Goal: Task Accomplishment & Management: Manage account settings

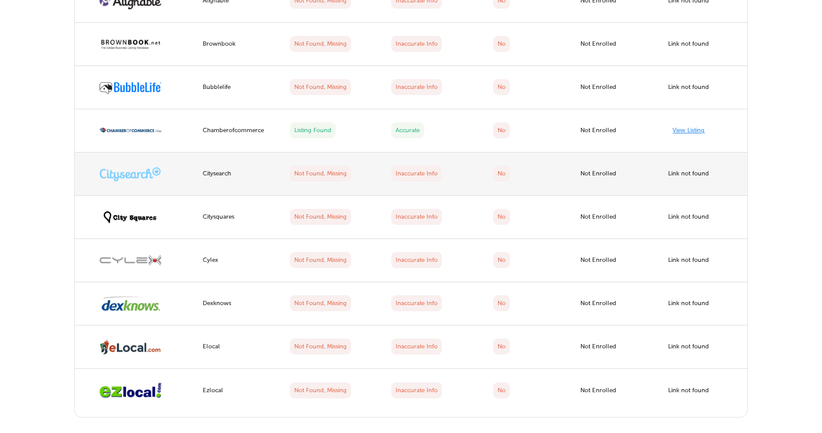
scroll to position [2074, 0]
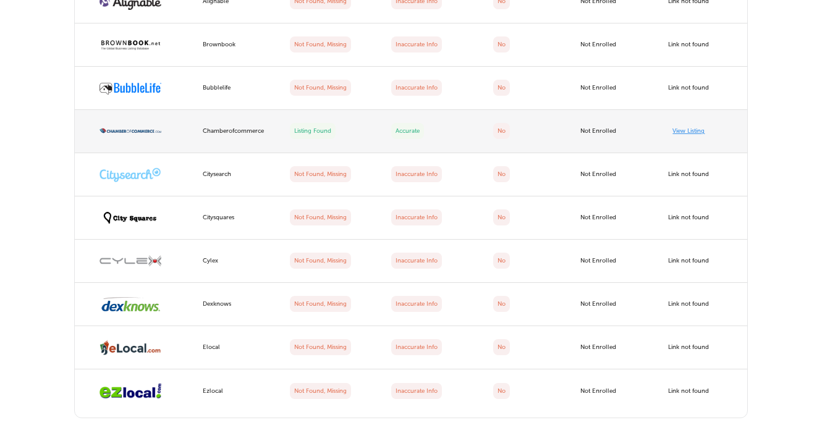
click at [689, 127] on link "View Listing" at bounding box center [689, 130] width 32 height 7
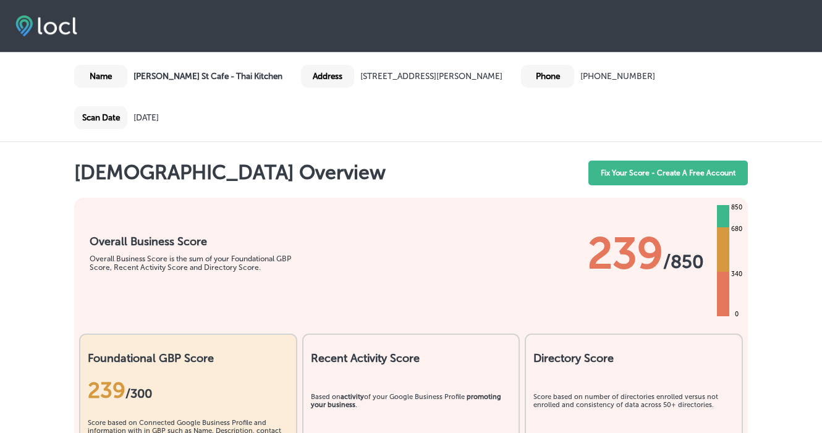
scroll to position [0, 0]
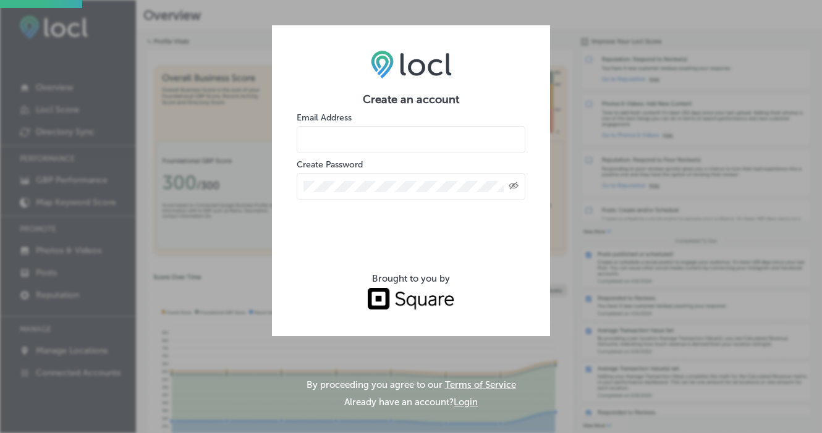
click at [311, 143] on input "email" at bounding box center [411, 139] width 229 height 27
type input "[EMAIL_ADDRESS][DOMAIN_NAME]"
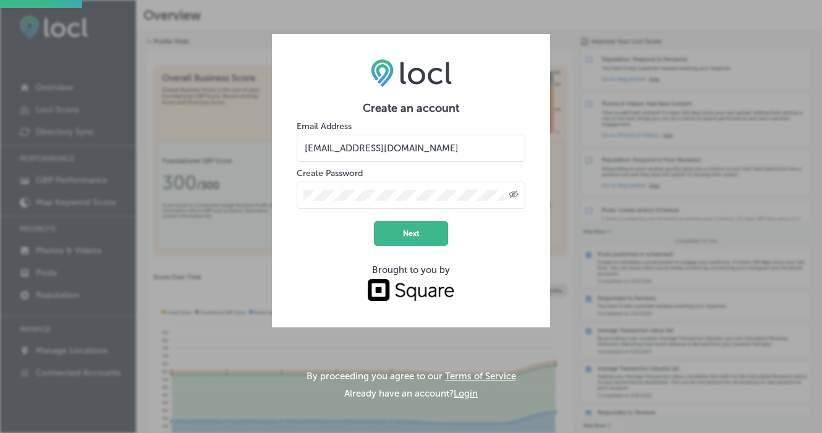
click at [515, 197] on icon "Toggle password visibility" at bounding box center [514, 194] width 10 height 7
click at [399, 231] on button "Next" at bounding box center [411, 233] width 74 height 25
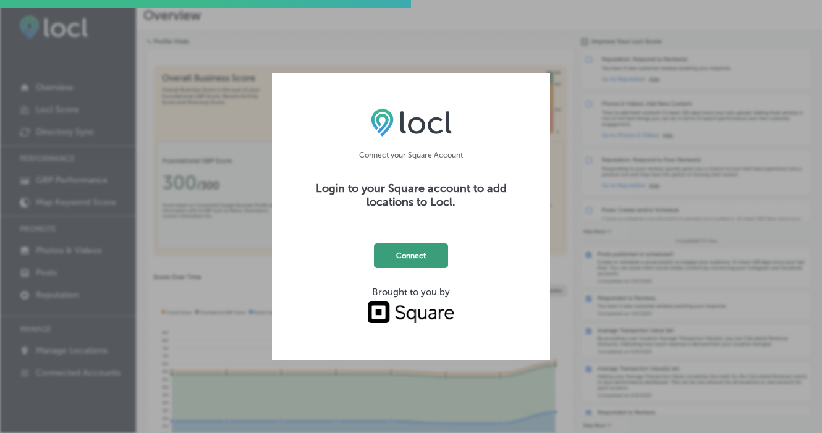
click at [398, 257] on button "Connect" at bounding box center [411, 256] width 74 height 25
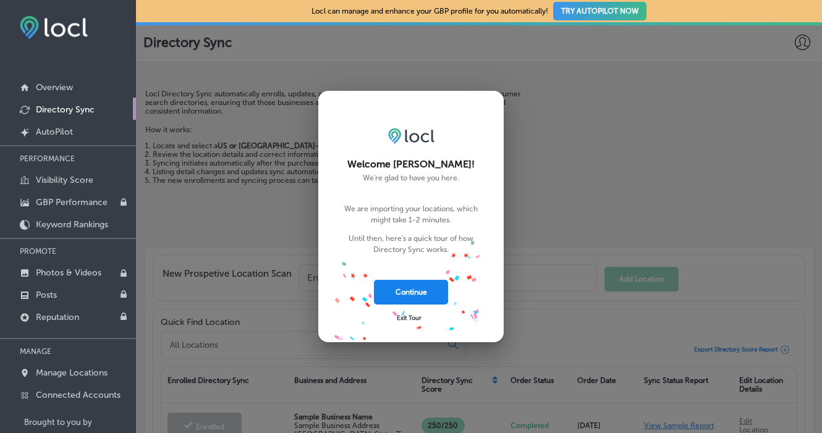
click at [414, 297] on button "Continue" at bounding box center [411, 292] width 74 height 25
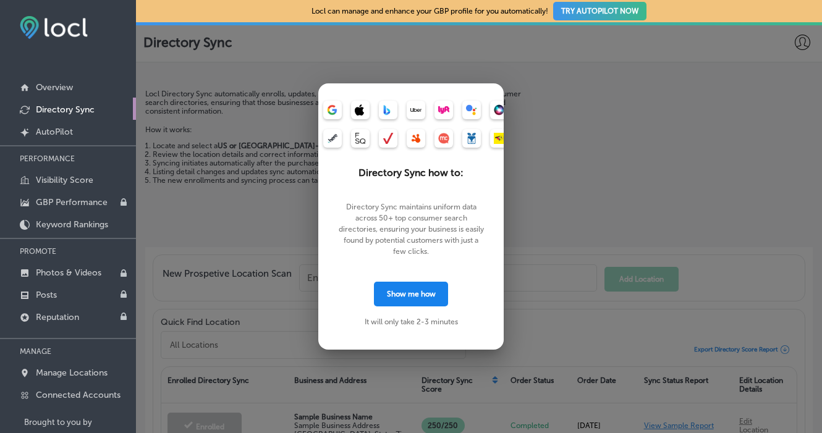
click at [426, 294] on button "Show me how" at bounding box center [411, 294] width 74 height 25
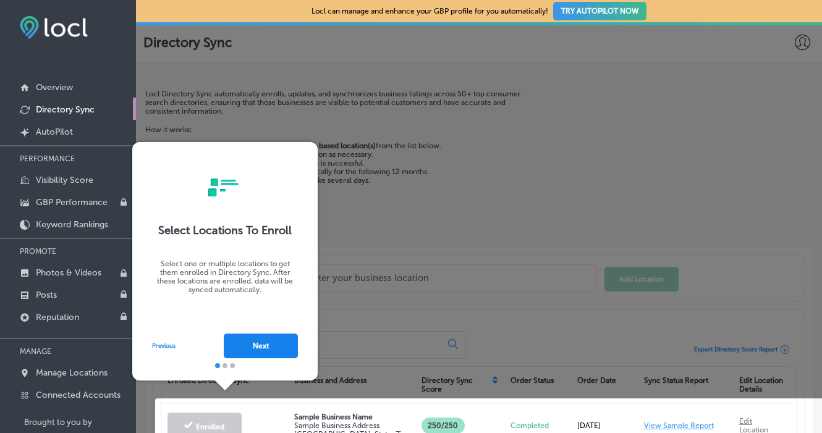
click at [266, 350] on button "Next" at bounding box center [261, 346] width 74 height 25
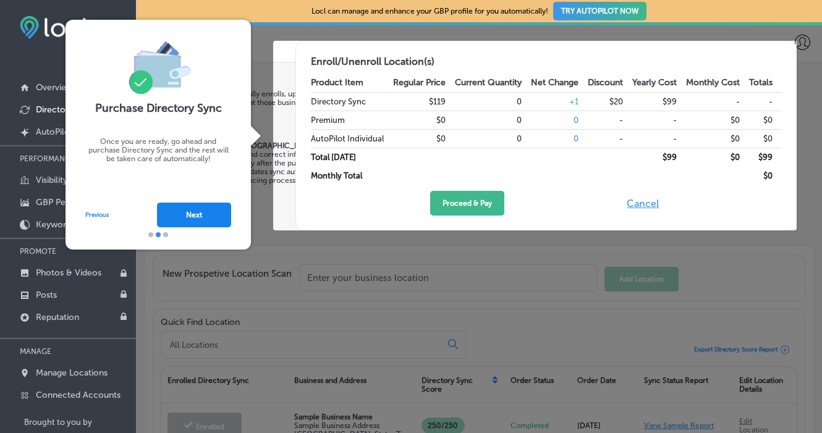
click at [205, 214] on button "Next" at bounding box center [194, 215] width 74 height 25
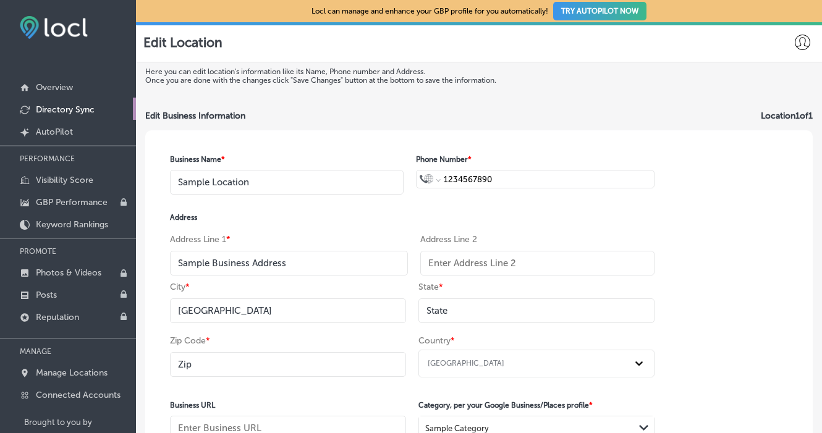
click at [82, 111] on p "Directory Sync" at bounding box center [65, 109] width 59 height 11
click at [302, 190] on input "Sample Location" at bounding box center [287, 182] width 234 height 25
type input "[PERSON_NAME] St Cafe - Thai Kitchen"
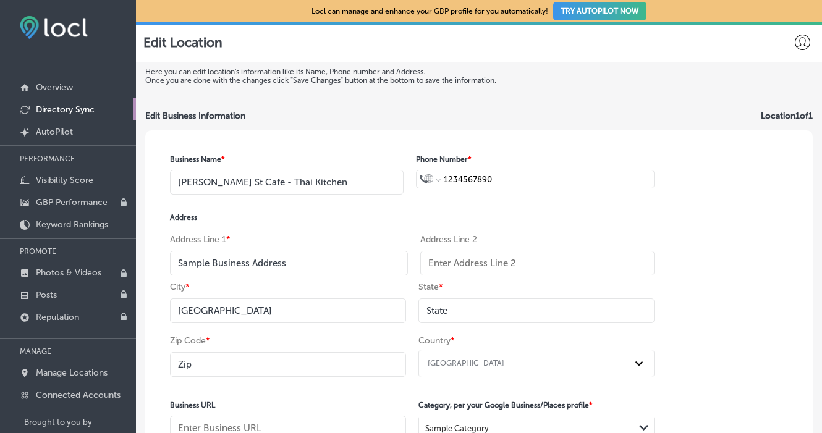
click at [504, 174] on input "1234567890" at bounding box center [547, 180] width 208 height 18
type input "+50"
select select "SV"
type input "+503 999 0499"
click at [456, 182] on input "+503 999 0499" at bounding box center [547, 180] width 208 height 18
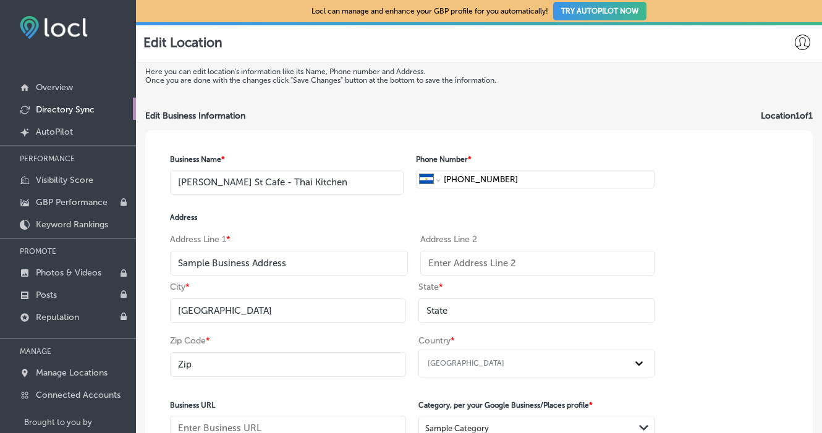
select select "US"
type input "+1 503 999 0499"
click at [75, 113] on p "Directory Sync" at bounding box center [65, 109] width 59 height 11
click at [197, 270] on input "205 S" at bounding box center [289, 263] width 238 height 25
click at [211, 270] on input "205 S" at bounding box center [289, 263] width 238 height 25
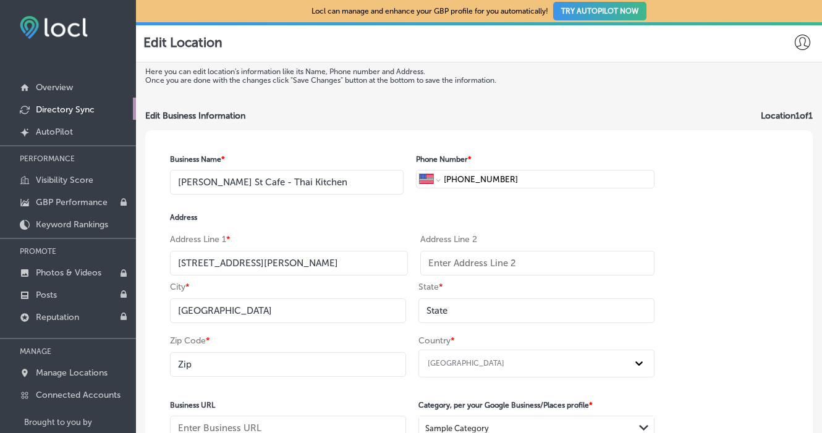
type input "205 SE Baker St"
type input "Mcminnville"
type input "o"
type input "OR"
click at [206, 369] on input "Zip" at bounding box center [288, 364] width 236 height 25
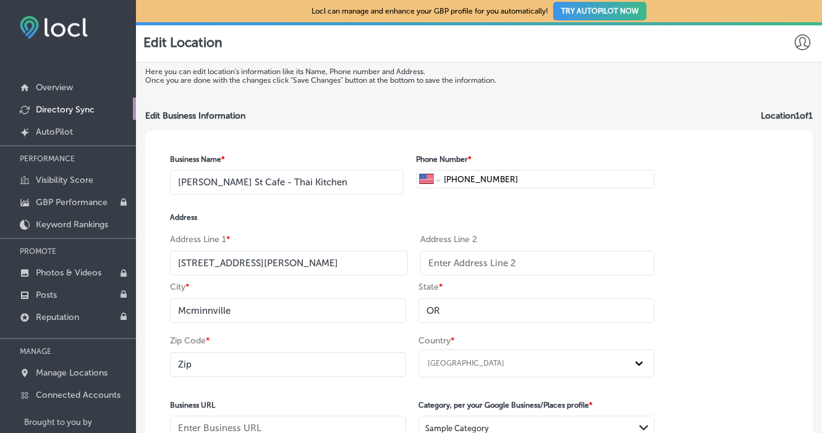
click at [206, 369] on input "Zip" at bounding box center [288, 364] width 236 height 25
type input "97128"
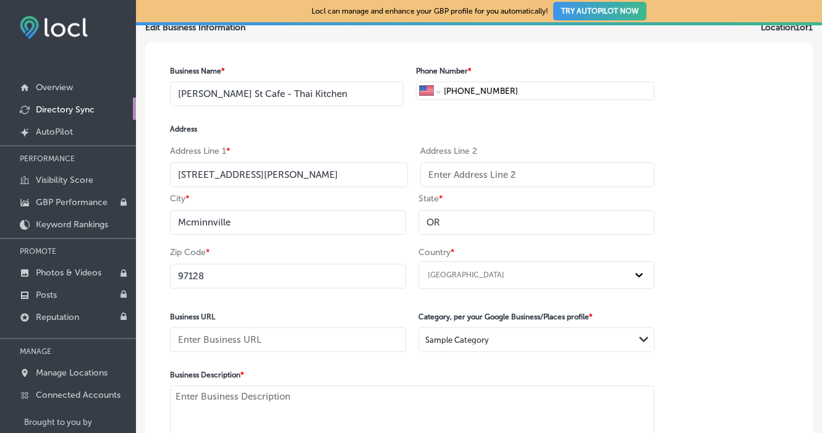
scroll to position [88, 0]
type input "thebakerstcafe.com"
click at [449, 344] on div "Sample Category" at bounding box center [457, 339] width 64 height 9
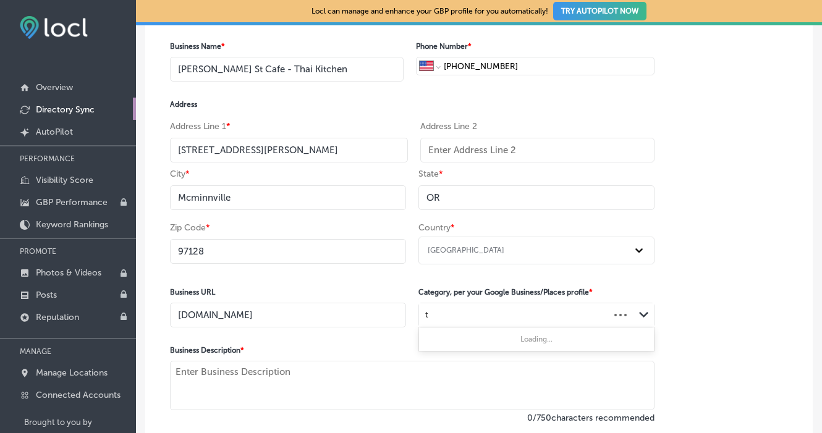
scroll to position [0, 0]
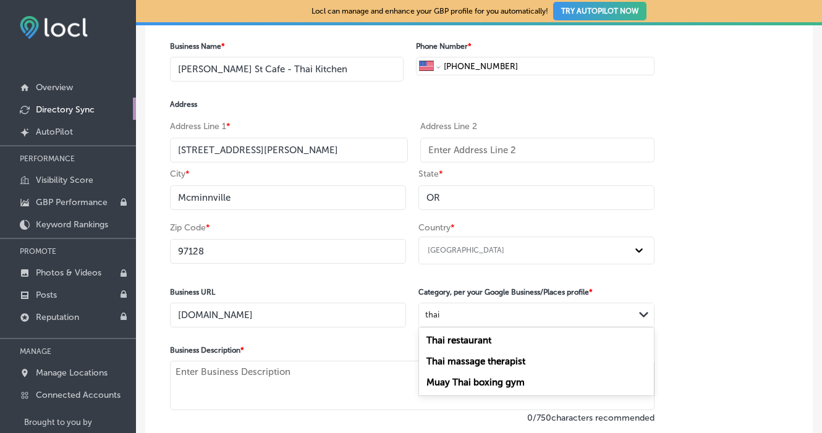
click at [474, 343] on label "Thai restaurant" at bounding box center [459, 340] width 65 height 11
type input "thai"
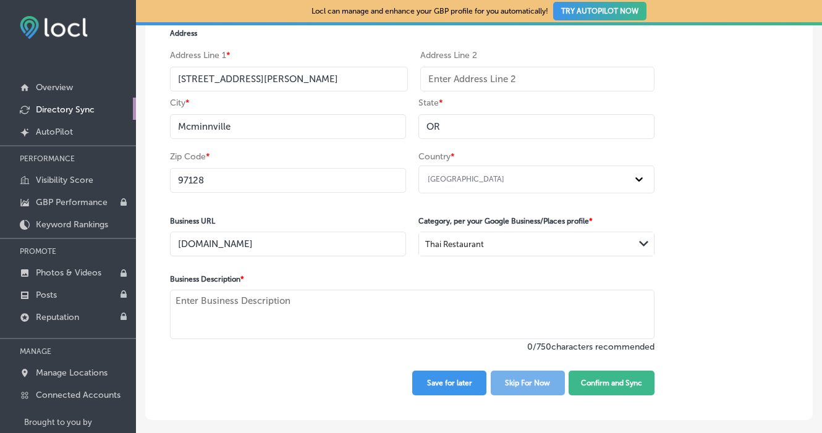
scroll to position [187, 0]
click at [291, 316] on textarea at bounding box center [412, 314] width 485 height 49
paste textarea "Baker St Cafe is a top-rated, family-owned Thai restaurant in Yamhill County, l…"
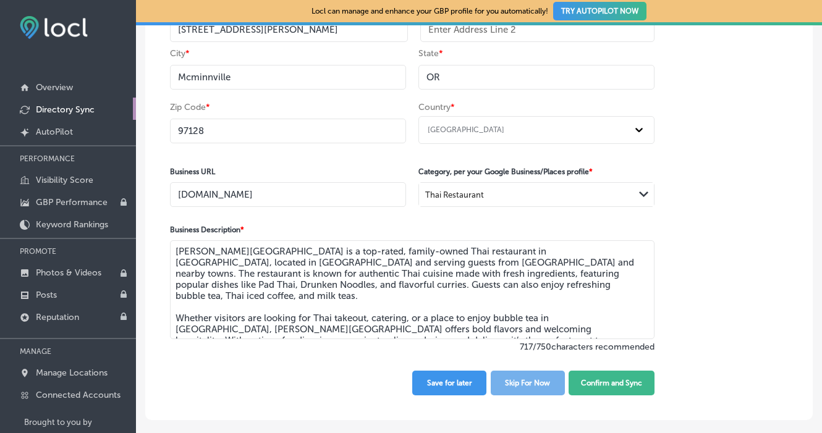
scroll to position [237, 0]
type textarea "Baker St Cafe is a top-rated, family-owned Thai restaurant in Yamhill County, l…"
click at [587, 386] on button "Confirm and Sync" at bounding box center [612, 383] width 86 height 25
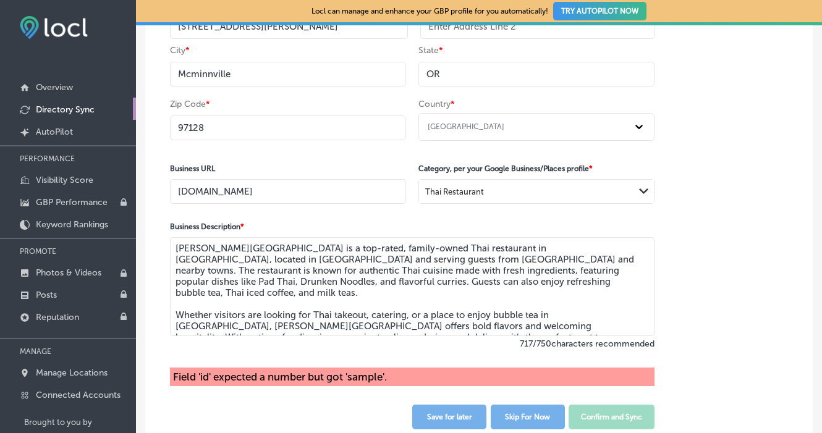
click at [374, 302] on textarea "Baker St Cafe is a top-rated, family-owned Thai restaurant in Yamhill County, l…" at bounding box center [412, 286] width 485 height 99
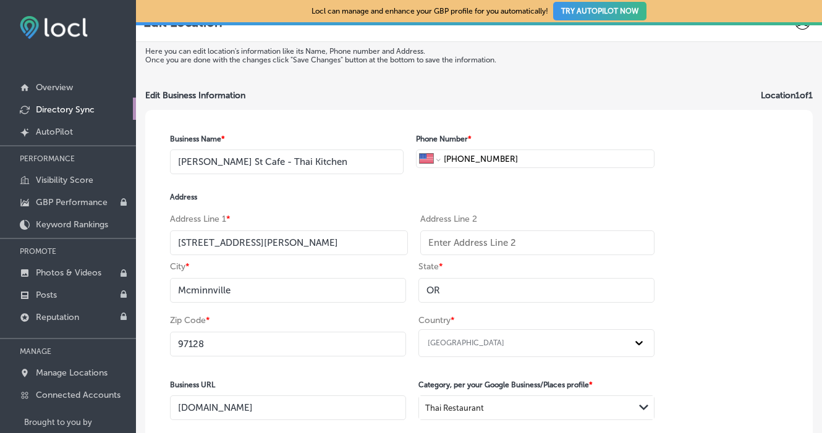
scroll to position [15, 0]
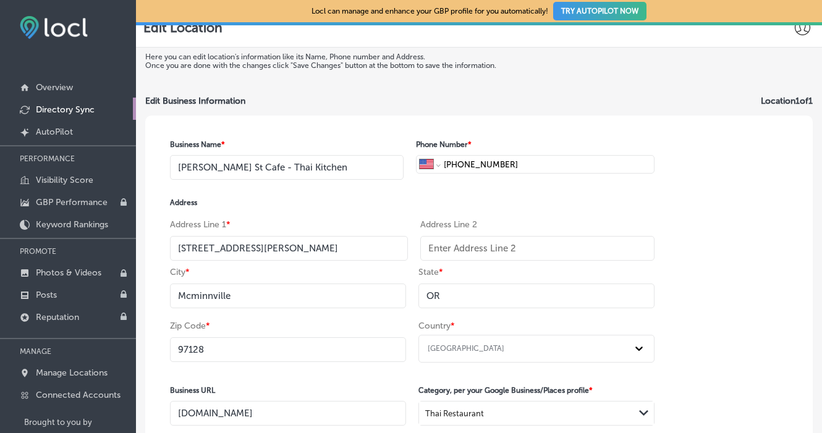
click at [453, 261] on input "text" at bounding box center [537, 248] width 234 height 25
click at [463, 253] on input "text" at bounding box center [537, 248] width 234 height 25
click at [453, 296] on input "OR" at bounding box center [537, 296] width 236 height 25
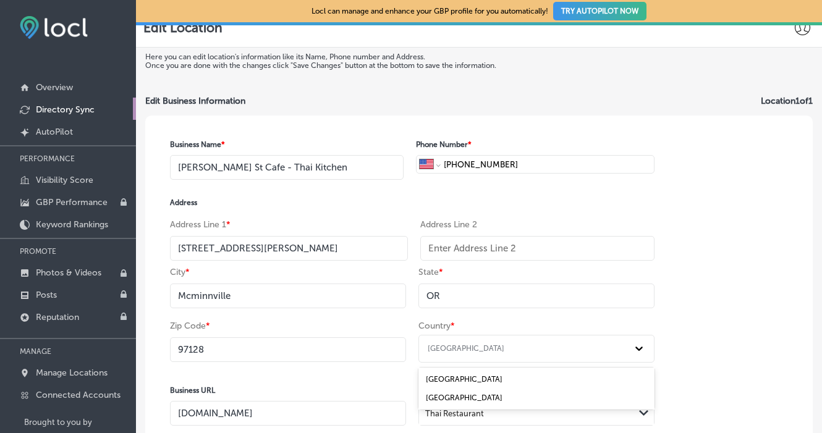
click at [464, 356] on div "United States" at bounding box center [525, 349] width 205 height 16
click at [458, 380] on div "United States" at bounding box center [537, 379] width 236 height 19
click at [708, 295] on div "Business Name * Baker St Cafe - Thai Kitchen Phone Number * International Afgha…" at bounding box center [479, 378] width 668 height 524
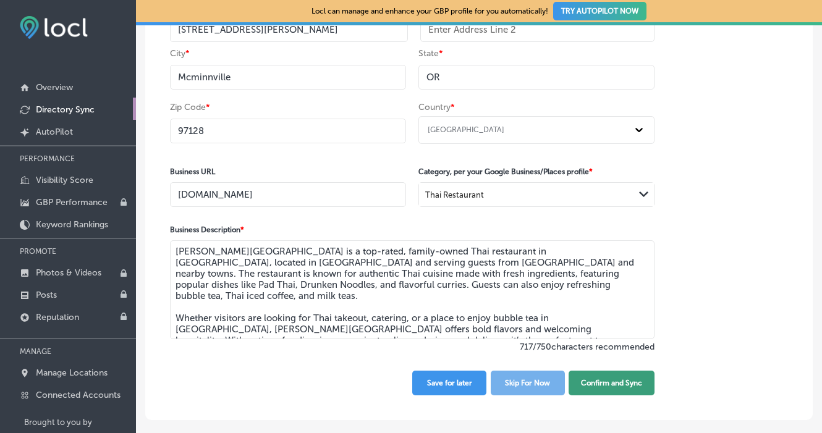
scroll to position [237, 0]
click at [610, 395] on button "Confirm and Sync" at bounding box center [612, 383] width 86 height 25
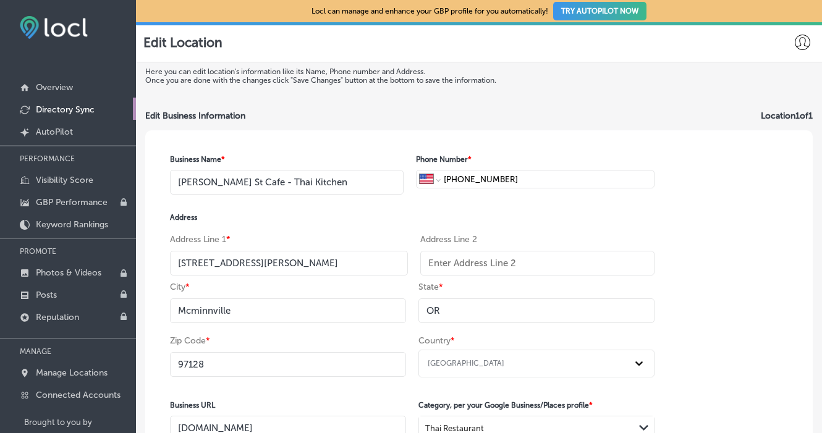
scroll to position [0, 0]
click at [479, 177] on input "+1 503 999 0499" at bounding box center [547, 180] width 208 height 18
type input "1 (503) 999-0499"
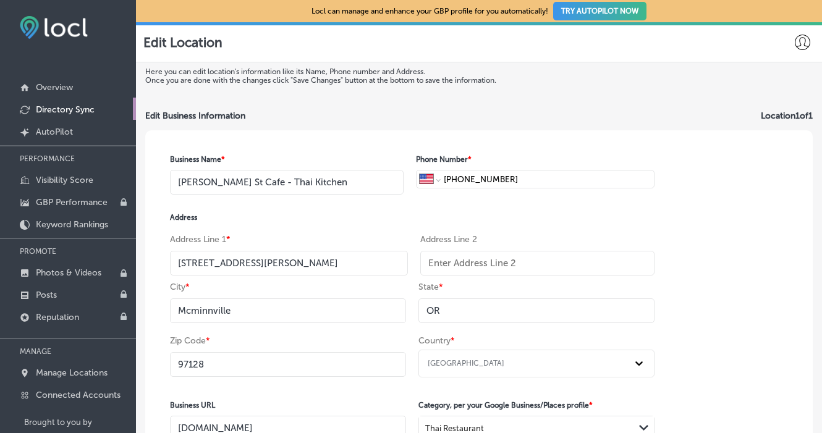
click at [481, 323] on input "OR" at bounding box center [537, 311] width 236 height 25
click at [644, 315] on input "OR" at bounding box center [537, 311] width 236 height 25
click at [696, 283] on div "Business Name * Baker St Cafe - Thai Kitchen Phone Number * International Afgha…" at bounding box center [479, 392] width 668 height 524
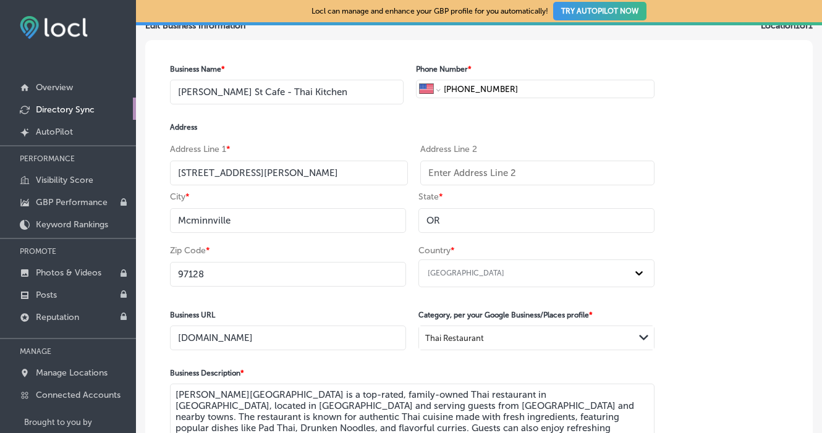
scroll to position [100, 0]
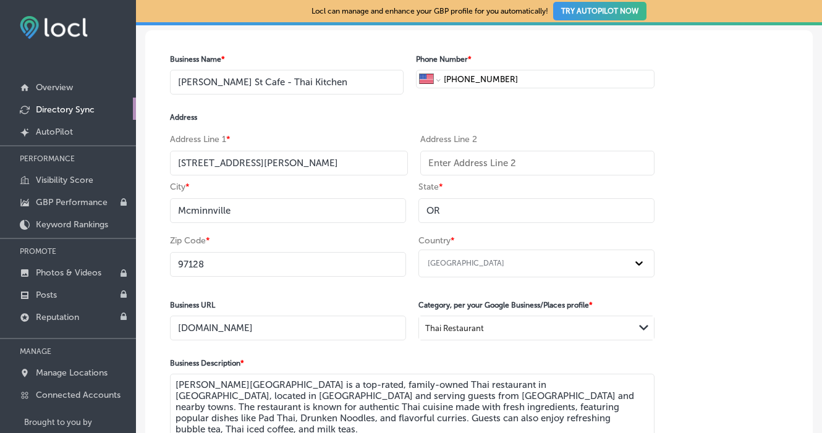
click at [459, 215] on input "OR" at bounding box center [537, 210] width 236 height 25
click at [328, 269] on input "97128" at bounding box center [288, 264] width 236 height 25
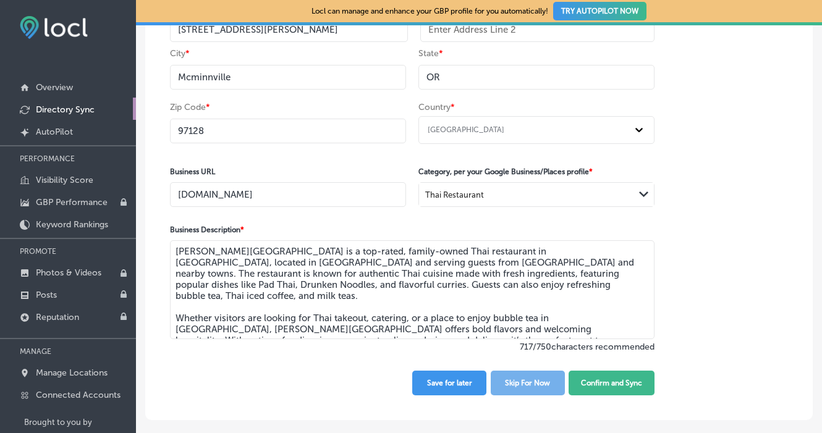
scroll to position [237, 0]
click at [608, 384] on button "Confirm and Sync" at bounding box center [612, 383] width 86 height 25
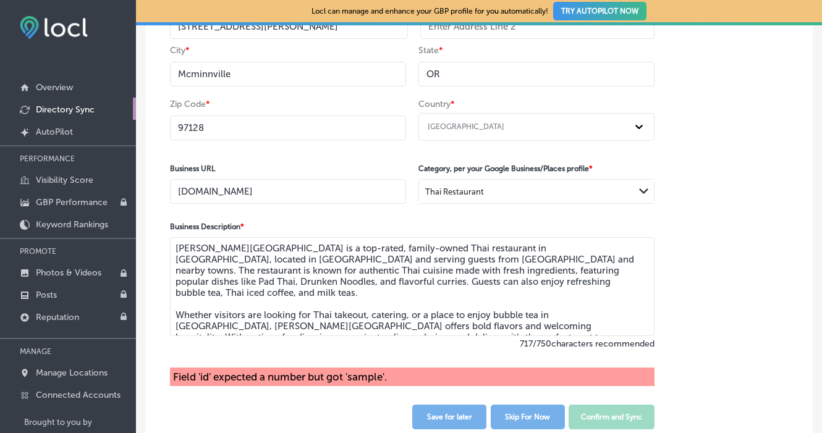
click at [378, 301] on textarea "Baker St Cafe is a top-rated, family-owned Thai restaurant in Yamhill County, l…" at bounding box center [412, 286] width 485 height 99
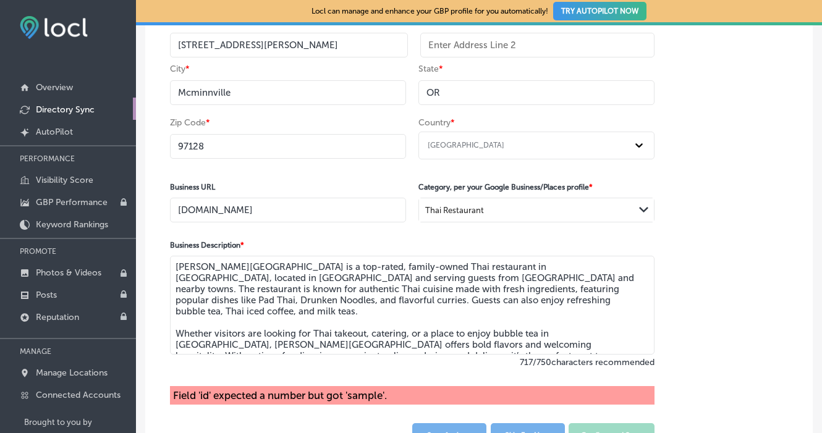
scroll to position [211, 0]
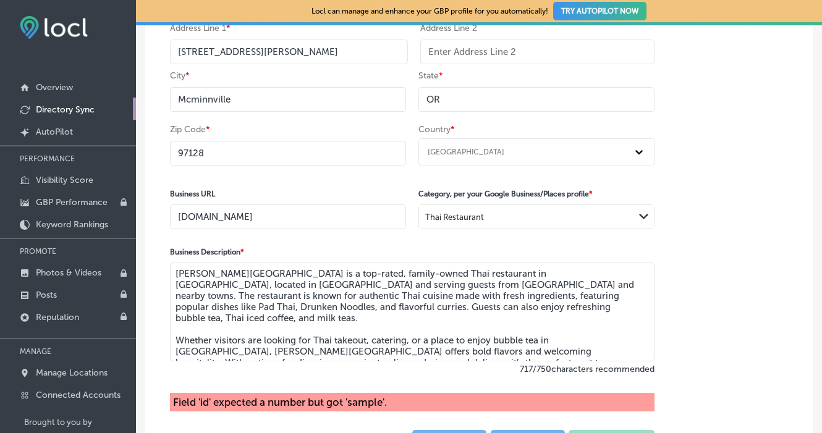
click at [239, 218] on input "thebakerstcafe.com" at bounding box center [288, 217] width 236 height 25
click at [237, 153] on input "97128" at bounding box center [288, 153] width 236 height 25
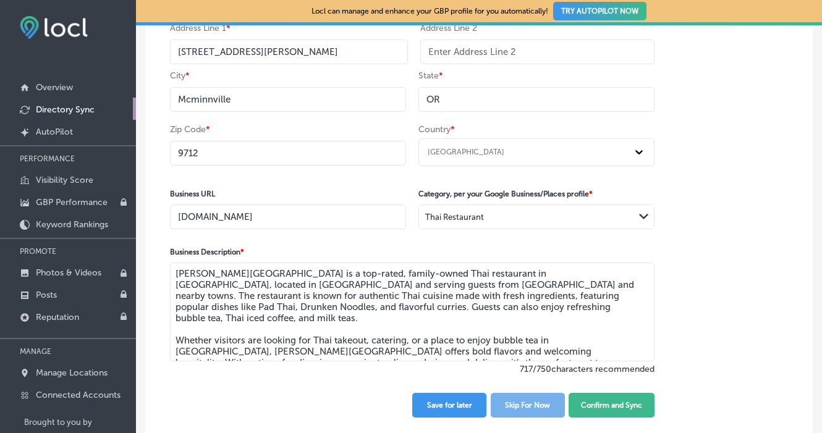
type input "97128"
click at [233, 102] on input "Mcminnville" at bounding box center [288, 99] width 236 height 25
type input "Mcminnvile"
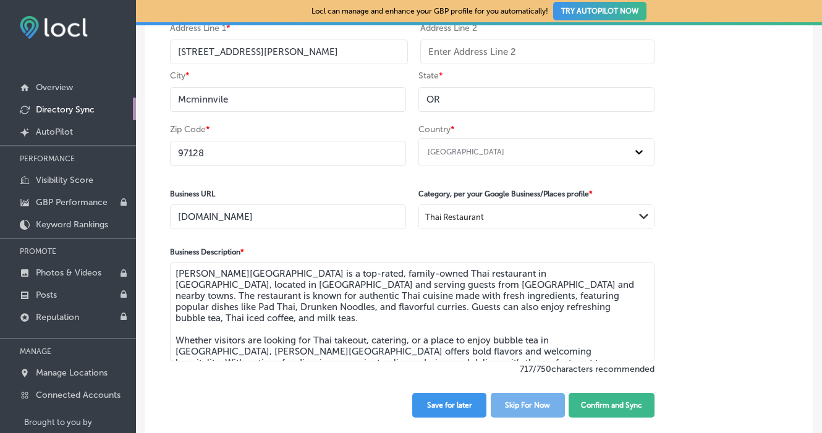
click at [445, 61] on input "text" at bounding box center [537, 52] width 234 height 25
click at [353, 60] on input "[STREET_ADDRESS][PERSON_NAME]" at bounding box center [289, 52] width 238 height 25
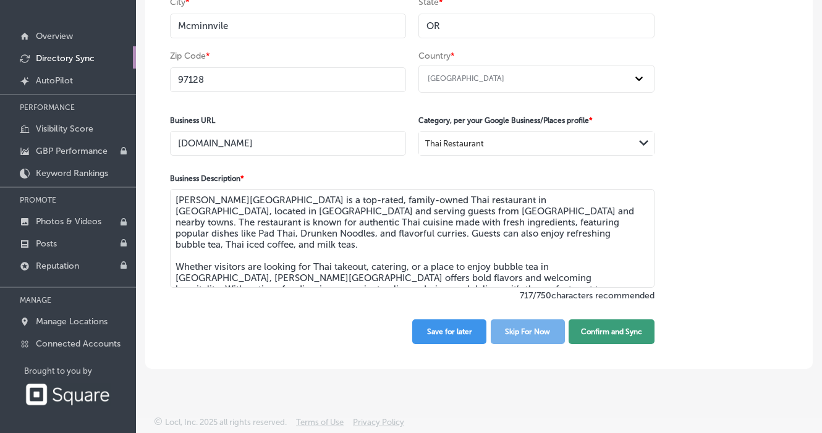
scroll to position [53, 0]
click at [592, 322] on button "Confirm and Sync" at bounding box center [612, 332] width 86 height 25
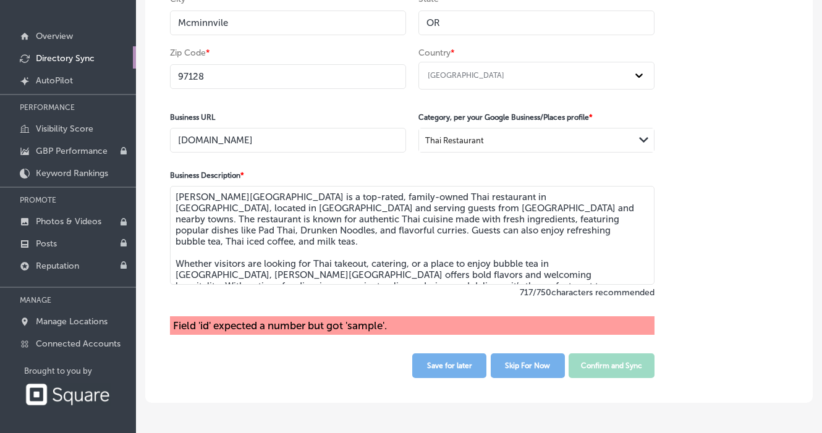
click at [215, 327] on div "Field 'id' expected a number but got 'sample'." at bounding box center [412, 326] width 485 height 19
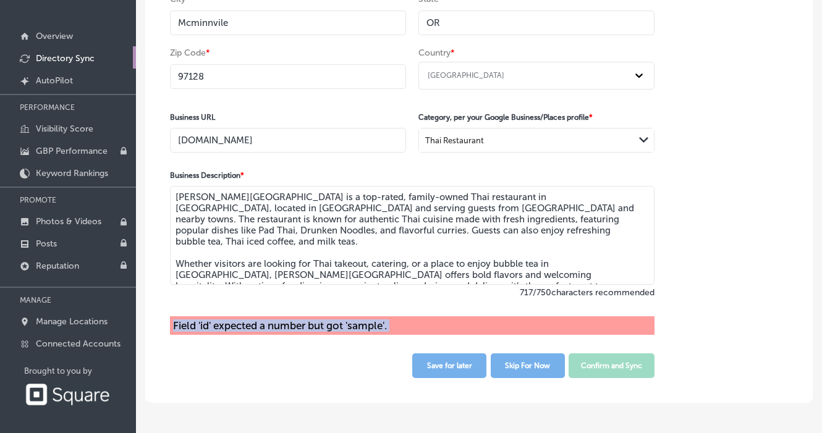
click at [215, 327] on div "Field 'id' expected a number but got 'sample'." at bounding box center [412, 326] width 485 height 19
click at [328, 329] on div "Field 'id' expected a number but got 'sample'." at bounding box center [412, 326] width 485 height 19
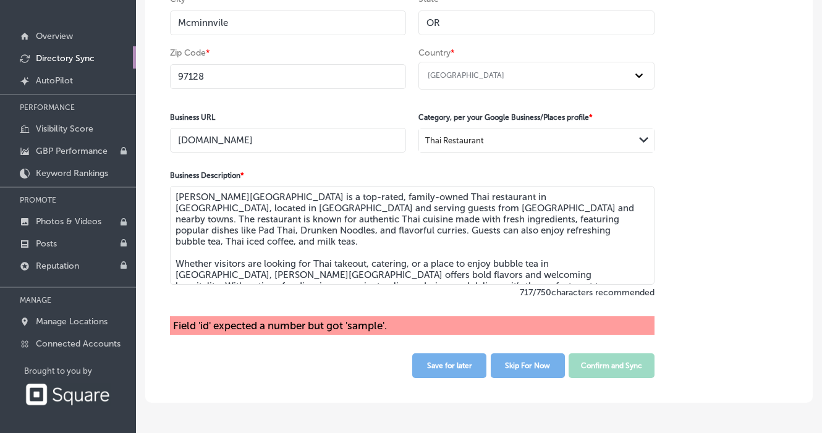
click at [300, 358] on div "Business Name * Baker St Cafe - Thai Kitchen Phone Number * International Afgha…" at bounding box center [412, 122] width 534 height 561
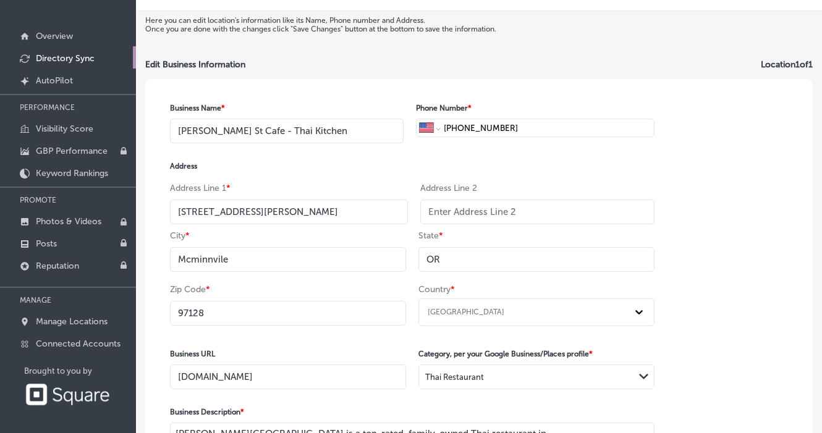
scroll to position [0, 0]
click at [82, 341] on p "Connected Accounts" at bounding box center [78, 344] width 85 height 11
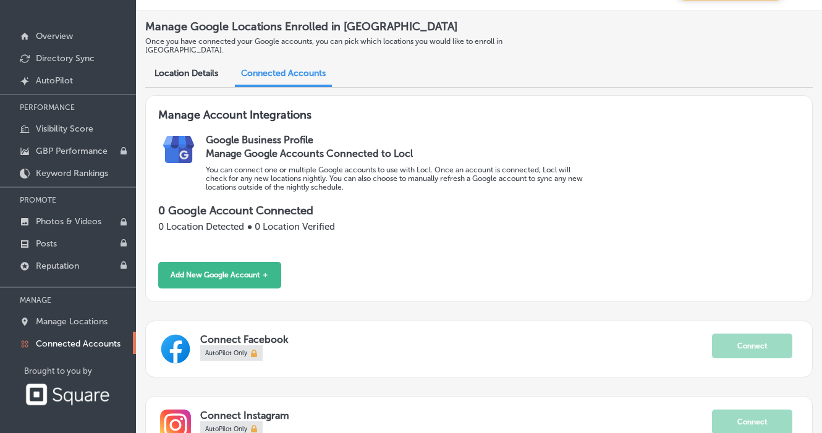
click at [274, 149] on div "Manage Google Accounts Connected to Locl You can connect one or multiple Google…" at bounding box center [399, 169] width 386 height 46
click at [187, 77] on div "Location Details Connected Accounts" at bounding box center [479, 75] width 668 height 26
click at [189, 72] on div "Location Details" at bounding box center [186, 74] width 82 height 25
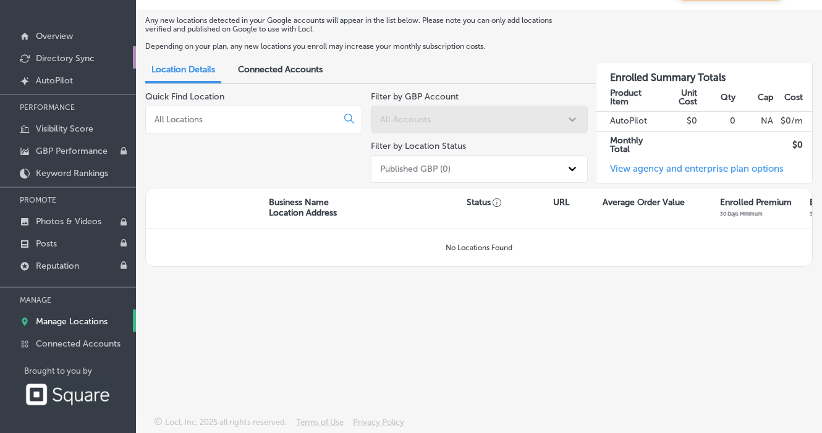
click at [66, 60] on p "Directory Sync" at bounding box center [65, 58] width 59 height 11
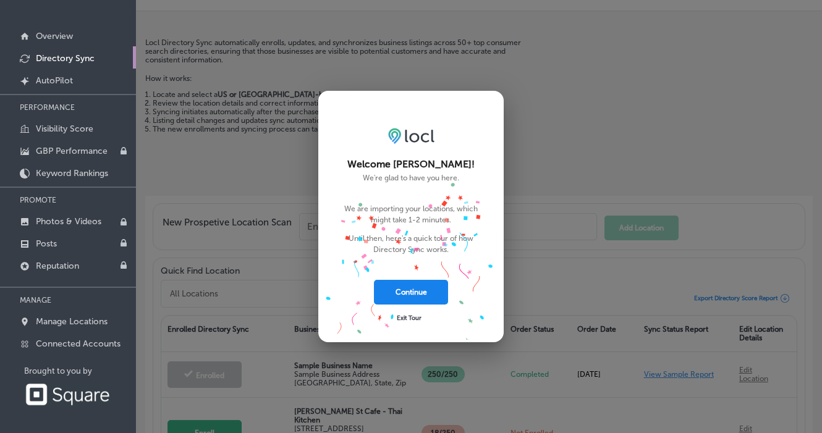
click at [408, 294] on button "Continue" at bounding box center [411, 292] width 74 height 25
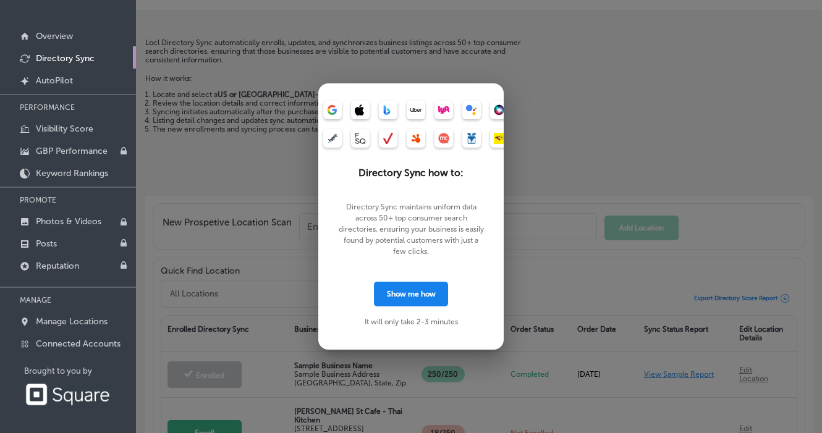
click at [398, 296] on button "Show me how" at bounding box center [411, 294] width 74 height 25
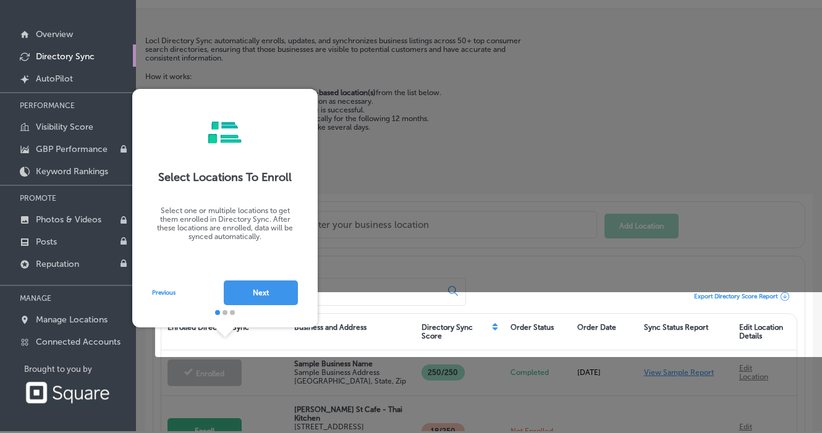
scroll to position [53, 0]
click at [270, 299] on button "Next" at bounding box center [261, 293] width 74 height 25
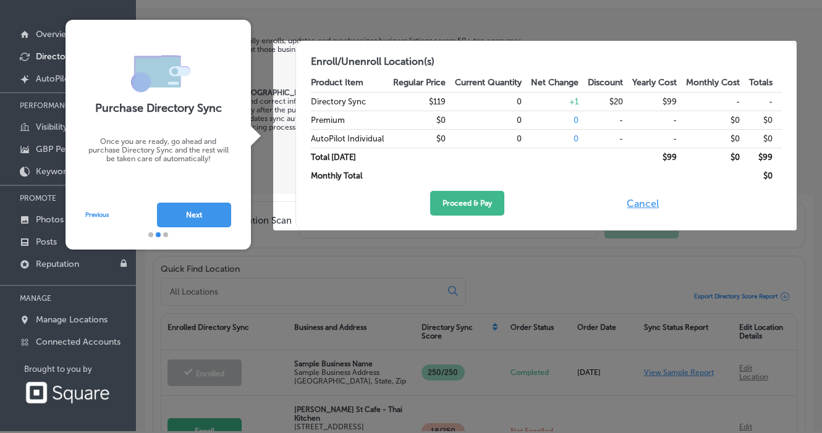
click at [509, 197] on div at bounding box center [535, 136] width 524 height 190
click at [434, 203] on div at bounding box center [535, 136] width 524 height 190
click at [193, 212] on button "Next" at bounding box center [194, 215] width 74 height 25
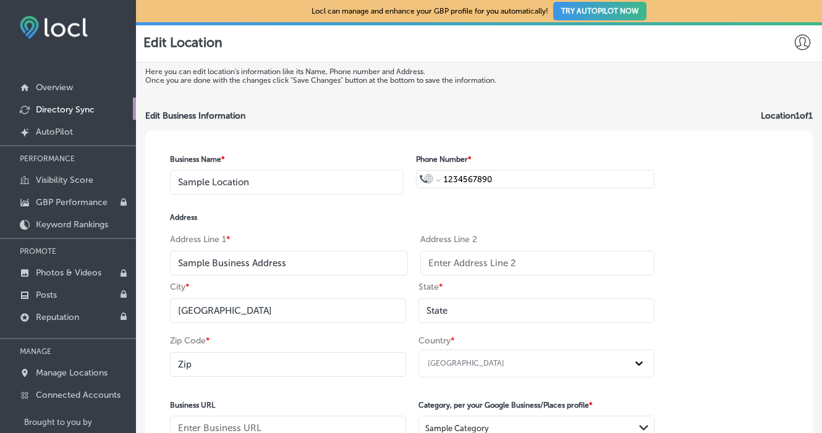
scroll to position [0, 0]
click at [807, 44] on icon at bounding box center [802, 42] width 15 height 15
click at [766, 97] on p "My Account" at bounding box center [773, 96] width 41 height 11
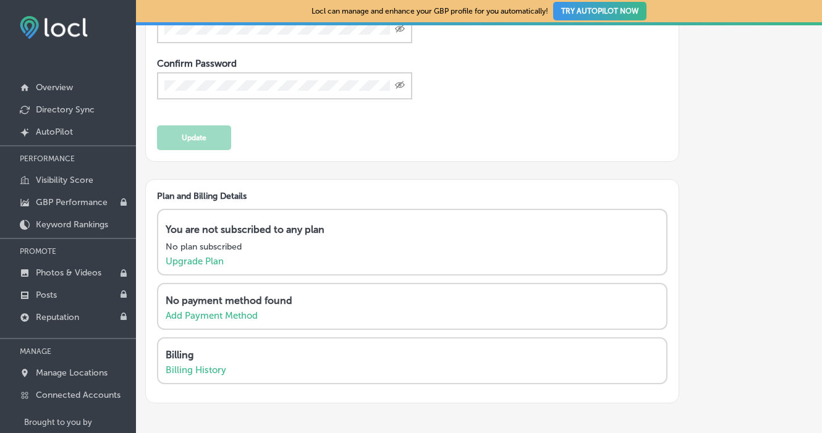
scroll to position [365, 0]
click at [195, 266] on p "Upgrade Plan" at bounding box center [195, 262] width 58 height 11
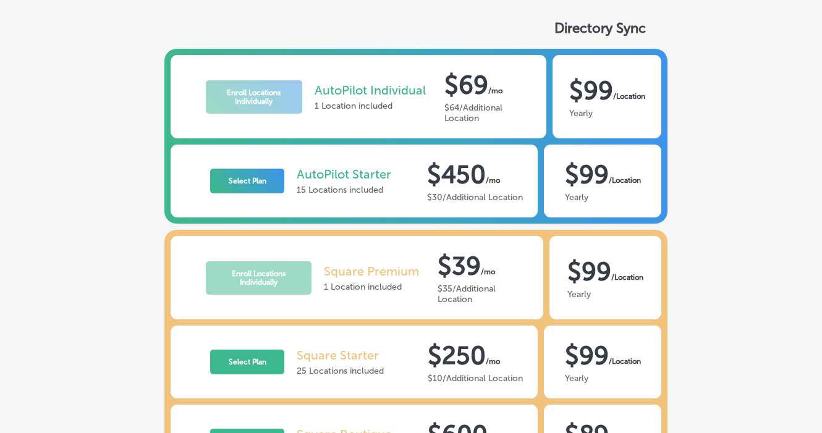
scroll to position [17, 0]
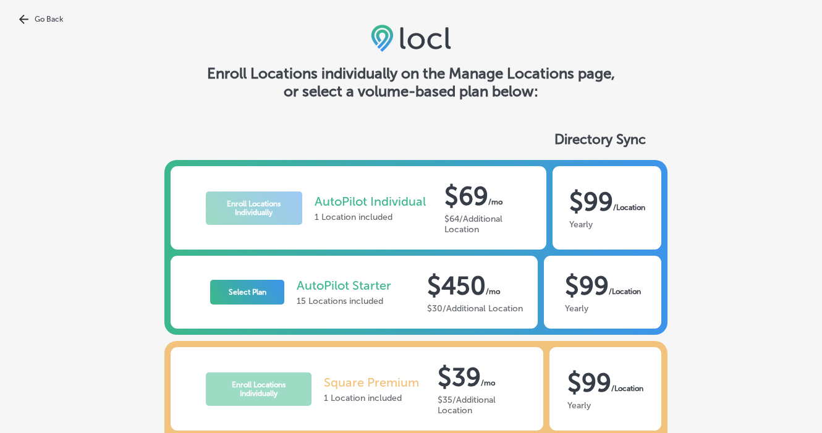
click at [52, 28] on div "Go Back Enroll Locations individually on the Manage Locations page, or select a…" at bounding box center [411, 419] width 822 height 872
click at [51, 20] on link "Go Back" at bounding box center [411, 19] width 822 height 10
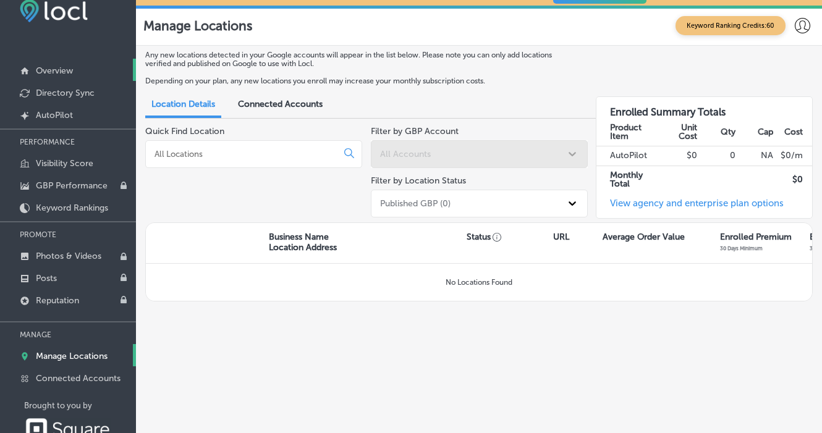
click at [81, 63] on link "Overview" at bounding box center [68, 70] width 136 height 22
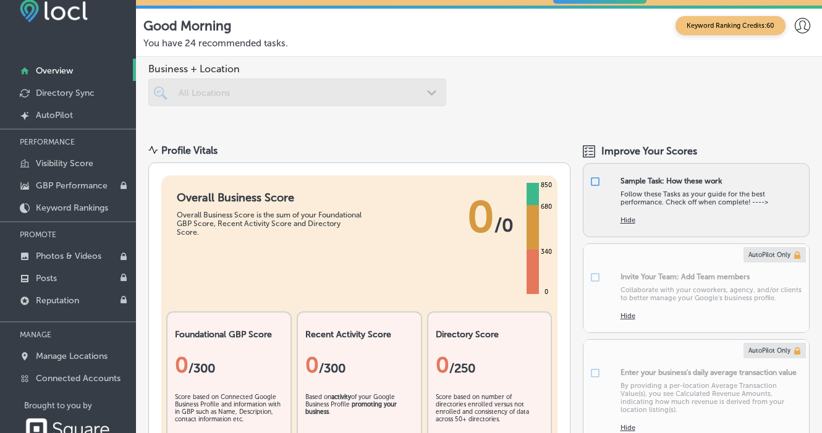
click at [592, 183] on input "checkbox" at bounding box center [595, 181] width 11 height 11
checkbox input "false"
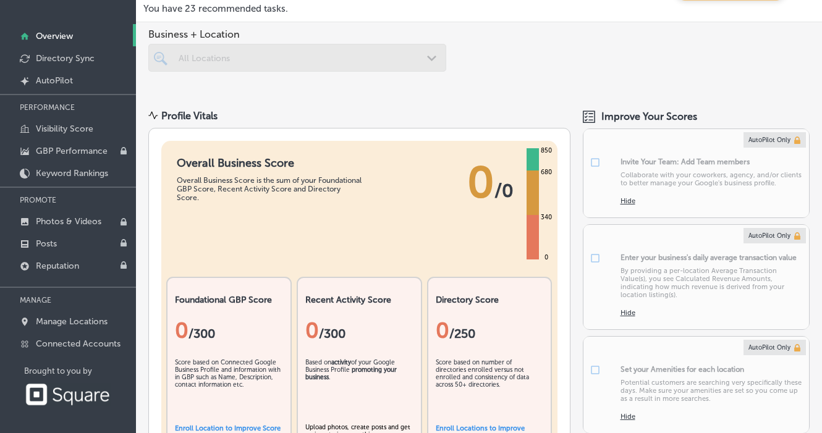
scroll to position [53, 0]
click at [75, 346] on p "Connected Accounts" at bounding box center [78, 344] width 85 height 11
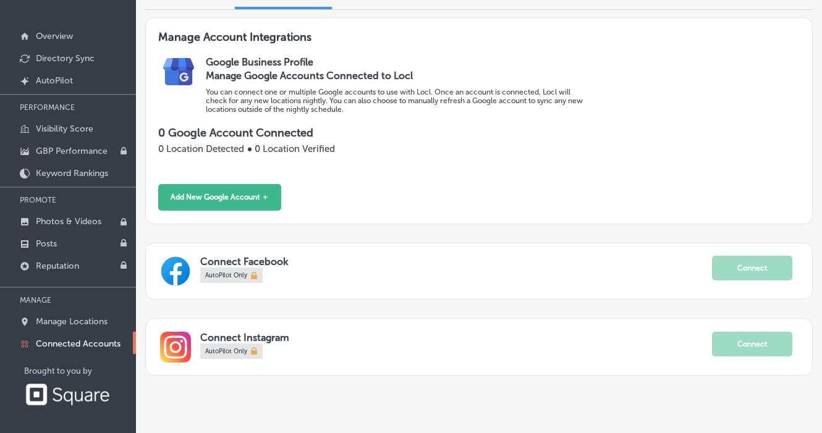
scroll to position [77, 0]
click at [246, 185] on div "Manage Account Integrations Google Business Profile Manage Google Accounts Conn…" at bounding box center [479, 121] width 668 height 207
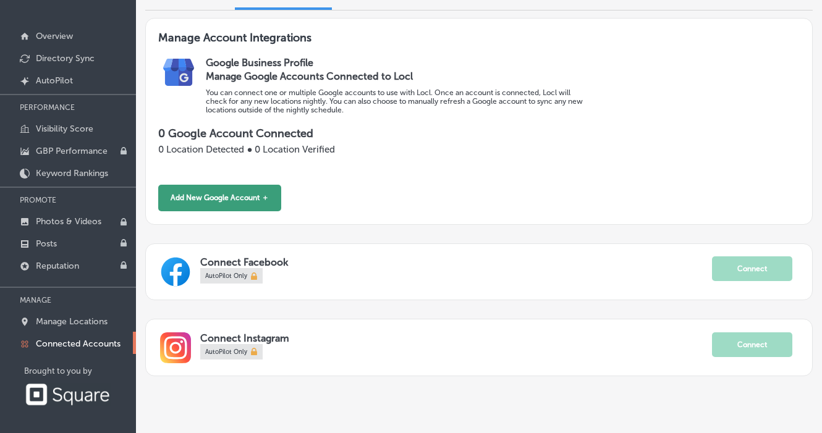
click at [249, 185] on button "Add New Google Account ＋" at bounding box center [219, 198] width 123 height 27
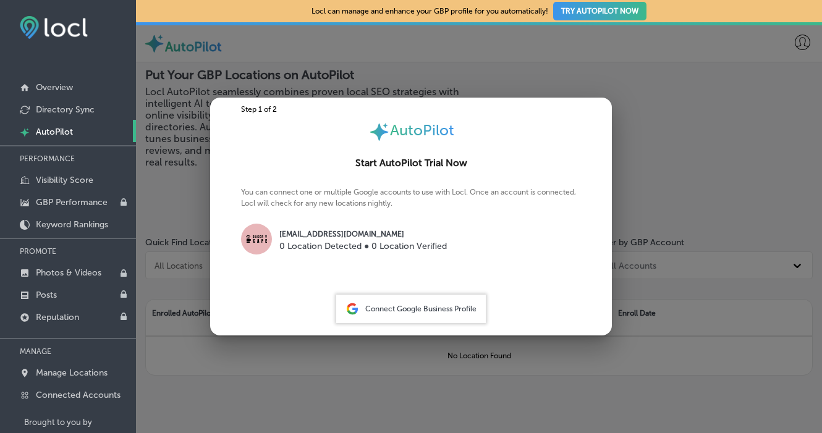
click at [372, 311] on span "Connect Google Business Profile" at bounding box center [420, 309] width 111 height 9
click at [77, 109] on p "Directory Sync" at bounding box center [65, 109] width 59 height 11
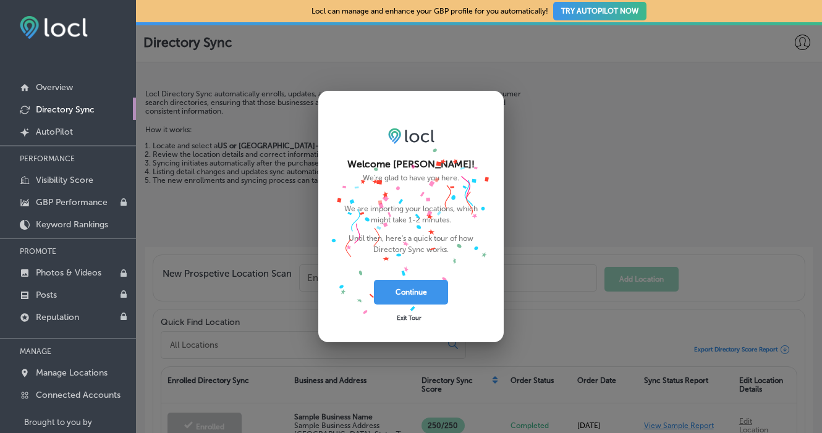
click at [404, 315] on div "Exit Tour" at bounding box center [411, 317] width 74 height 25
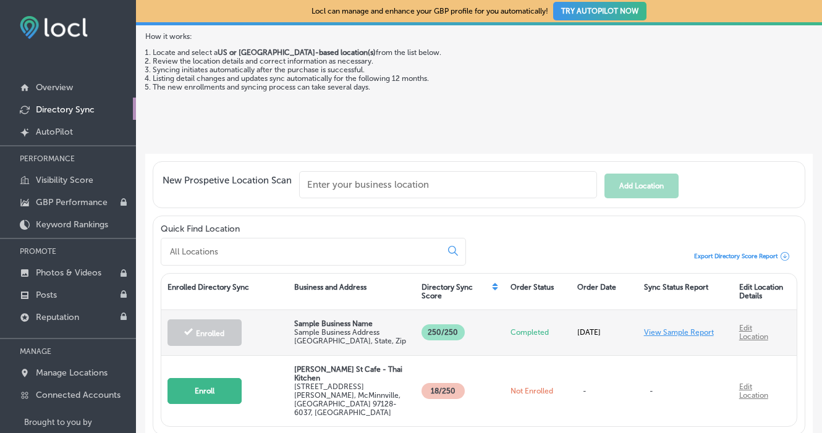
scroll to position [93, 0]
click at [747, 333] on link "Edit Location" at bounding box center [753, 333] width 29 height 17
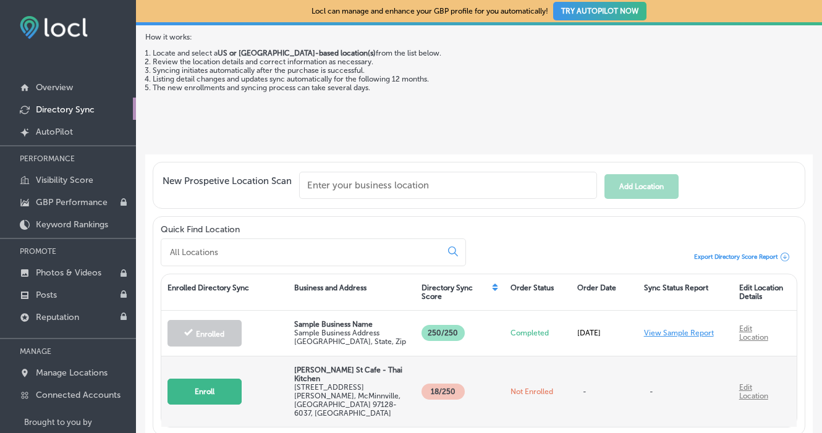
click at [205, 381] on button "Enroll" at bounding box center [205, 392] width 74 height 26
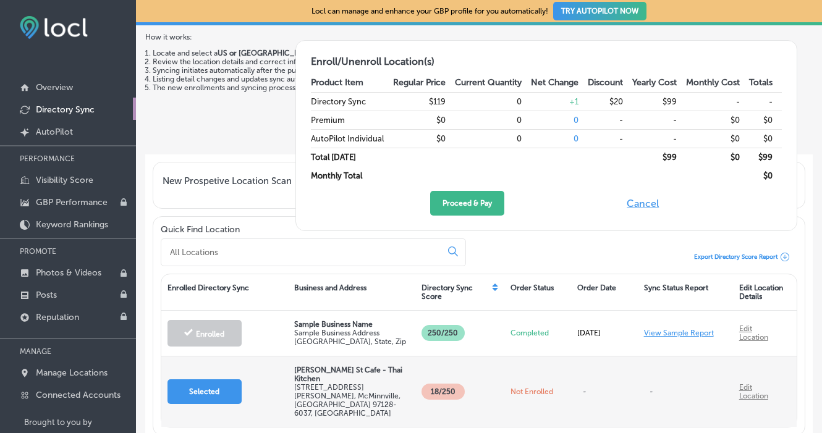
click at [746, 383] on link "Edit Location" at bounding box center [753, 391] width 29 height 17
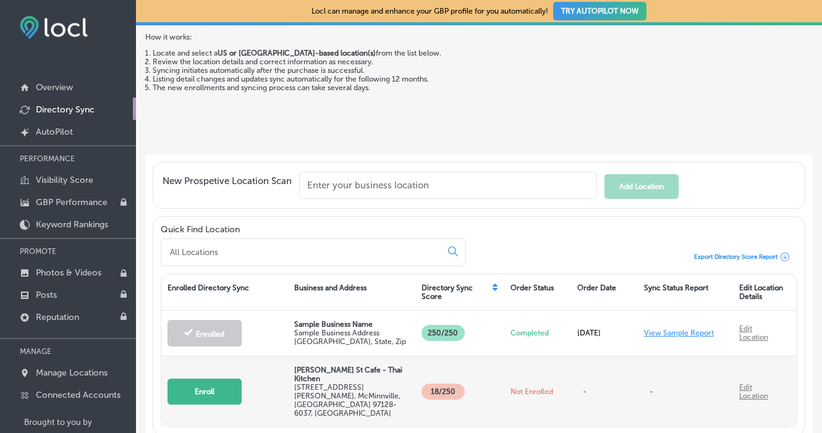
click at [746, 383] on link "Edit Location" at bounding box center [753, 391] width 29 height 17
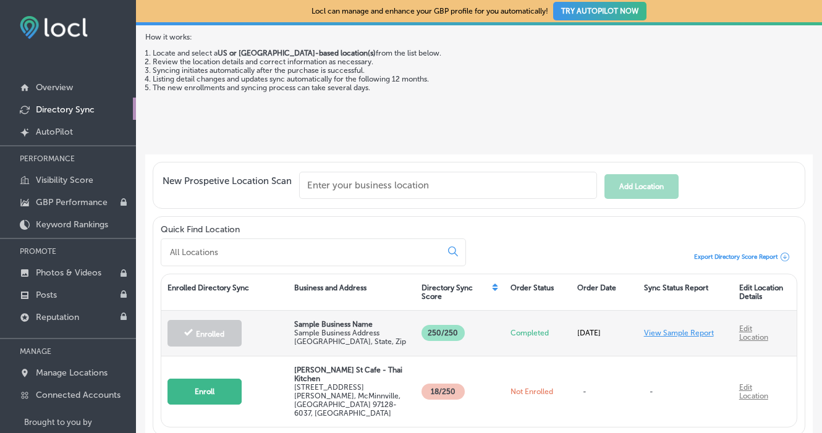
click at [344, 325] on p "Sample Business Name" at bounding box center [351, 324] width 115 height 9
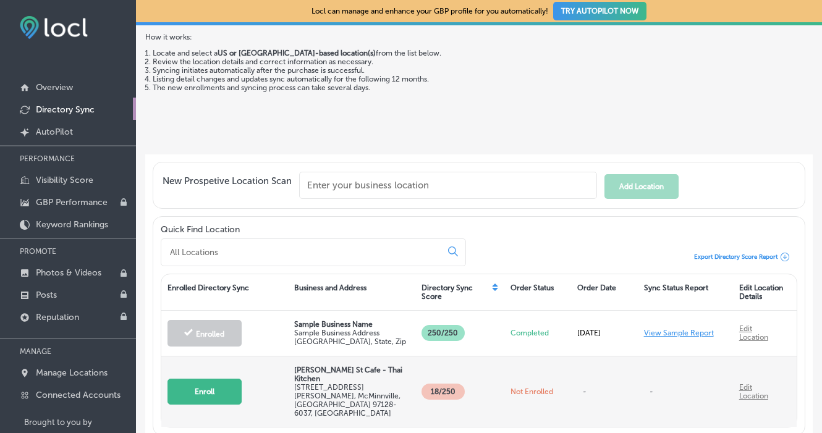
click at [222, 379] on button "Enroll" at bounding box center [205, 392] width 74 height 26
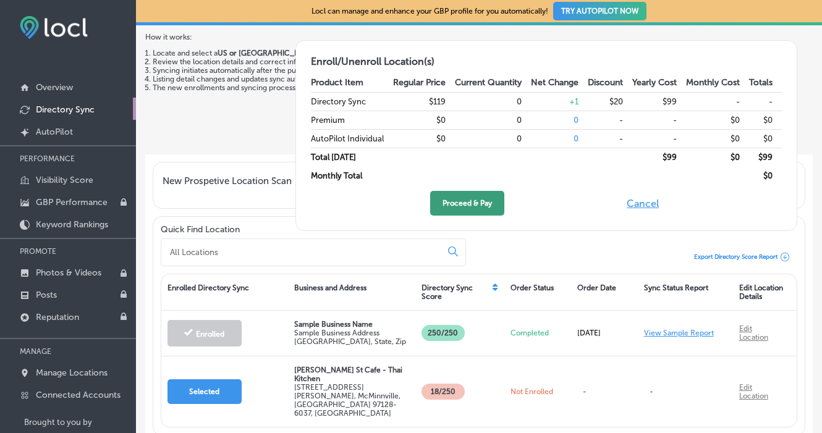
click at [469, 203] on button "Proceed & Pay" at bounding box center [467, 203] width 74 height 25
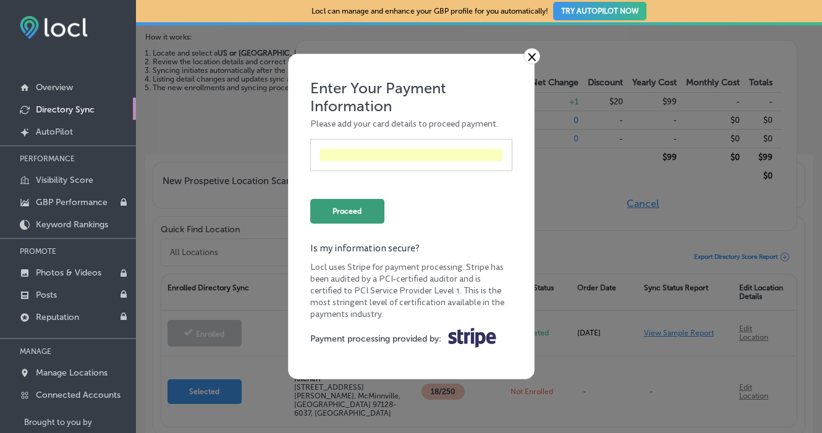
click at [350, 210] on button "Proceed" at bounding box center [347, 211] width 74 height 25
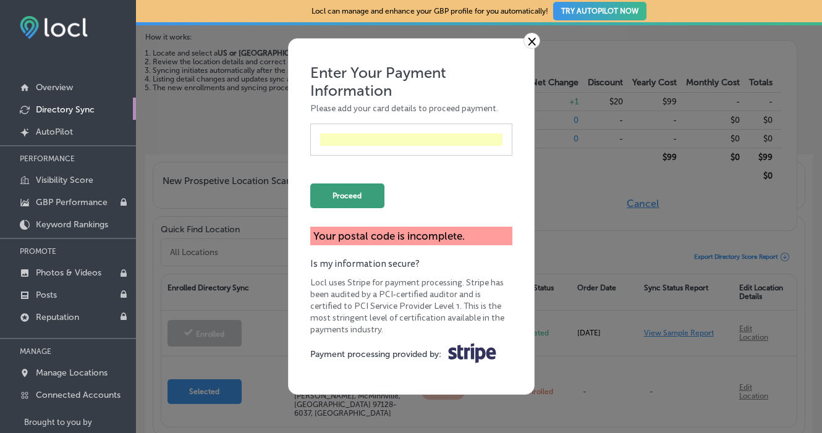
click at [347, 198] on button "Proceed" at bounding box center [347, 196] width 74 height 25
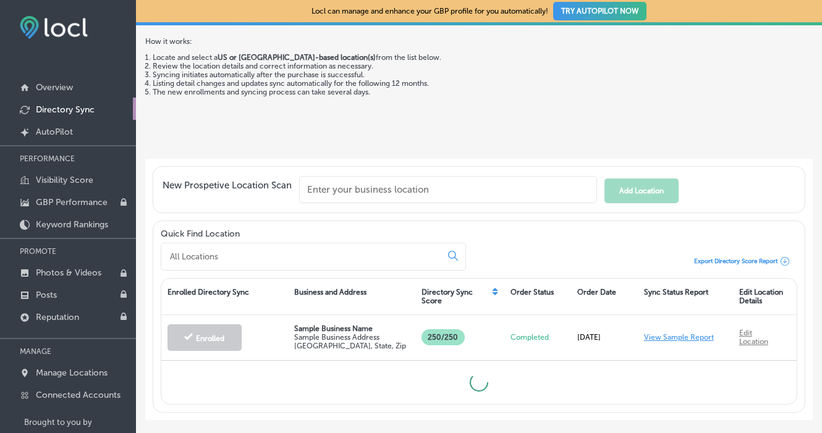
scroll to position [90, 0]
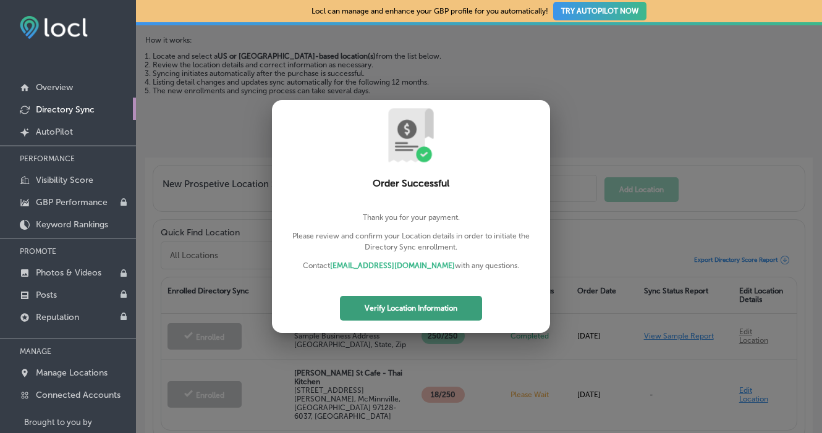
click at [394, 310] on button "Verify Location Information" at bounding box center [411, 308] width 142 height 25
select select "US"
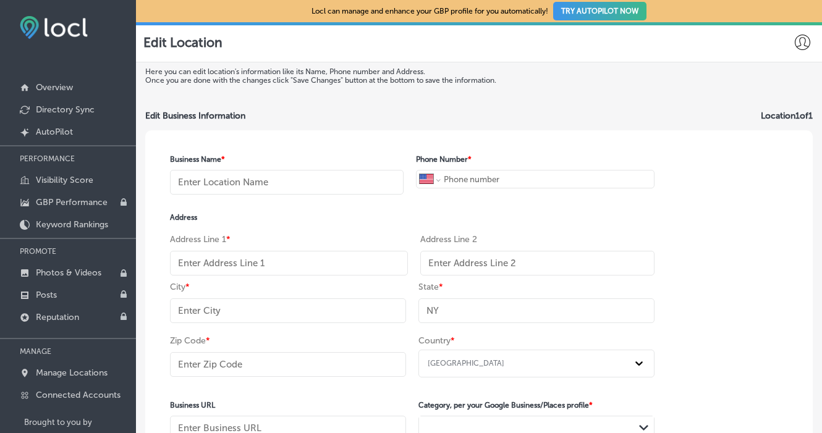
type input "[PERSON_NAME] St Cafe - Thai Kitchen"
type input "+1 503 999 0499"
type input "205 SE Baker St"
type input "McMinnville"
type input "OR"
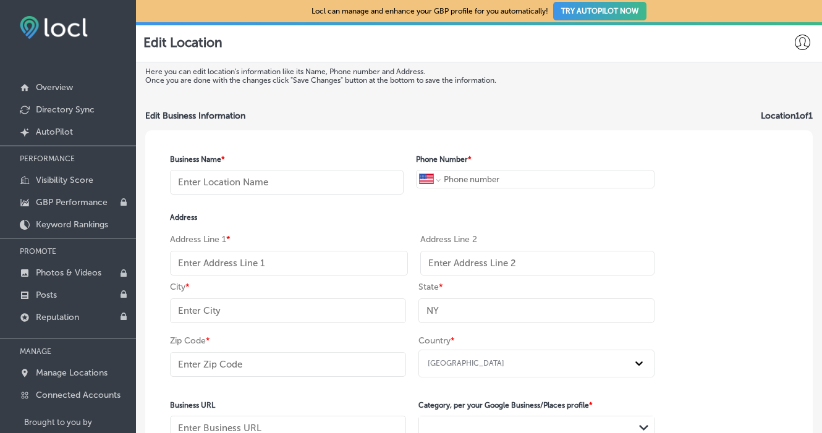
type input "97128-6037"
type input "TheBakerStCafe.com"
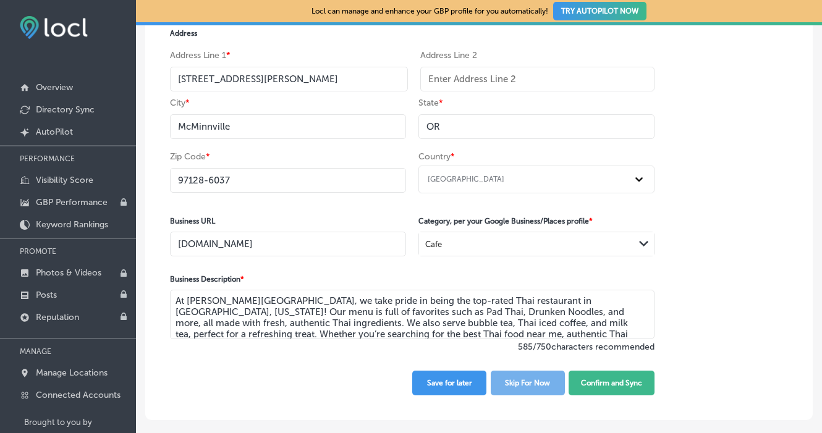
scroll to position [11, 0]
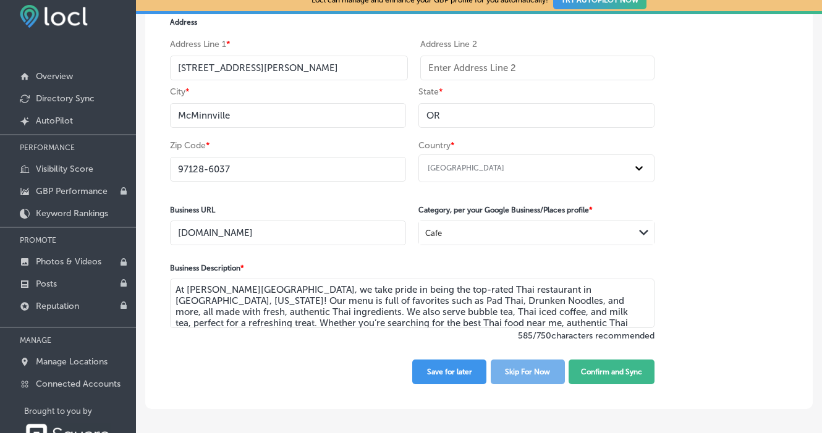
click at [291, 321] on textarea "At Baker St Cafe, we take pride in being the top-rated Thai restaurant in McMin…" at bounding box center [412, 303] width 485 height 49
click at [290, 310] on textarea "At Baker St Cafe, we take pride in being the top-rated Thai restaurant in McMin…" at bounding box center [412, 303] width 485 height 49
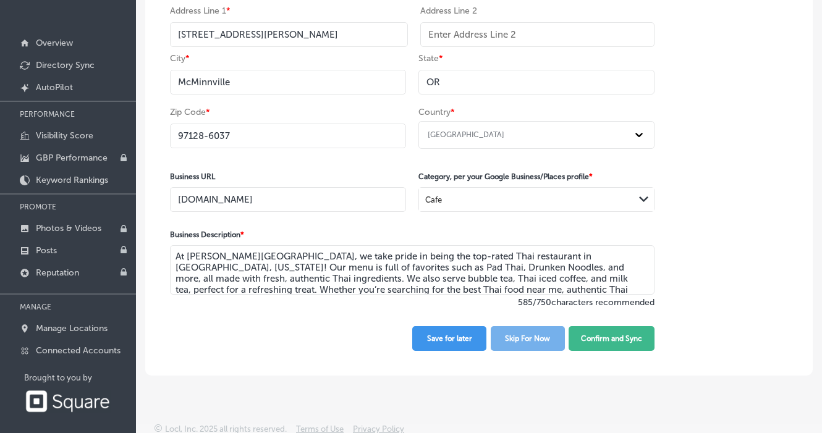
scroll to position [177, 0]
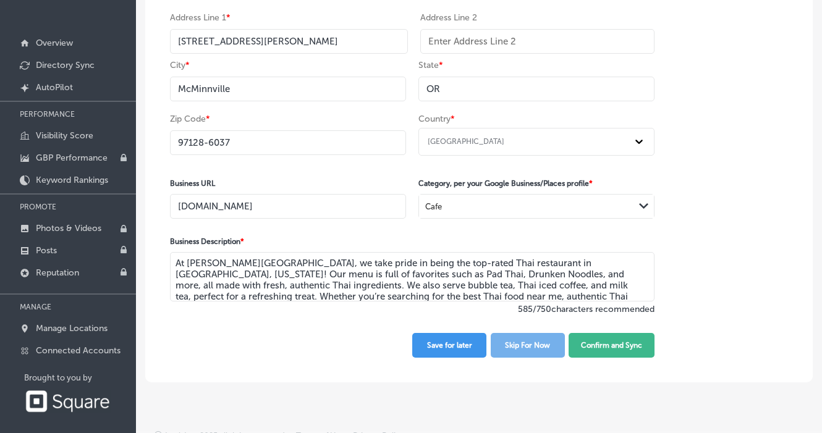
paste textarea "Baker St Cafe is a top-rated, family-owned Thai restaurant in Yamhill County, l…"
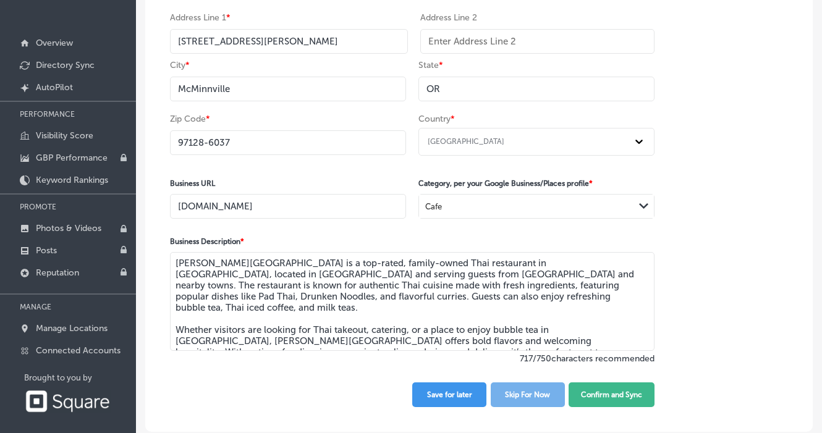
type textarea "Baker St Cafe is a top-rated, family-owned Thai restaurant in Yamhill County, l…"
click at [613, 213] on div "Cafe Path Created with Sketch." at bounding box center [536, 206] width 235 height 23
click at [542, 211] on div "Cafe" at bounding box center [526, 206] width 215 height 17
type input "thai"
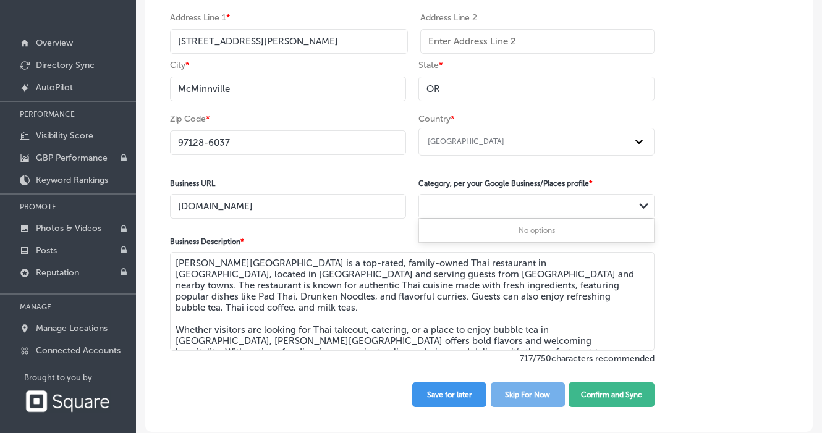
click at [549, 215] on div "thai" at bounding box center [526, 206] width 215 height 17
click at [549, 215] on div "Cafe" at bounding box center [526, 206] width 215 height 17
click at [646, 206] on div "Path Created with Sketch." at bounding box center [644, 207] width 10 height 10
click at [676, 200] on div "Business Name * Baker St Cafe - Thai Kitchen Phone Number * International Afgha…" at bounding box center [412, 170] width 534 height 524
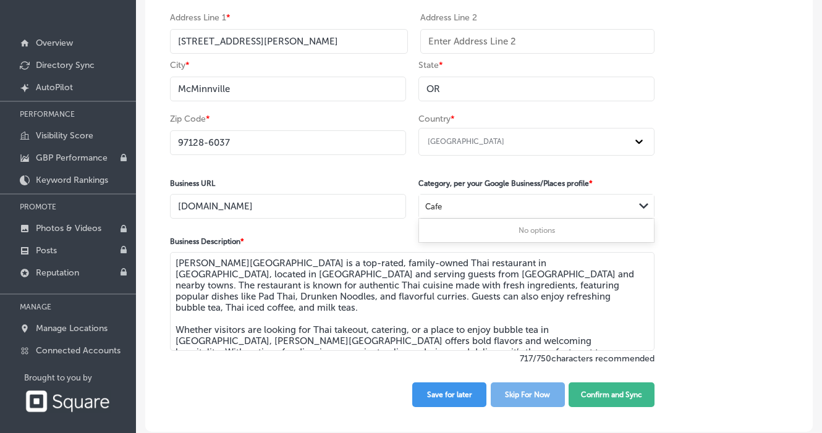
click at [521, 211] on div "Cafe" at bounding box center [526, 206] width 215 height 17
click at [469, 213] on div "Cafe" at bounding box center [526, 206] width 215 height 17
click at [443, 206] on div "Cafe" at bounding box center [526, 206] width 215 height 17
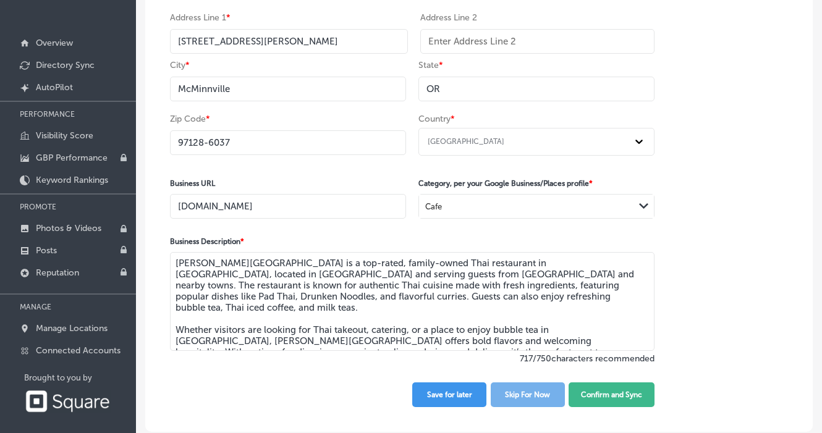
click at [432, 211] on div "Cafe" at bounding box center [433, 206] width 17 height 9
click at [450, 206] on div "Cafe" at bounding box center [526, 206] width 215 height 17
click at [462, 206] on div "Cafe" at bounding box center [526, 206] width 215 height 17
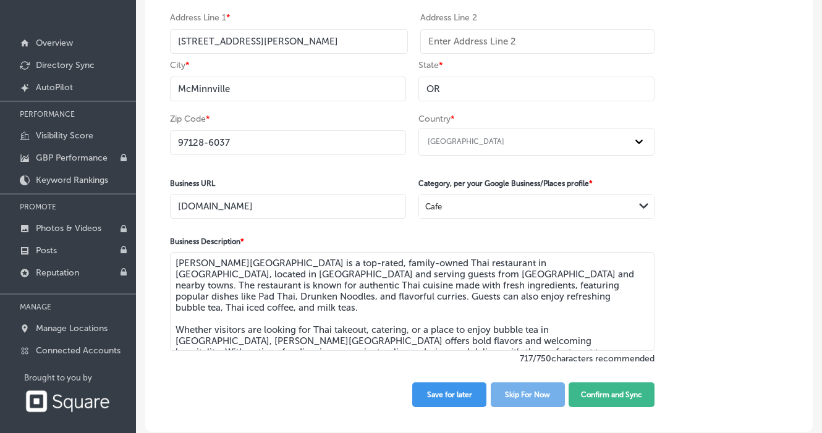
click at [700, 201] on div "Business Name * Baker St Cafe - Thai Kitchen Phone Number * International Afgha…" at bounding box center [479, 170] width 668 height 524
click at [619, 208] on div "Cafe" at bounding box center [526, 206] width 215 height 17
type input "t"
type input "Thai Restaurant"
click at [687, 215] on div "Business Name * Baker St Cafe - Thai Kitchen Phone Number * International Afgha…" at bounding box center [479, 170] width 668 height 524
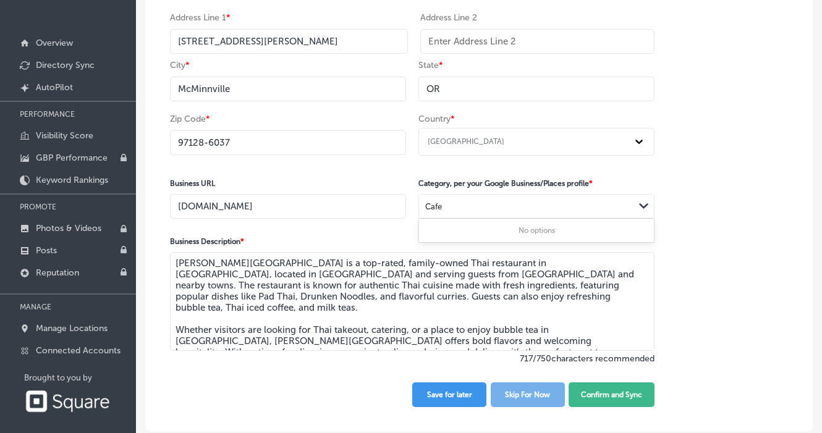
click at [636, 207] on div "Path Created with Sketch." at bounding box center [644, 207] width 20 height 20
click at [696, 208] on div "Business Name * Baker St Cafe - Thai Kitchen Phone Number * International Afgha…" at bounding box center [479, 170] width 668 height 524
click at [729, 224] on div "Business Name * Baker St Cafe - Thai Kitchen Phone Number * International Afgha…" at bounding box center [479, 170] width 668 height 524
click at [619, 213] on div "Cafe" at bounding box center [526, 206] width 215 height 17
type input "r"
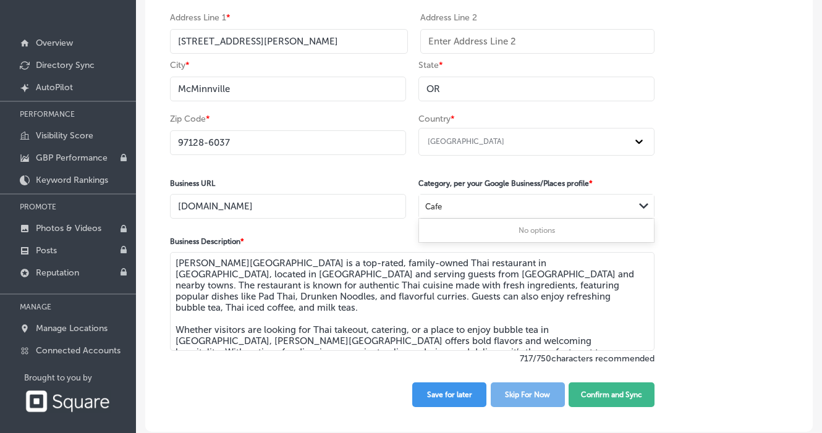
click at [802, 247] on div "Business Name * Baker St Cafe - Thai Kitchen Phone Number * International Afgha…" at bounding box center [479, 170] width 668 height 524
click at [601, 394] on button "Confirm and Sync" at bounding box center [612, 395] width 86 height 25
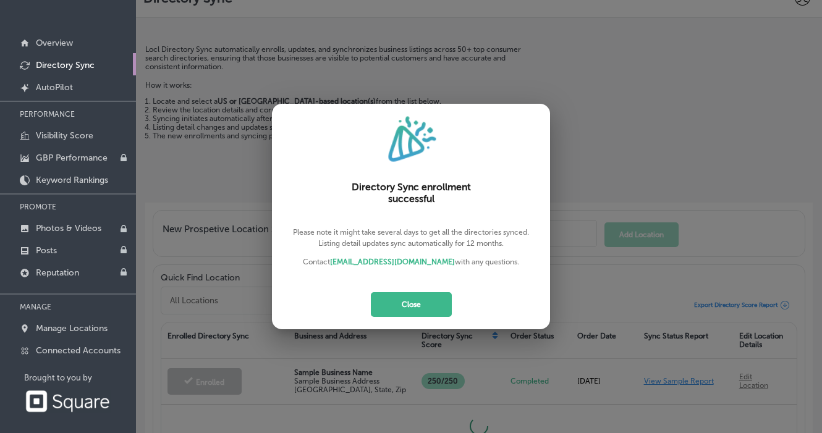
scroll to position [38, 0]
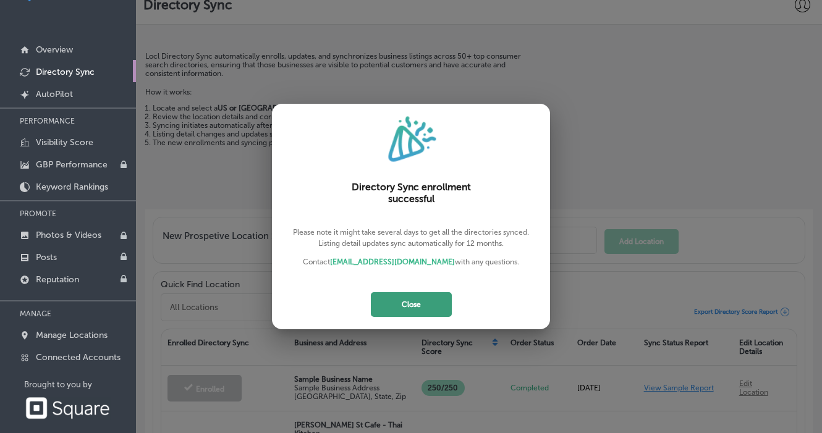
click at [402, 304] on button "Close" at bounding box center [411, 304] width 81 height 25
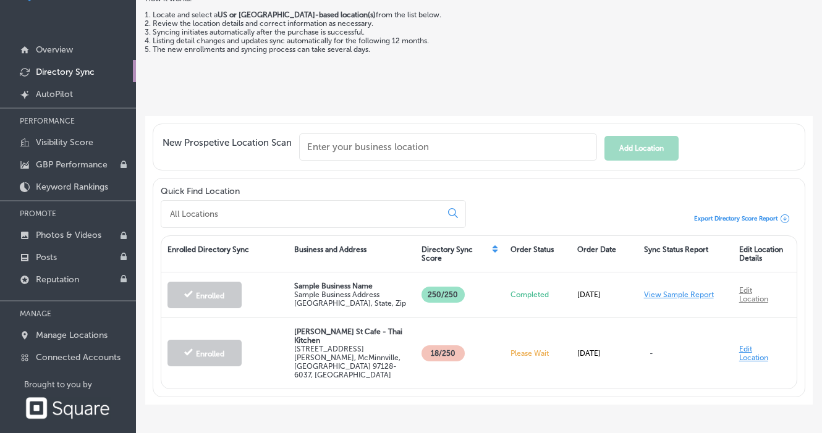
scroll to position [93, 0]
click at [628, 396] on div "Locl can manage and enhance your GBP profile for you automatically! TRY AUTOPIL…" at bounding box center [479, 204] width 686 height 485
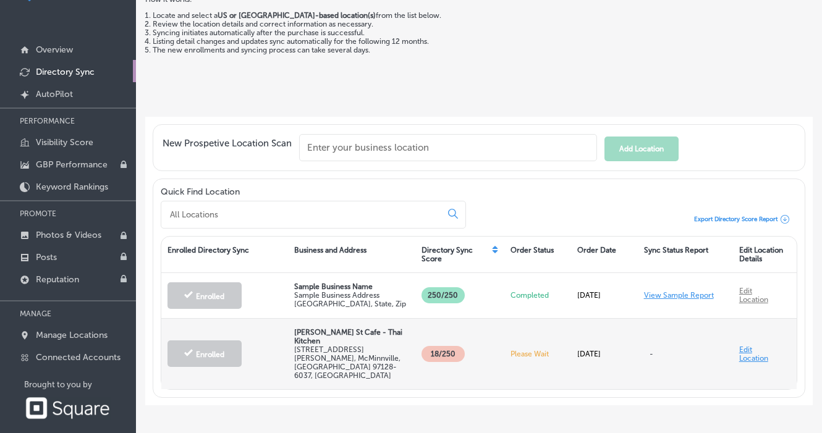
click at [746, 346] on link "Edit Location" at bounding box center [753, 354] width 29 height 17
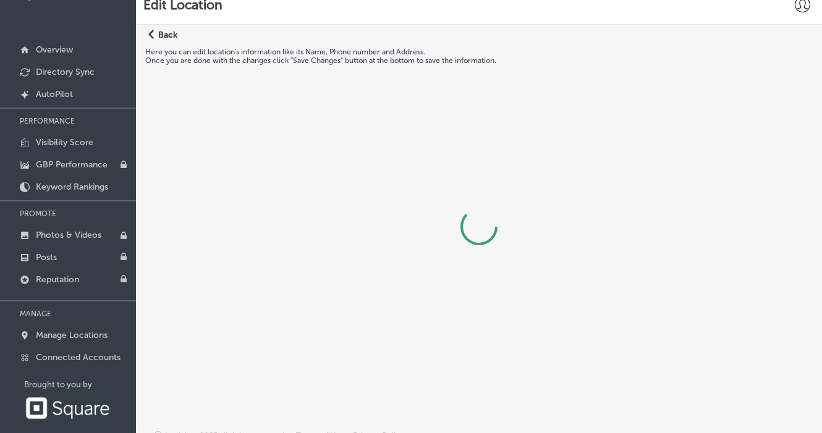
select select "US"
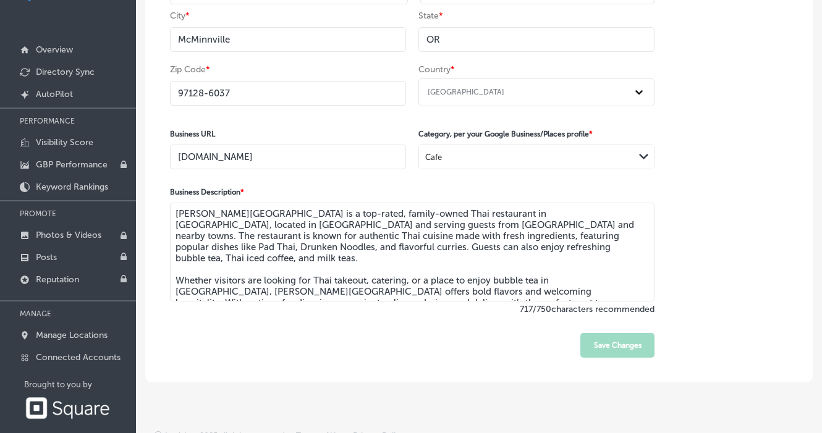
scroll to position [255, 0]
click at [451, 171] on div "Business Name * Baker St Cafe - Thai Kitchen Phone Number * International Afgha…" at bounding box center [412, 121] width 534 height 524
click at [444, 156] on div "Cafe" at bounding box center [526, 156] width 215 height 17
click at [614, 176] on div "No options" at bounding box center [536, 181] width 235 height 19
click at [686, 206] on div "Business Name * Baker St Cafe - Thai Kitchen Phone Number * International Afgha…" at bounding box center [479, 121] width 668 height 524
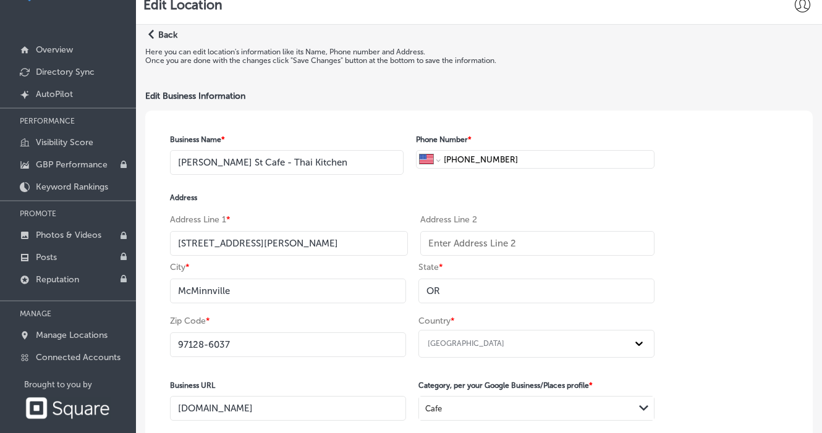
scroll to position [0, 0]
click at [159, 35] on p "Back" at bounding box center [167, 35] width 19 height 11
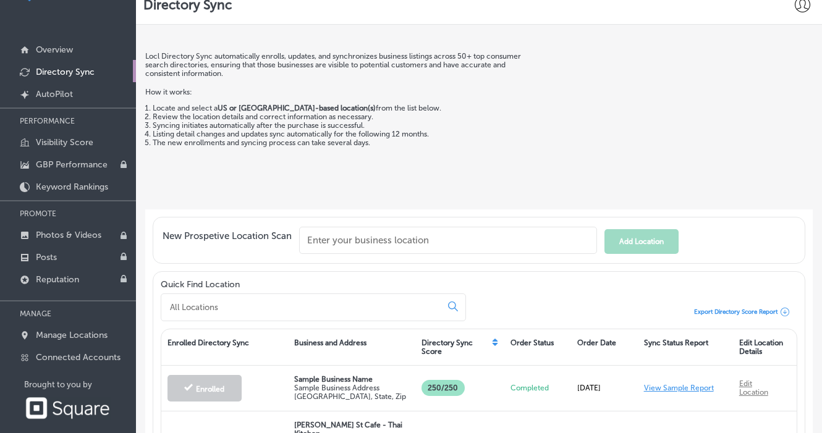
click at [339, 246] on input "text" at bounding box center [448, 240] width 298 height 27
click at [244, 182] on div "Locl Directory Sync automatically enrolls, updates, and synchronizes business l…" at bounding box center [343, 127] width 396 height 150
click at [87, 77] on p "Directory Sync" at bounding box center [65, 72] width 59 height 11
click at [67, 88] on link "Created by potrace 1.10, written by [PERSON_NAME] [DATE]-[DATE] AutoPilot" at bounding box center [68, 93] width 136 height 22
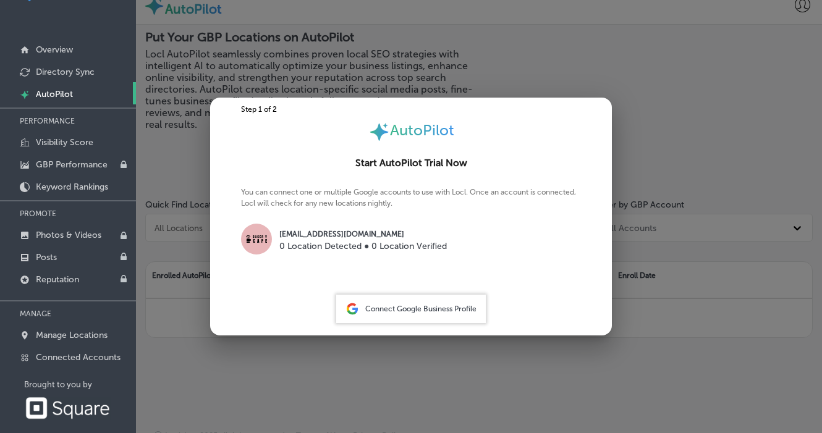
click at [362, 235] on p "[EMAIL_ADDRESS][DOMAIN_NAME]" at bounding box center [363, 234] width 168 height 11
click at [402, 304] on div "Connect Google Business Profile" at bounding box center [411, 309] width 150 height 28
click at [411, 308] on span "Connect Google Business Profile" at bounding box center [420, 309] width 111 height 9
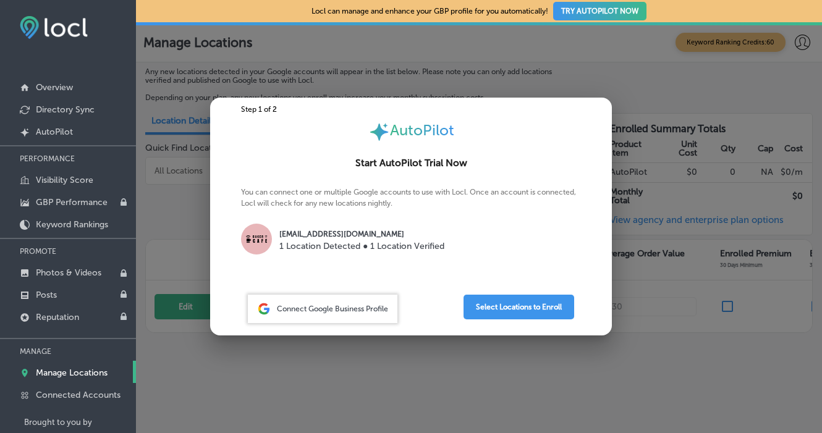
click at [357, 242] on p "1 Location Detected ● 1 Location Verified" at bounding box center [361, 246] width 165 height 13
click at [475, 306] on button "Select Locations to Enroll" at bounding box center [519, 307] width 111 height 25
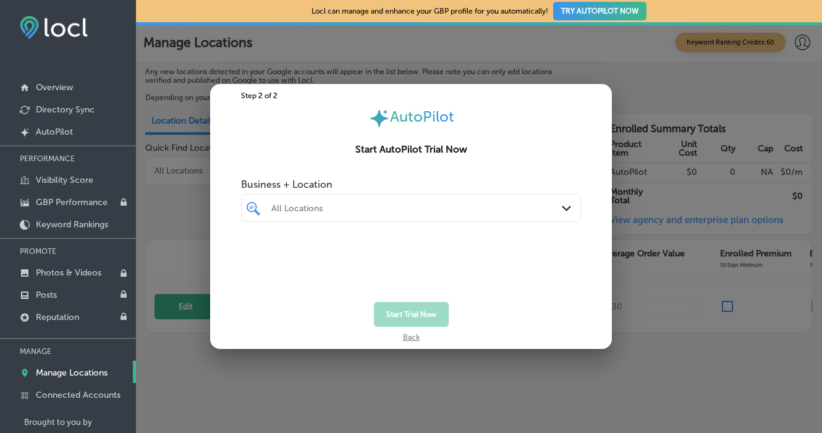
click at [359, 206] on div "All Locations" at bounding box center [417, 208] width 292 height 11
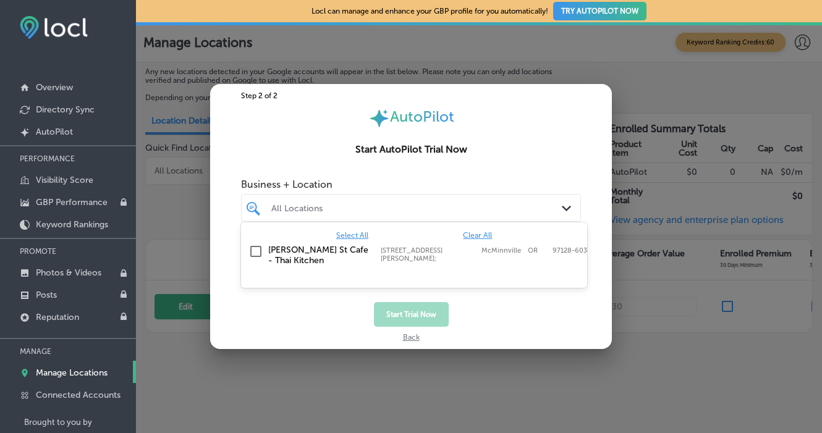
click at [258, 256] on input "checkbox" at bounding box center [256, 251] width 15 height 15
click at [302, 312] on div "Start Trial Now" at bounding box center [411, 314] width 402 height 25
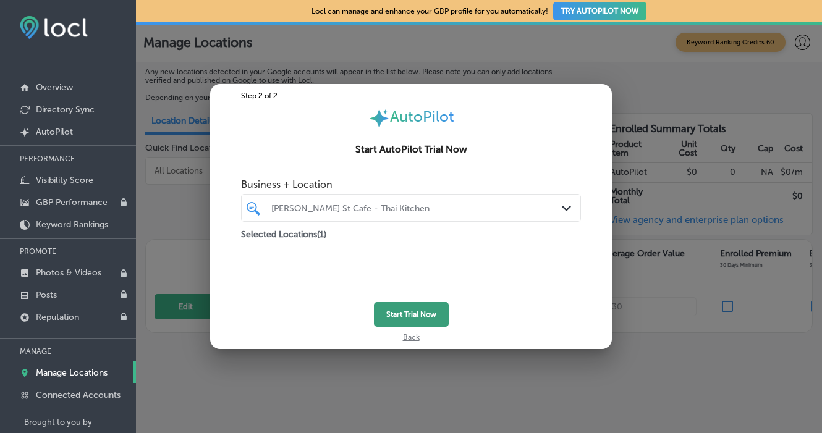
click at [388, 308] on button "Start Trial Now" at bounding box center [411, 314] width 75 height 25
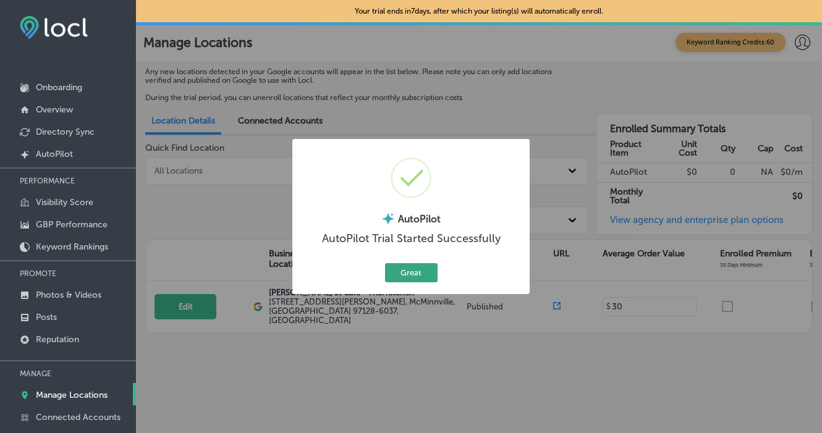
click at [416, 272] on button "Great" at bounding box center [411, 272] width 53 height 19
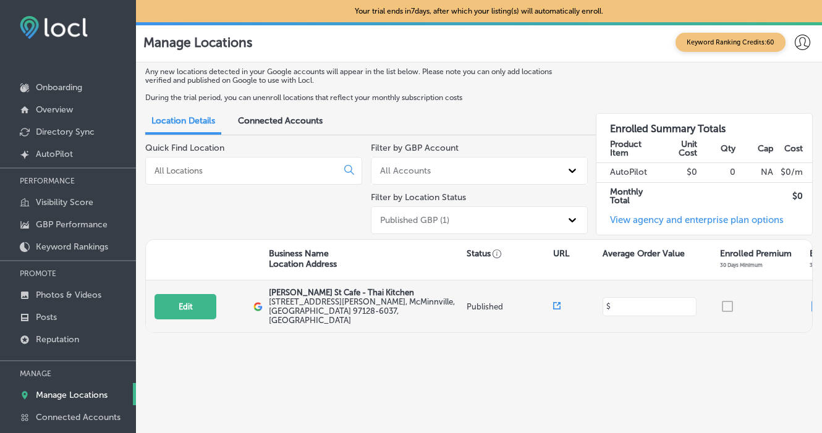
click at [645, 302] on input at bounding box center [650, 307] width 78 height 12
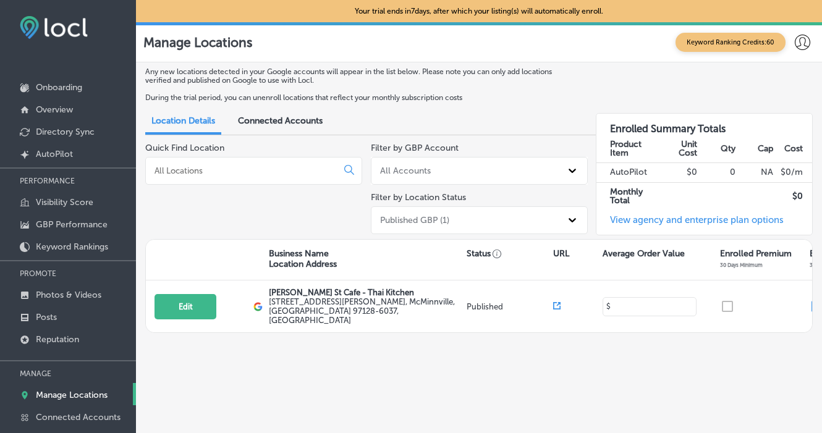
type input "30"
click at [657, 351] on div "Any new locations detected in your Google accounts will appear in the list belo…" at bounding box center [479, 266] width 686 height 409
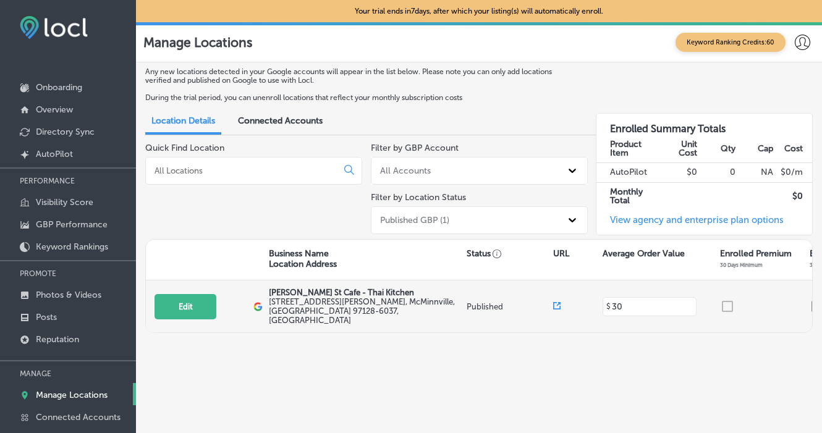
click at [726, 305] on div at bounding box center [765, 306] width 90 height 15
click at [170, 306] on button "Edit" at bounding box center [186, 306] width 62 height 25
select select "US"
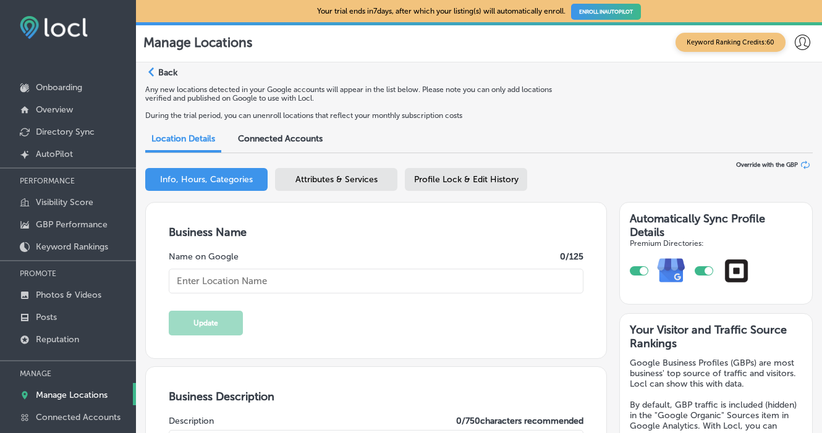
type textarea "Baker St Cafe - Thai Kitchen brings the vibrant flavors of Thailand to every pl…"
type input "[PERSON_NAME] St Cafe - Thai Kitchen"
type textarea "Baker St Cafe is a top-rated, family-owned Thai restaurant in Yamhill County, l…"
type input "205 SE Baker St"
type input "McMinnville"
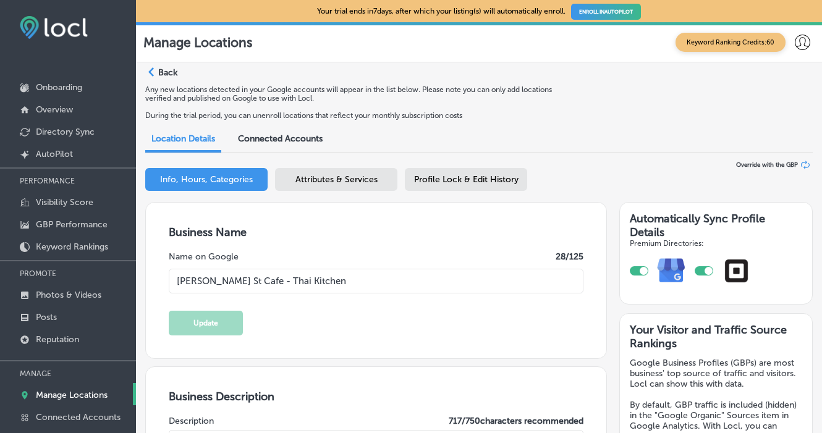
type input "97128-6037"
type input "US"
type input "+1 503 999 0499"
type input "http://thebakerstcafe.com/"
type input "30"
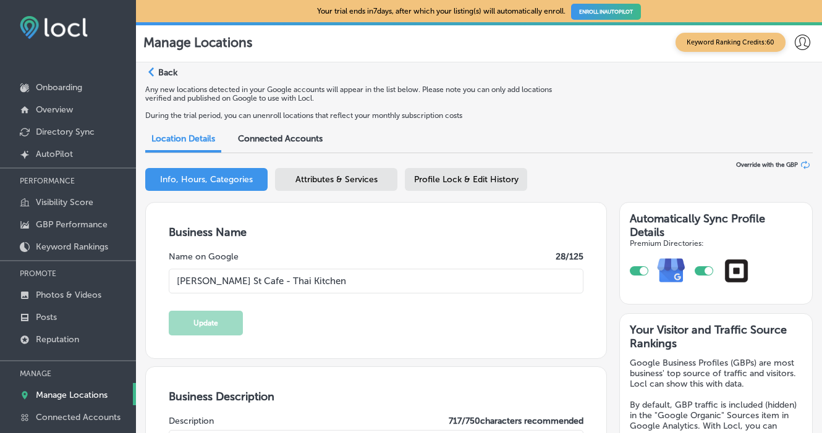
checkbox input "true"
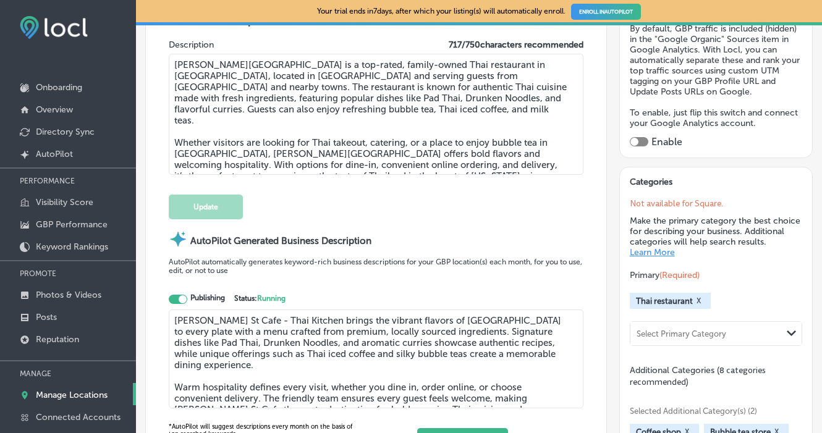
scroll to position [396, 0]
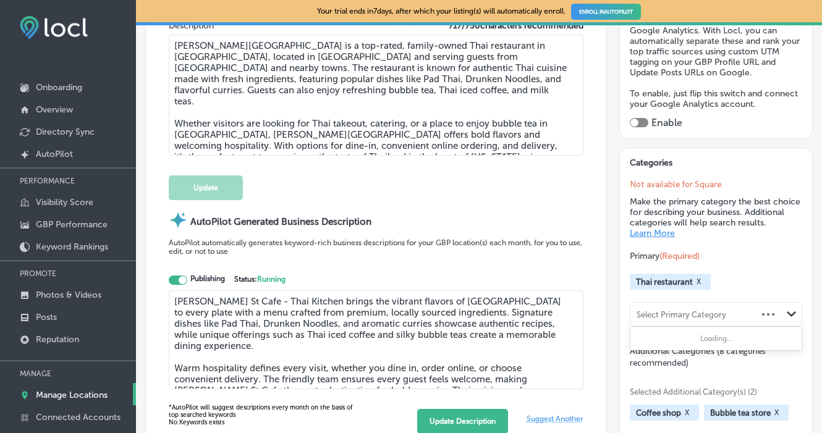
click at [679, 315] on div "Select Primary Category" at bounding box center [682, 314] width 90 height 9
click at [767, 270] on div "Primary (Required) Thai restaurant X Select Primary Category Path Created with …" at bounding box center [716, 289] width 173 height 76
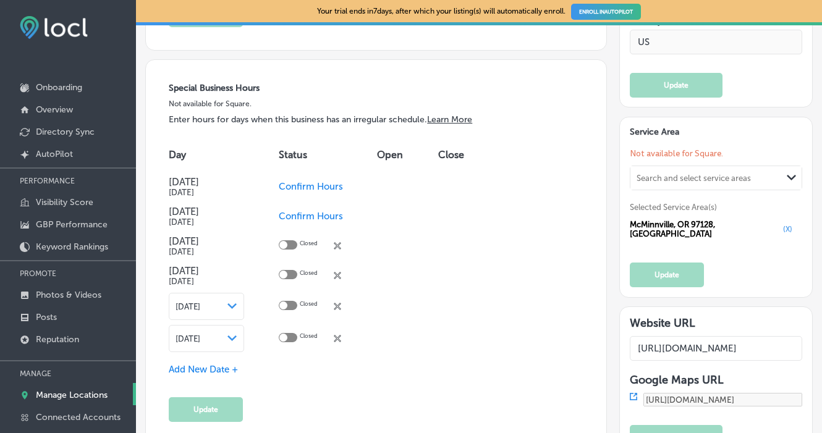
scroll to position [1287, 0]
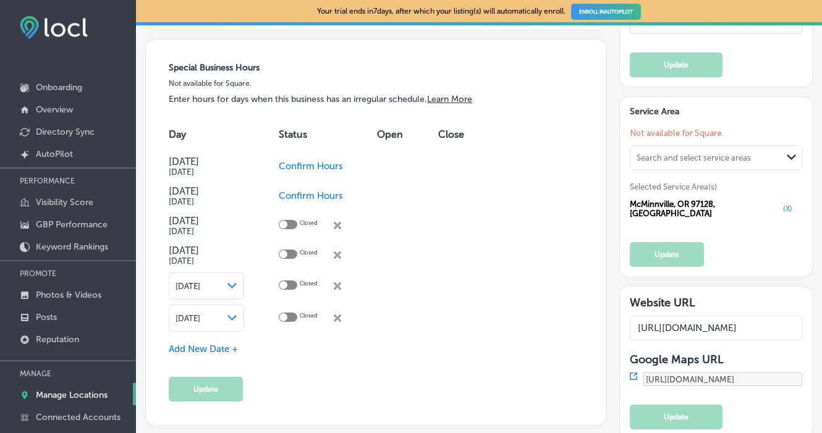
click at [283, 257] on div at bounding box center [283, 254] width 8 height 8
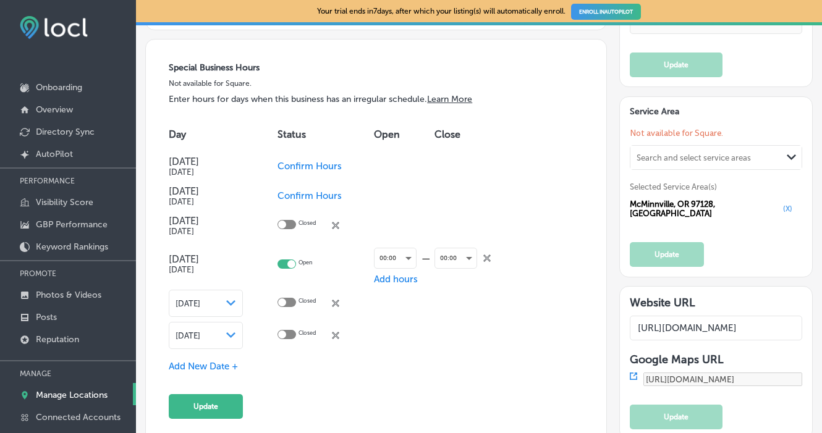
click at [288, 273] on td "Open" at bounding box center [326, 263] width 96 height 47
click at [289, 268] on div at bounding box center [291, 264] width 8 height 8
checkbox input "false"
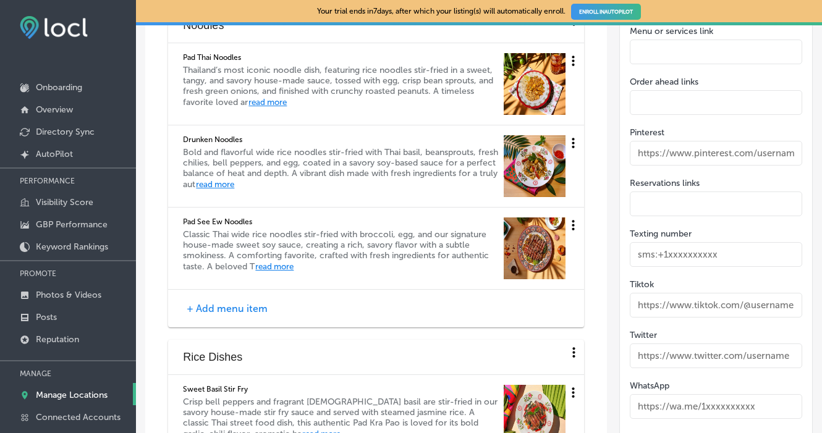
scroll to position [2079, 0]
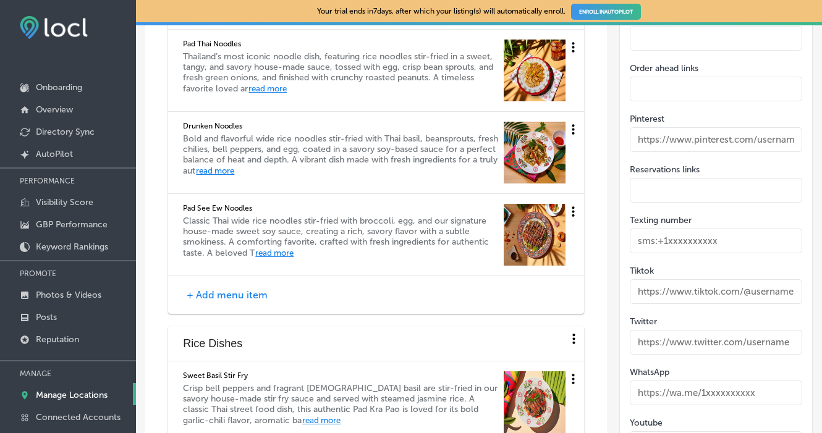
click at [660, 242] on input "text" at bounding box center [716, 241] width 173 height 25
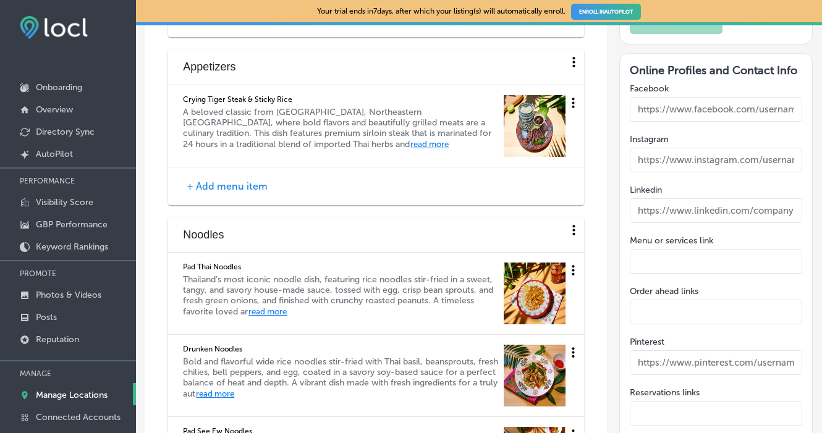
scroll to position [1855, 0]
click at [659, 208] on input "text" at bounding box center [716, 211] width 173 height 25
click at [659, 155] on input "text" at bounding box center [716, 160] width 173 height 25
type input "instagram.com/thebakerstcafe"
click at [657, 116] on input "text" at bounding box center [716, 110] width 173 height 25
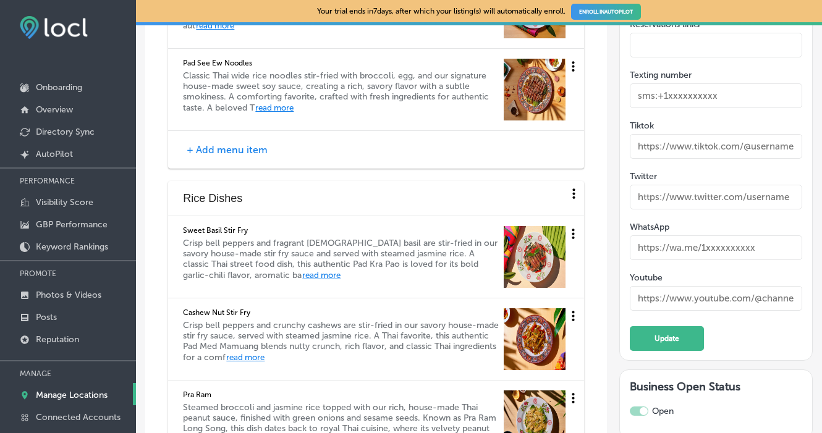
scroll to position [2226, 0]
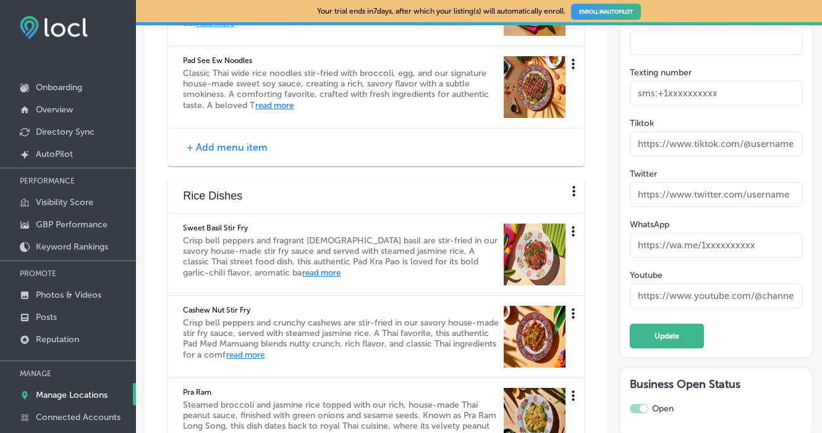
type input "Facebook.com/thebakerstcafe"
click at [672, 92] on input "text" at bounding box center [716, 93] width 173 height 25
type input "5039990499"
click at [676, 145] on input "text" at bounding box center [716, 144] width 173 height 25
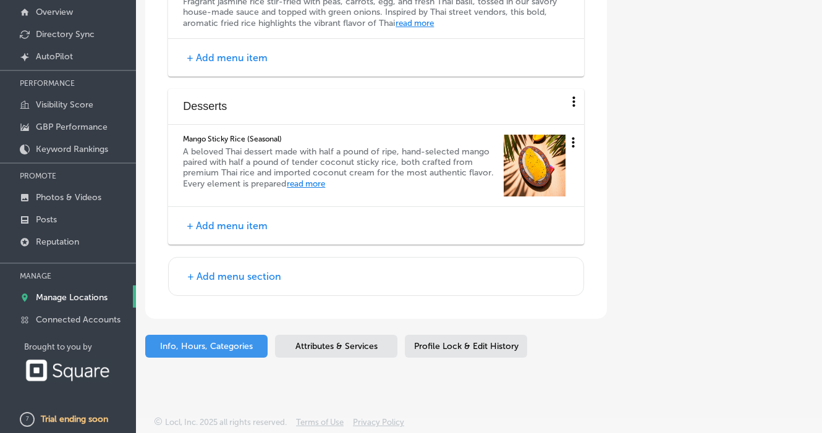
scroll to position [100, 0]
click at [309, 348] on span "Attributes & Services" at bounding box center [337, 346] width 82 height 11
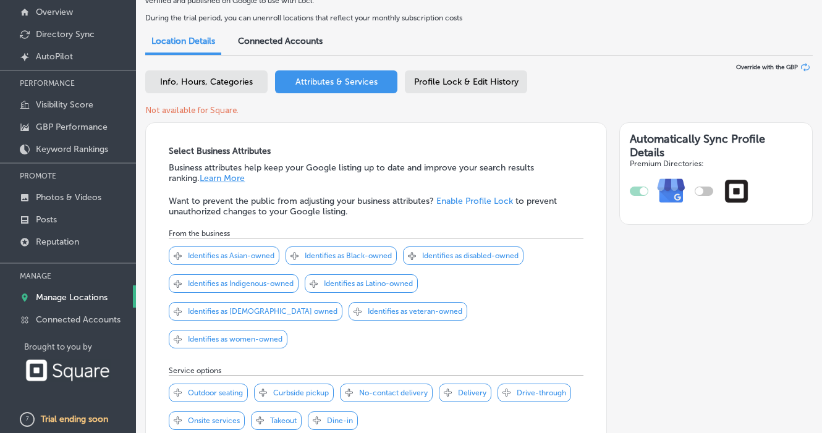
click at [223, 259] on p "Identifies as Asian-owned" at bounding box center [231, 256] width 87 height 9
click at [283, 335] on p "Identifies as women-owned" at bounding box center [235, 339] width 95 height 9
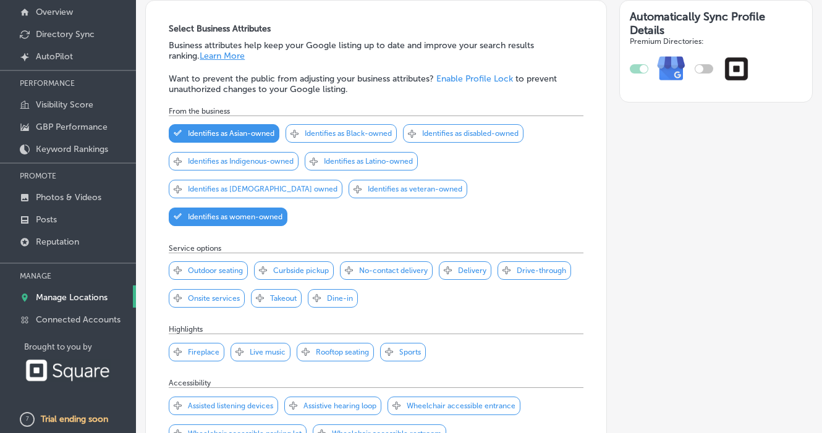
scroll to position [123, 0]
click at [698, 68] on div at bounding box center [700, 68] width 8 height 8
click at [704, 66] on div at bounding box center [704, 68] width 19 height 9
click at [694, 67] on div at bounding box center [716, 68] width 173 height 46
click at [695, 67] on div at bounding box center [704, 68] width 19 height 9
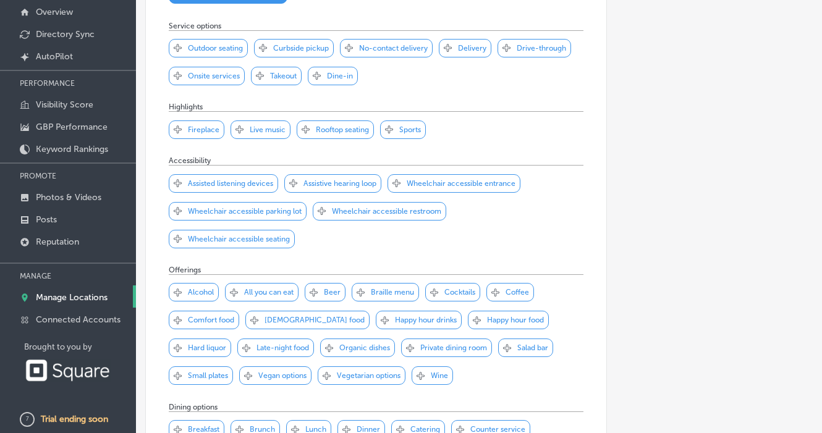
scroll to position [348, 0]
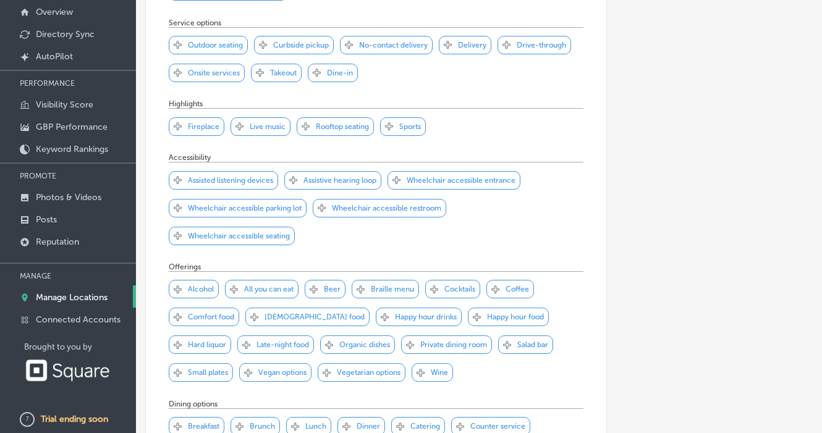
click at [224, 308] on div "Svg Vector Icons : http://www.onlinewebfonts.com/icon Checked Created with Sket…" at bounding box center [204, 317] width 70 height 19
click at [511, 280] on div "Svg Vector Icons : http://www.onlinewebfonts.com/icon Checked Created with Sket…" at bounding box center [511, 289] width 48 height 19
click at [337, 368] on p "Vegetarian options" at bounding box center [369, 372] width 64 height 9
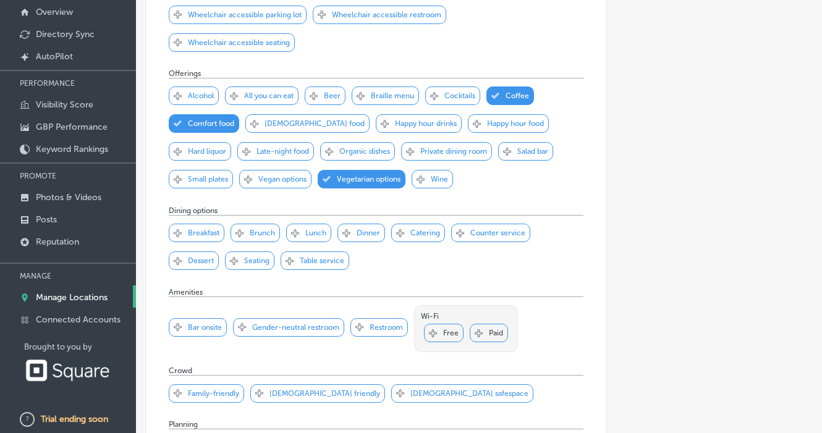
scroll to position [547, 0]
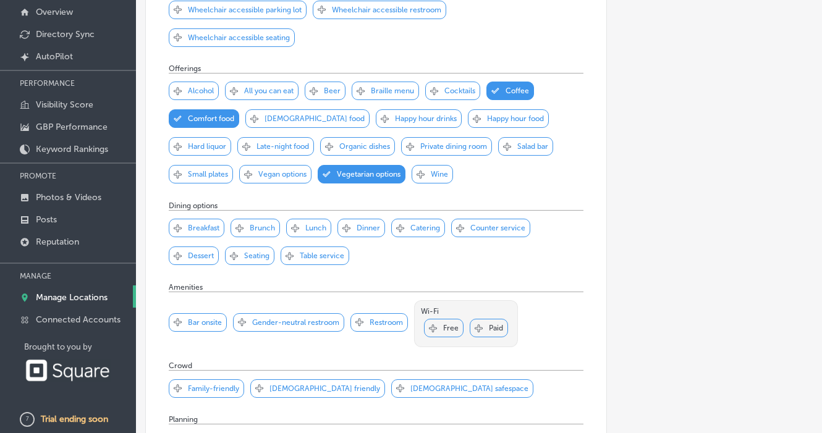
click at [366, 224] on p "Dinner" at bounding box center [368, 228] width 23 height 9
click at [325, 224] on p "Lunch" at bounding box center [315, 228] width 21 height 9
click at [440, 224] on p "Catering" at bounding box center [426, 228] width 30 height 9
click at [479, 224] on p "Counter service" at bounding box center [497, 228] width 55 height 9
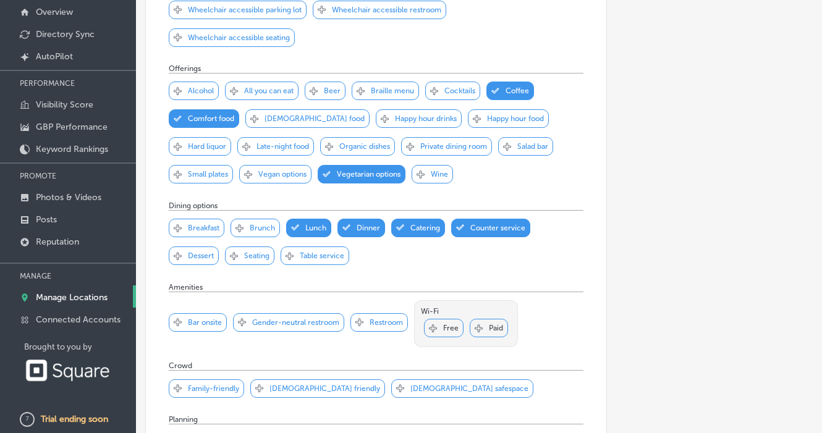
click at [193, 247] on div "Svg Vector Icons : http://www.onlinewebfonts.com/icon Checked Created with Sket…" at bounding box center [194, 256] width 50 height 19
click at [315, 318] on p "Gender-neutral restroom" at bounding box center [295, 322] width 87 height 9
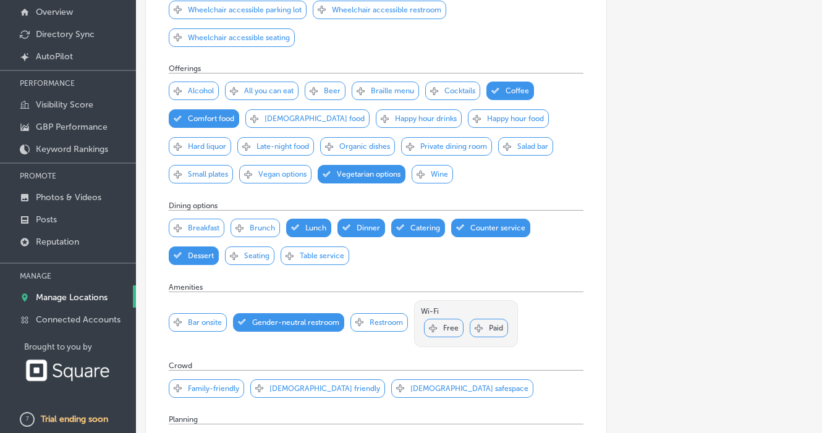
click at [364, 318] on icon at bounding box center [359, 322] width 8 height 8
click at [449, 324] on p "Free" at bounding box center [450, 328] width 15 height 9
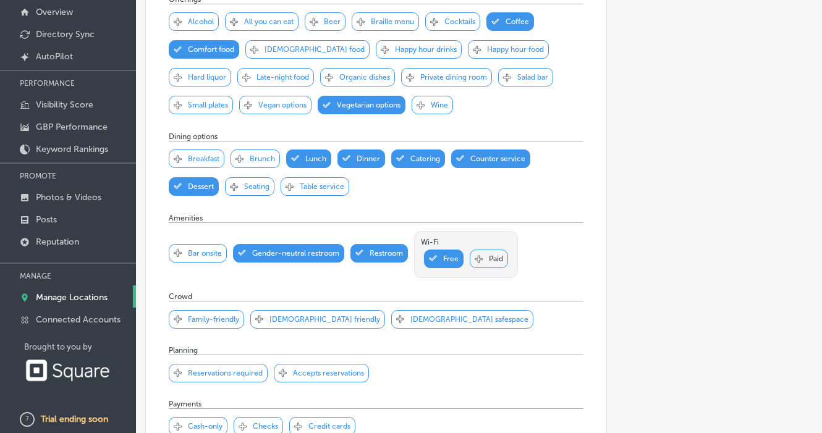
scroll to position [631, 0]
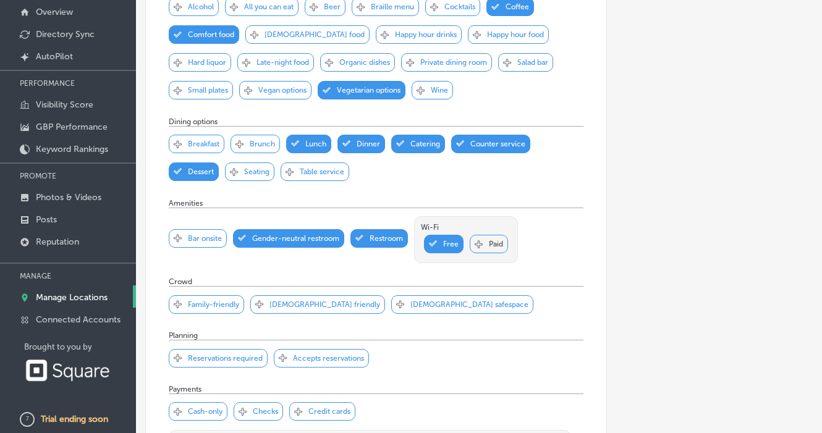
click at [206, 300] on p "Family-friendly" at bounding box center [213, 304] width 51 height 9
click at [292, 300] on p "LGBTQ+ friendly" at bounding box center [325, 304] width 111 height 9
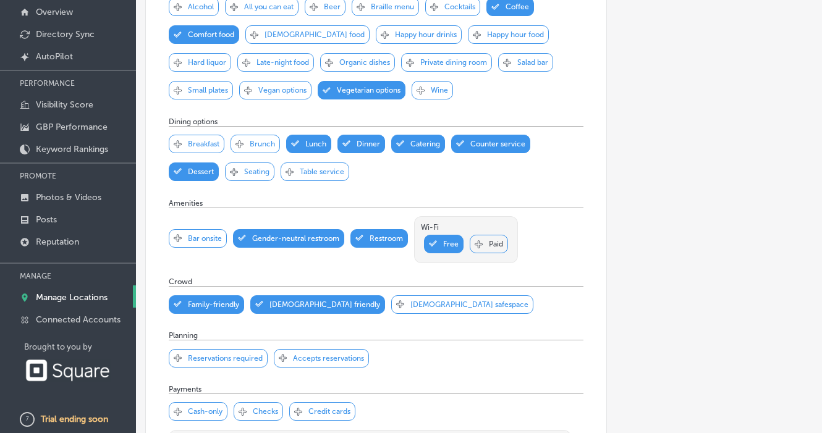
click at [411, 300] on p "Transgender safespace" at bounding box center [470, 304] width 118 height 9
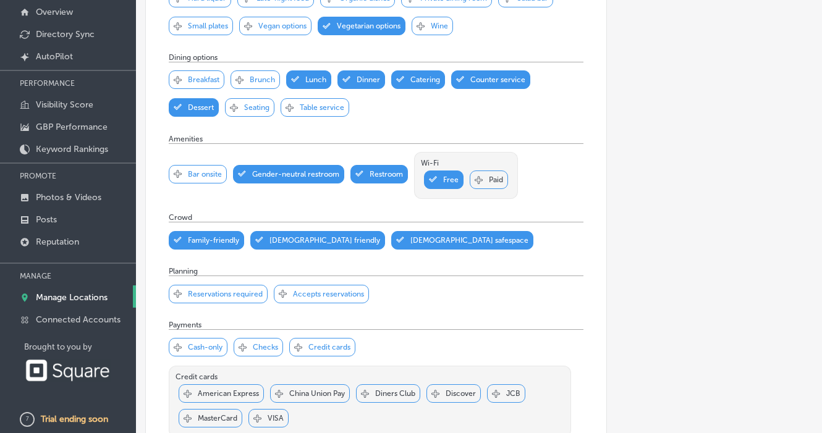
scroll to position [697, 0]
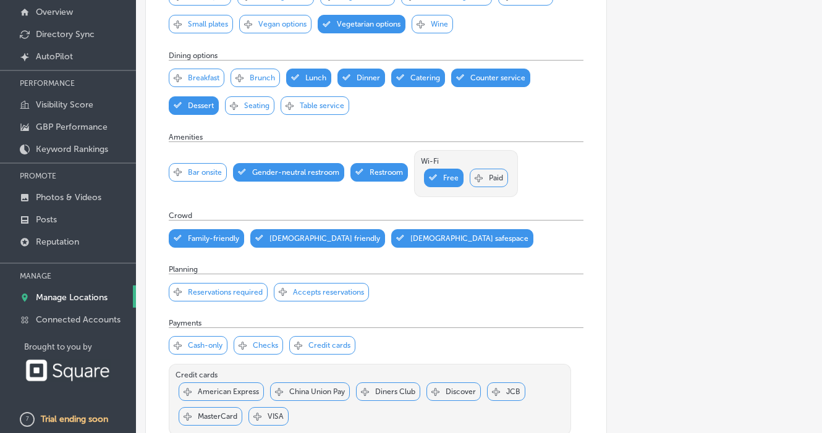
click at [314, 341] on p "Credit cards" at bounding box center [330, 345] width 42 height 9
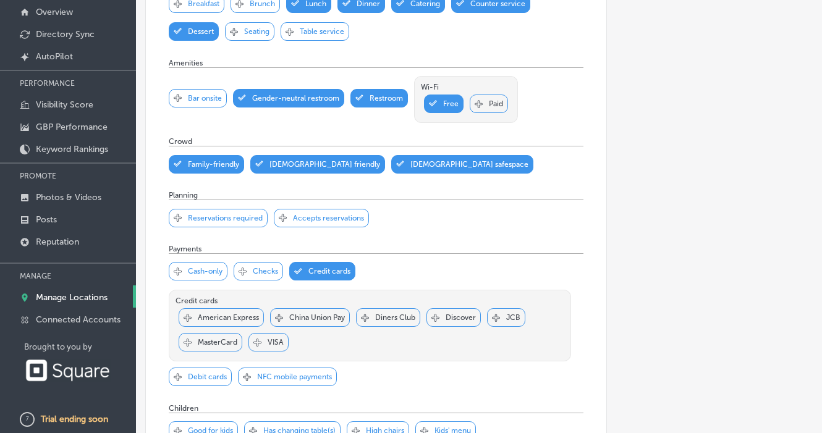
scroll to position [804, 0]
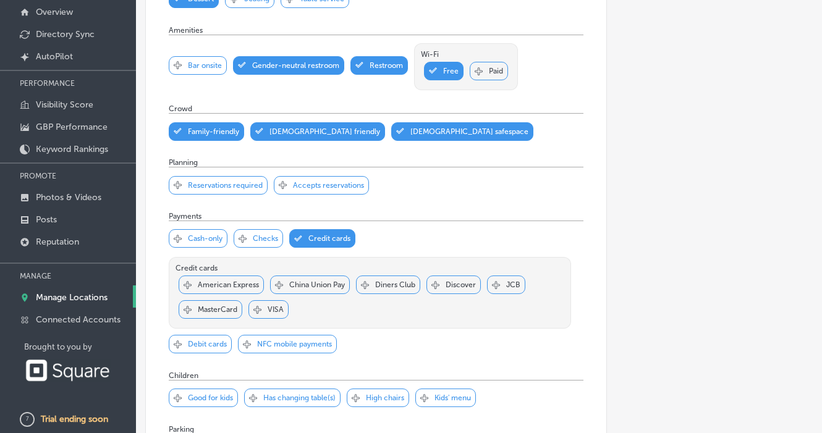
click at [345, 234] on p "Credit cards" at bounding box center [330, 238] width 42 height 9
click at [343, 234] on p "Credit cards" at bounding box center [330, 238] width 42 height 9
click at [308, 230] on div "Svg Vector Icons : http://www.onlinewebfonts.com/icon Checked Created with Sket…" at bounding box center [322, 238] width 66 height 19
click at [412, 221] on div "Svg Vector Icons : http://www.onlinewebfonts.com/icon Checked Created with Sket…" at bounding box center [376, 296] width 415 height 150
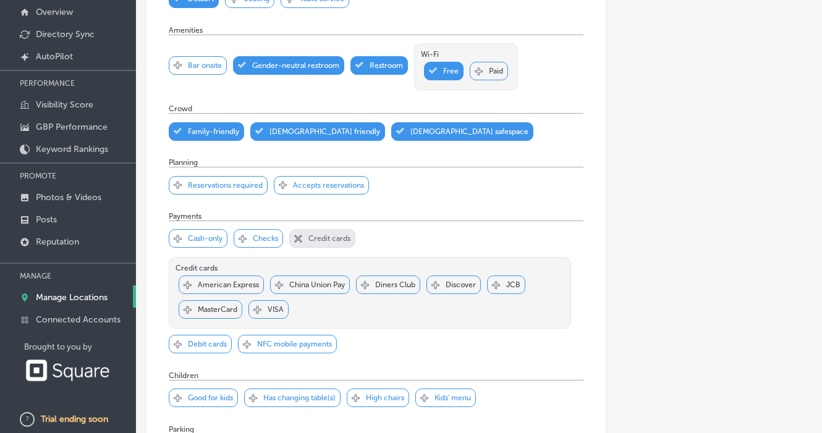
click at [324, 234] on p "Credit cards" at bounding box center [330, 238] width 42 height 9
click at [317, 234] on div "Svg Vector Icons : http://www.onlinewebfonts.com/icon Checked Created with Sket…" at bounding box center [322, 238] width 66 height 19
click at [382, 228] on div "Svg Vector Icons : http://www.onlinewebfonts.com/icon Checked Created with Sket…" at bounding box center [376, 296] width 415 height 150
click at [320, 234] on p "Credit cards" at bounding box center [330, 238] width 42 height 9
click at [397, 229] on div "Svg Vector Icons : http://www.onlinewebfonts.com/icon Checked Created with Sket…" at bounding box center [376, 296] width 415 height 150
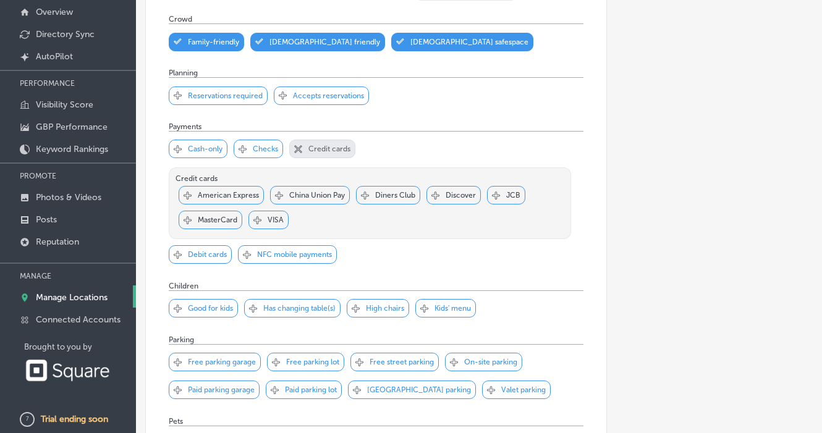
scroll to position [904, 0]
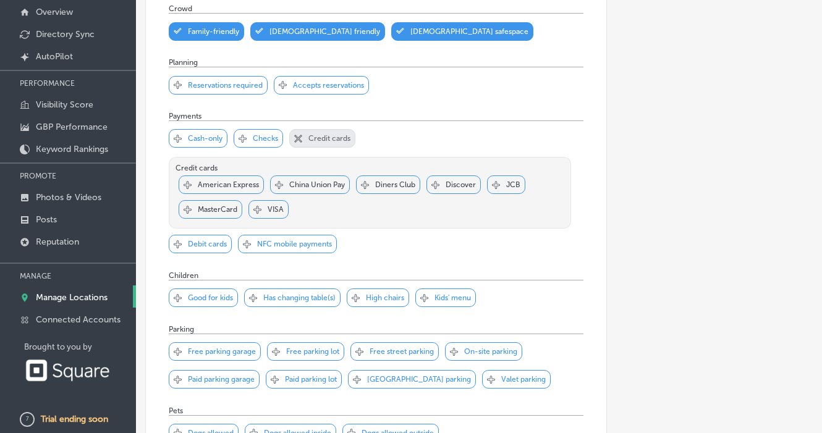
click at [310, 240] on p "NFC mobile payments" at bounding box center [294, 244] width 75 height 9
click at [393, 233] on div "Svg Vector Icons : http://www.onlinewebfonts.com/icon Checked Created with Sket…" at bounding box center [376, 196] width 415 height 150
click at [310, 240] on p "NFC mobile payments" at bounding box center [294, 244] width 75 height 9
click at [378, 234] on div "Svg Vector Icons : http://www.onlinewebfonts.com/icon Checked Created with Sket…" at bounding box center [376, 196] width 415 height 150
click at [297, 240] on p "NFC mobile payments" at bounding box center [294, 244] width 75 height 9
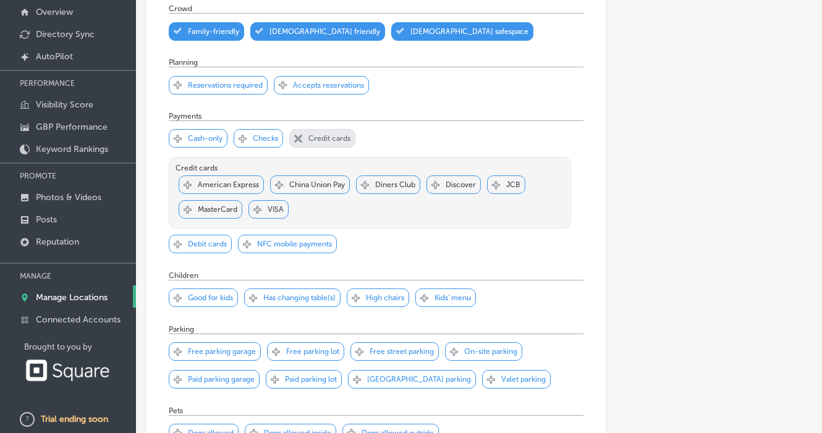
click at [355, 245] on div "Svg Vector Icons : http://www.onlinewebfonts.com/icon Checked Created with Sket…" at bounding box center [376, 196] width 415 height 150
click at [307, 240] on p "NFC mobile payments" at bounding box center [294, 244] width 75 height 9
click at [388, 233] on div "Svg Vector Icons : http://www.onlinewebfonts.com/icon Checked Created with Sket…" at bounding box center [376, 196] width 415 height 150
click at [380, 246] on div "Svg Vector Icons : http://www.onlinewebfonts.com/icon Checked Created with Sket…" at bounding box center [376, 196] width 415 height 150
click at [330, 134] on p "Credit cards" at bounding box center [330, 138] width 42 height 9
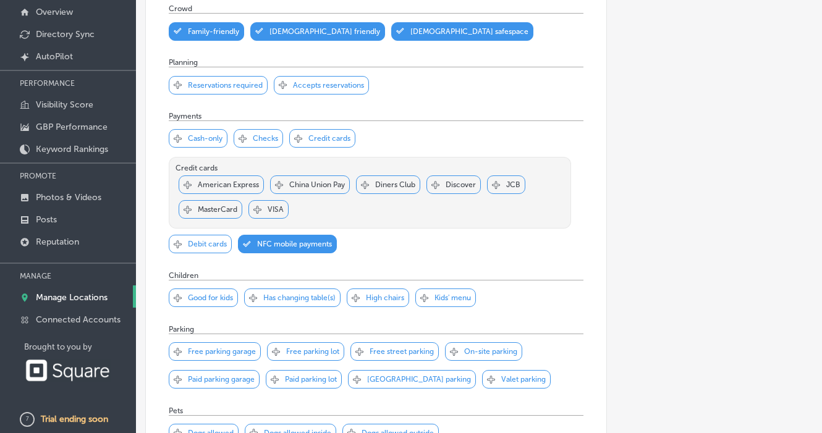
click at [333, 129] on div "Svg Vector Icons : http://www.onlinewebfonts.com/icon Checked Created with Sket…" at bounding box center [322, 138] width 66 height 19
click at [208, 294] on p "Good for kids" at bounding box center [210, 298] width 45 height 9
click at [404, 294] on p "High chairs" at bounding box center [385, 298] width 38 height 9
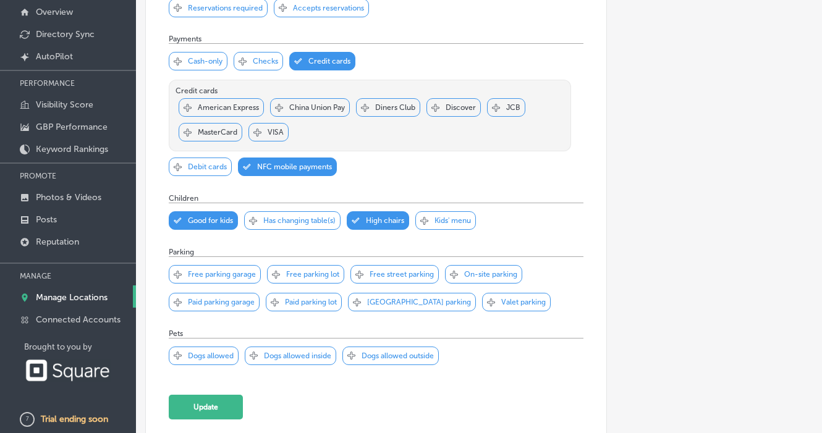
scroll to position [1002, 0]
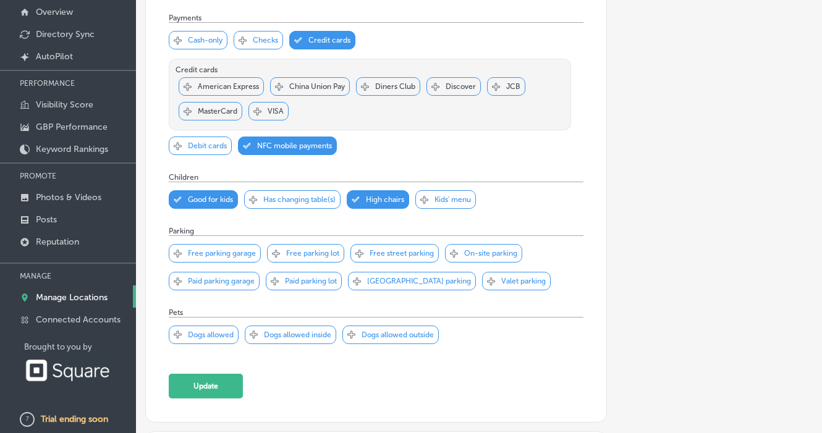
click at [388, 249] on p "Free street parking" at bounding box center [402, 253] width 64 height 9
click at [493, 244] on div "Svg Vector Icons : http://www.onlinewebfonts.com/icon Checked Created with Sket…" at bounding box center [483, 253] width 77 height 19
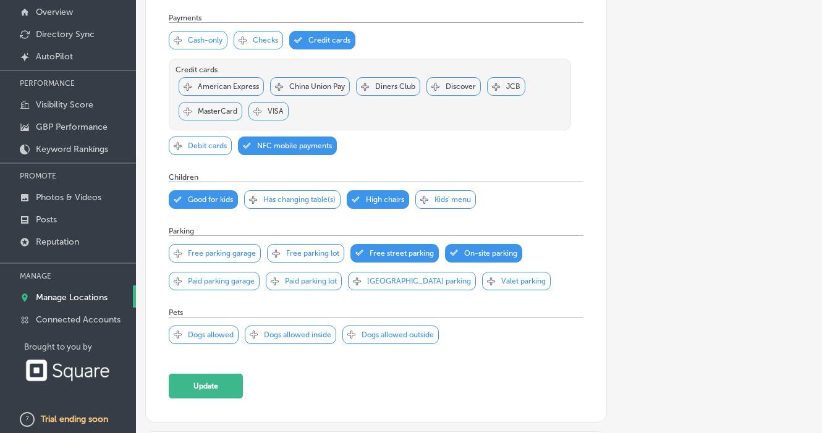
click at [375, 333] on p "Dogs allowed outside" at bounding box center [398, 335] width 72 height 9
click at [224, 385] on button "Update" at bounding box center [206, 386] width 74 height 25
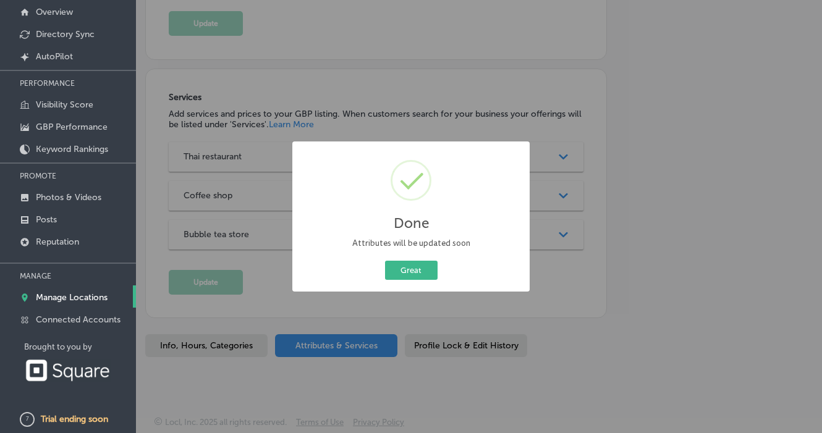
scroll to position [1364, 0]
click at [412, 271] on button "Great" at bounding box center [411, 270] width 53 height 19
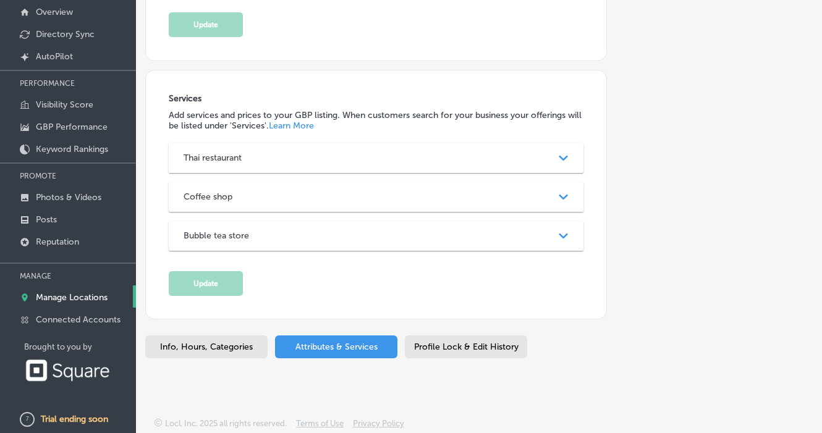
click at [444, 344] on span "Profile Lock & Edit History" at bounding box center [466, 347] width 104 height 11
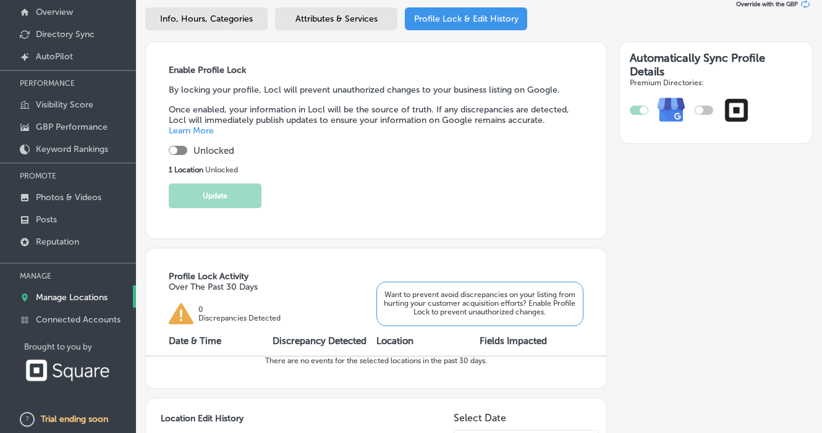
scroll to position [49, 0]
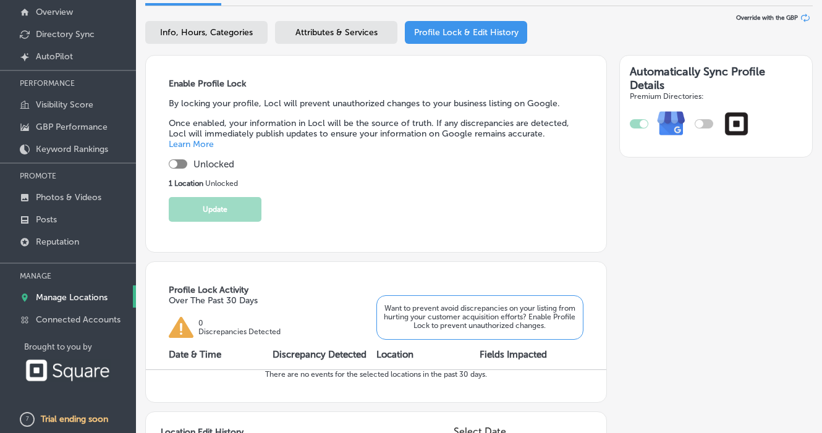
click at [177, 166] on div at bounding box center [173, 164] width 8 height 8
checkbox input "true"
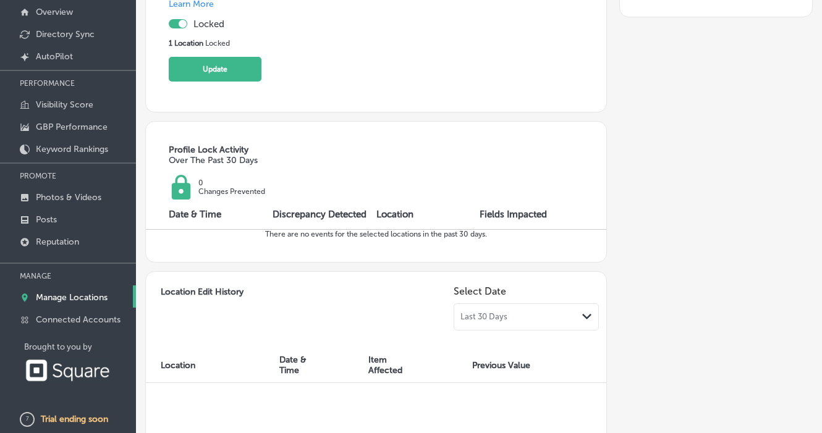
scroll to position [179, 0]
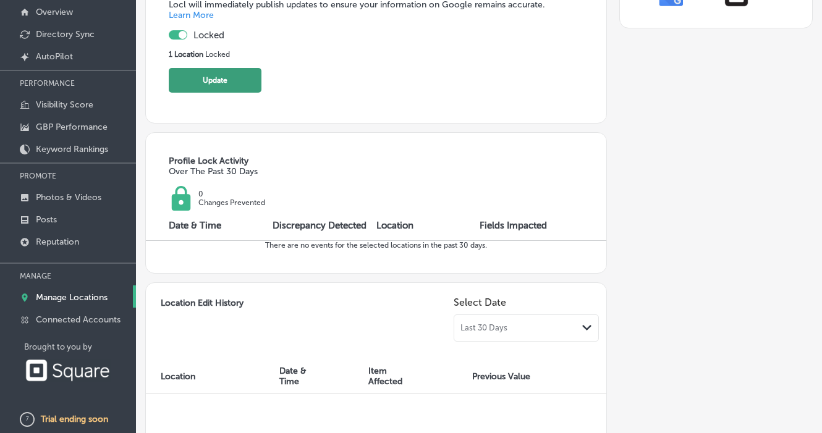
click at [223, 86] on button "Update" at bounding box center [215, 80] width 93 height 25
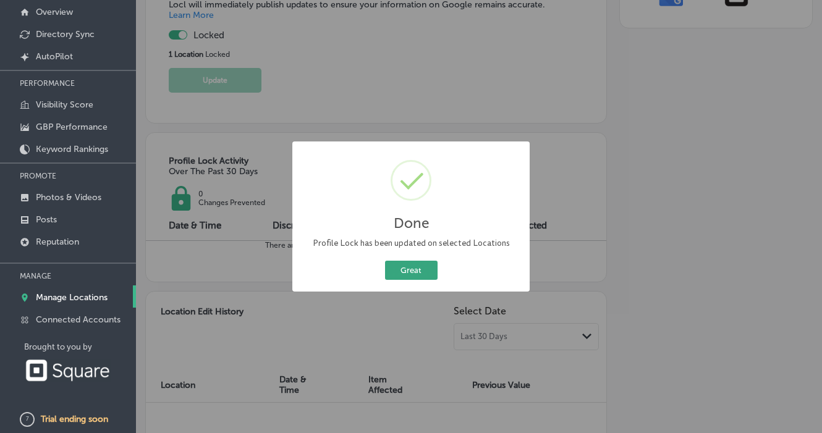
click at [417, 268] on button "Great" at bounding box center [411, 270] width 53 height 19
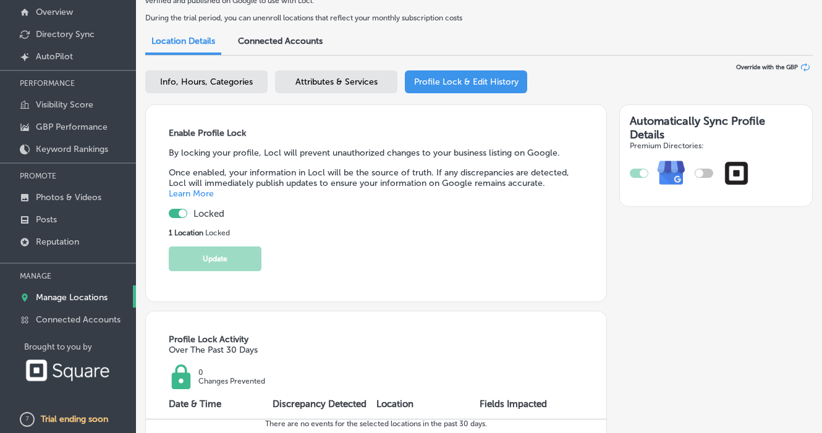
scroll to position [0, 0]
click at [348, 72] on div "Attributes & Services" at bounding box center [336, 81] width 122 height 23
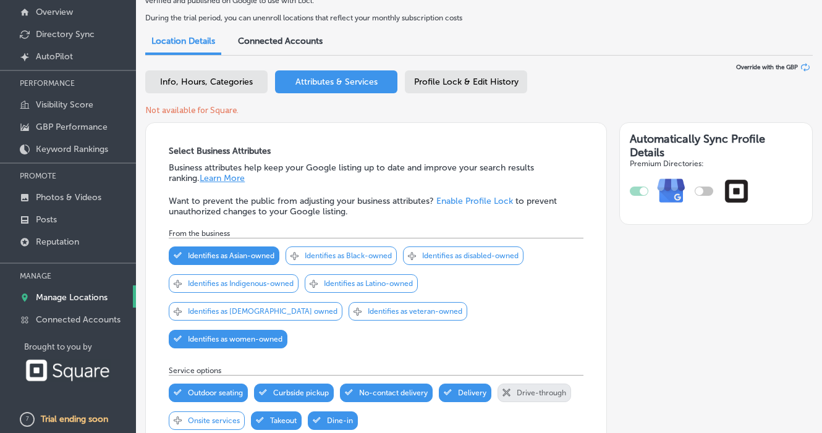
click at [218, 83] on span "Info, Hours, Categories" at bounding box center [206, 82] width 93 height 11
select select "US"
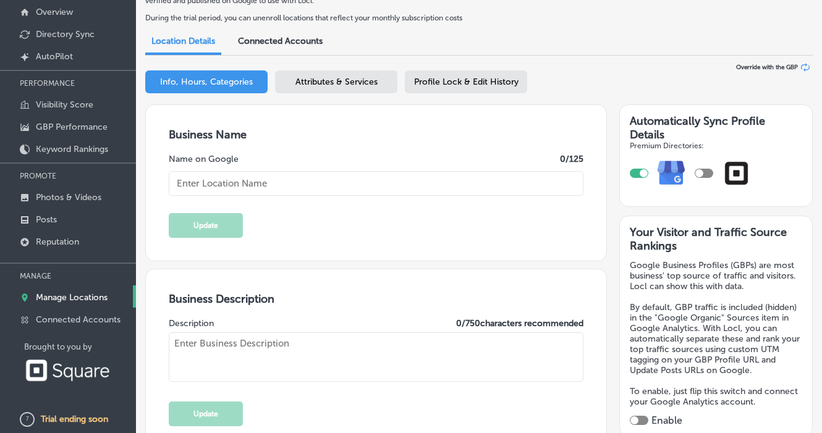
type input "[PERSON_NAME] St Cafe - Thai Kitchen"
type textarea "Baker St Cafe is a top-rated, family-owned Thai restaurant in Yamhill County, l…"
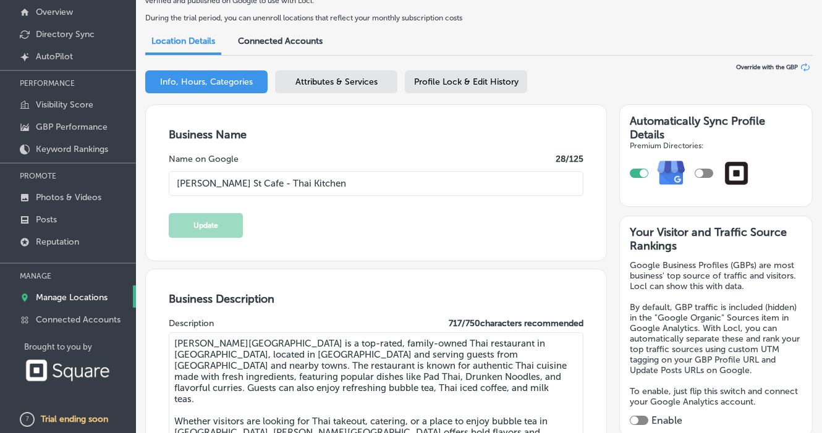
type textarea "Baker St Cafe - Thai Kitchen brings the vibrant flavors of Thailand to every pl…"
type input "[STREET_ADDRESS][PERSON_NAME]"
type input "McMinnville"
type input "97128-6037"
type input "US"
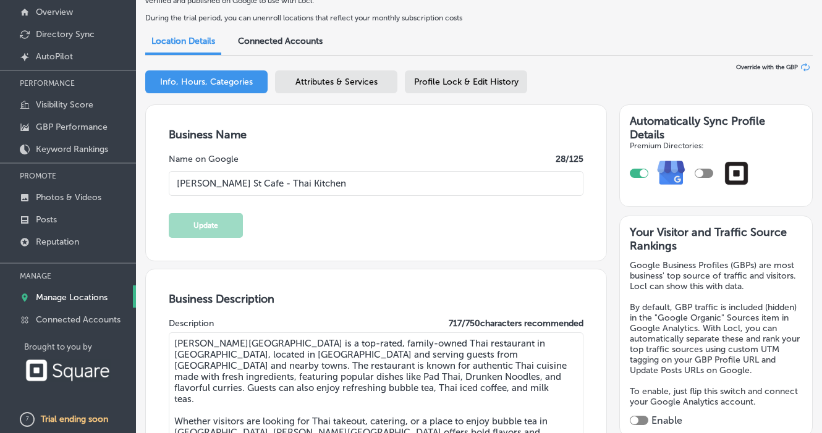
type input "http://thebakerstcafe.com/"
checkbox input "true"
type input "+1 503 999 0499"
type input "30"
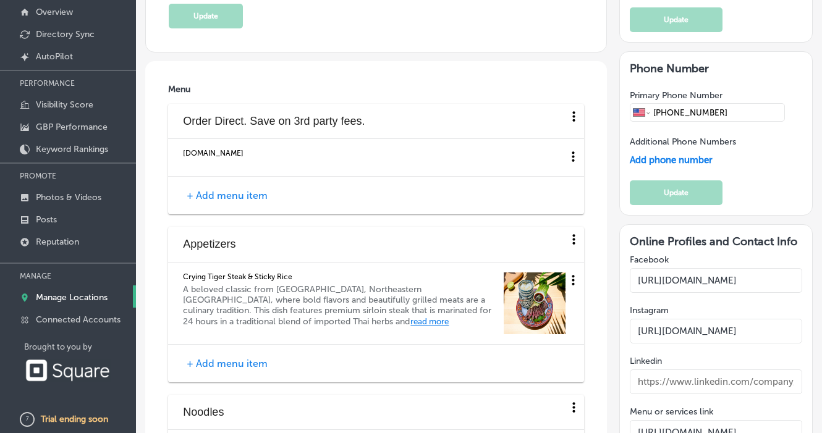
scroll to position [1570, 0]
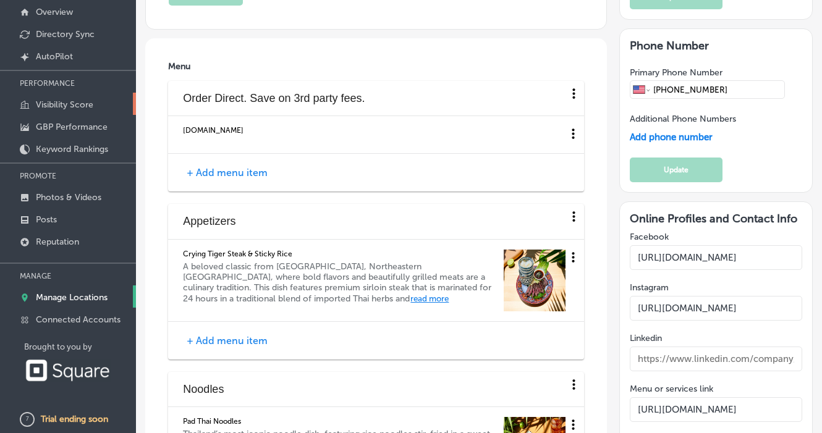
click at [78, 101] on p "Visibility Score" at bounding box center [64, 105] width 57 height 11
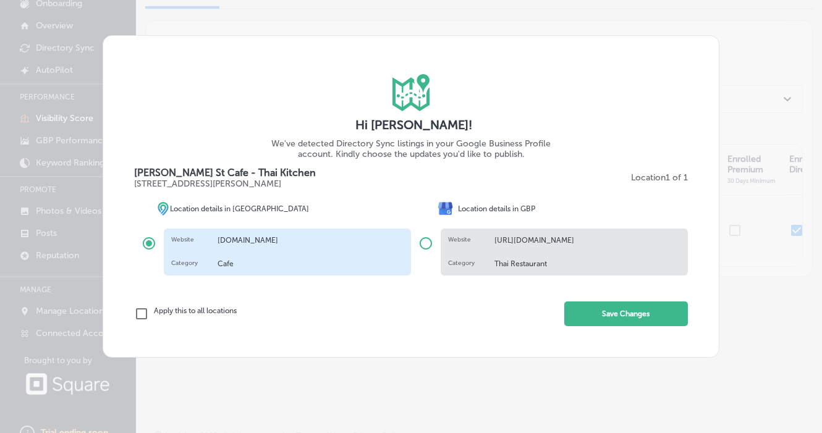
click at [425, 244] on input "radio" at bounding box center [426, 244] width 30 height 30
radio input "true"
radio input "false"
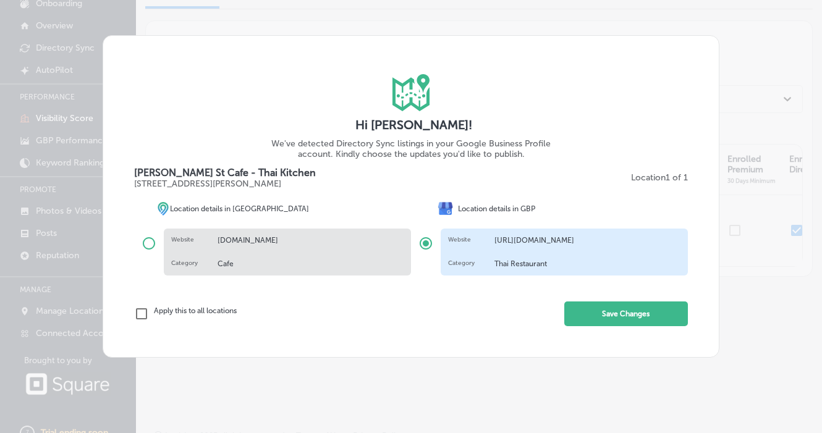
click at [145, 316] on input "checkbox" at bounding box center [141, 314] width 15 height 15
checkbox input "true"
click at [407, 377] on div "iconmonstr-map-5 copy 2 Created with Sketch. Hi Thomas! We've detected Director…" at bounding box center [411, 216] width 822 height 433
click at [148, 245] on input "radio" at bounding box center [149, 244] width 30 height 30
radio input "true"
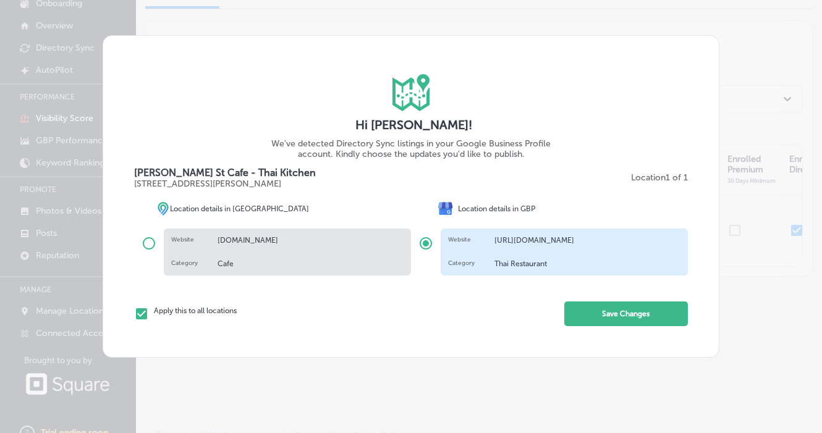
radio input "false"
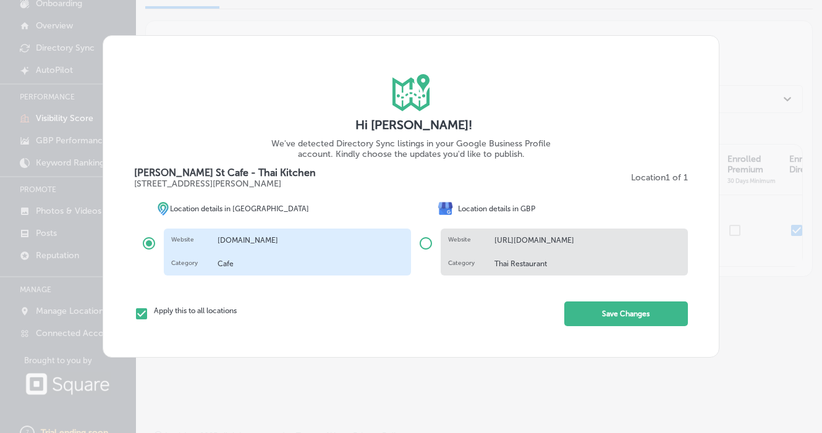
click at [142, 313] on input "checkbox" at bounding box center [141, 314] width 15 height 15
checkbox input "false"
click at [429, 248] on input "radio" at bounding box center [426, 244] width 30 height 30
radio input "true"
radio input "false"
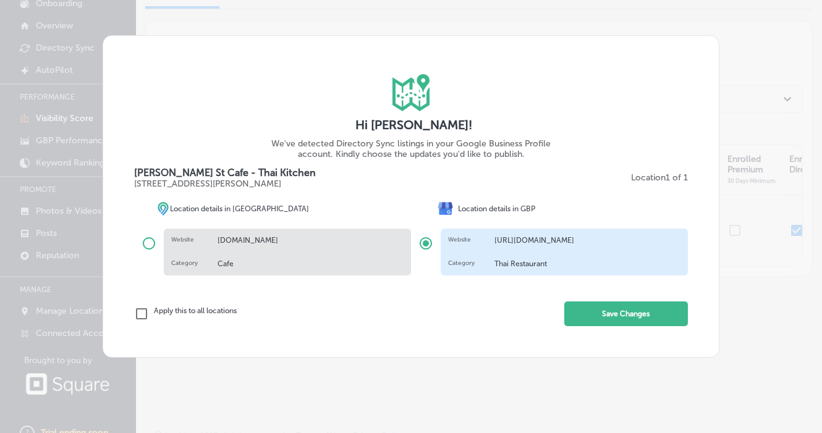
click at [166, 312] on p "Apply this to all locations" at bounding box center [195, 314] width 83 height 15
click at [148, 312] on input "checkbox" at bounding box center [141, 314] width 15 height 15
checkbox input "false"
click at [602, 314] on button "Save Changes" at bounding box center [626, 314] width 124 height 25
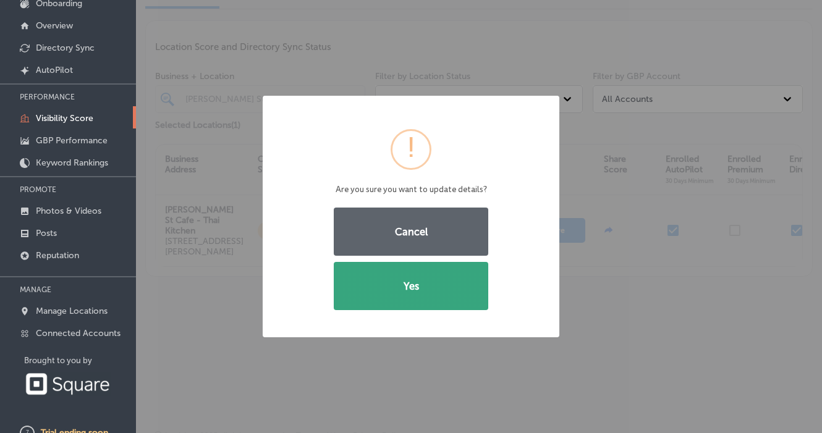
click at [452, 288] on button "Yes" at bounding box center [411, 286] width 155 height 48
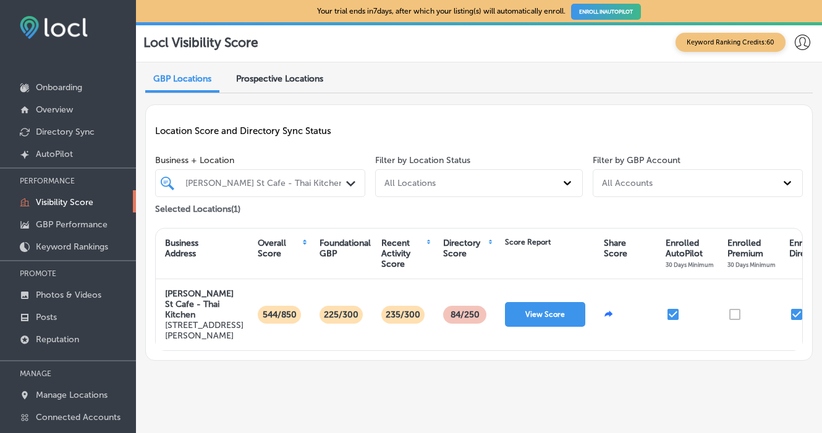
scroll to position [0, 0]
click at [270, 82] on span "Prospective Locations" at bounding box center [279, 79] width 87 height 11
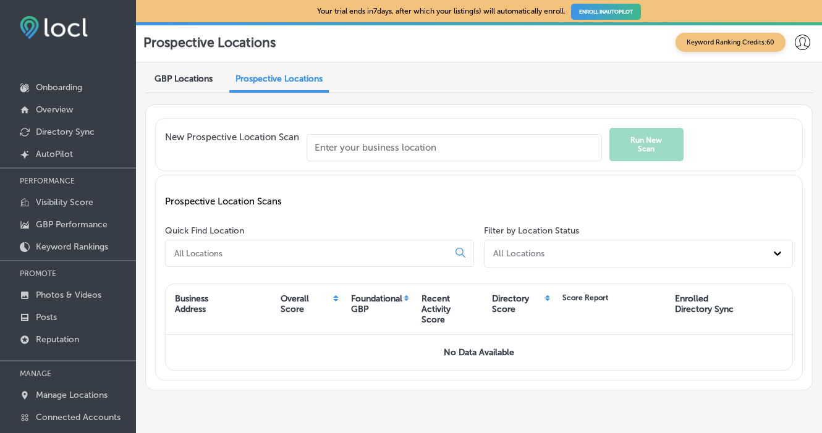
click at [202, 80] on span "GBP Locations" at bounding box center [184, 79] width 58 height 11
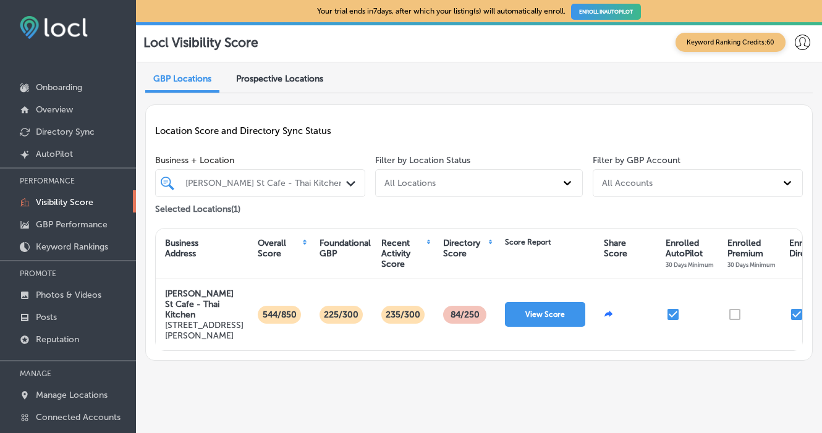
click at [328, 187] on div "[PERSON_NAME] St Cafe - Thai Kitchen" at bounding box center [266, 183] width 162 height 11
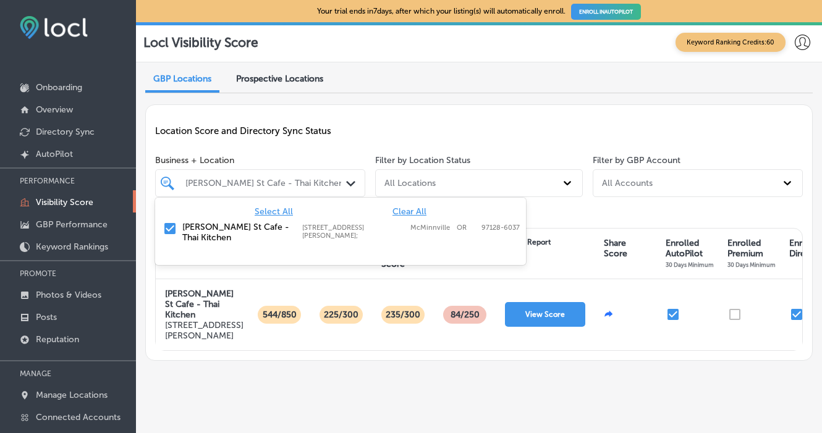
click at [391, 141] on div "Location Score and Directory Sync Status" at bounding box center [479, 130] width 648 height 33
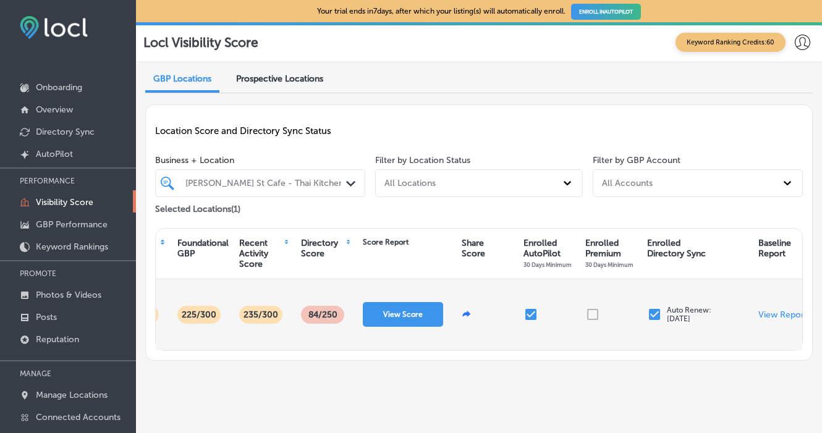
scroll to position [0, 145]
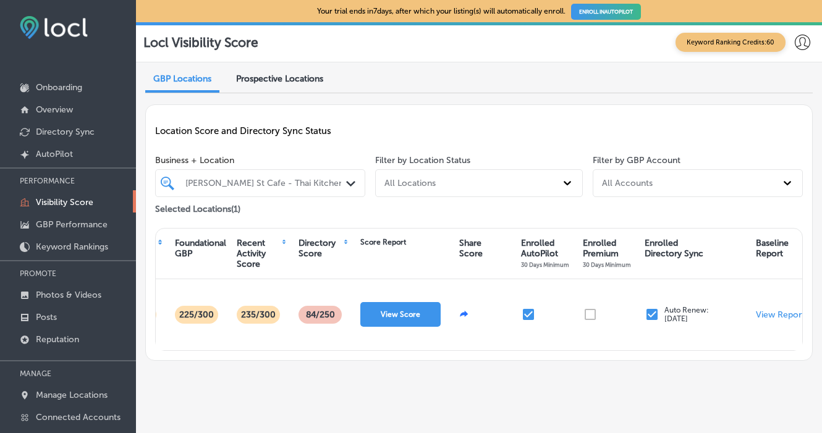
click at [601, 252] on div "Enrolled Premium 30 Days Minimum" at bounding box center [607, 254] width 48 height 32
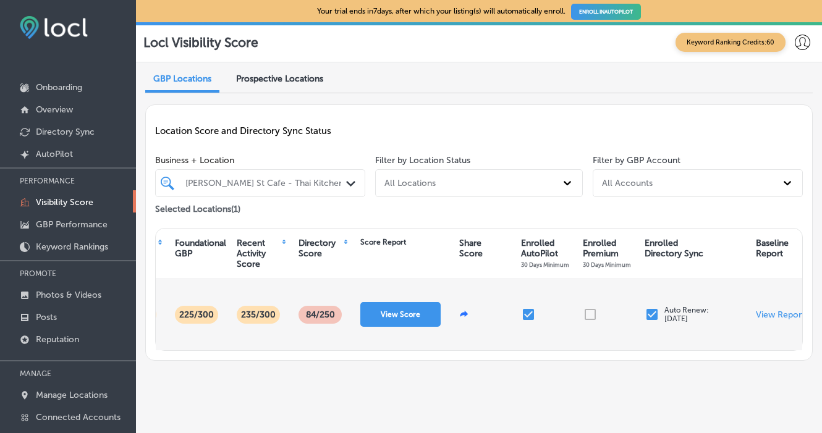
click at [588, 328] on div at bounding box center [605, 314] width 62 height 71
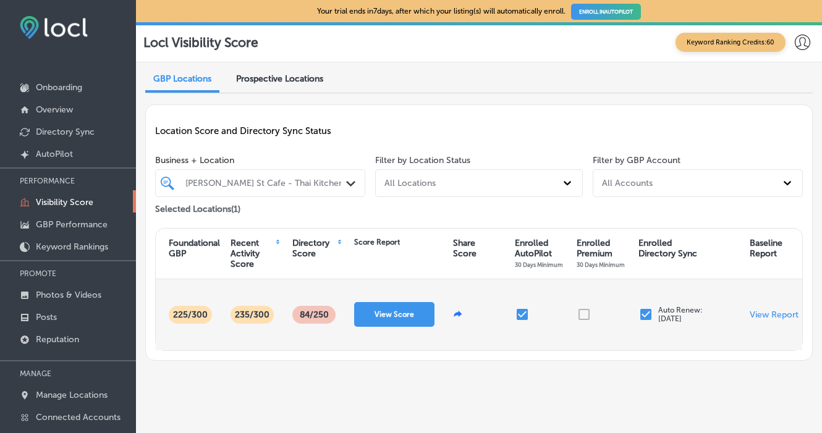
scroll to position [0, 151]
click at [766, 320] on p "View Report" at bounding box center [774, 315] width 49 height 11
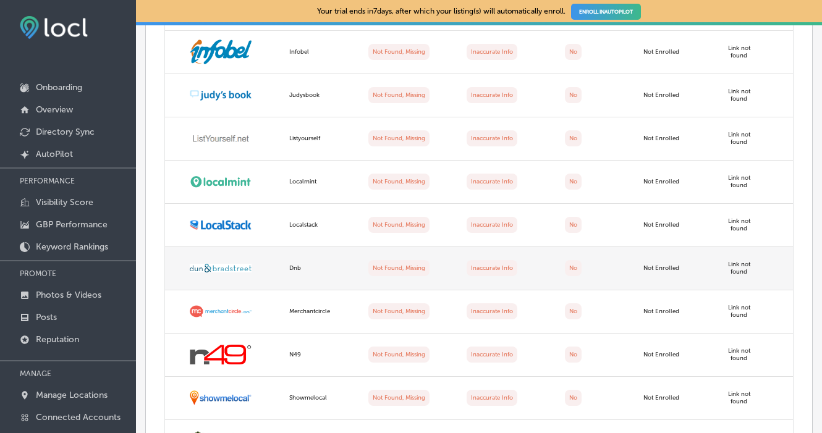
scroll to position [1471, 0]
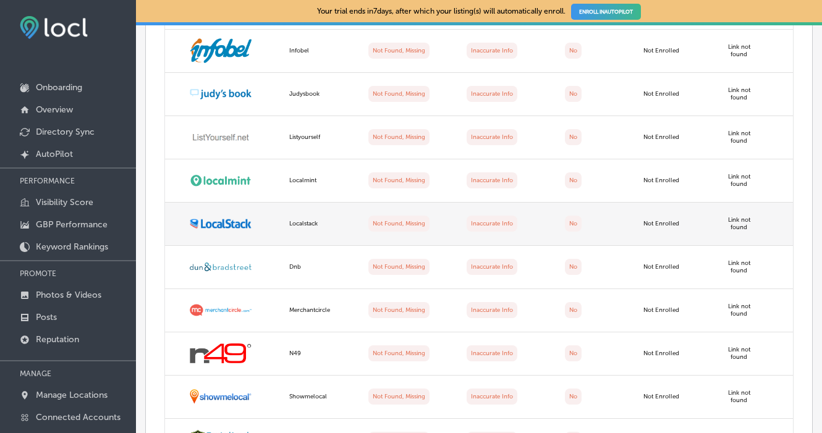
click at [398, 221] on label "Not Found, Missing" at bounding box center [398, 224] width 61 height 16
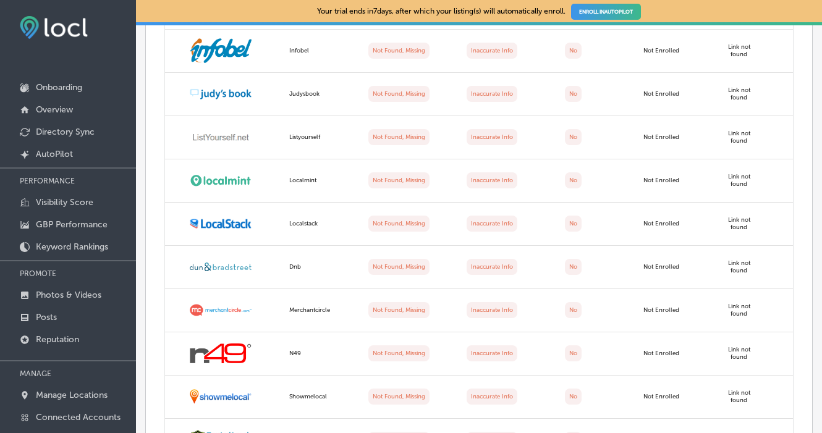
click at [618, 11] on link "ENROLL IN AUTOPILOT" at bounding box center [606, 12] width 70 height 16
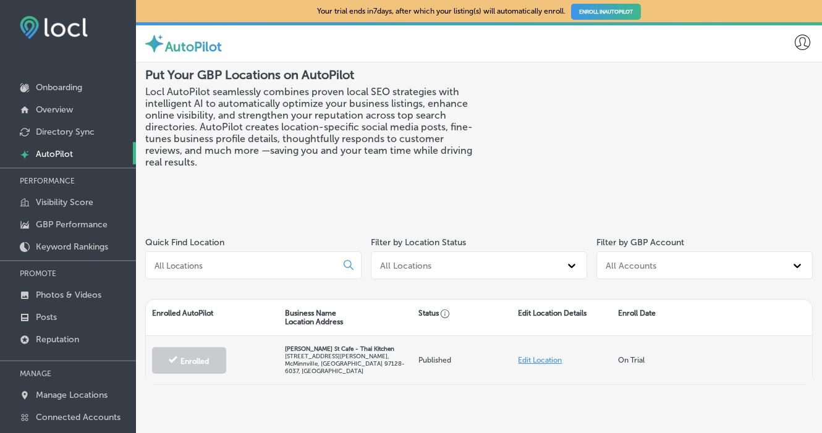
click at [544, 359] on link "Edit Location" at bounding box center [540, 360] width 44 height 9
select select "US"
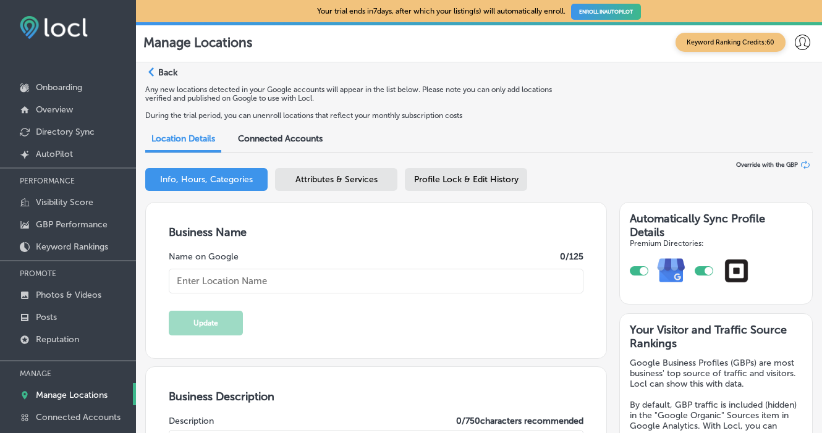
type input "[PERSON_NAME] St Cafe - Thai Kitchen"
type textarea "Baker St Cafe is a top-rated, family-owned Thai restaurant in Yamhill County, l…"
type textarea "Baker St Cafe - Thai Kitchen brings the vibrant flavors of Thailand to every pl…"
type input "[STREET_ADDRESS][PERSON_NAME]"
type input "McMinnville"
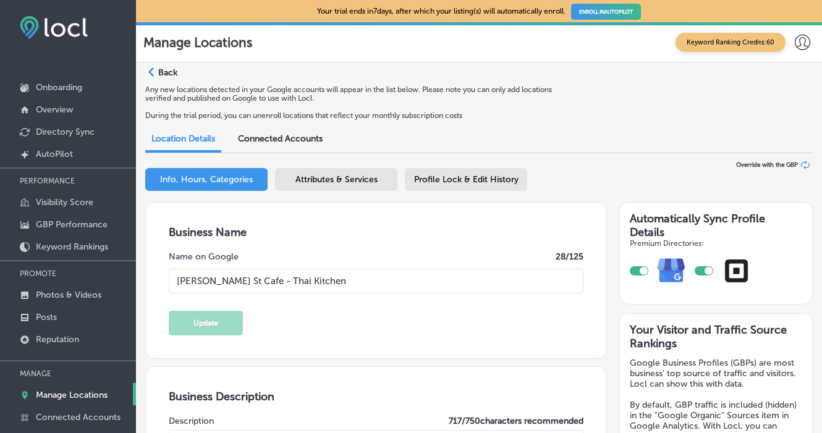
type input "97128-6037"
type input "US"
type input "+1 503 999 0499"
type input "http://thebakerstcafe.com/"
checkbox input "true"
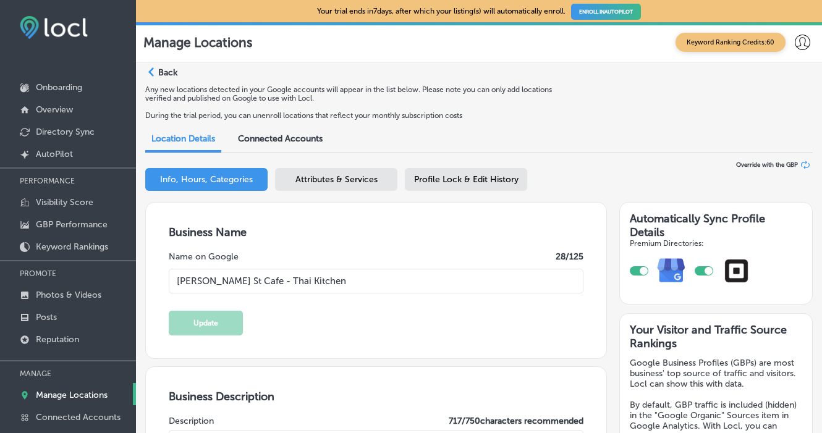
type input "30"
click at [304, 141] on span "Connected Accounts" at bounding box center [280, 139] width 85 height 11
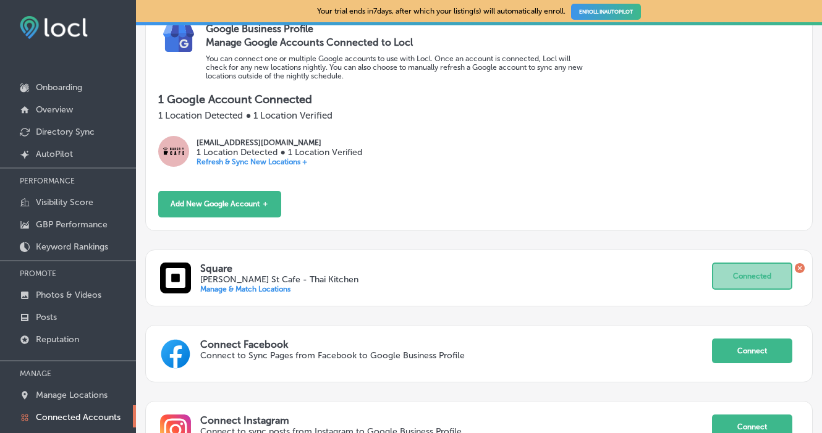
scroll to position [162, 0]
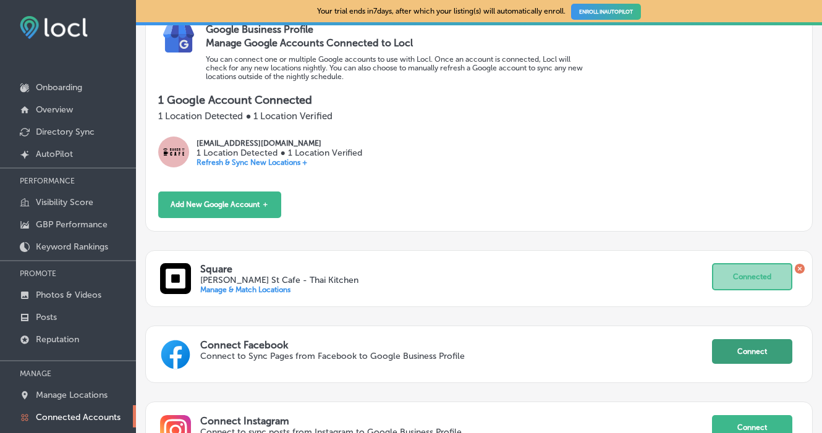
click at [737, 339] on button "Connect" at bounding box center [752, 351] width 80 height 25
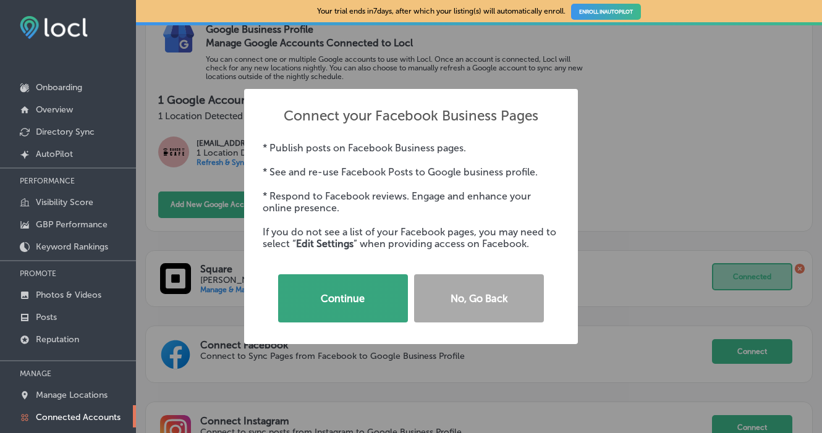
click at [352, 300] on button "Continue" at bounding box center [343, 299] width 130 height 48
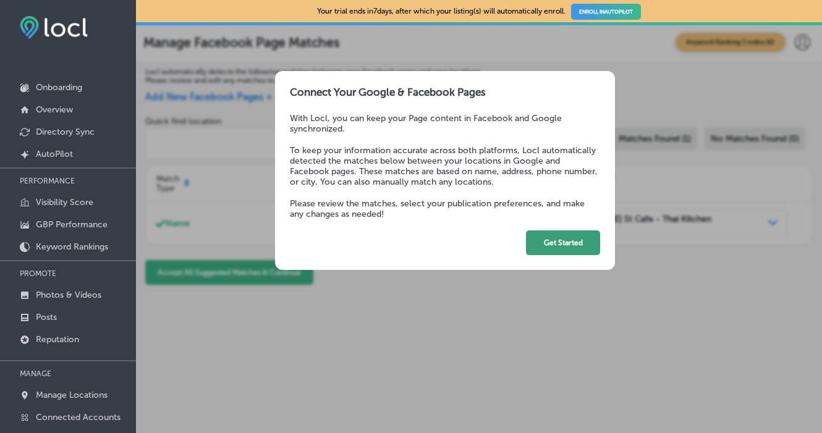
click at [558, 232] on button "Get Started" at bounding box center [563, 243] width 74 height 25
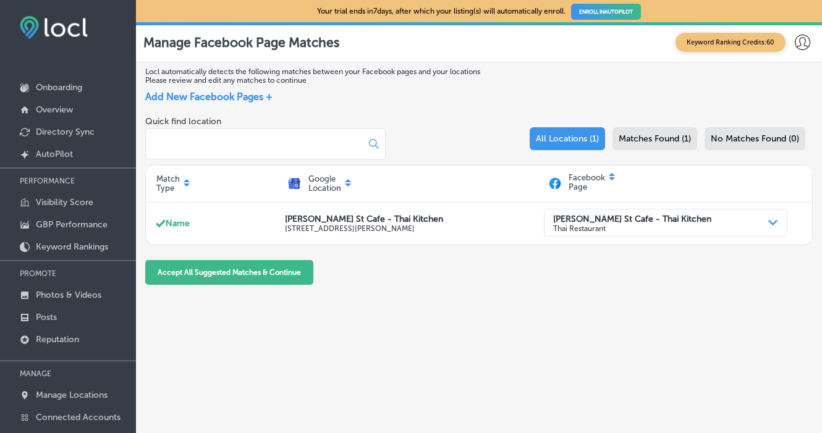
click at [244, 100] on span "Add New Facebook Pages +" at bounding box center [208, 97] width 127 height 12
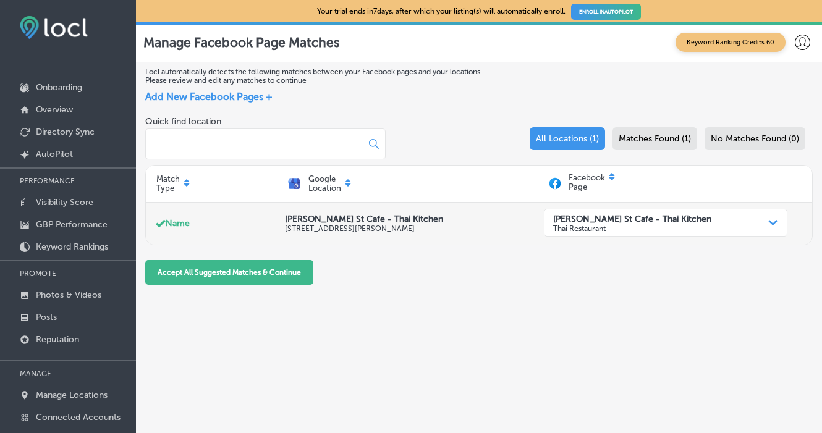
click at [589, 229] on p "Thai Restaurant" at bounding box center [632, 228] width 158 height 9
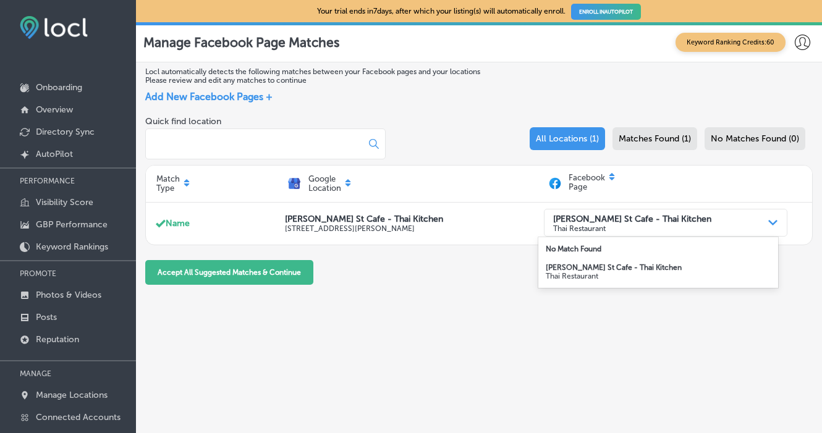
click at [561, 275] on p "Thai Restaurant" at bounding box center [659, 276] width 226 height 9
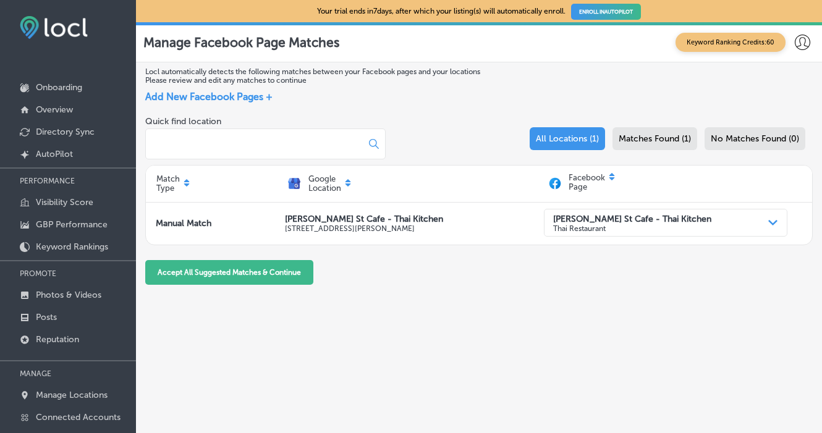
click at [522, 287] on div "Quick find location All Locations (1) Matches Found (1) No Matches Found (0) Ma…" at bounding box center [479, 201] width 668 height 184
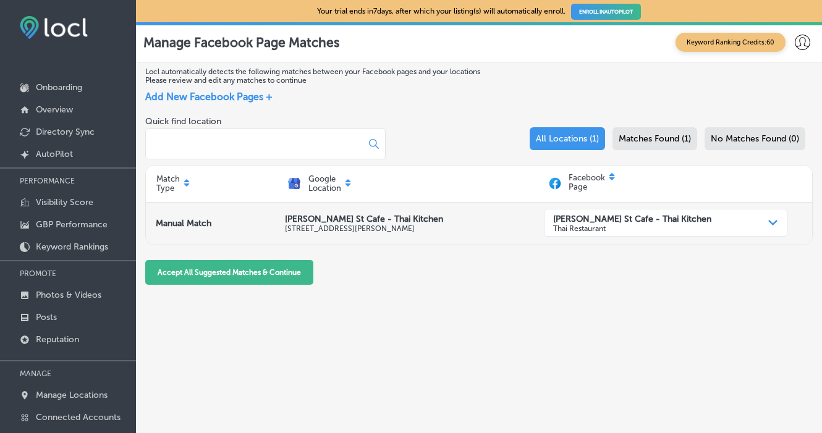
click at [566, 219] on strong "[PERSON_NAME] St Cafe - Thai Kitchen" at bounding box center [632, 218] width 158 height 11
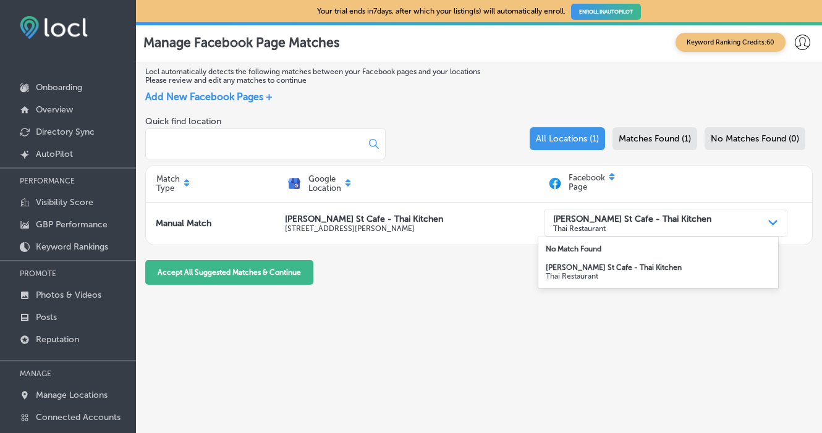
click at [478, 276] on div "Accept All Suggested Matches & Continue" at bounding box center [312, 272] width 334 height 25
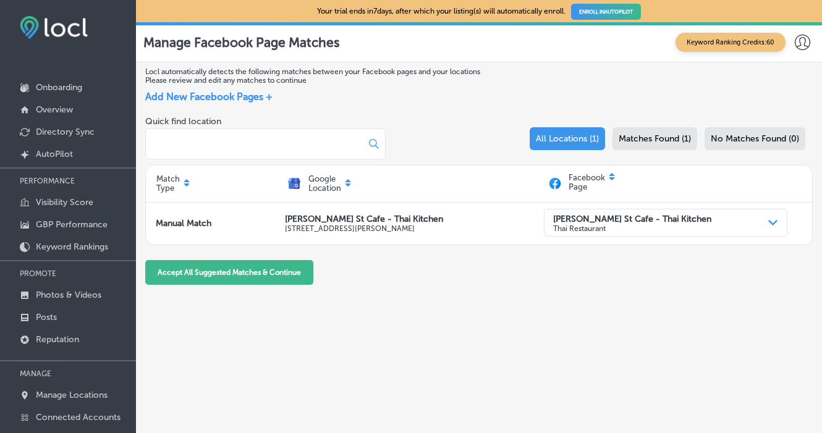
click at [501, 279] on div "Quick find location All Locations (1) Matches Found (1) No Matches Found (0) Ma…" at bounding box center [479, 200] width 668 height 169
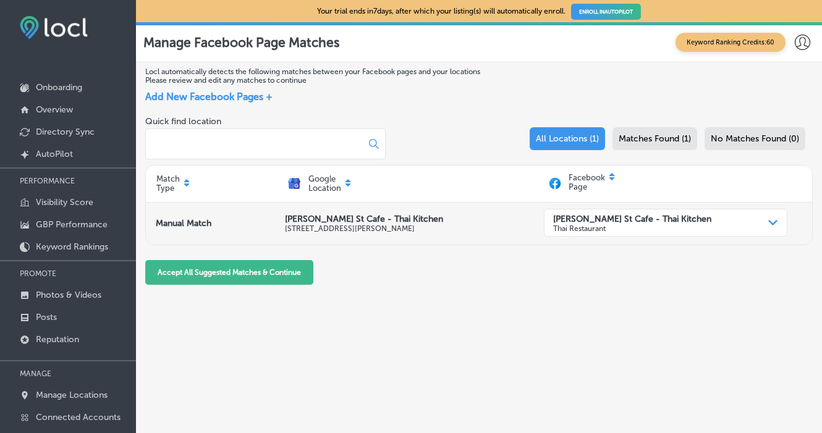
click at [319, 223] on p "[PERSON_NAME] St Cafe - Thai Kitchen" at bounding box center [414, 219] width 259 height 11
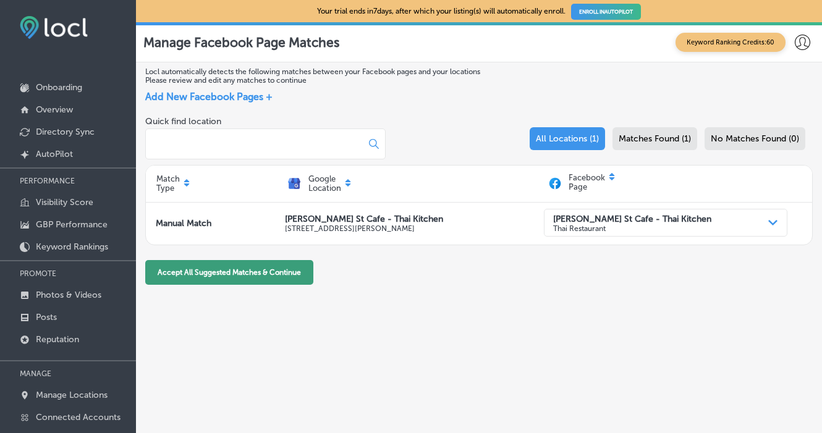
click at [226, 275] on button "Accept All Suggested Matches & Continue" at bounding box center [229, 272] width 168 height 25
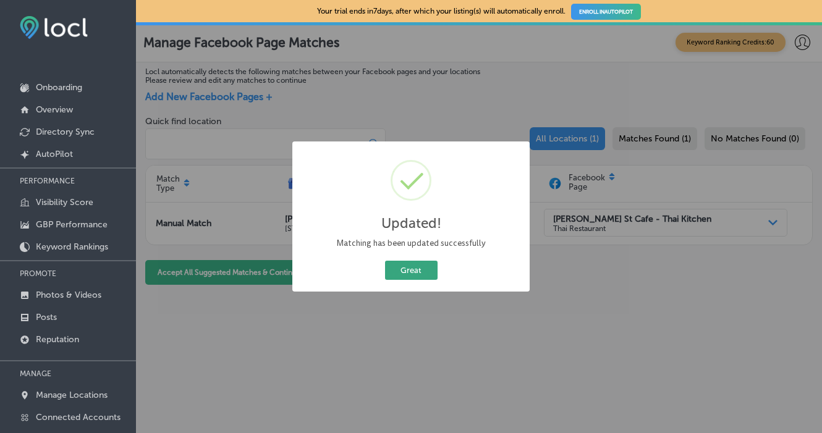
click at [414, 272] on button "Great" at bounding box center [411, 270] width 53 height 19
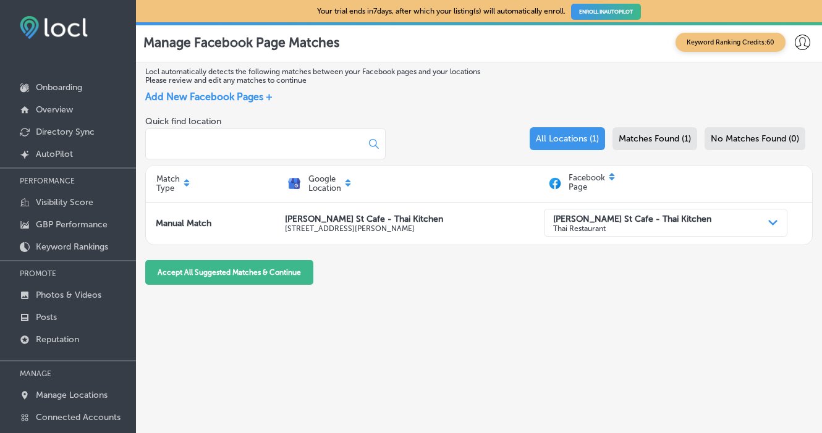
click at [216, 100] on span "Add New Facebook Pages +" at bounding box center [208, 97] width 127 height 12
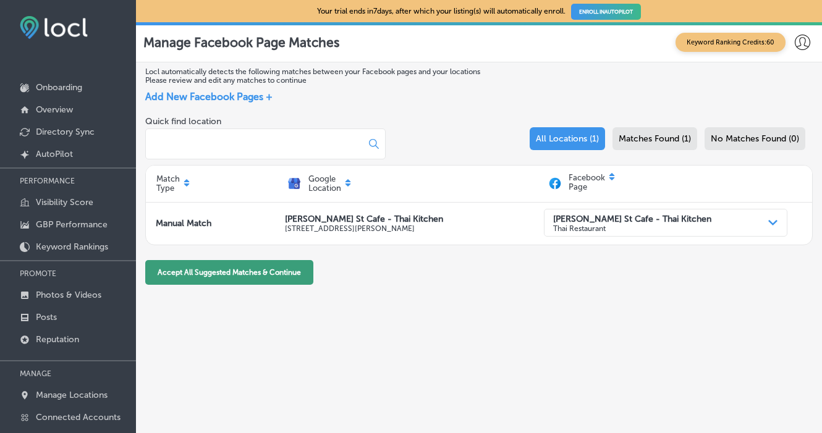
click at [280, 278] on button "Accept All Suggested Matches & Continue" at bounding box center [229, 272] width 168 height 25
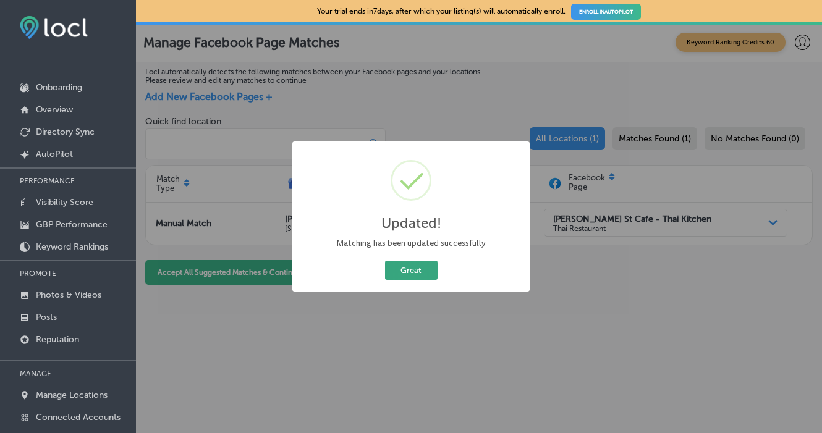
click at [403, 276] on button "Great" at bounding box center [411, 270] width 53 height 19
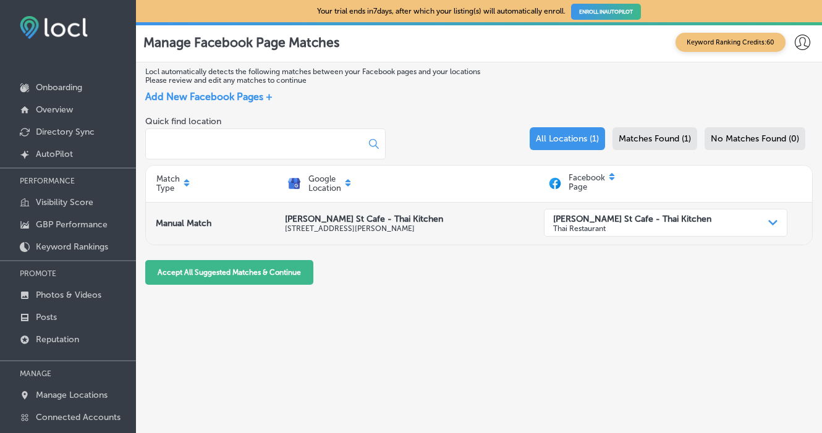
click at [189, 228] on p "Manual Match" at bounding box center [184, 223] width 56 height 11
click at [768, 224] on polygon at bounding box center [772, 223] width 9 height 6
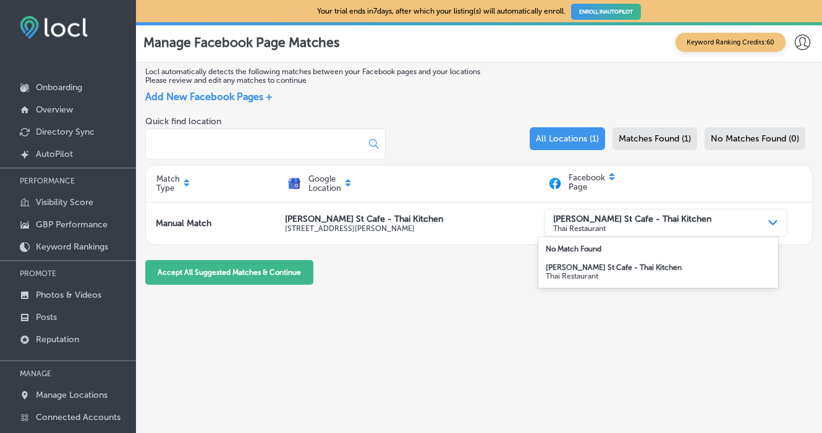
click at [697, 248] on p "No Match Found" at bounding box center [659, 249] width 226 height 9
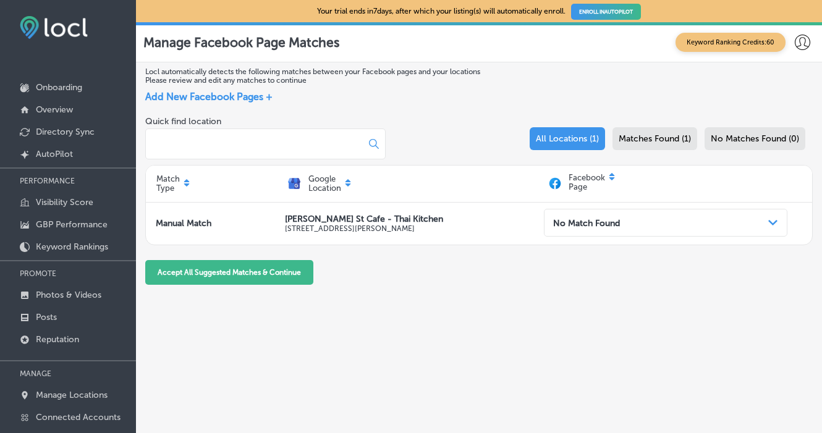
click at [598, 286] on div "Quick find location All Locations (1) Matches Found (1) No Matches Found (0) Ma…" at bounding box center [479, 200] width 668 height 169
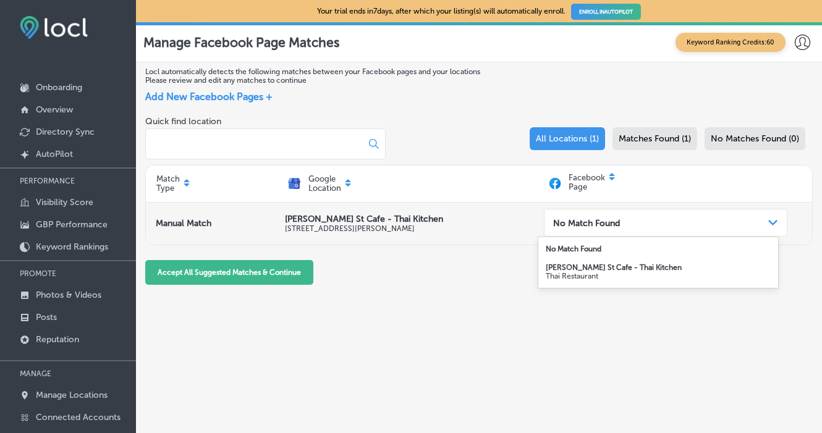
click at [644, 227] on div "No Match Found" at bounding box center [656, 223] width 216 height 22
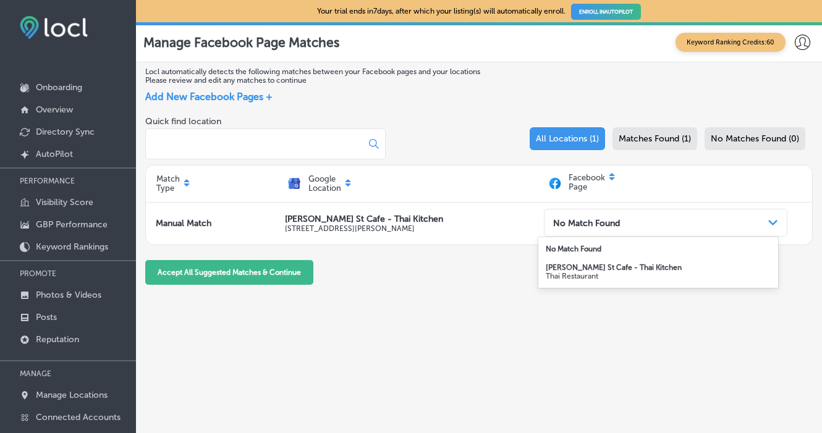
click at [619, 266] on strong "[PERSON_NAME] St Cafe - Thai Kitchen" at bounding box center [614, 267] width 136 height 9
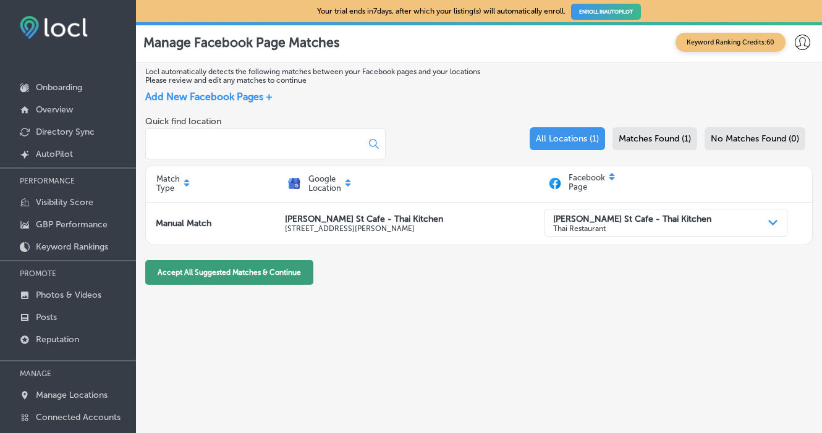
click at [273, 280] on button "Accept All Suggested Matches & Continue" at bounding box center [229, 272] width 168 height 25
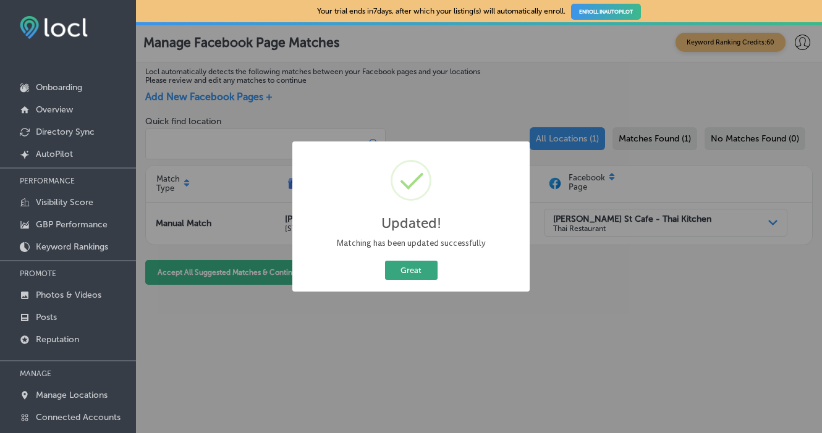
click at [402, 273] on button "Great" at bounding box center [411, 270] width 53 height 19
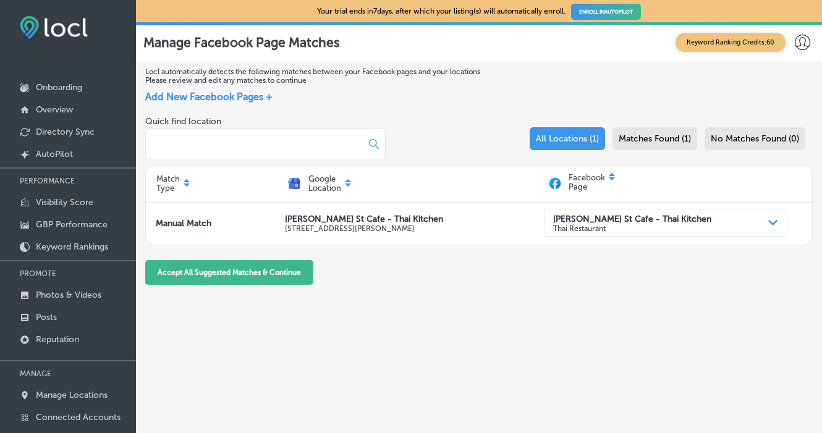
click at [691, 148] on div "Matches Found (1)" at bounding box center [655, 138] width 85 height 23
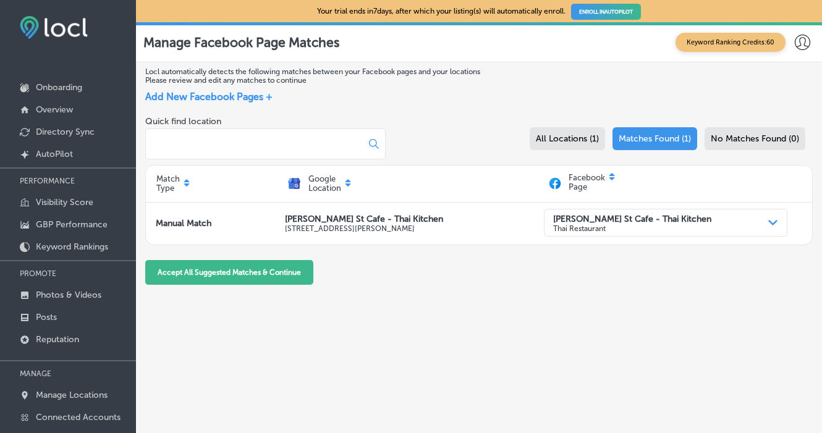
click at [725, 150] on div "No Matches Found (0)" at bounding box center [755, 138] width 101 height 23
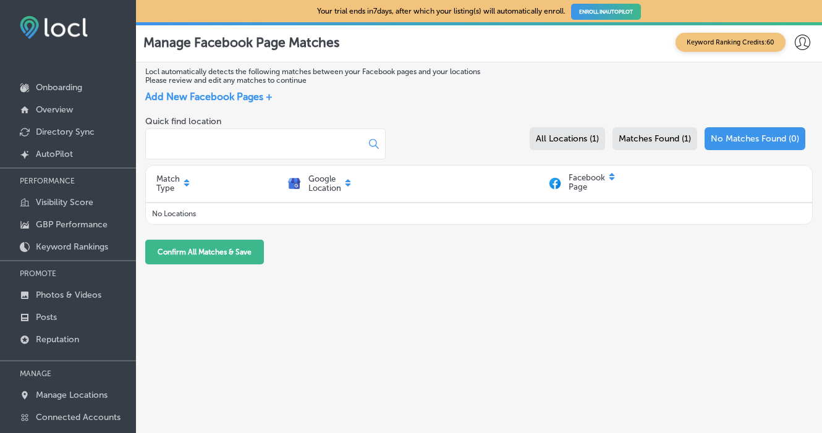
click at [647, 137] on span "Matches Found (1)" at bounding box center [655, 139] width 72 height 11
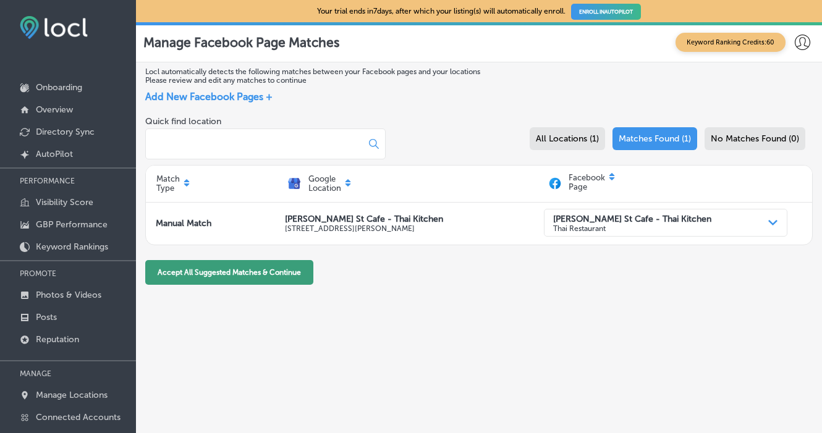
click at [257, 278] on button "Accept All Suggested Matches & Continue" at bounding box center [229, 272] width 168 height 25
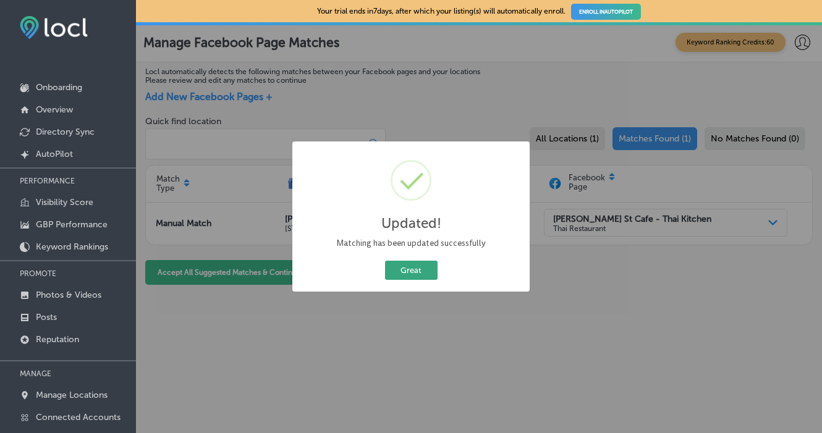
click at [420, 270] on button "Great" at bounding box center [411, 270] width 53 height 19
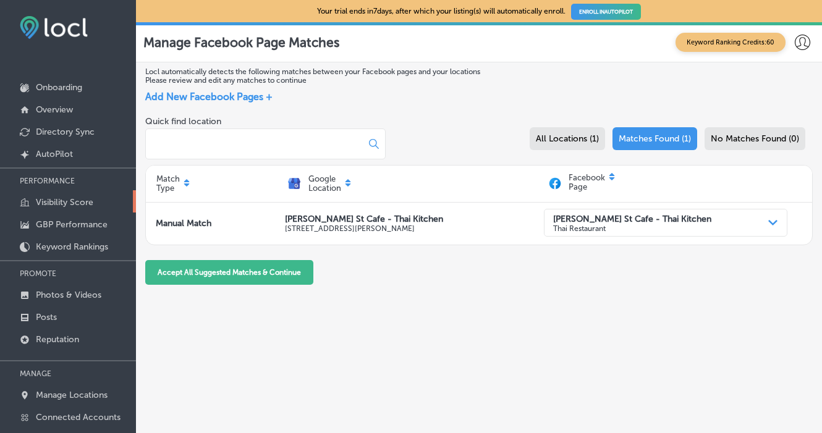
click at [84, 205] on p "Visibility Score" at bounding box center [64, 202] width 57 height 11
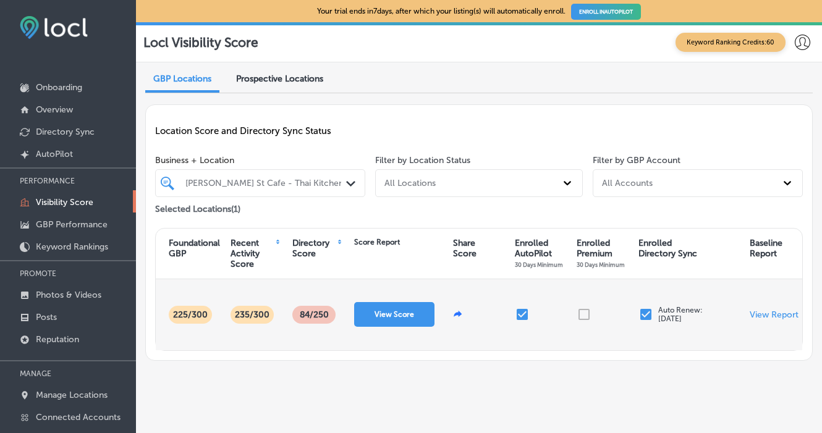
scroll to position [0, 151]
click at [780, 320] on p "View Report" at bounding box center [774, 315] width 49 height 11
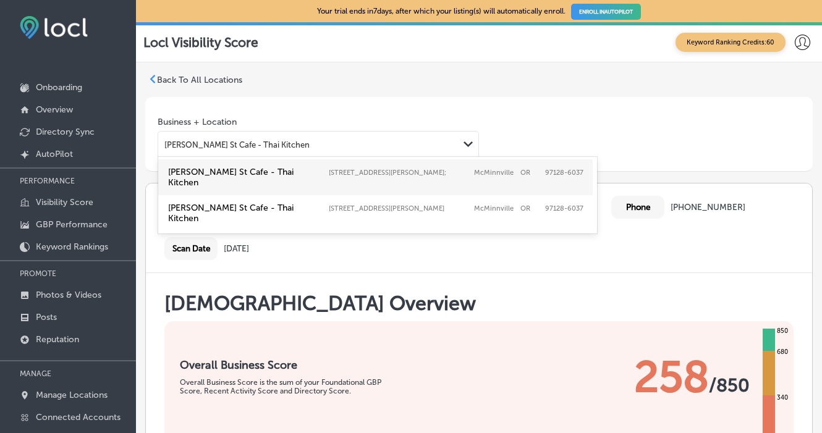
click at [319, 150] on div "[PERSON_NAME] St Cafe - Thai Kitchen" at bounding box center [308, 145] width 300 height 17
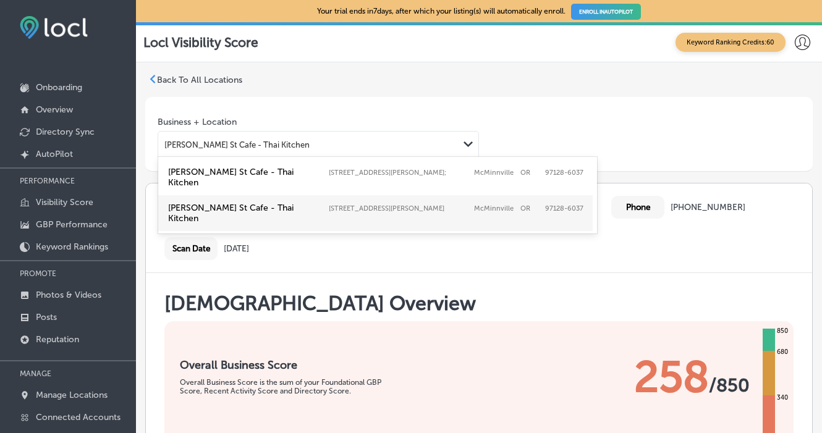
click at [507, 205] on label "McMinnville" at bounding box center [494, 209] width 40 height 8
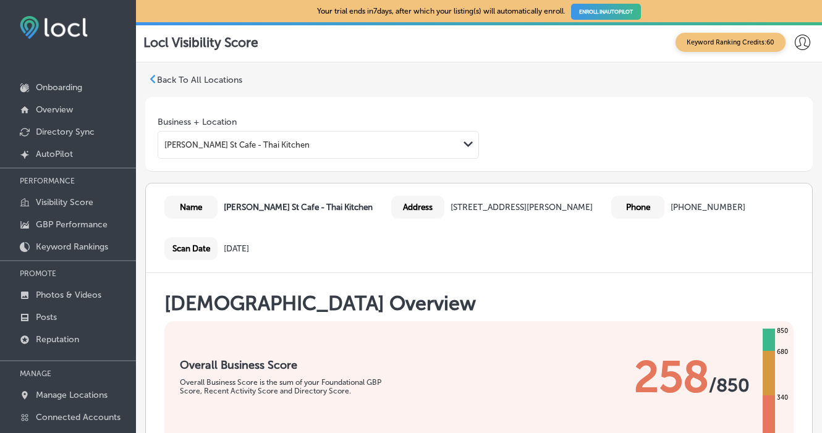
click at [462, 144] on div "Path Created with Sketch." at bounding box center [469, 145] width 20 height 20
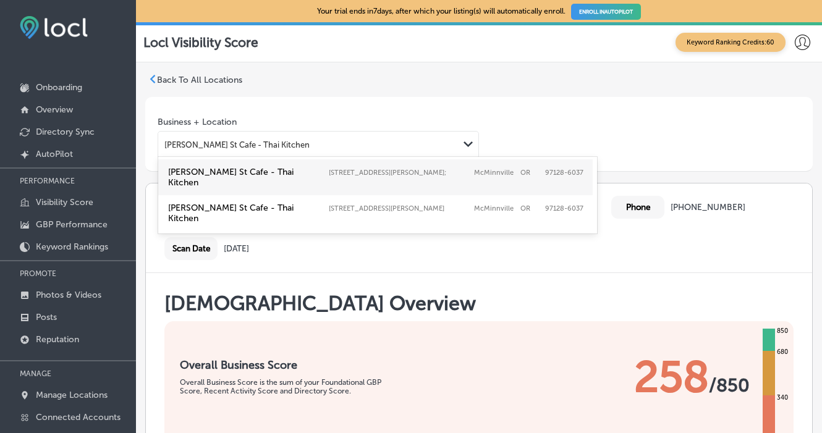
click at [452, 173] on label "[STREET_ADDRESS][PERSON_NAME];" at bounding box center [398, 173] width 139 height 8
click at [458, 143] on div "[PERSON_NAME] St Cafe - Thai Kitchen" at bounding box center [308, 145] width 300 height 17
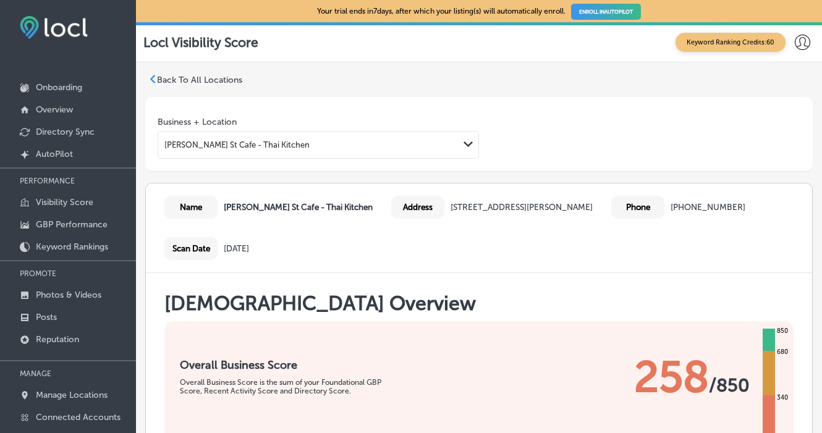
click at [435, 114] on div "Business + Location [PERSON_NAME][GEOGRAPHIC_DATA] - Thai Kitchen Path Created …" at bounding box center [479, 133] width 643 height 49
click at [204, 78] on p "Back To All Locations" at bounding box center [199, 80] width 85 height 11
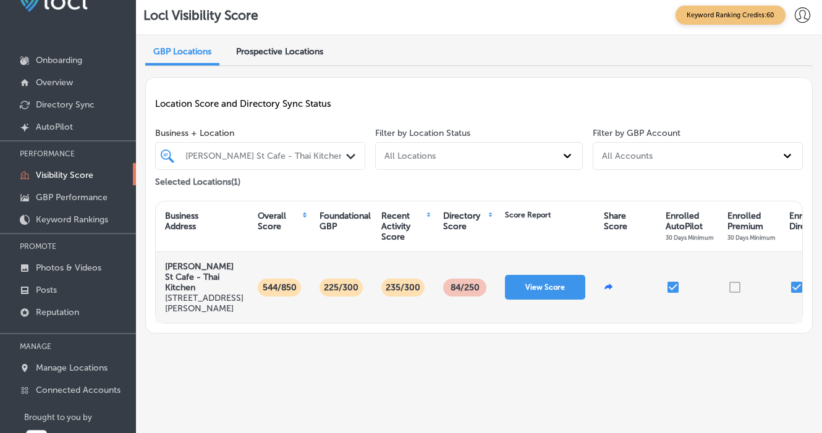
scroll to position [9, 0]
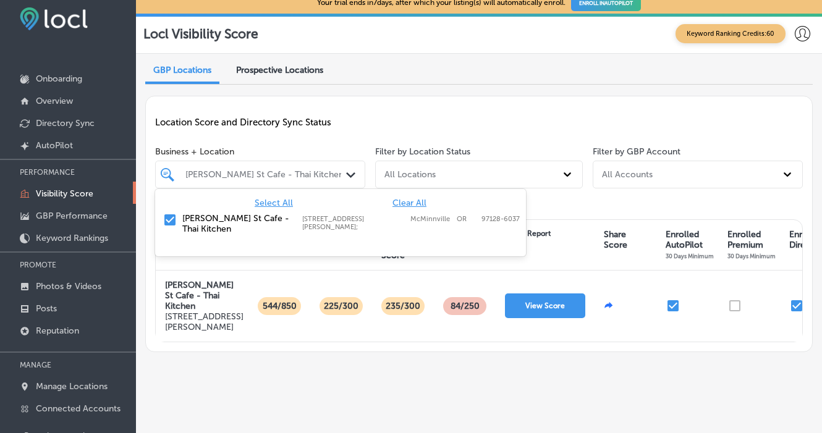
click at [323, 175] on div "[PERSON_NAME] St Cafe - Thai Kitchen" at bounding box center [266, 174] width 162 height 11
click at [389, 134] on div "Location Score and Directory Sync Status" at bounding box center [479, 122] width 648 height 33
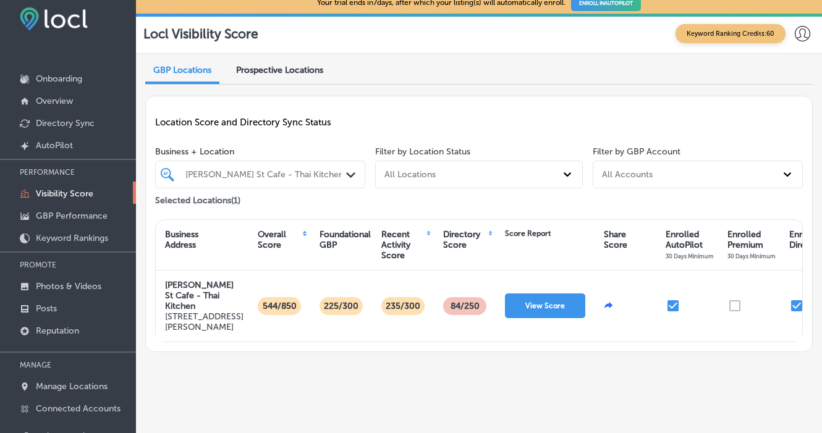
click at [513, 173] on div "All Locations" at bounding box center [468, 175] width 177 height 18
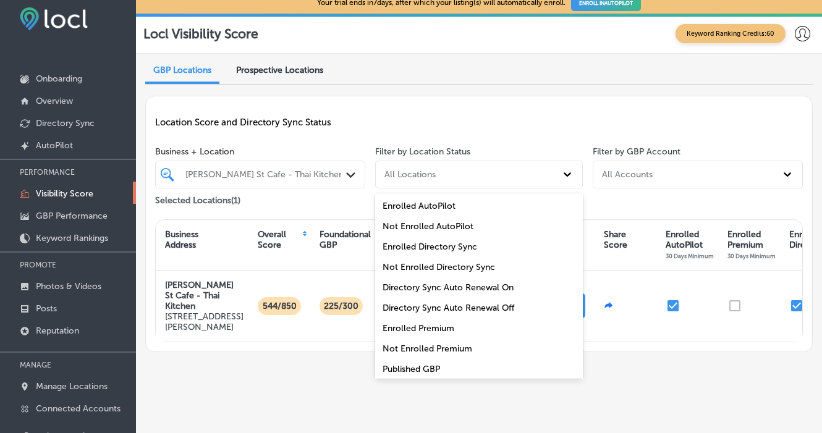
click at [607, 130] on div "Location Score and Directory Sync Status" at bounding box center [479, 122] width 648 height 33
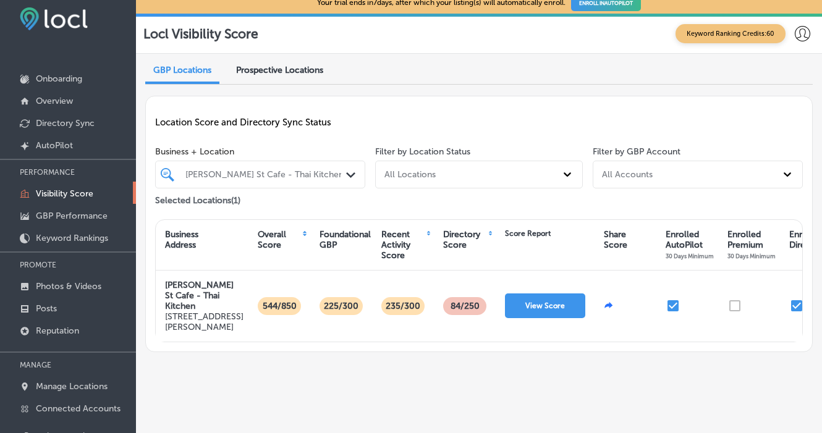
click at [649, 180] on div "All Accounts" at bounding box center [686, 175] width 179 height 18
click at [556, 122] on p "Location Score and Directory Sync Status" at bounding box center [479, 122] width 648 height 11
click at [313, 67] on span "Prospective Locations" at bounding box center [279, 70] width 87 height 11
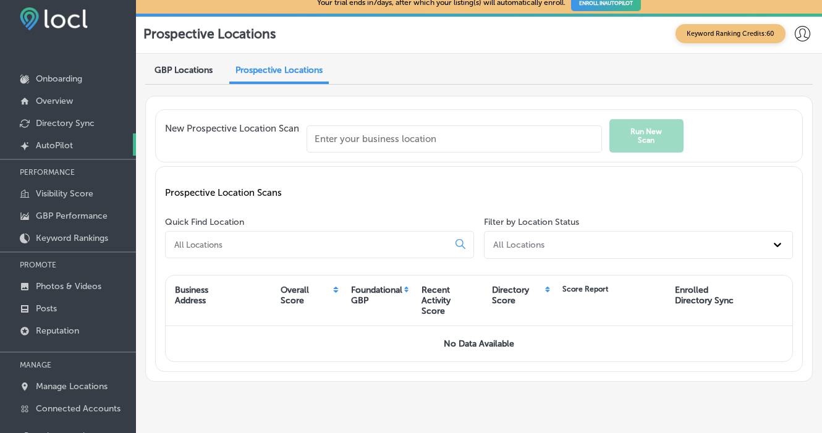
click at [85, 145] on link "Created by potrace 1.10, written by [PERSON_NAME] [DATE]-[DATE] AutoPilot" at bounding box center [68, 145] width 136 height 22
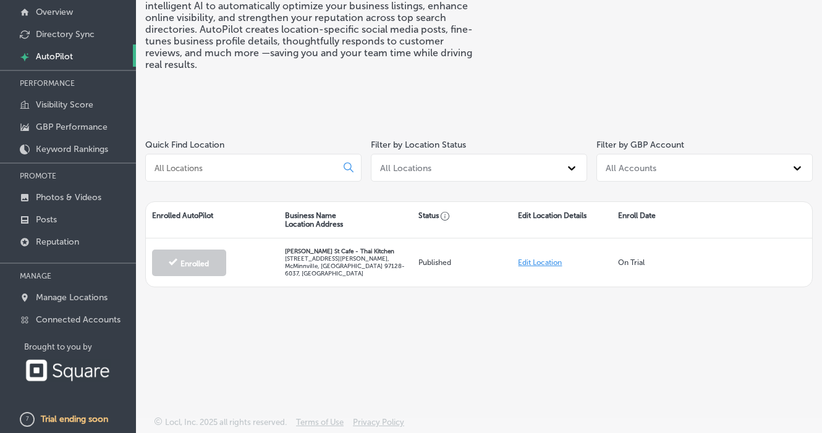
scroll to position [100, 0]
click at [80, 320] on p "Connected Accounts" at bounding box center [78, 320] width 85 height 11
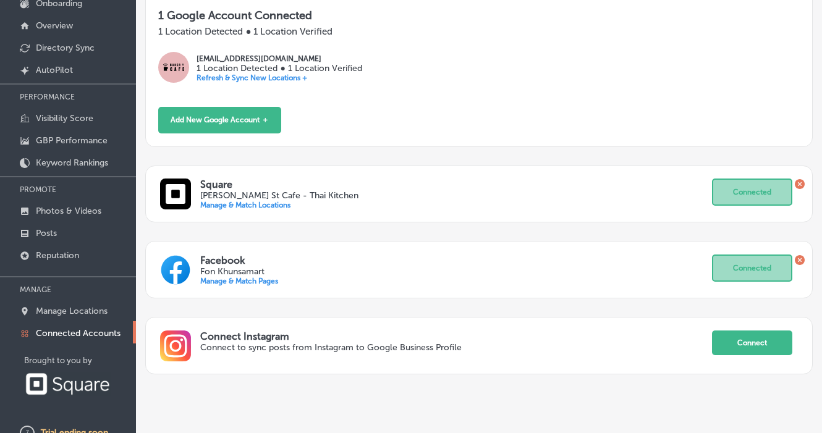
scroll to position [162, 0]
click at [745, 333] on button "Connect" at bounding box center [752, 343] width 80 height 25
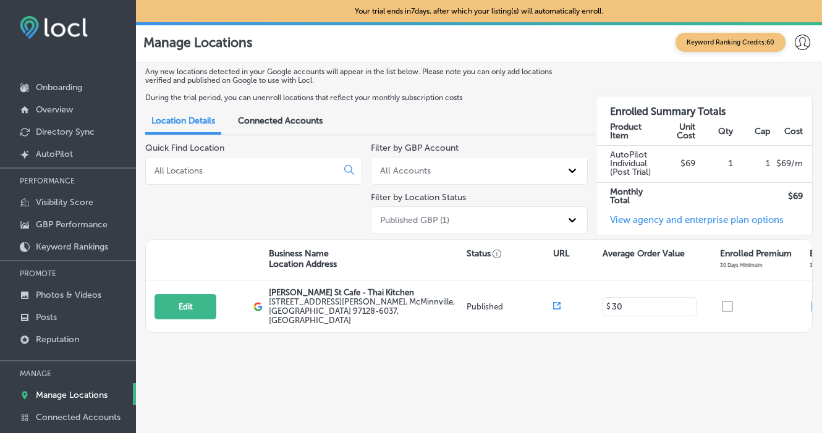
click at [269, 117] on span "Connected Accounts" at bounding box center [280, 121] width 85 height 11
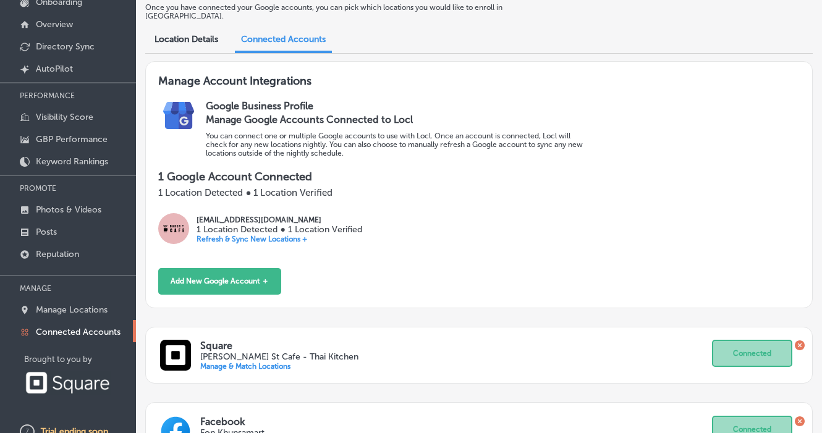
click at [187, 34] on span "Location Details" at bounding box center [187, 39] width 64 height 11
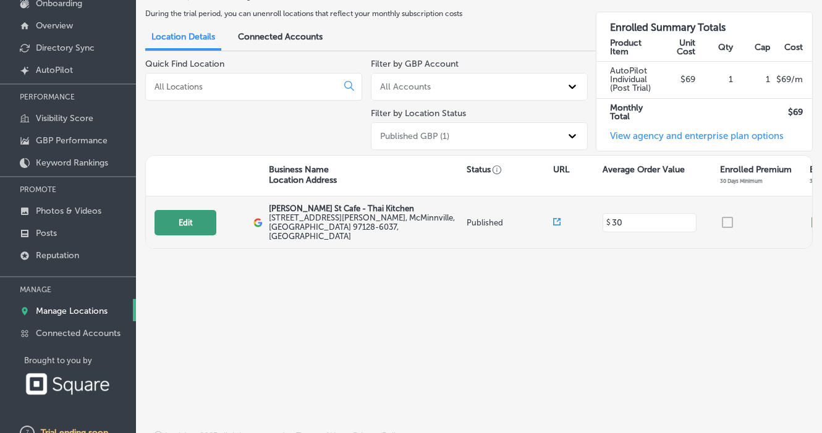
click at [208, 215] on button "Edit" at bounding box center [186, 222] width 62 height 25
select select "US"
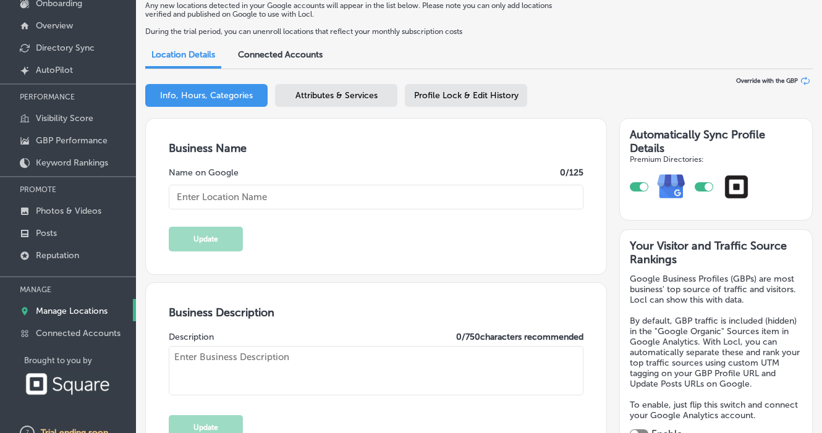
type input "[PERSON_NAME] St Cafe - Thai Kitchen"
type textarea "[PERSON_NAME][GEOGRAPHIC_DATA] is a top-rated, family-owned Thai restaurant in …"
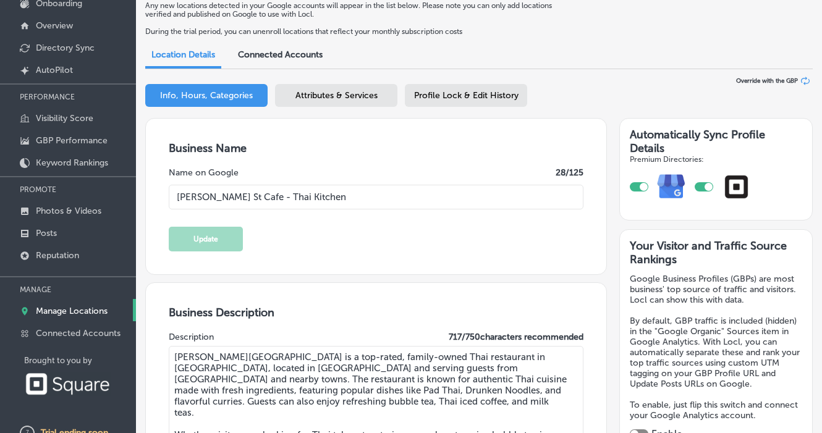
type textarea "[PERSON_NAME] St Cafe - Thai Kitchen brings the vibrant flavors of [GEOGRAPHIC_…"
type input "[STREET_ADDRESS][PERSON_NAME]"
type input "McMinnville"
type input "97128-6037"
type input "US"
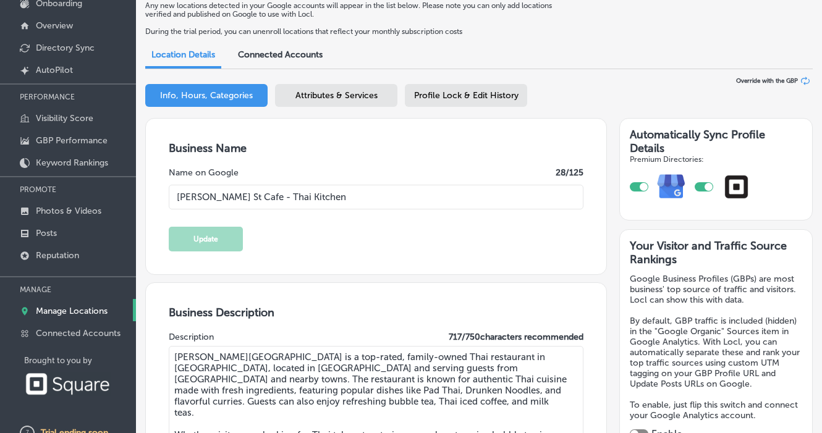
type input "[URL][DOMAIN_NAME]"
type input "[PHONE_NUMBER]"
type input "30"
checkbox input "true"
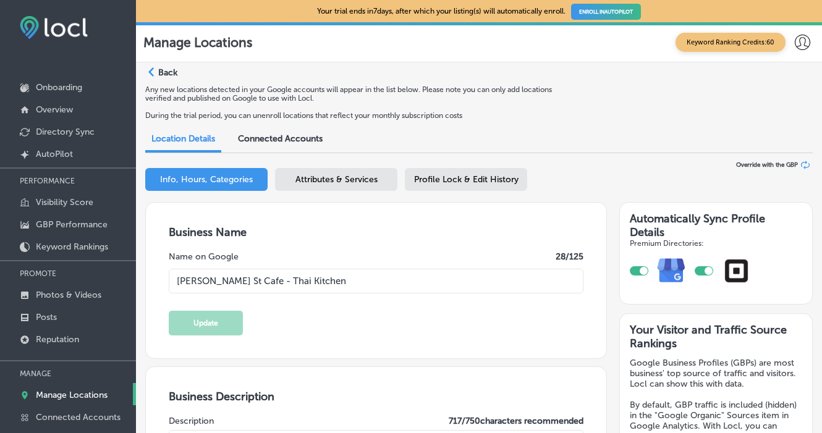
click at [154, 73] on div "Path Created with Sketch." at bounding box center [150, 72] width 10 height 10
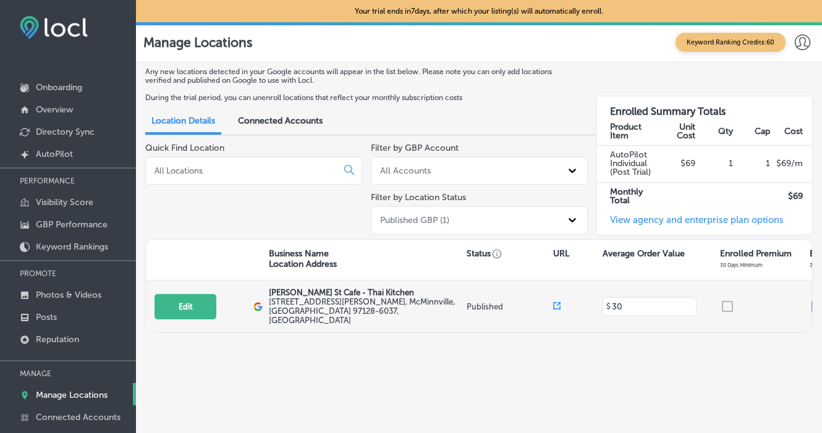
click at [558, 302] on icon at bounding box center [556, 305] width 7 height 7
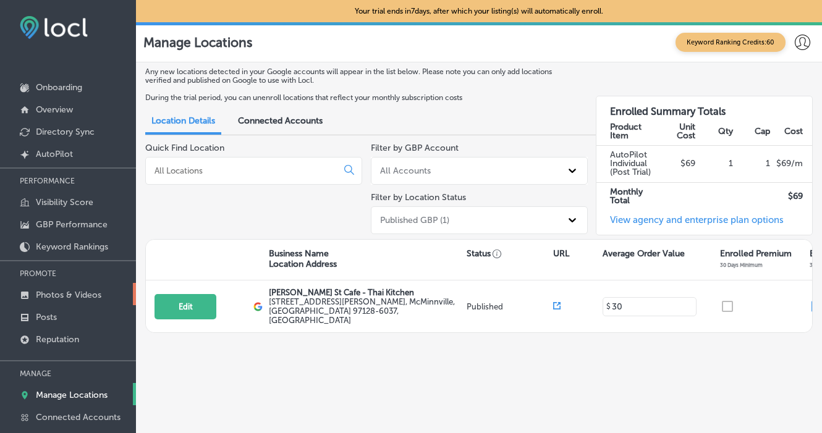
click at [66, 298] on p "Photos & Videos" at bounding box center [69, 295] width 66 height 11
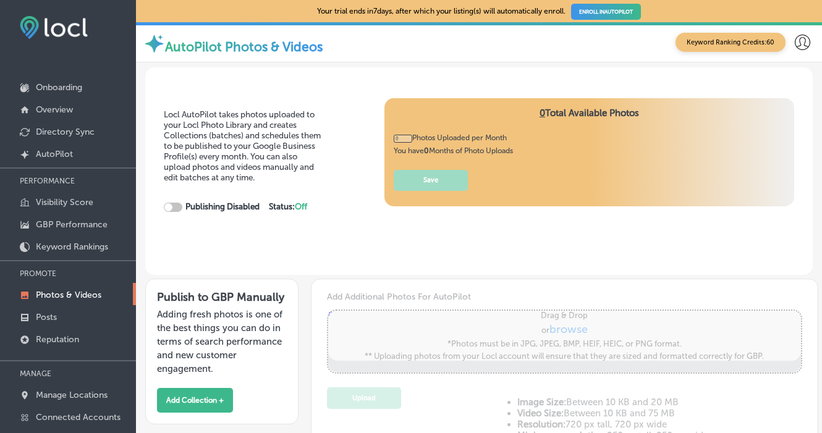
type input "5"
checkbox input "true"
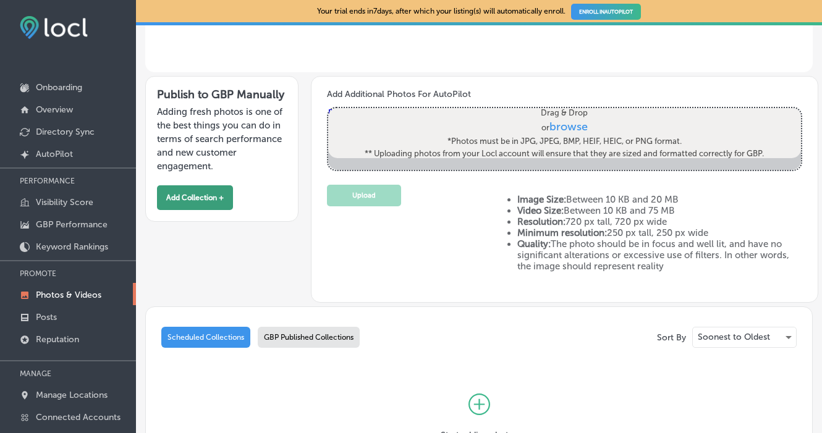
scroll to position [203, 0]
click at [207, 194] on button "Add Collection +" at bounding box center [195, 197] width 76 height 25
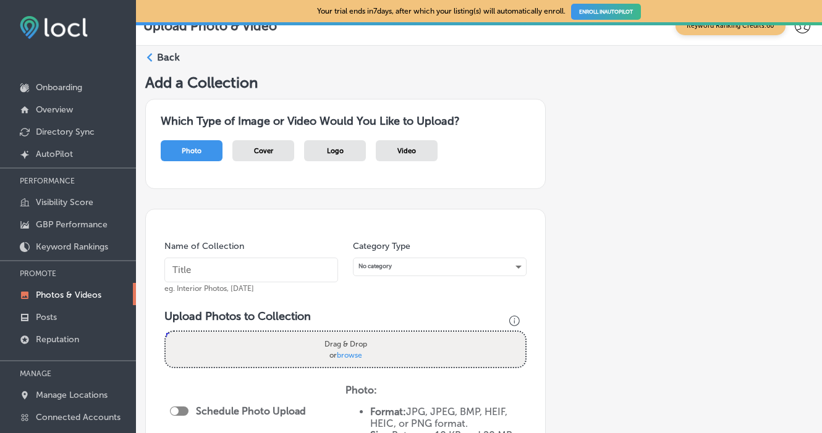
scroll to position [19, 0]
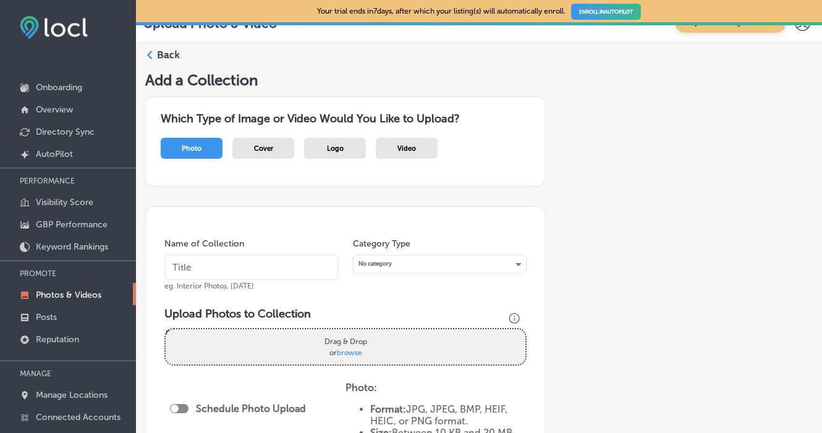
click at [232, 265] on input "text" at bounding box center [251, 267] width 174 height 25
click at [256, 145] on span "Cover" at bounding box center [263, 149] width 19 height 8
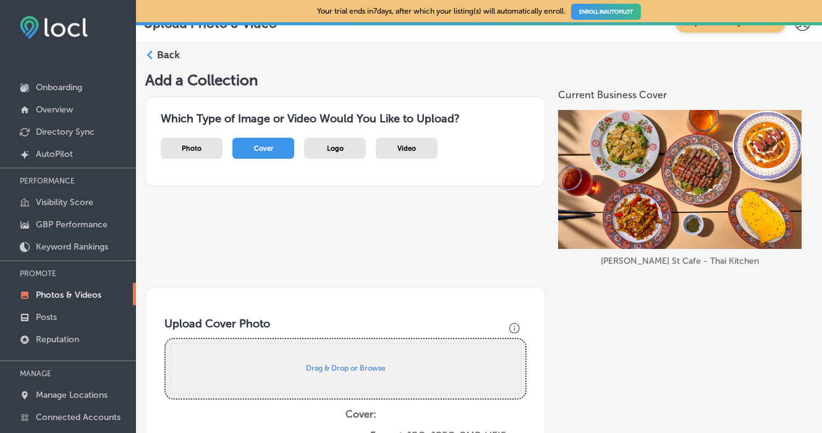
click at [334, 145] on span "Logo" at bounding box center [335, 149] width 17 height 8
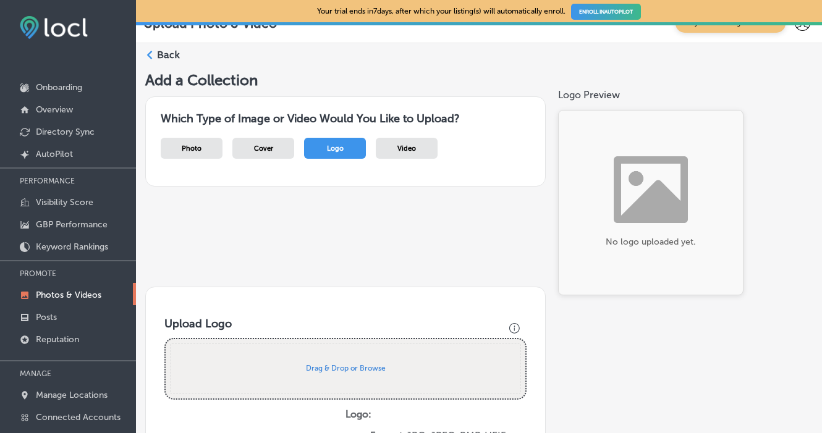
click at [603, 182] on div "No logo uploaded yet." at bounding box center [650, 202] width 185 height 185
click at [331, 365] on button "Drag & Drop or Browse" at bounding box center [346, 369] width 80 height 8
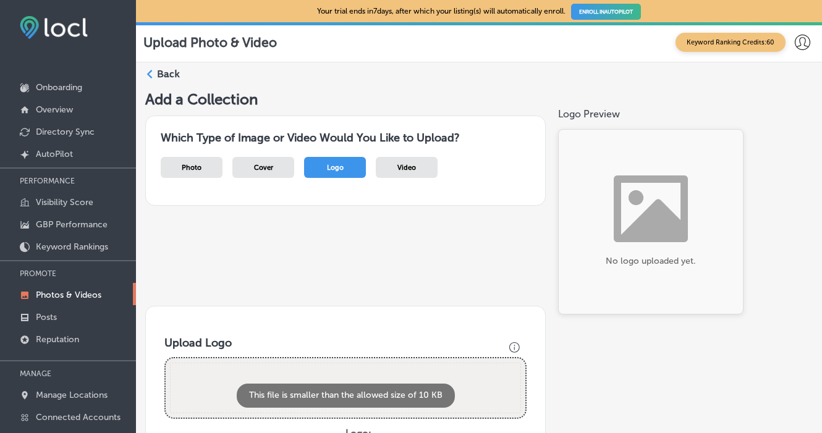
scroll to position [0, 0]
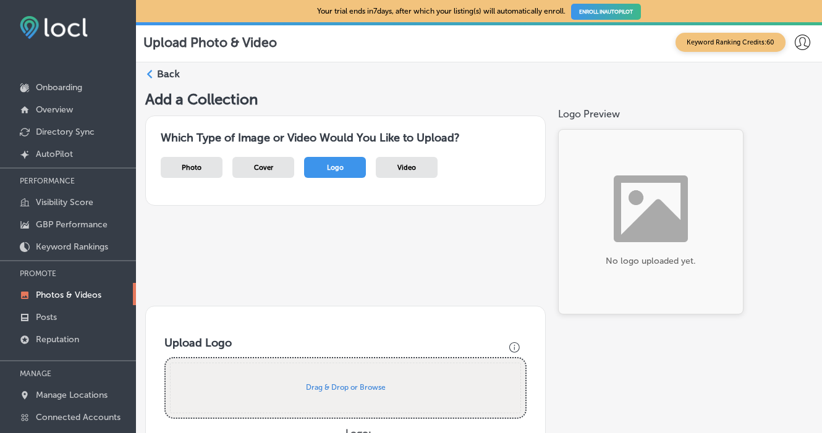
click at [316, 358] on div "Drop your files here Drag & Drop or Browse" at bounding box center [345, 388] width 362 height 62
click at [334, 384] on button "Drag & Drop or Browse" at bounding box center [346, 388] width 80 height 8
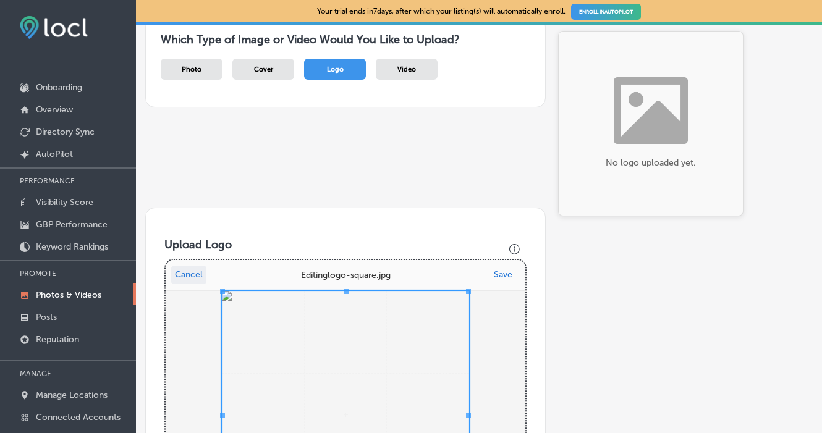
scroll to position [98, 0]
click at [498, 270] on button "Save" at bounding box center [503, 274] width 26 height 17
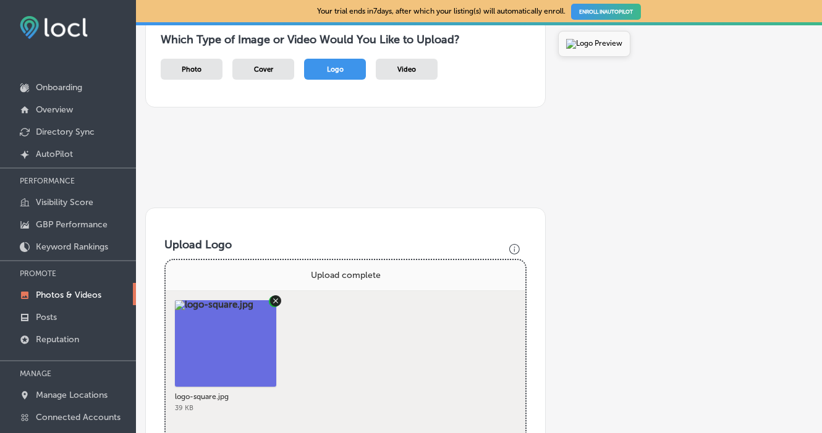
click at [577, 273] on div "Add a Collection Which Type of Image or Video Would You Like to Upload? Photo C…" at bounding box center [479, 400] width 668 height 816
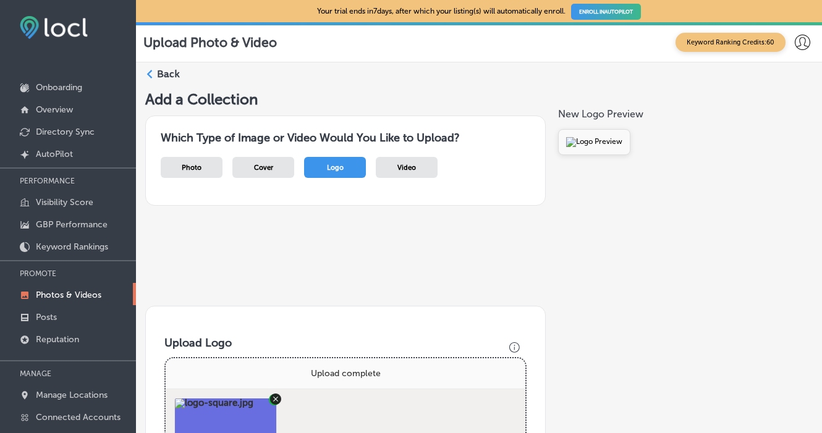
scroll to position [0, 0]
click at [273, 164] on span "Cover" at bounding box center [263, 168] width 19 height 8
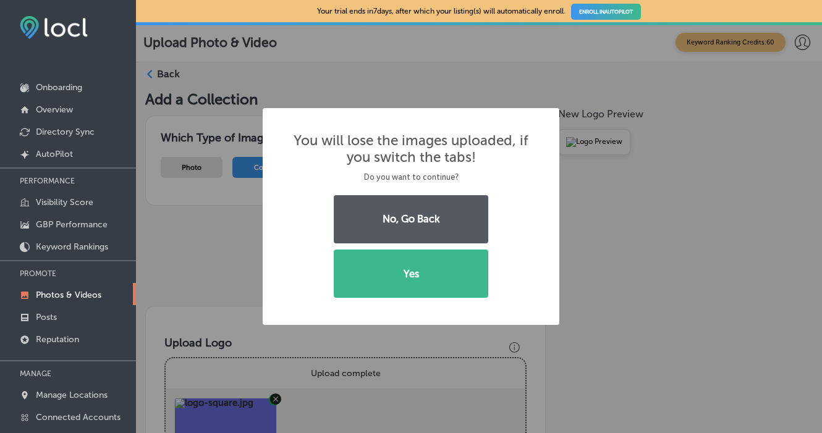
click at [371, 224] on button "No, Go Back" at bounding box center [411, 219] width 155 height 48
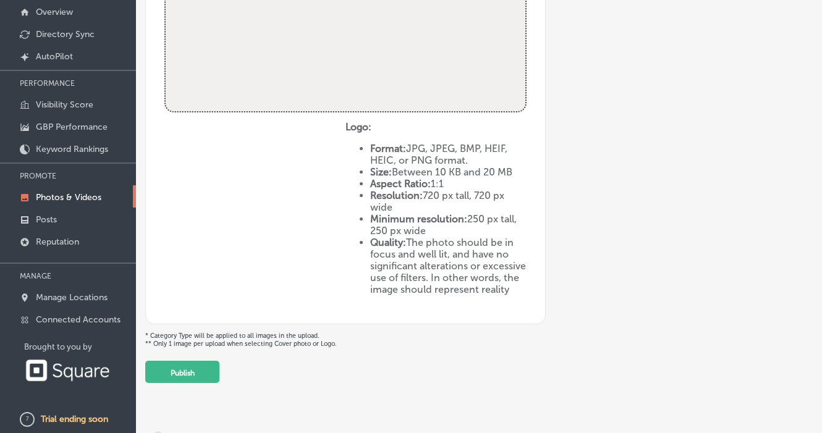
scroll to position [100, 0]
click at [196, 361] on button "Publish" at bounding box center [182, 372] width 74 height 22
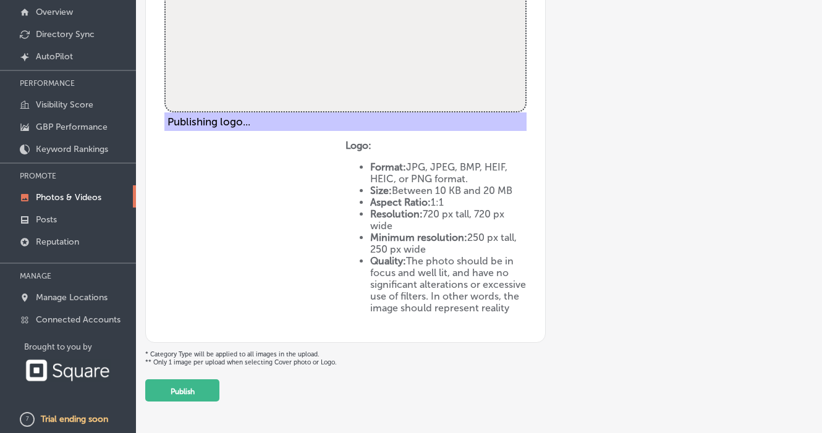
scroll to position [209, 0]
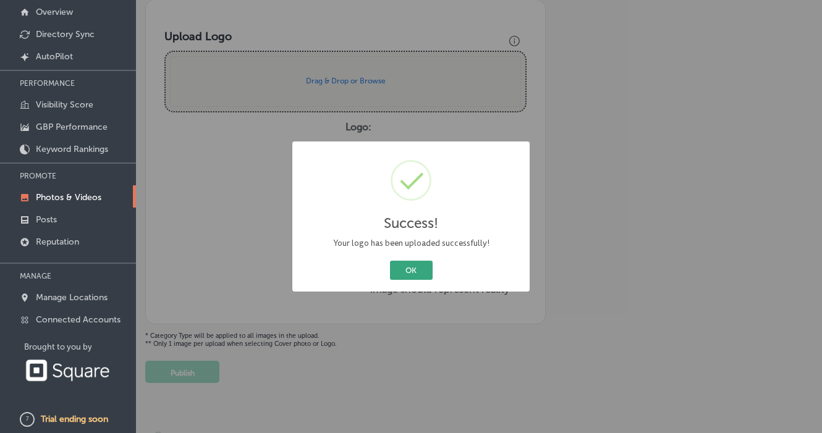
click at [411, 271] on button "OK" at bounding box center [411, 270] width 43 height 19
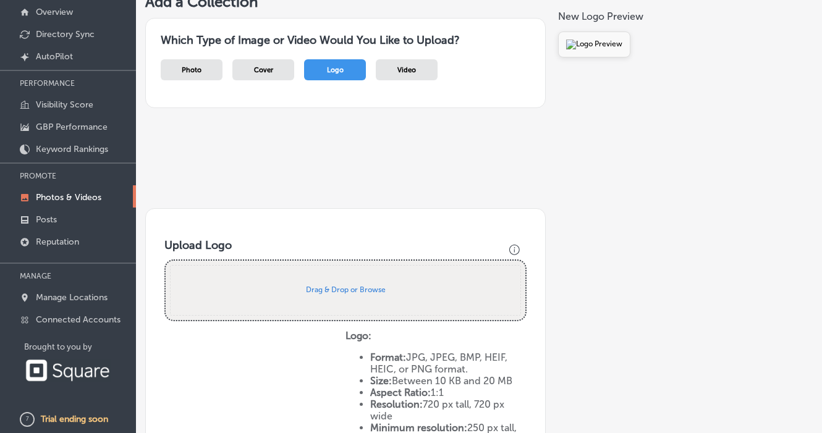
scroll to position [0, 0]
click at [269, 70] on div "Cover" at bounding box center [263, 69] width 62 height 21
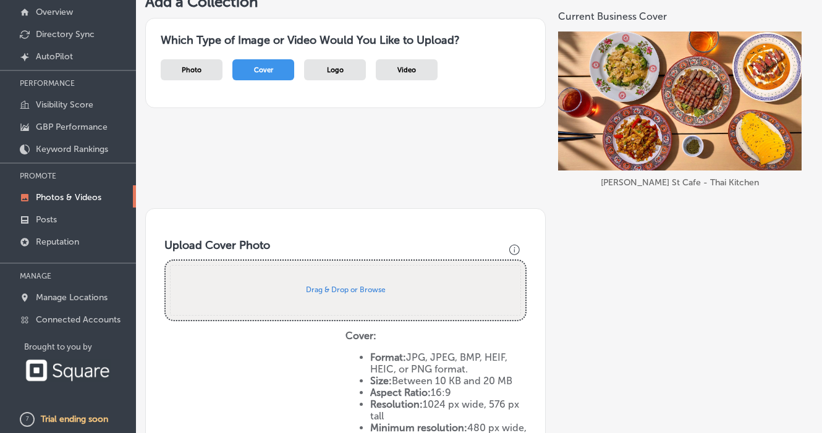
click at [414, 66] on span "Video" at bounding box center [407, 70] width 19 height 8
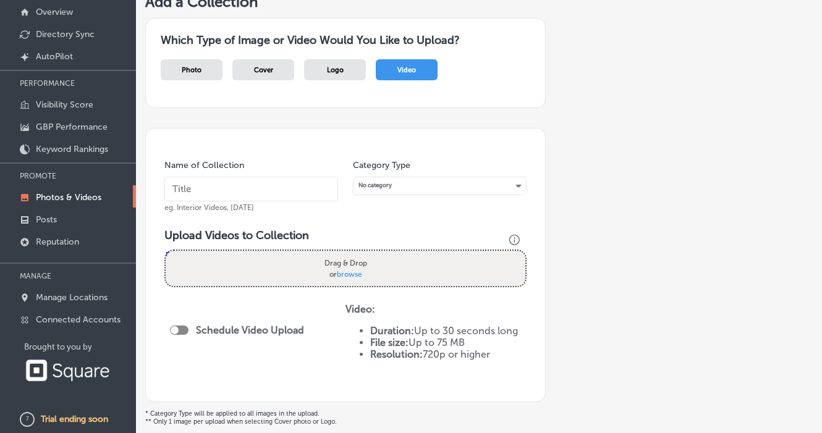
click at [190, 66] on span "Photo" at bounding box center [192, 70] width 20 height 8
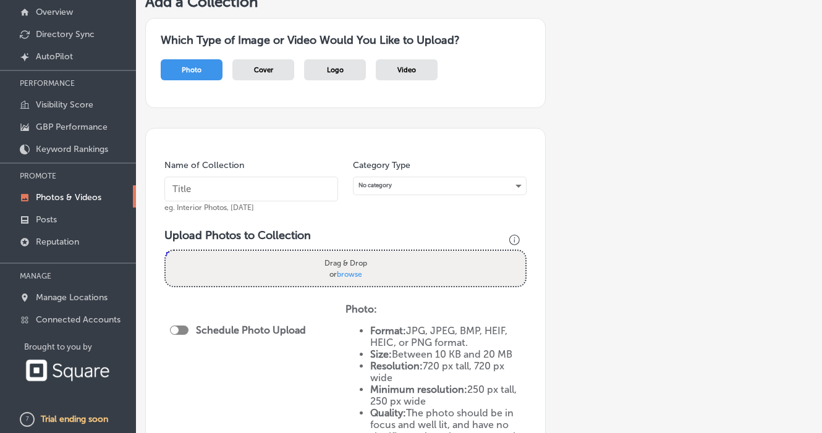
click at [215, 187] on input "text" at bounding box center [251, 189] width 174 height 25
click at [388, 183] on div "No category" at bounding box center [440, 185] width 172 height 17
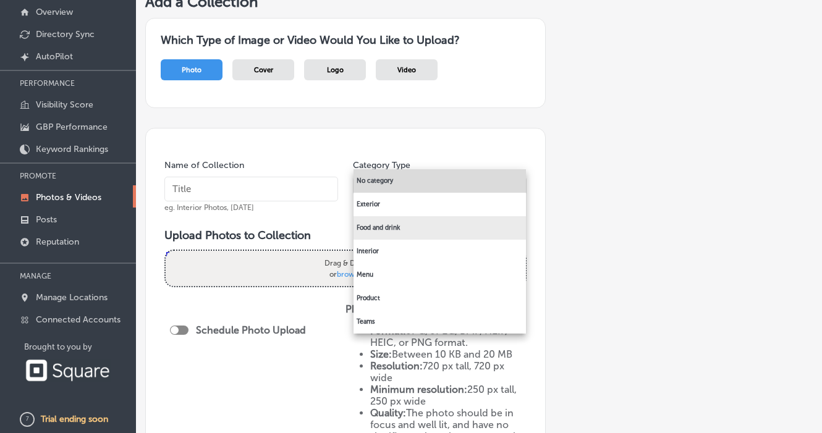
click at [380, 231] on li "Food and drink" at bounding box center [440, 227] width 172 height 23
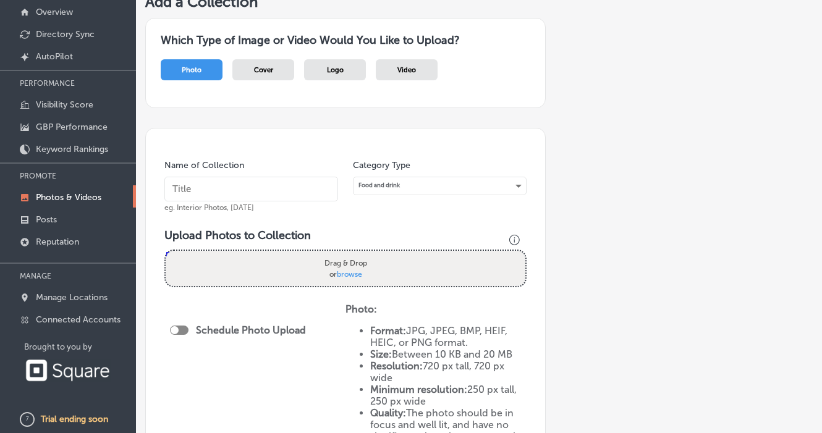
click at [259, 187] on input "text" at bounding box center [251, 189] width 174 height 25
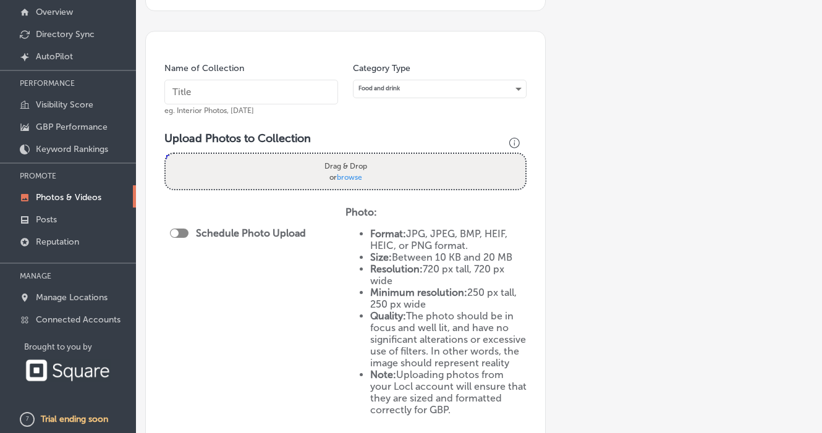
scroll to position [99, 0]
click at [179, 227] on div at bounding box center [179, 231] width 19 height 9
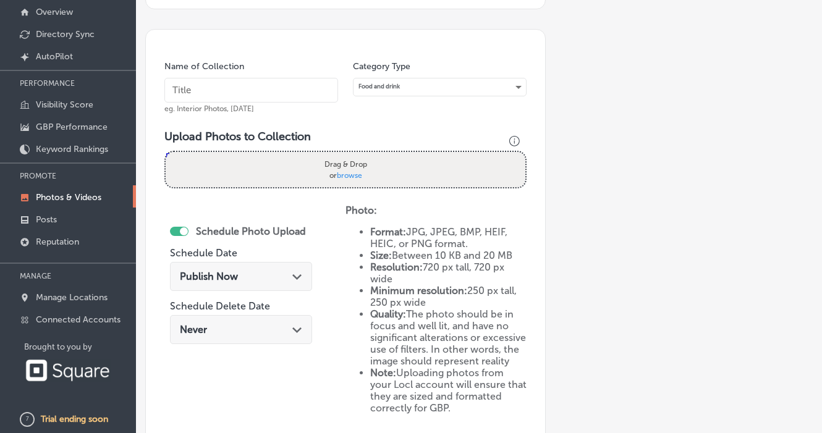
click at [179, 227] on div at bounding box center [179, 231] width 19 height 9
checkbox input "false"
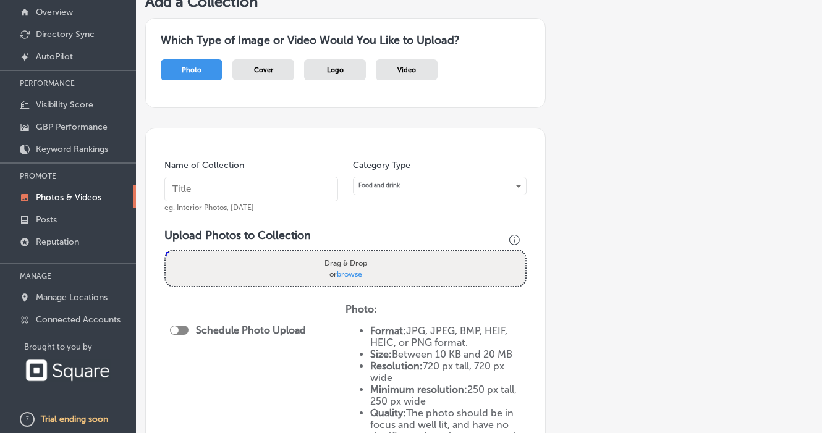
scroll to position [0, 0]
click at [351, 270] on span "browse" at bounding box center [349, 274] width 25 height 9
click at [351, 255] on input "Drag & Drop or browse" at bounding box center [346, 253] width 360 height 4
type input "C:\fakepath\panang curry steak.jpg"
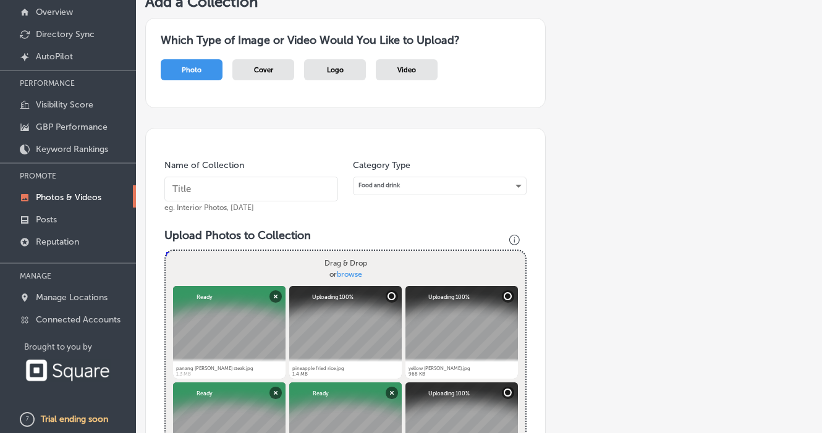
click at [258, 184] on input "text" at bounding box center [251, 189] width 174 height 25
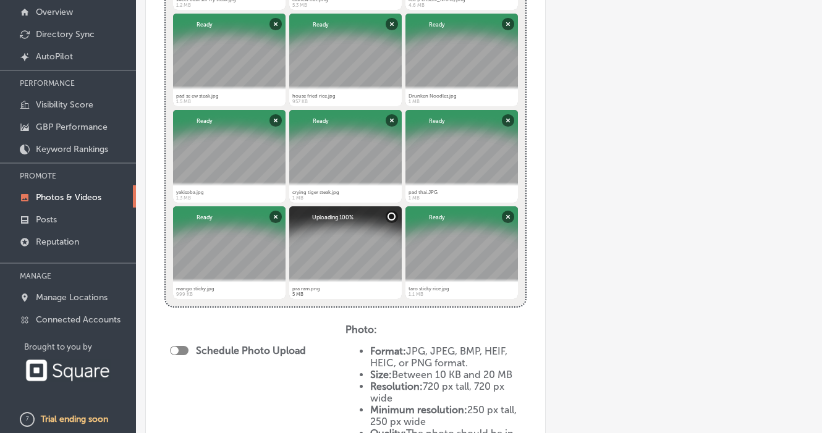
scroll to position [622, 0]
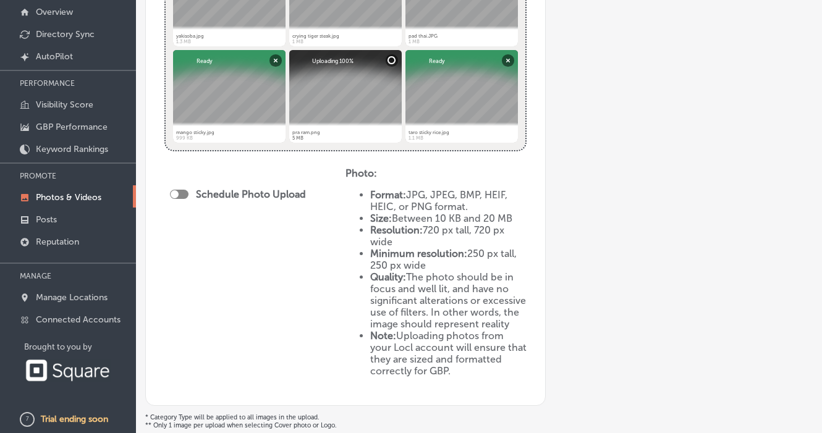
click at [182, 190] on div at bounding box center [179, 194] width 19 height 9
type input "Menu Photos"
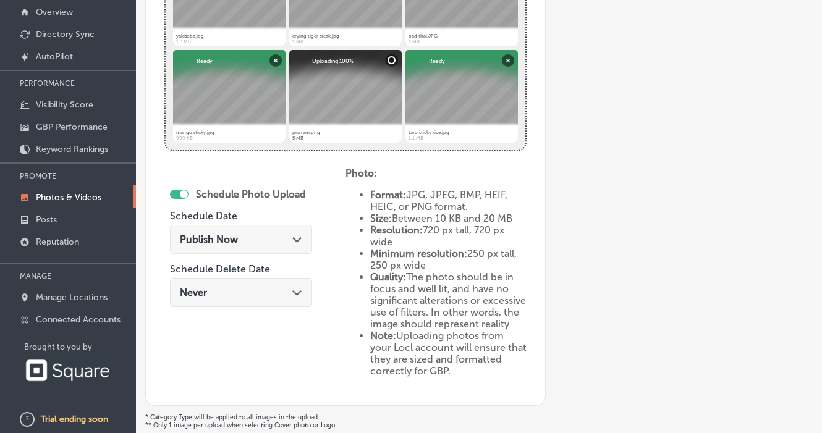
click at [180, 190] on div at bounding box center [184, 194] width 8 height 8
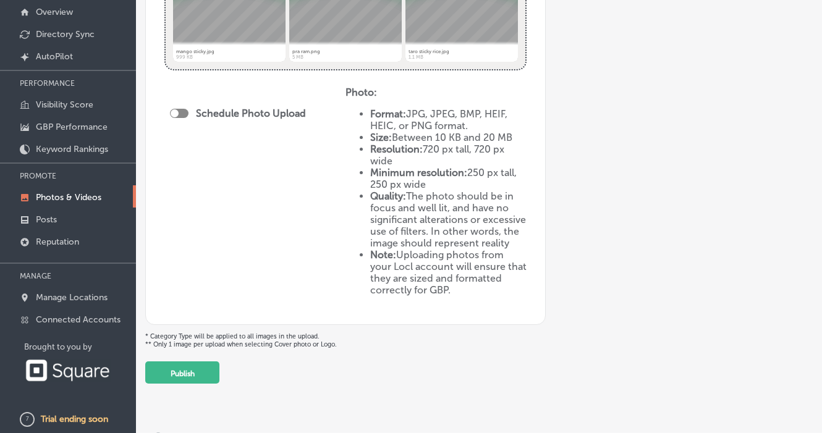
scroll to position [702, 0]
click at [184, 110] on div at bounding box center [179, 114] width 19 height 9
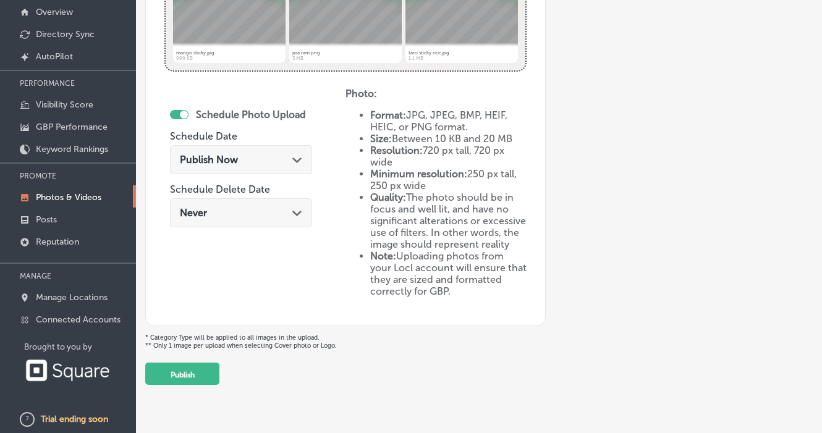
click at [197, 154] on span "Publish Now" at bounding box center [209, 160] width 58 height 12
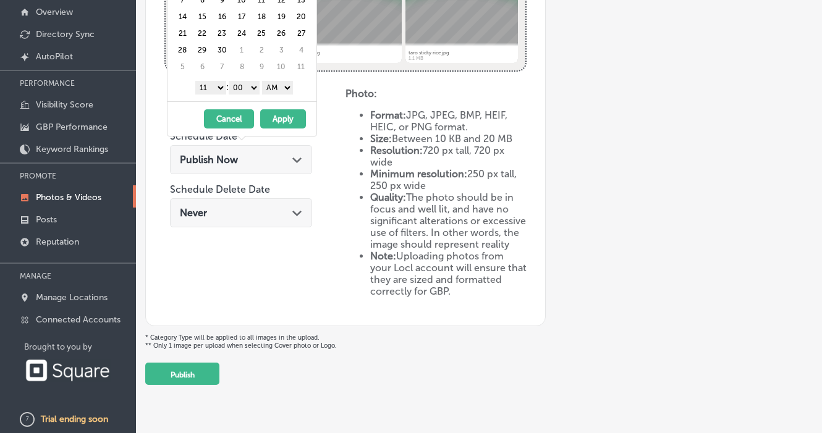
click at [189, 232] on div "Schedule Photo Upload Schedule Date Publish Now Path Created with Sketch. Sched…" at bounding box center [245, 179] width 150 height 182
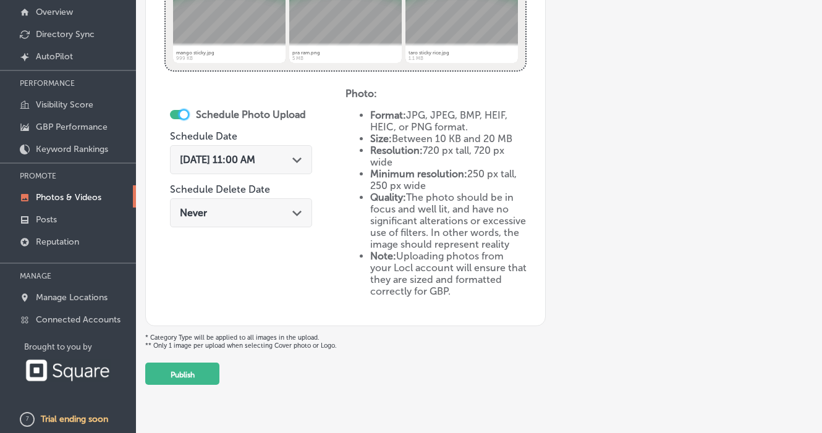
click at [181, 111] on div at bounding box center [184, 115] width 8 height 8
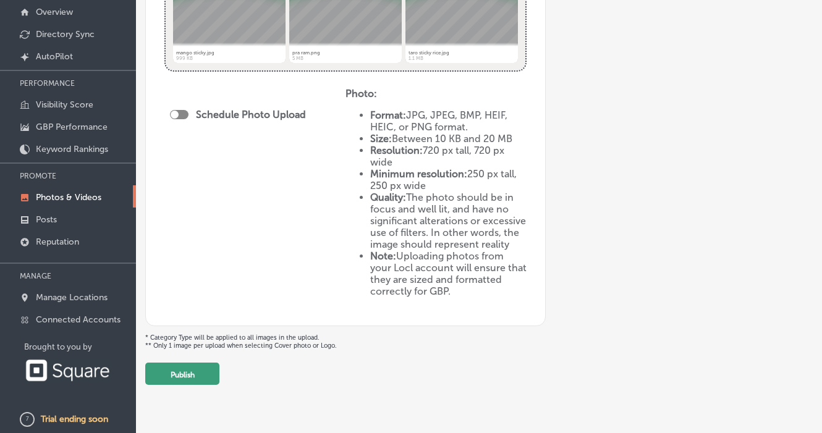
click at [179, 363] on button "Publish" at bounding box center [182, 374] width 74 height 22
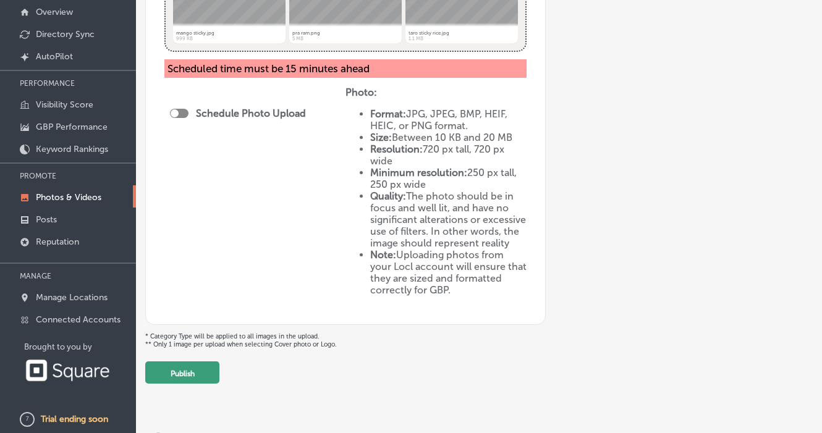
scroll to position [720, 0]
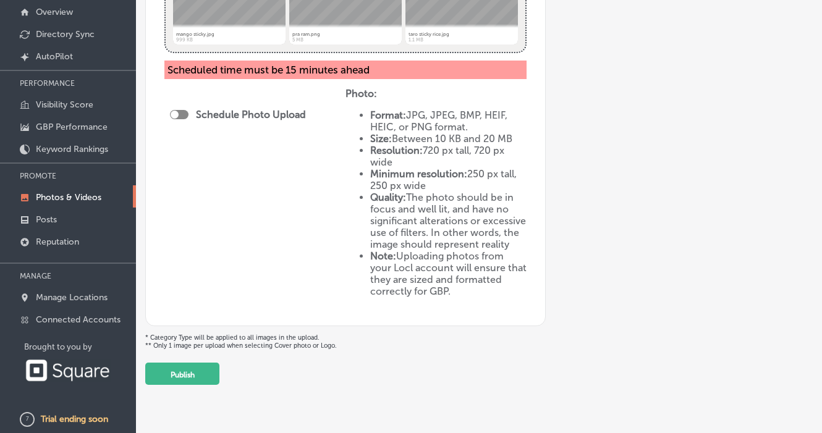
click at [185, 364] on button "Publish" at bounding box center [182, 374] width 74 height 22
click at [184, 363] on button "Publish" at bounding box center [182, 374] width 74 height 22
click at [177, 111] on div at bounding box center [175, 115] width 8 height 8
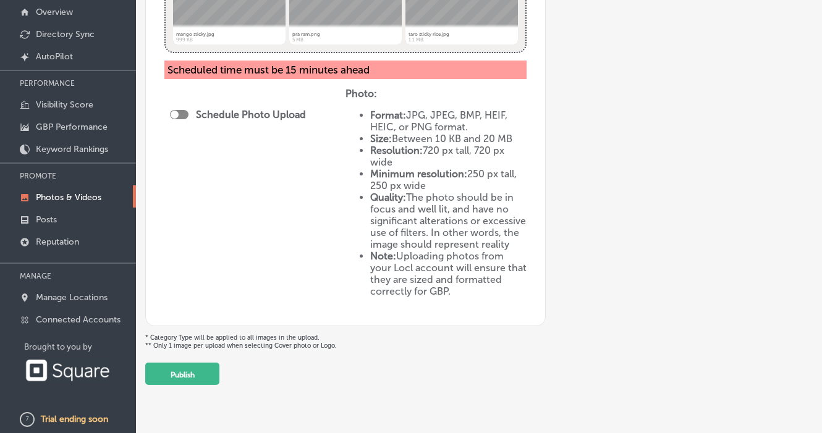
checkbox input "true"
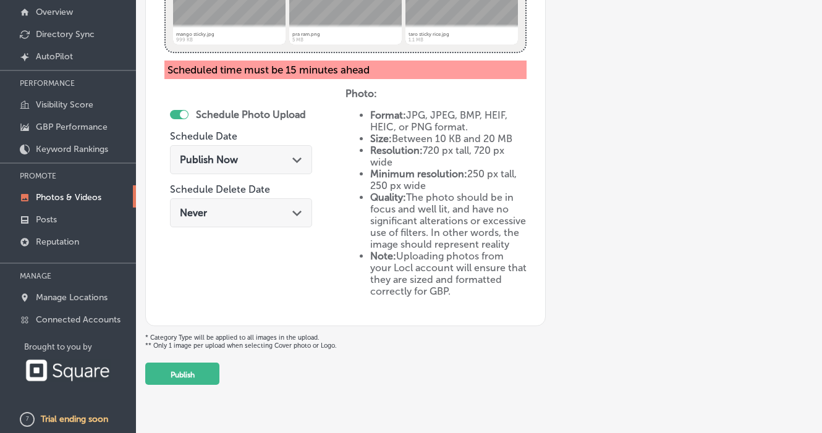
click at [275, 208] on div "Never Path Created with Sketch." at bounding box center [241, 213] width 122 height 12
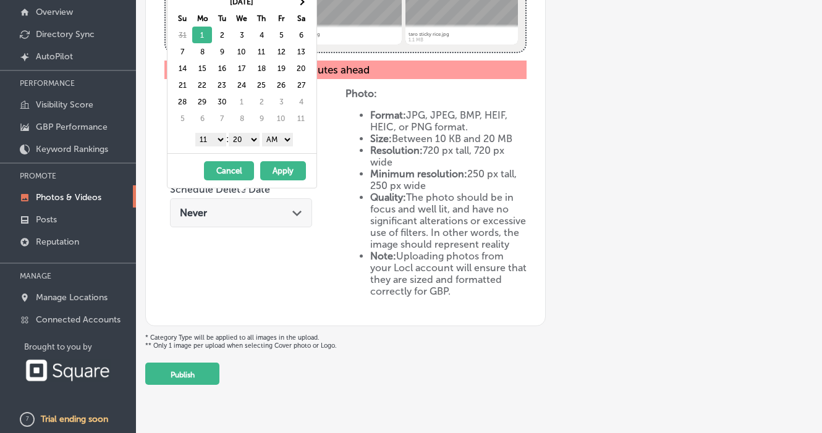
click at [281, 247] on div "Schedule Photo Upload Schedule Date Publish Now Path Created with Sketch. Sched…" at bounding box center [245, 179] width 150 height 182
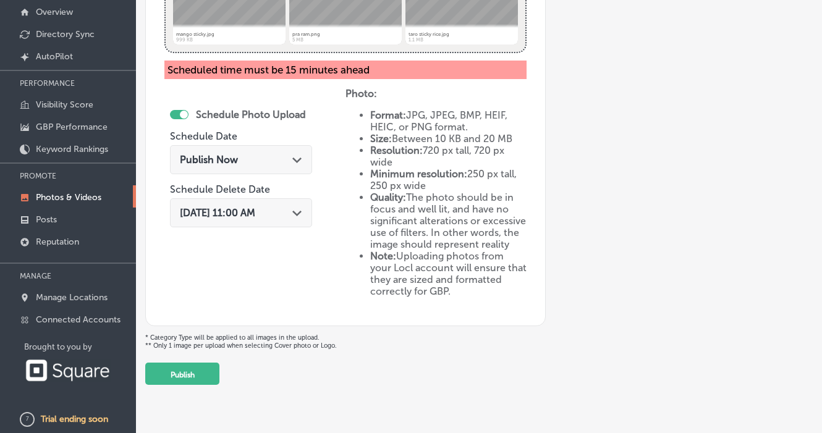
click at [283, 154] on div "Publish Now Path Created with Sketch." at bounding box center [241, 160] width 122 height 12
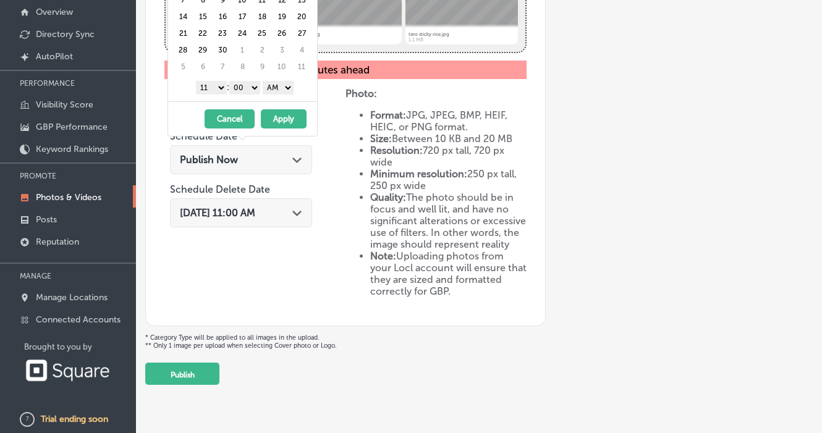
click at [273, 249] on div "Schedule Photo Upload Schedule Date Publish Now Path Created with Sketch. Sched…" at bounding box center [245, 179] width 150 height 182
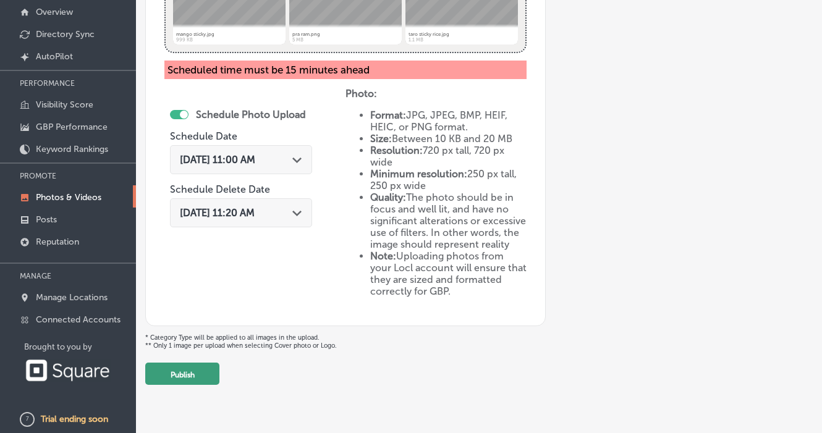
click at [190, 363] on button "Publish" at bounding box center [182, 374] width 74 height 22
click at [228, 257] on div "Schedule Photo Upload Schedule Date Sep 1, 2025 11:00 AM Path Created with Sket…" at bounding box center [254, 197] width 181 height 219
click at [248, 154] on span "Sep 1, 2025 11:00 AM" at bounding box center [217, 160] width 75 height 12
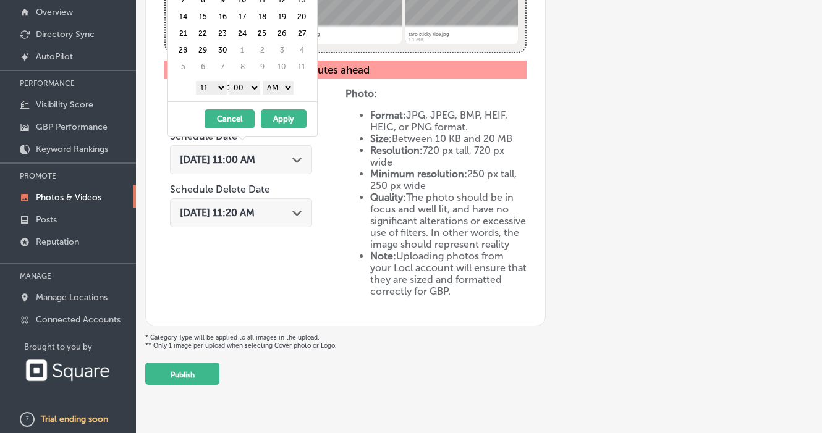
click at [234, 119] on button "Cancel" at bounding box center [230, 118] width 50 height 19
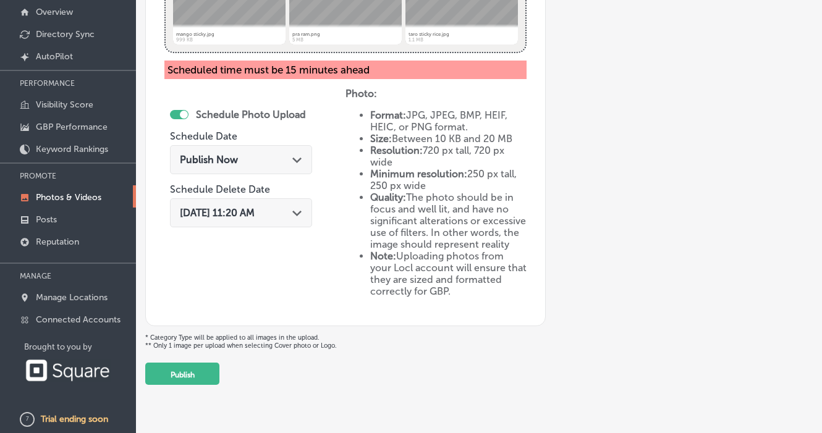
click at [229, 215] on div "Sep 1, 2025 11:20 AM Path Created with Sketch." at bounding box center [241, 212] width 142 height 29
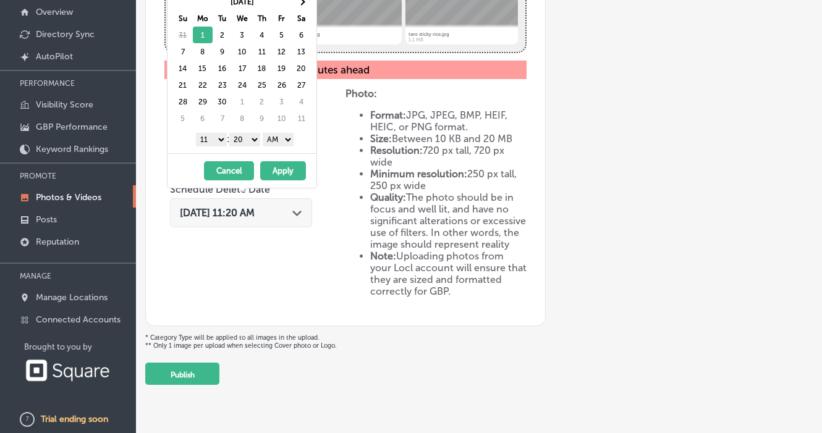
click at [229, 172] on button "Cancel" at bounding box center [229, 170] width 50 height 19
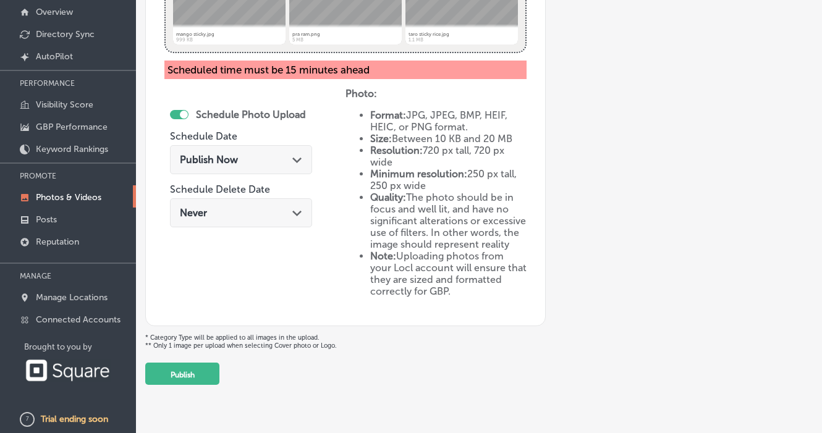
click at [200, 269] on div "Schedule Photo Upload Schedule Date Publish Now Path Created with Sketch. Sched…" at bounding box center [254, 197] width 181 height 219
click at [195, 363] on button "Publish" at bounding box center [182, 374] width 74 height 22
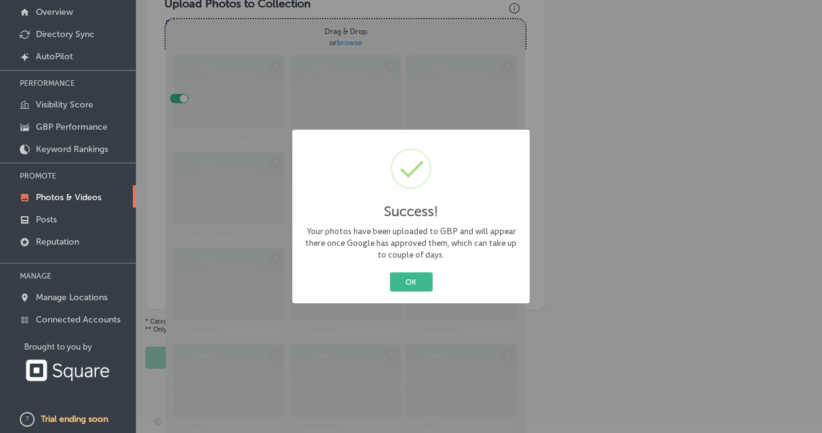
scroll to position [216, 0]
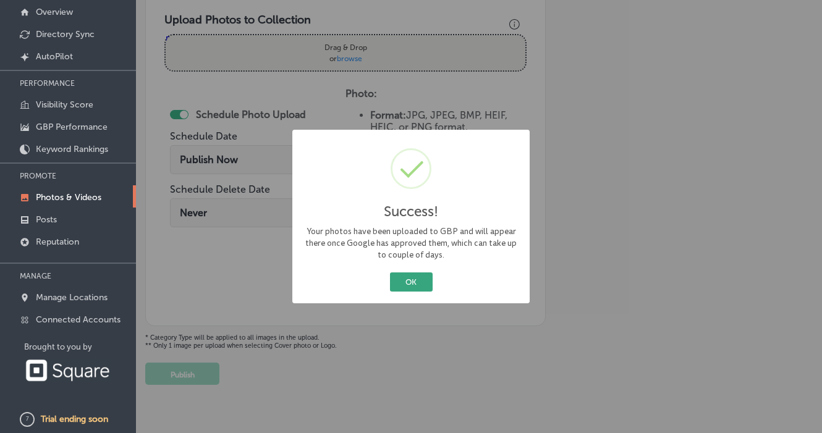
click at [406, 278] on button "OK" at bounding box center [411, 282] width 43 height 19
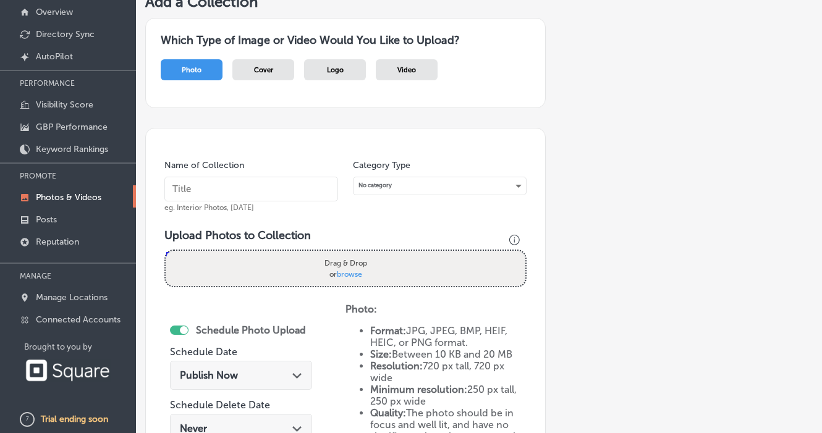
scroll to position [0, 0]
click at [54, 218] on p "Posts" at bounding box center [46, 220] width 21 height 11
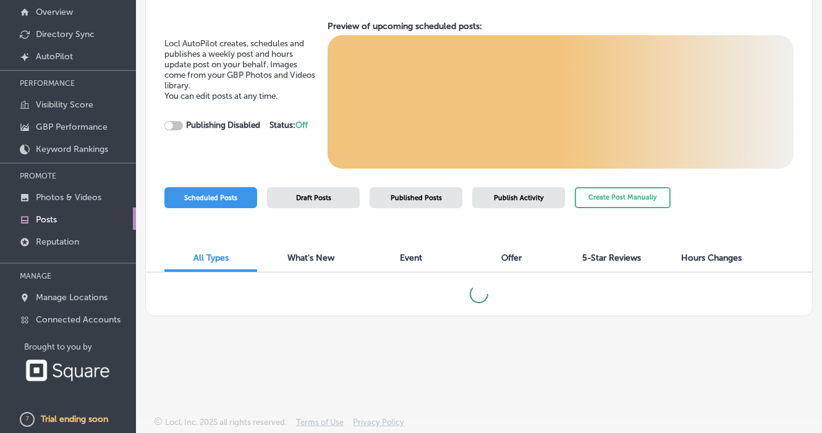
scroll to position [84, 0]
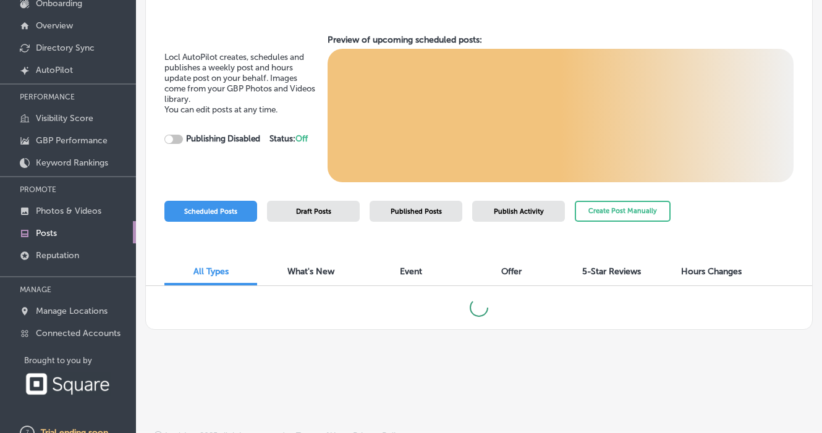
checkbox input "true"
click at [69, 211] on p "Photos & Videos" at bounding box center [69, 211] width 66 height 11
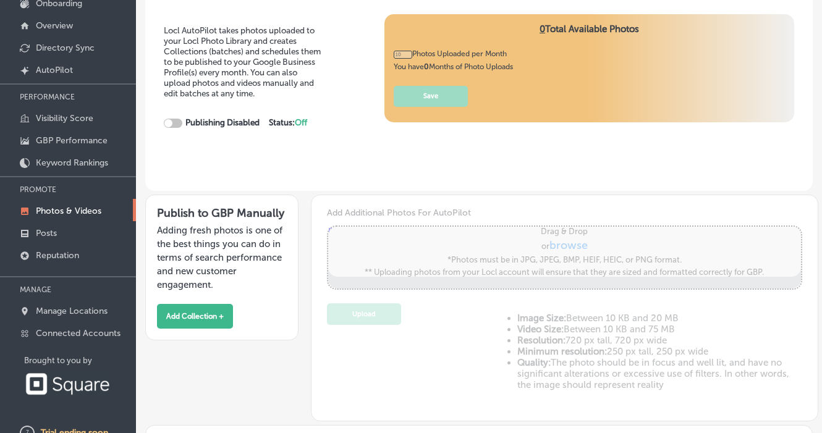
type input "0"
checkbox input "true"
type input "5"
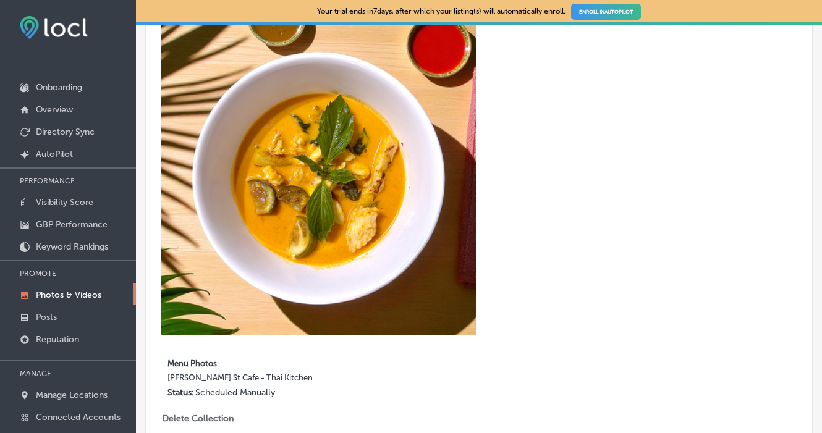
scroll to position [550, 0]
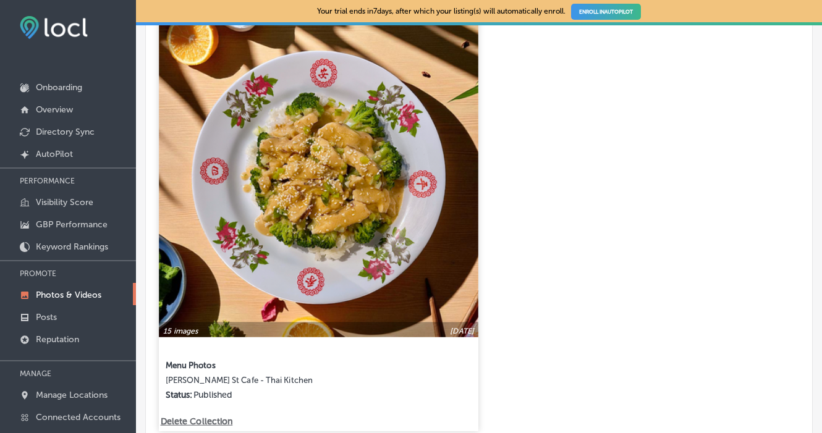
click at [191, 420] on p "Delete Collection" at bounding box center [196, 422] width 70 height 11
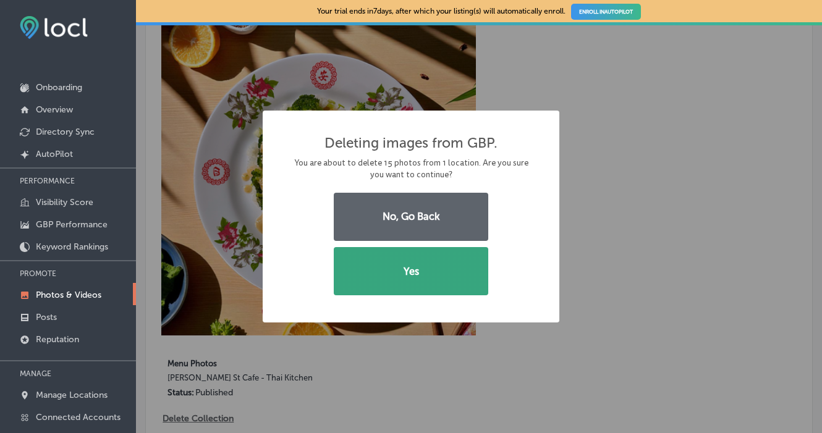
click at [388, 271] on button "Yes" at bounding box center [411, 271] width 155 height 48
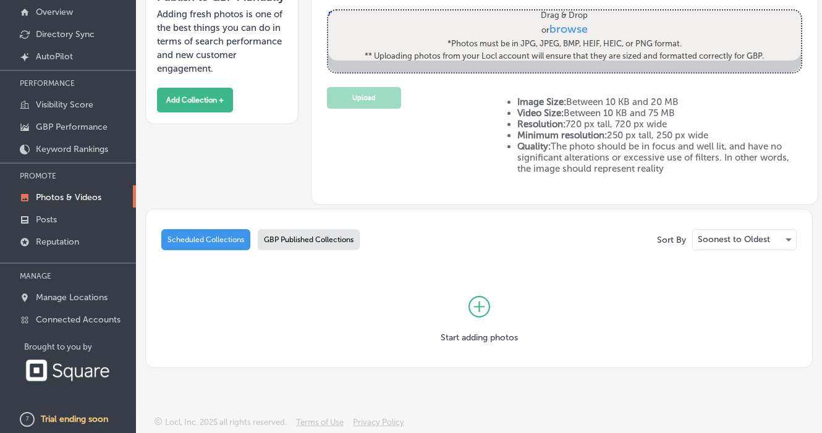
scroll to position [100, 0]
click at [482, 313] on icon at bounding box center [480, 307] width 22 height 22
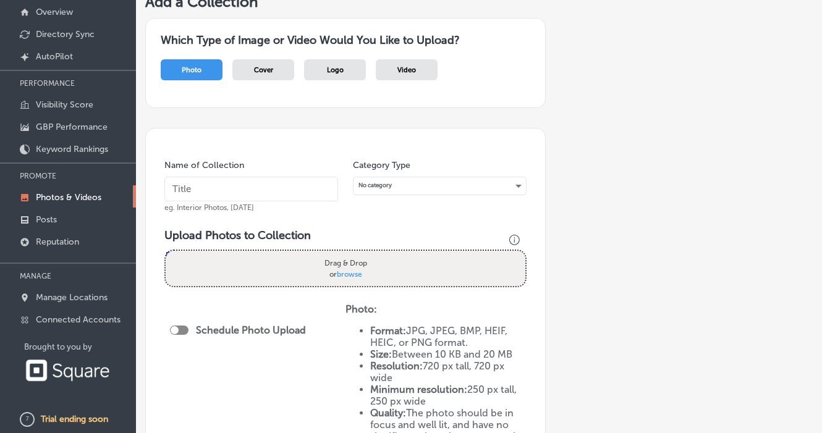
click at [274, 69] on div "Cover" at bounding box center [263, 69] width 62 height 21
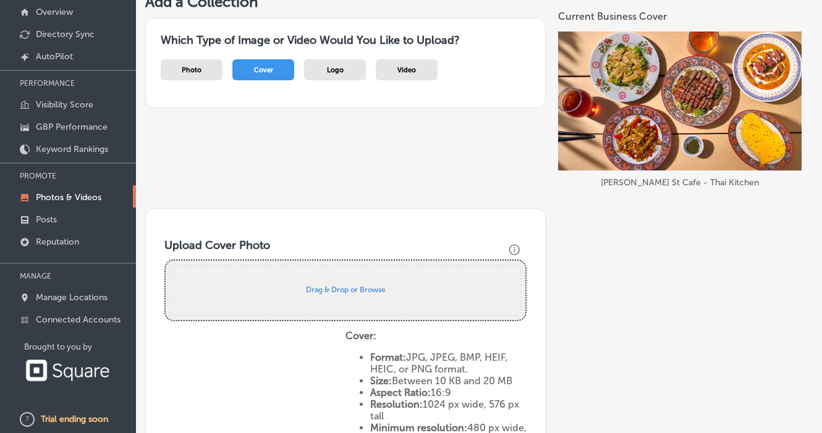
click at [333, 66] on span "Logo" at bounding box center [335, 70] width 17 height 8
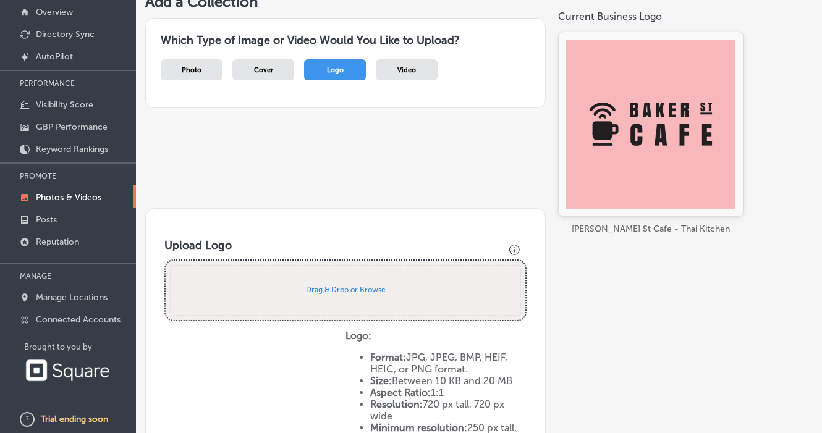
click at [390, 66] on div "Video" at bounding box center [407, 69] width 62 height 21
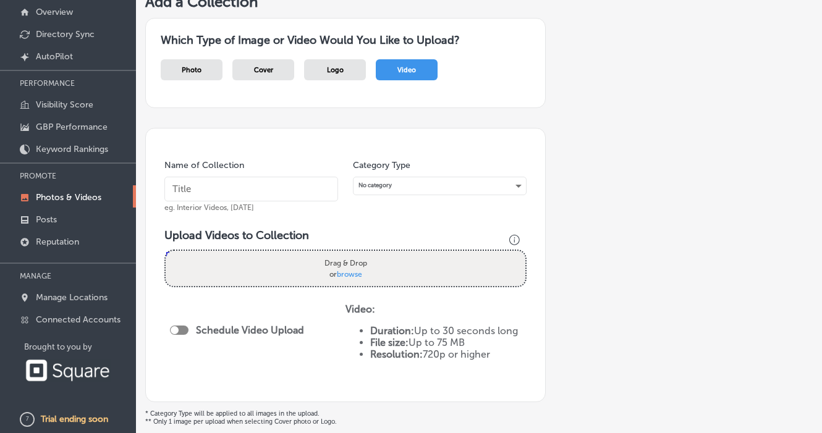
click at [193, 59] on div "Photo" at bounding box center [192, 69] width 62 height 21
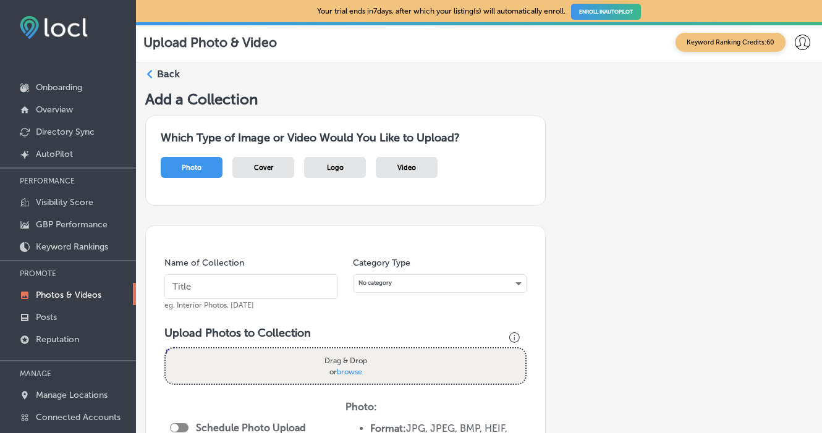
click at [163, 78] on label "Back" at bounding box center [168, 74] width 23 height 14
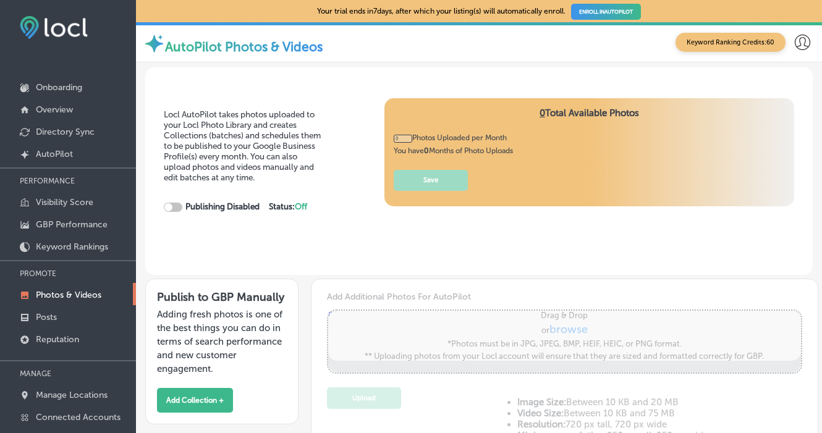
type input "5"
checkbox input "true"
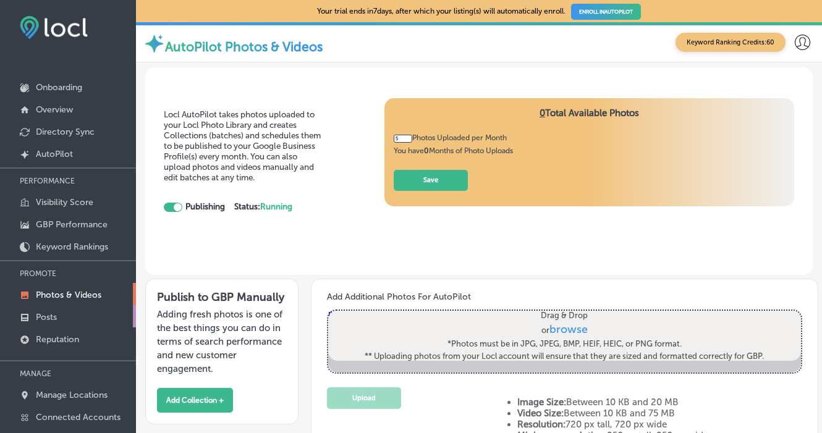
click at [67, 315] on link "Posts" at bounding box center [68, 316] width 136 height 22
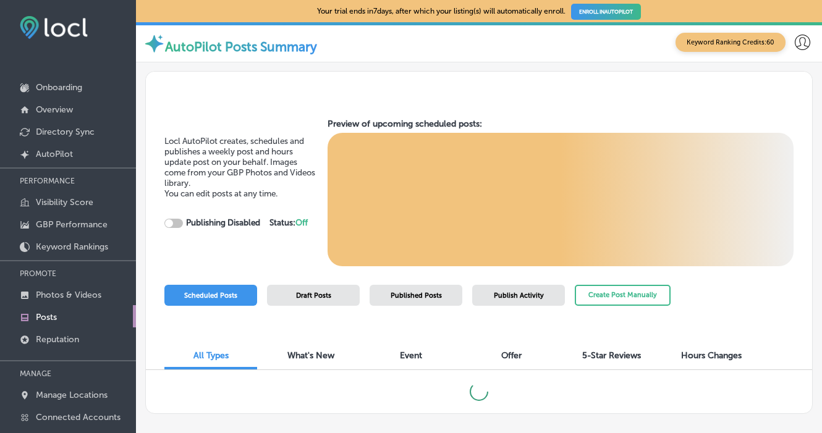
checkbox input "true"
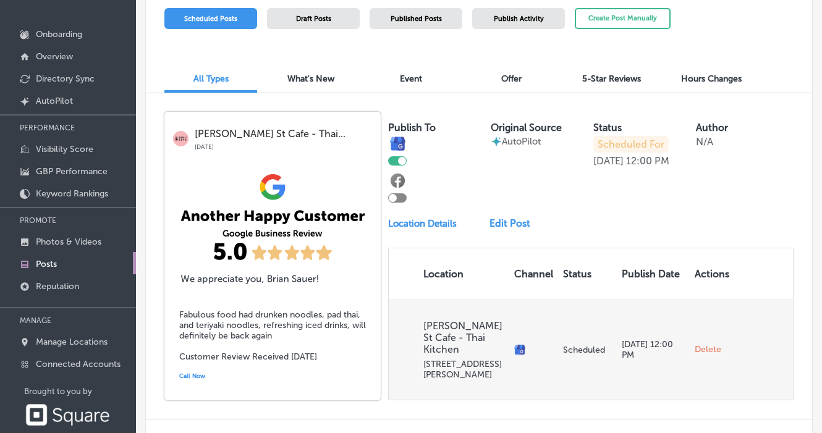
scroll to position [223, 0]
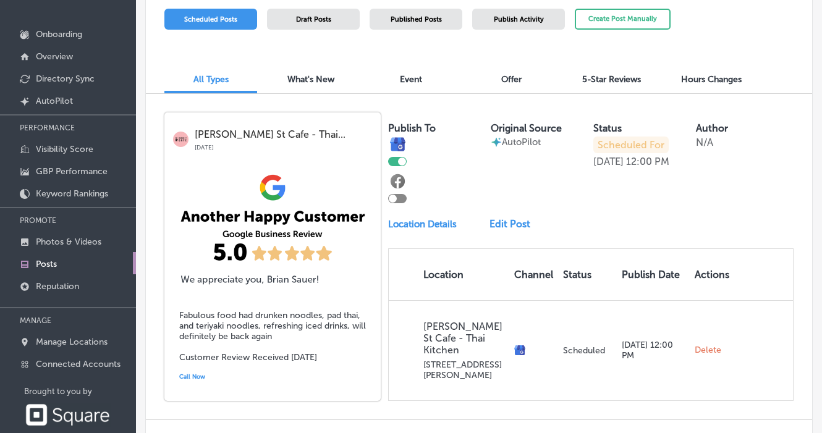
click at [396, 200] on div at bounding box center [393, 199] width 8 height 8
checkbox input "true"
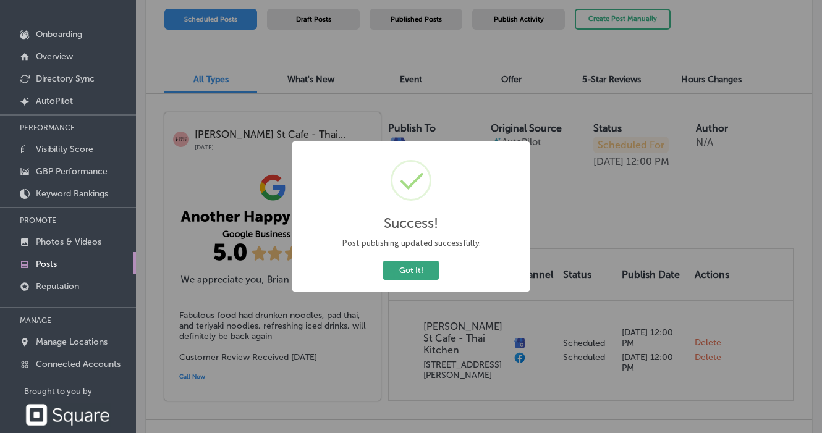
click at [391, 273] on button "Got It!" at bounding box center [411, 270] width 56 height 19
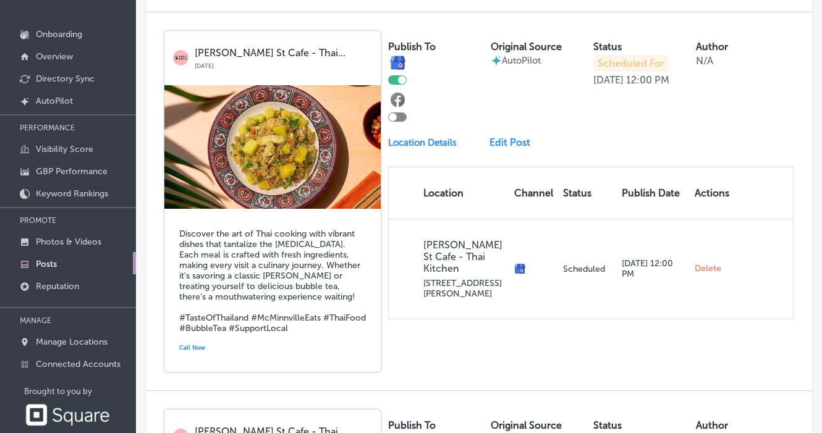
scroll to position [1008, 0]
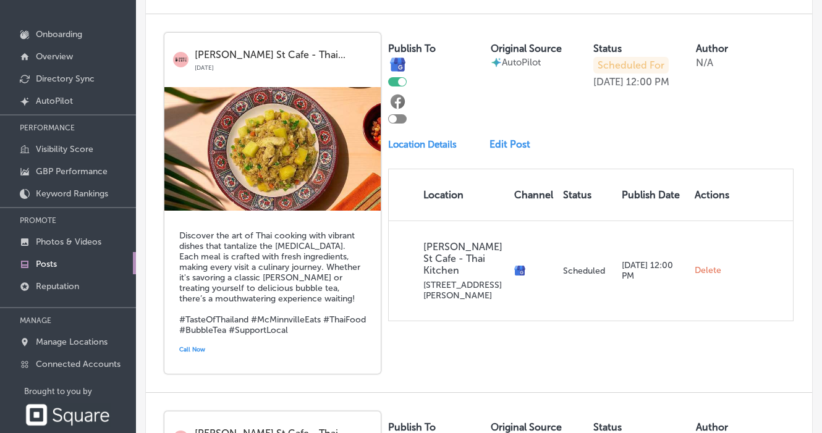
click at [394, 117] on div at bounding box center [393, 119] width 8 height 8
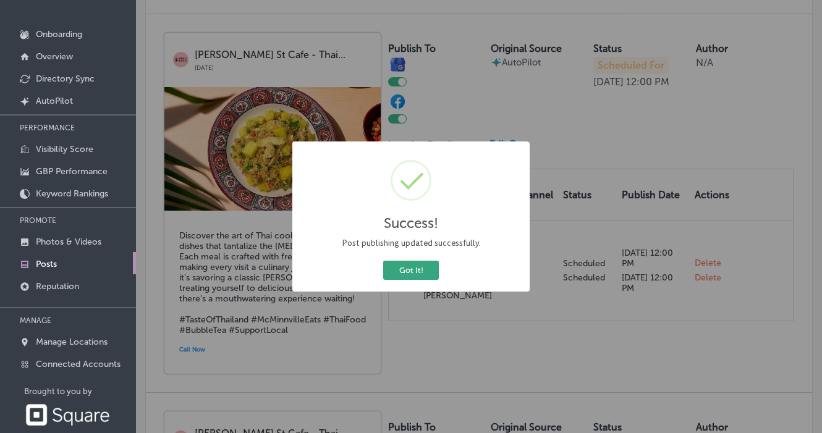
click at [399, 274] on button "Got It!" at bounding box center [411, 270] width 56 height 19
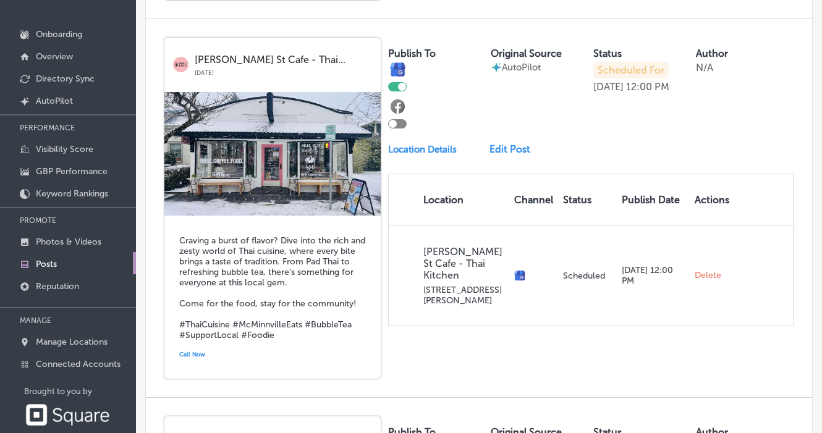
scroll to position [619, 0]
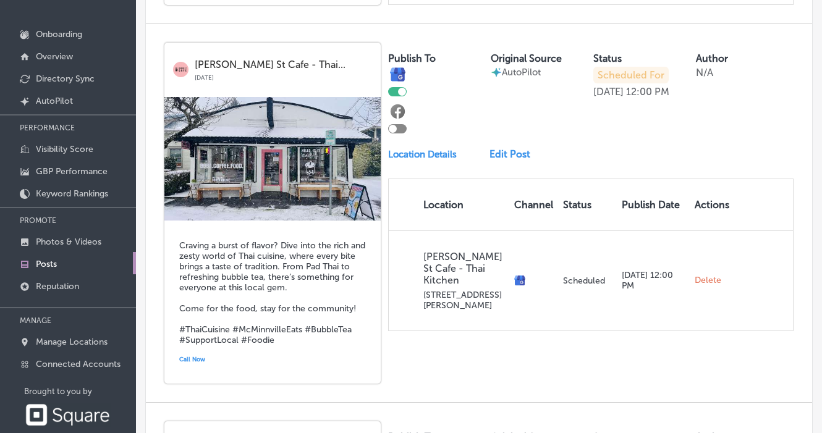
click at [296, 160] on img at bounding box center [272, 159] width 216 height 124
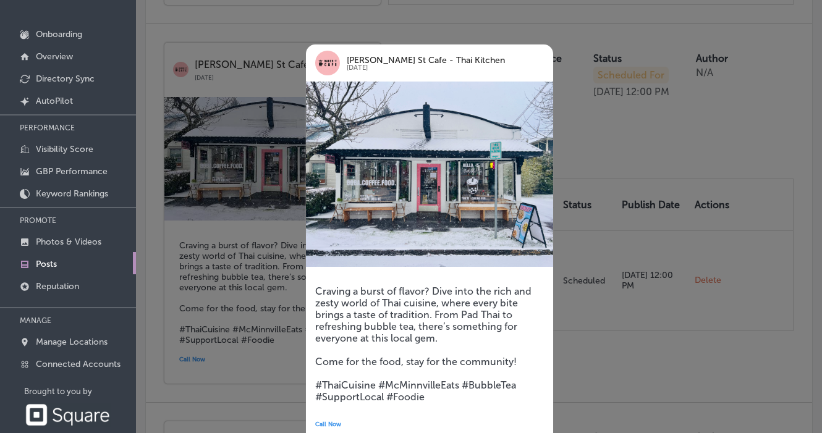
click at [586, 140] on div at bounding box center [411, 216] width 822 height 433
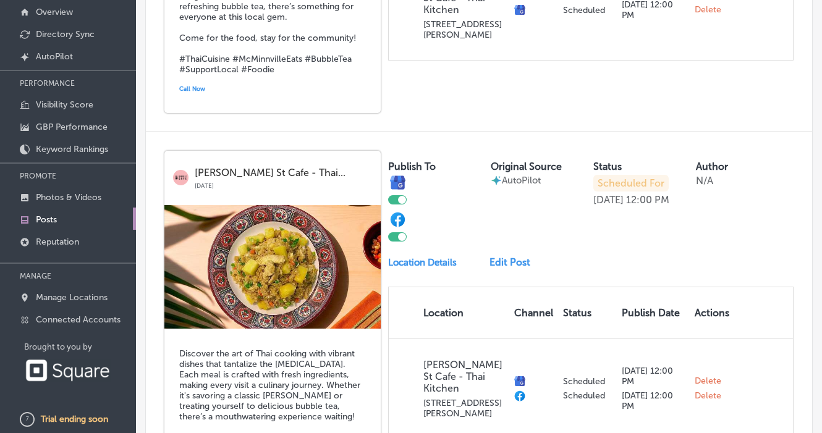
scroll to position [846, 0]
click at [401, 236] on div at bounding box center [402, 236] width 8 height 8
checkbox input "false"
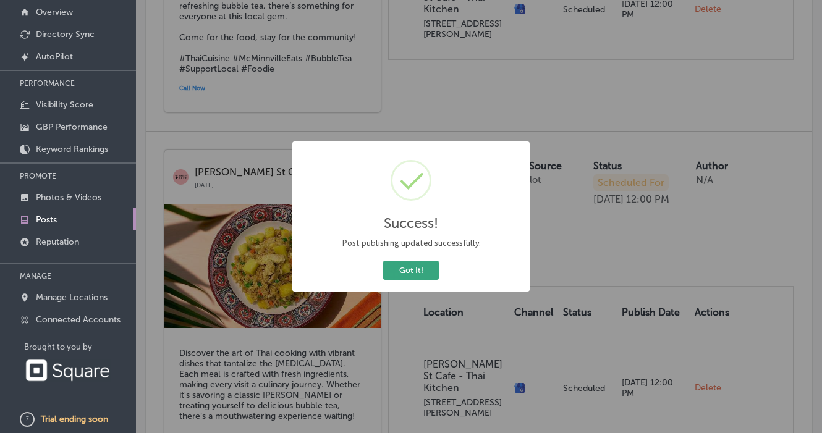
click at [412, 266] on button "Got It!" at bounding box center [411, 270] width 56 height 19
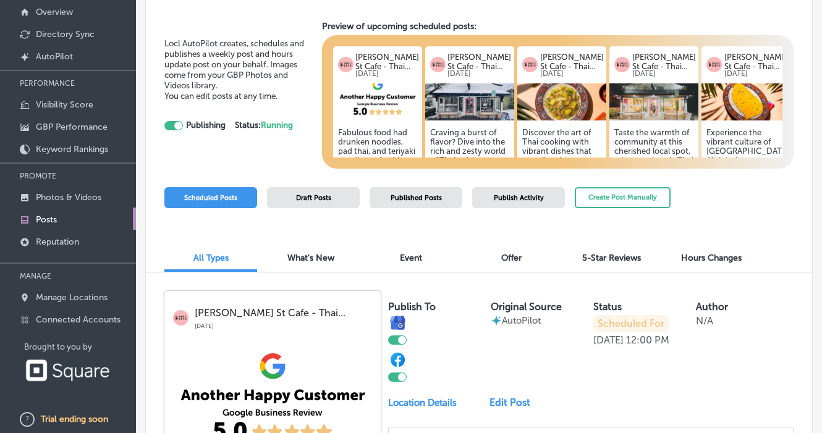
scroll to position [100, 0]
click at [318, 198] on span "Draft Posts" at bounding box center [313, 198] width 35 height 8
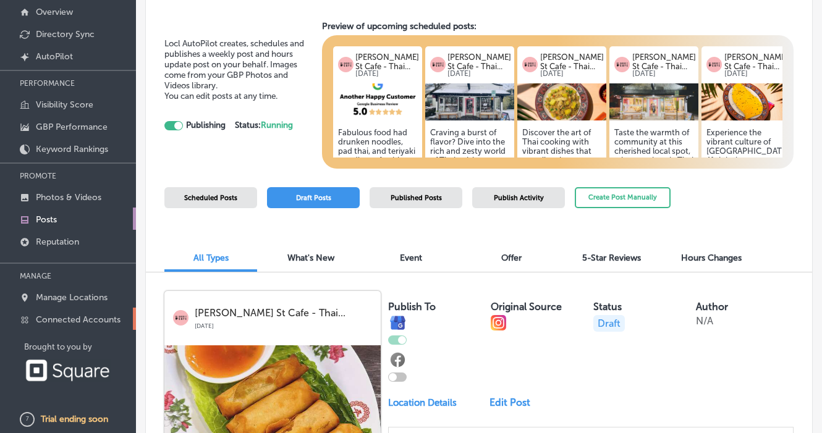
click at [63, 318] on p "Connected Accounts" at bounding box center [78, 320] width 85 height 11
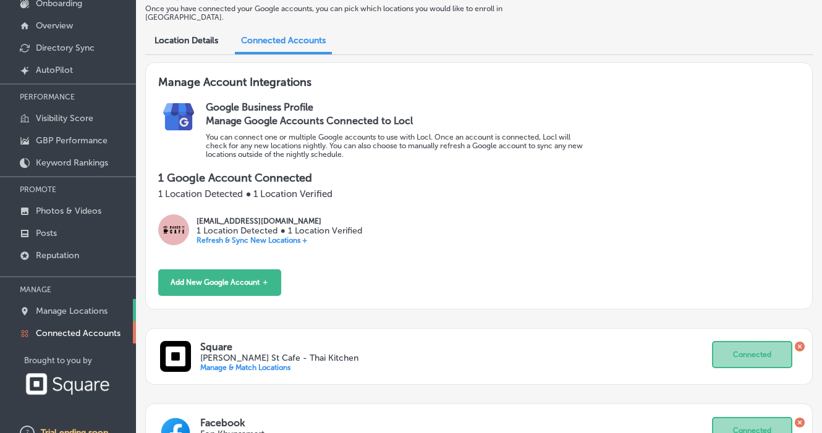
click at [71, 312] on p "Manage Locations" at bounding box center [72, 311] width 72 height 11
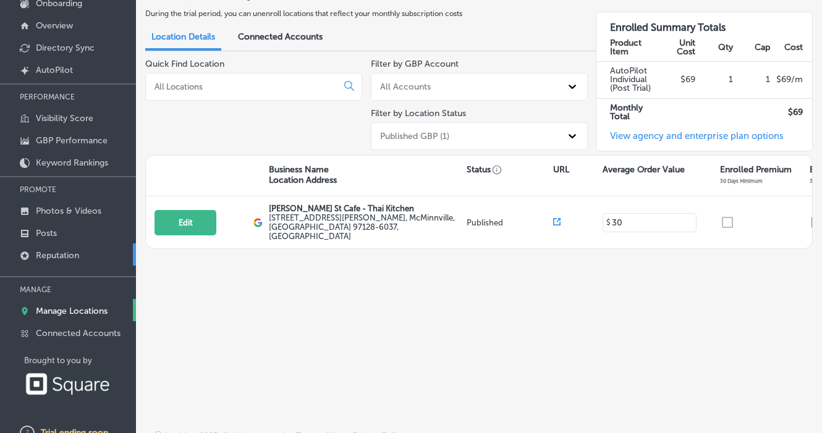
click at [83, 255] on link "Reputation" at bounding box center [68, 255] width 136 height 22
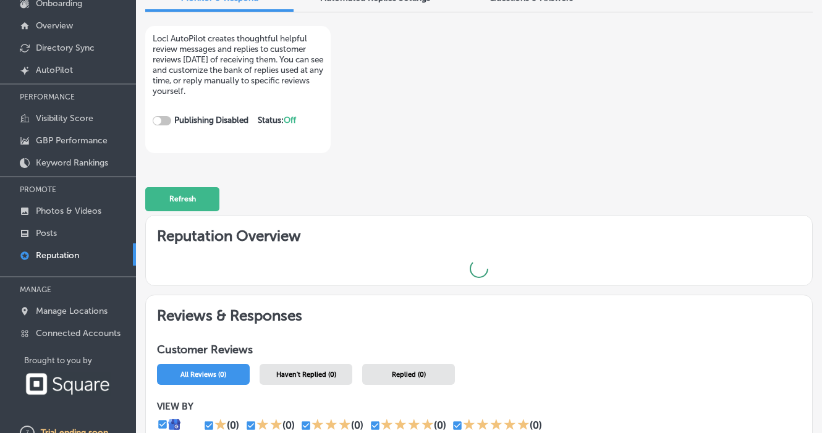
checkbox input "true"
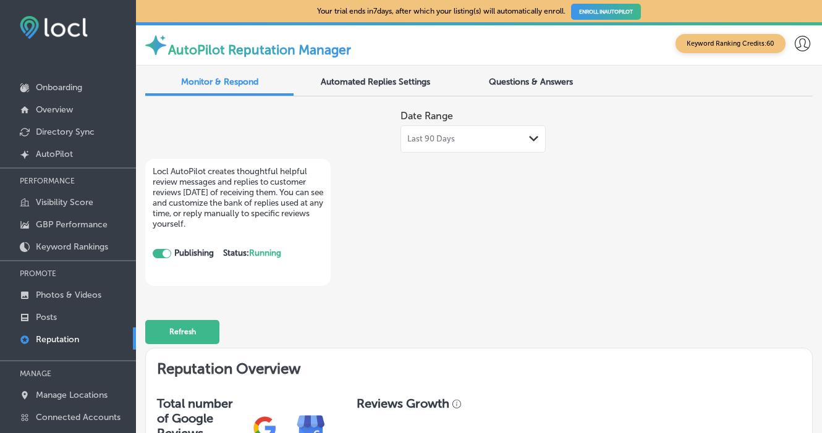
click at [382, 82] on span "Automated Replies Settings" at bounding box center [375, 82] width 109 height 11
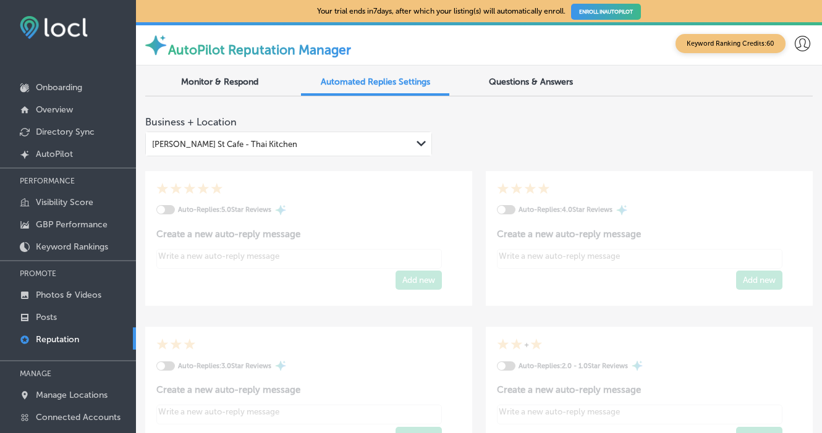
type textarea "x"
checkbox input "true"
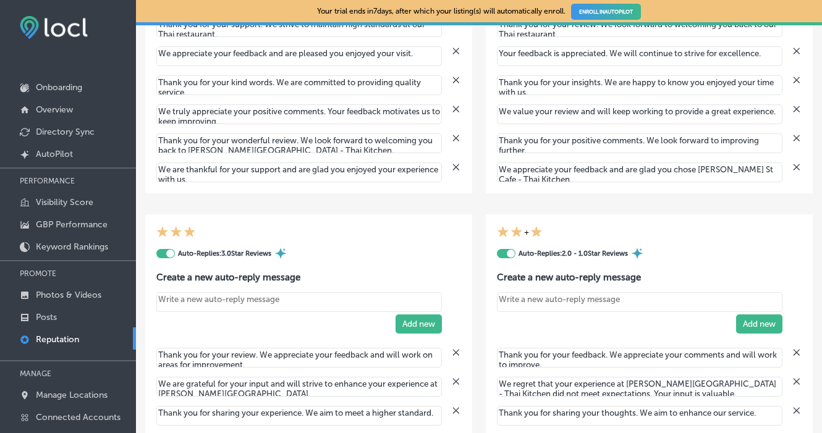
scroll to position [472, 0]
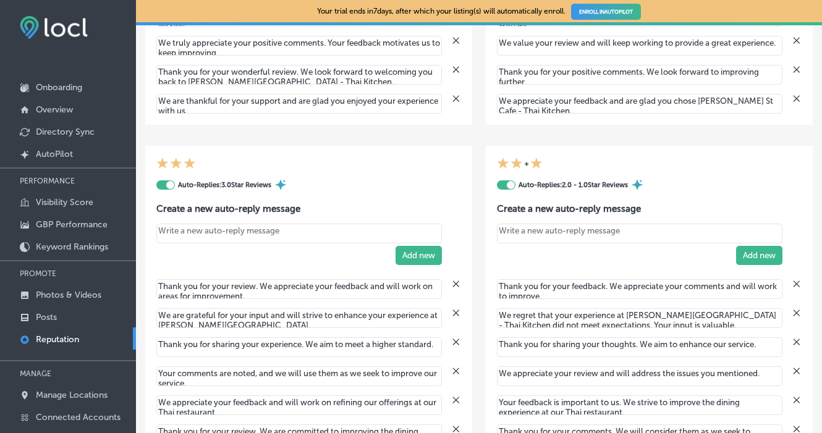
click at [507, 187] on div at bounding box center [506, 185] width 19 height 9
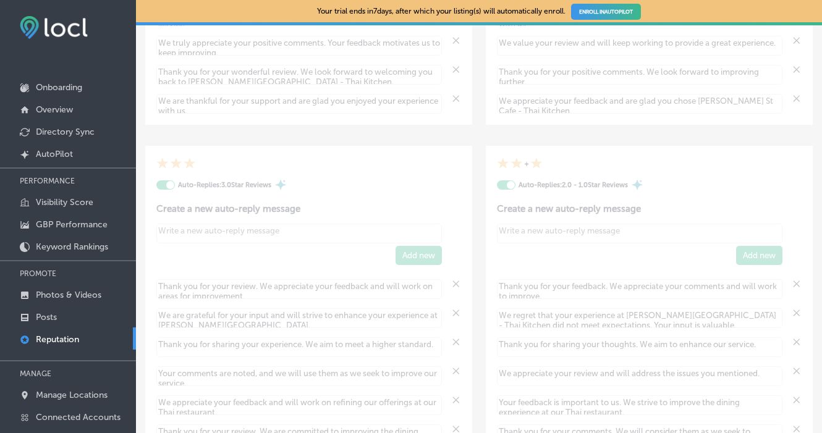
type textarea "x"
checkbox input "false"
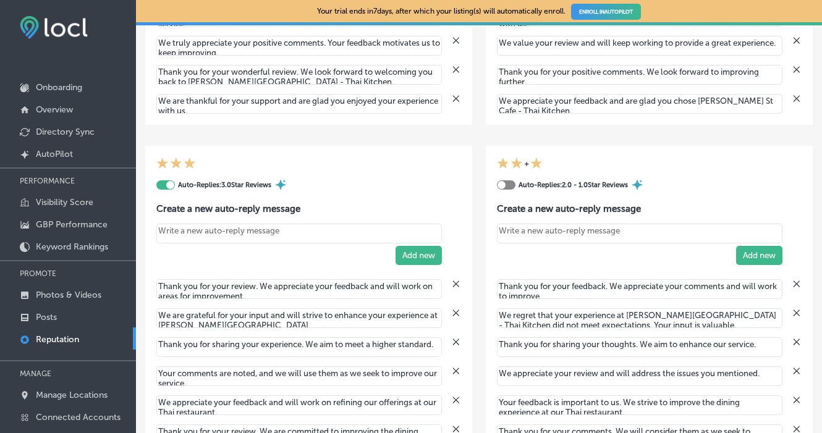
click at [171, 185] on div at bounding box center [170, 185] width 8 height 8
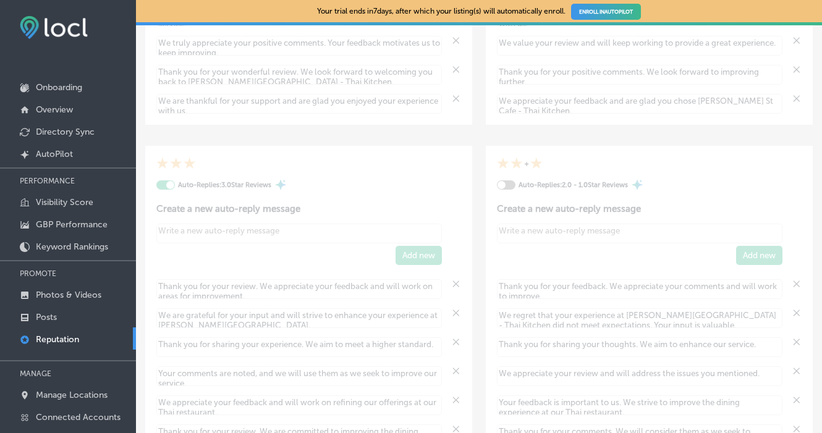
type textarea "x"
checkbox input "false"
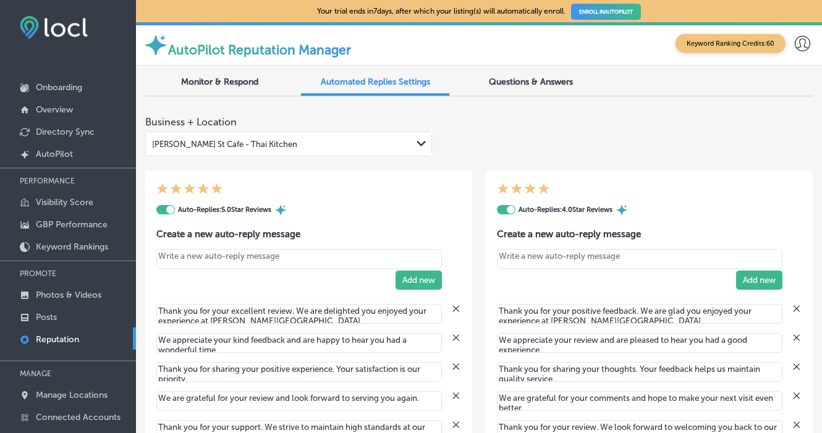
scroll to position [0, 0]
click at [506, 213] on div at bounding box center [506, 209] width 19 height 9
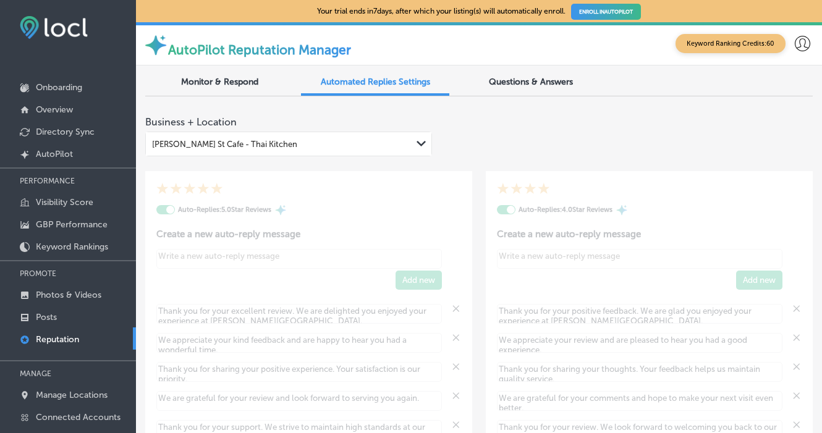
type textarea "x"
checkbox input "false"
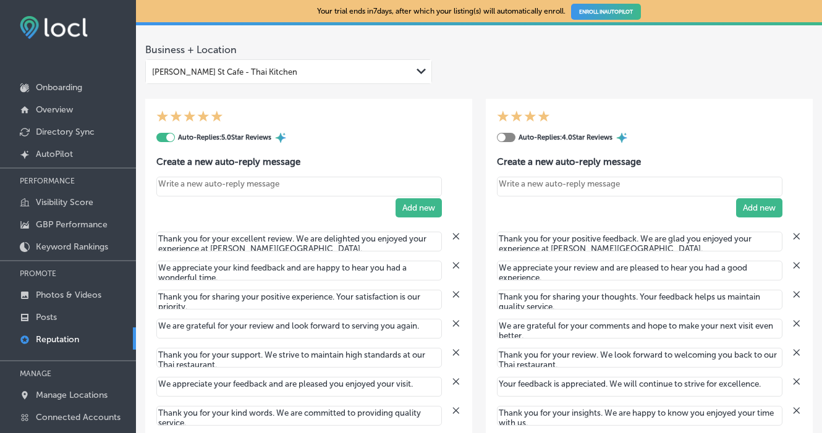
scroll to position [12, 0]
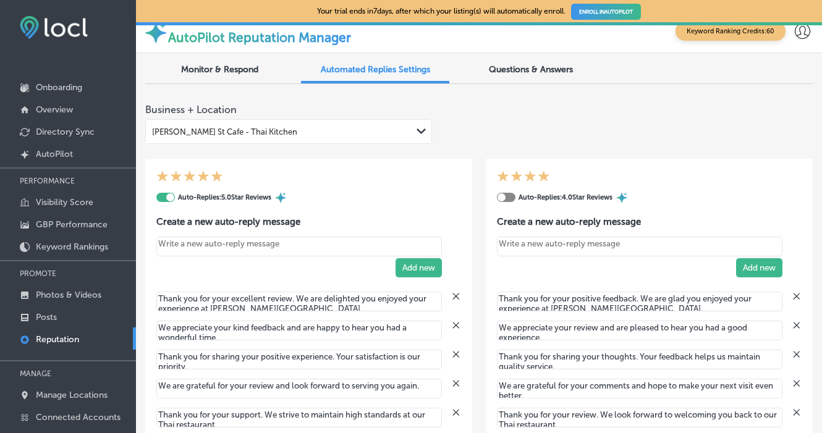
click at [536, 72] on span "Questions & Answers" at bounding box center [531, 69] width 84 height 11
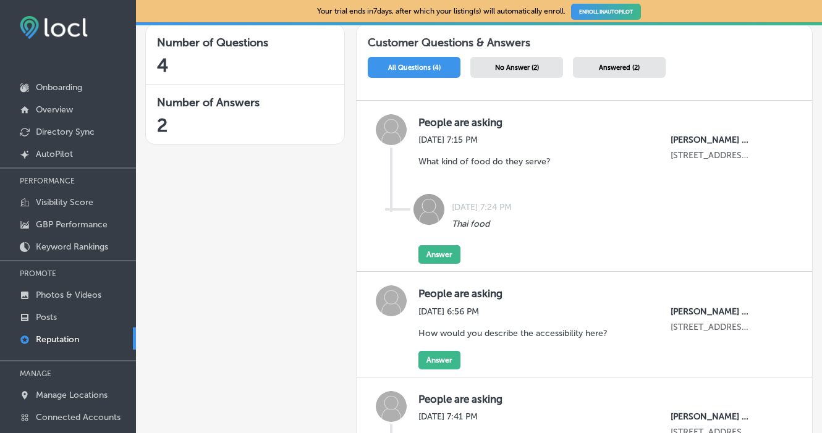
scroll to position [207, 0]
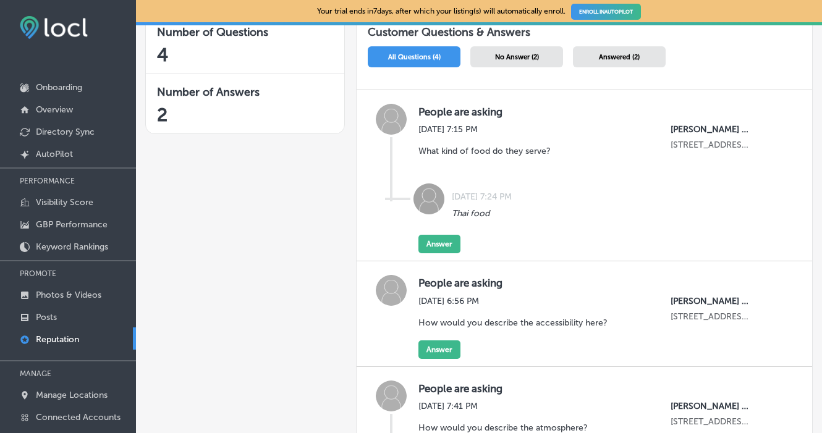
click at [544, 64] on div "No Answer (2)" at bounding box center [516, 56] width 93 height 21
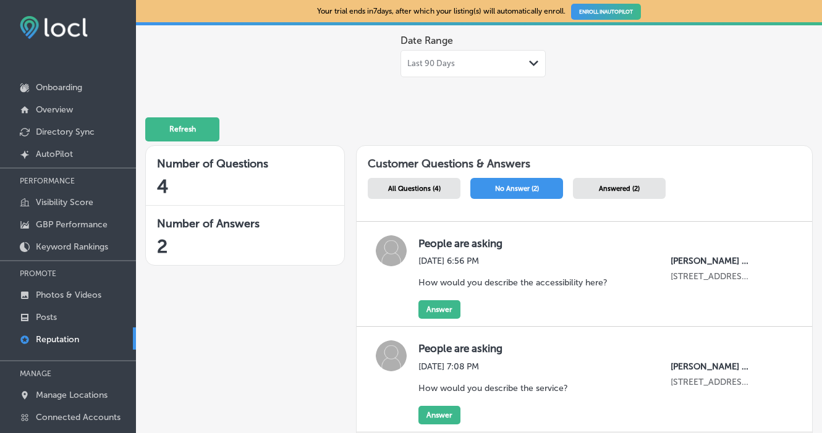
scroll to position [75, 0]
click at [437, 312] on button "Answer" at bounding box center [440, 310] width 42 height 19
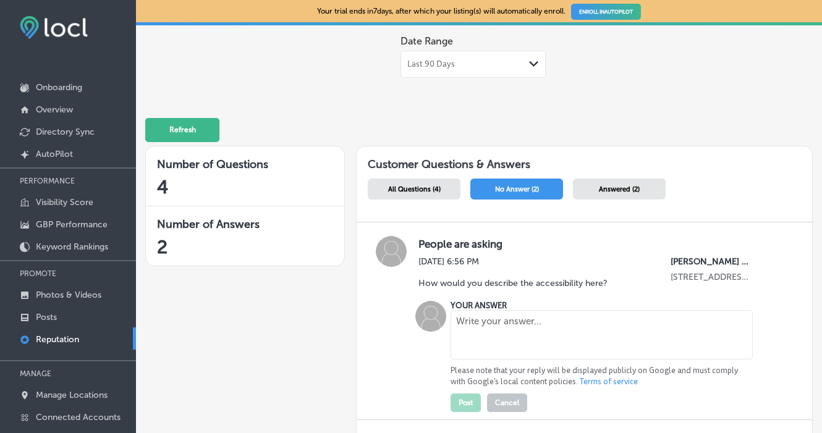
click at [482, 339] on textarea at bounding box center [602, 334] width 302 height 49
click at [462, 284] on p "How would you describe the accessibility here?" at bounding box center [513, 283] width 189 height 11
click at [481, 284] on p "How would you describe the accessibility here?" at bounding box center [513, 283] width 189 height 11
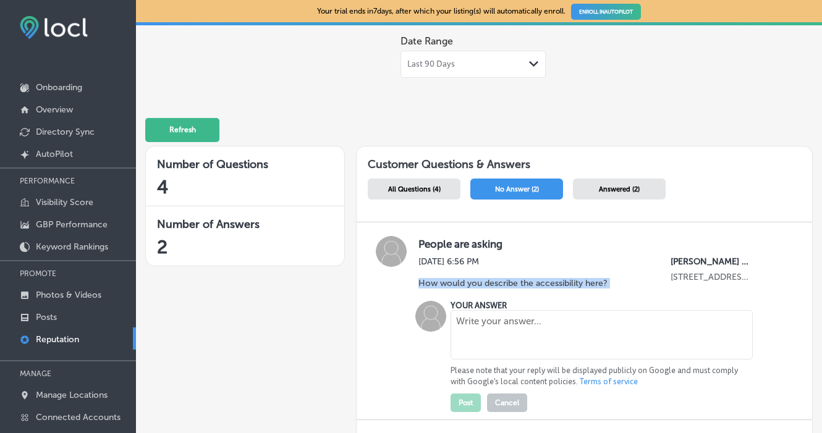
click at [481, 284] on p "How would you describe the accessibility here?" at bounding box center [513, 283] width 189 height 11
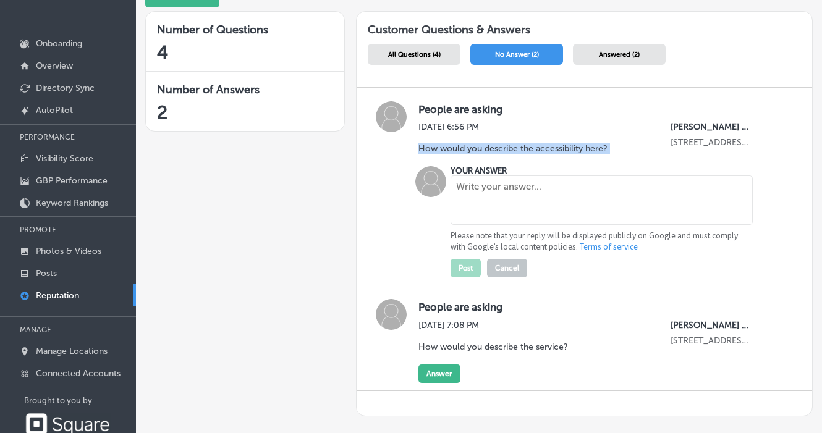
scroll to position [46, 0]
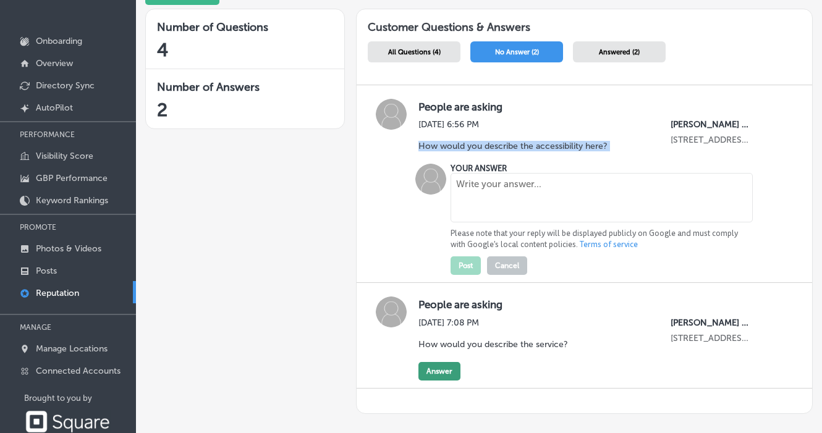
click at [443, 375] on button "Answer" at bounding box center [440, 371] width 42 height 19
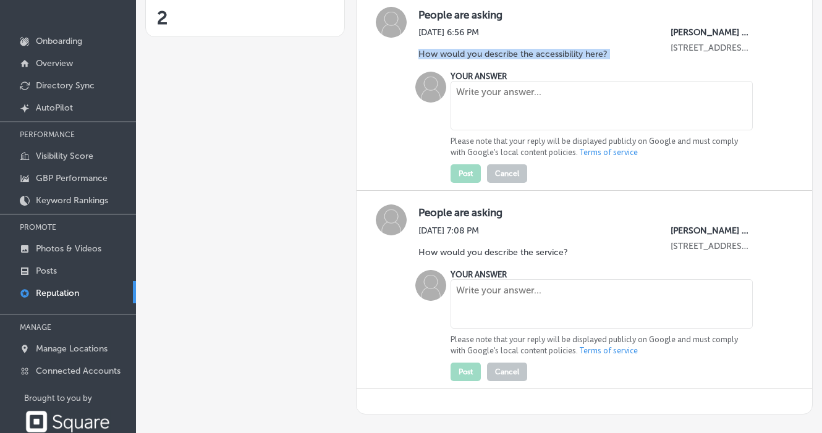
scroll to position [257, 0]
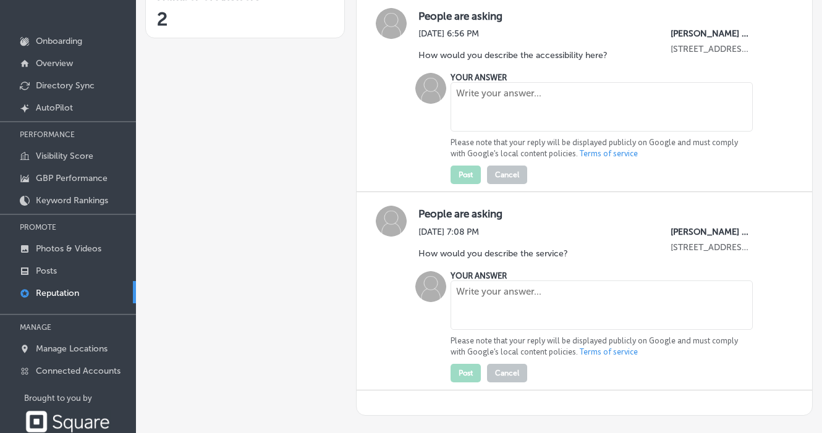
click at [480, 298] on textarea at bounding box center [602, 305] width 302 height 49
click at [681, 294] on textarea at bounding box center [602, 305] width 302 height 49
paste textarea "At Baker St Café, we treat every guest like family. My kids often help serve on…"
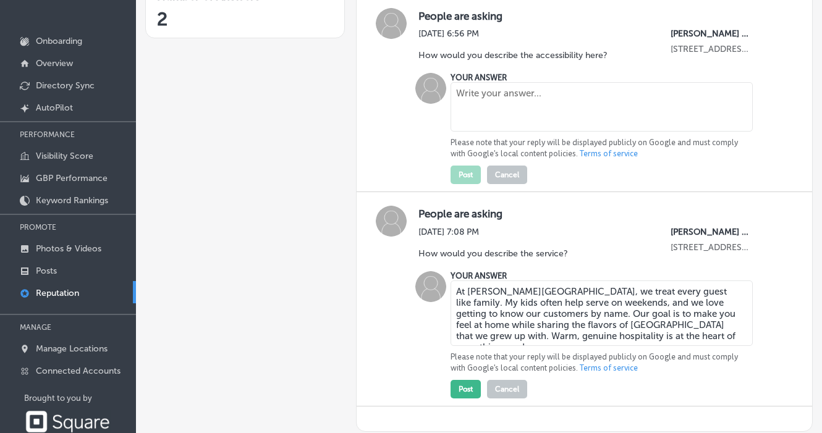
type textarea "At Baker St Café, we treat every guest like family. My kids often help serve on…"
click at [692, 100] on textarea at bounding box center [602, 106] width 302 height 49
paste textarea "Our café is easy to access for all guests. We’re located right on Baker Street …"
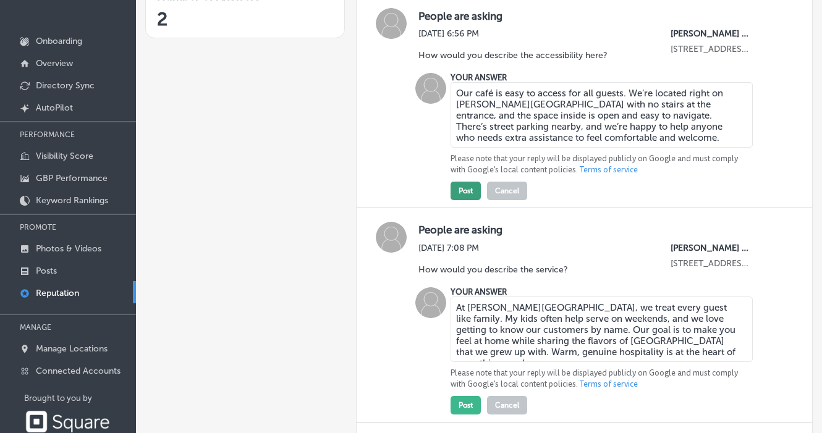
type textarea "Our café is easy to access for all guests. We’re located right on Baker Street …"
click at [460, 187] on button "Post" at bounding box center [466, 191] width 30 height 19
click at [466, 402] on button "Post" at bounding box center [466, 405] width 30 height 19
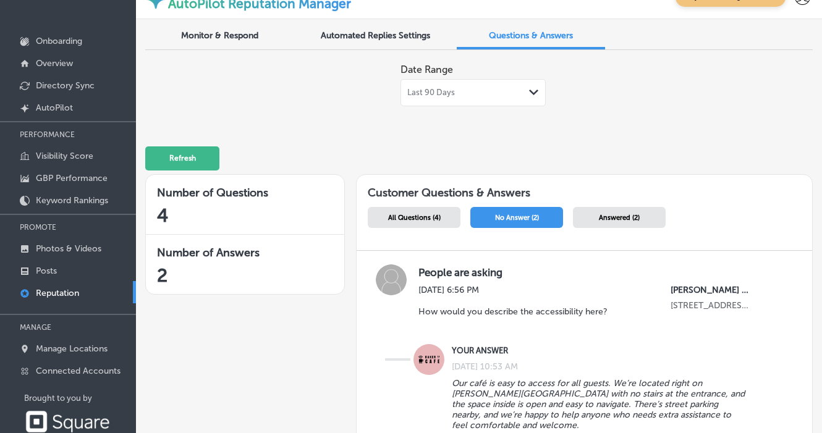
scroll to position [0, 0]
click at [593, 219] on div "Answered (2)" at bounding box center [619, 217] width 93 height 21
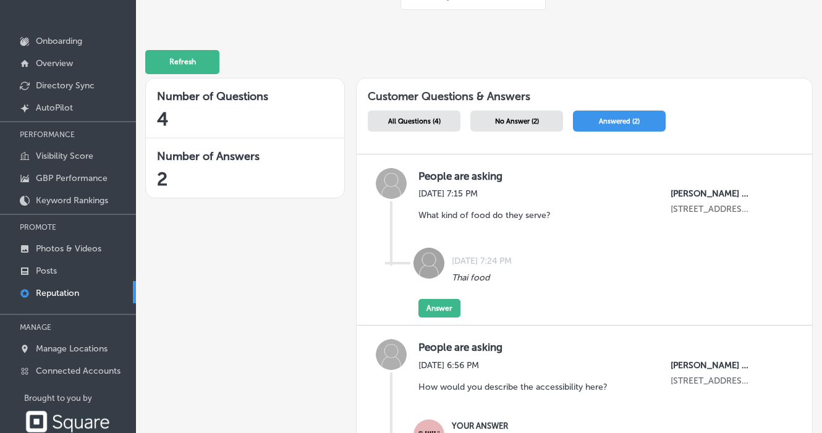
scroll to position [108, 0]
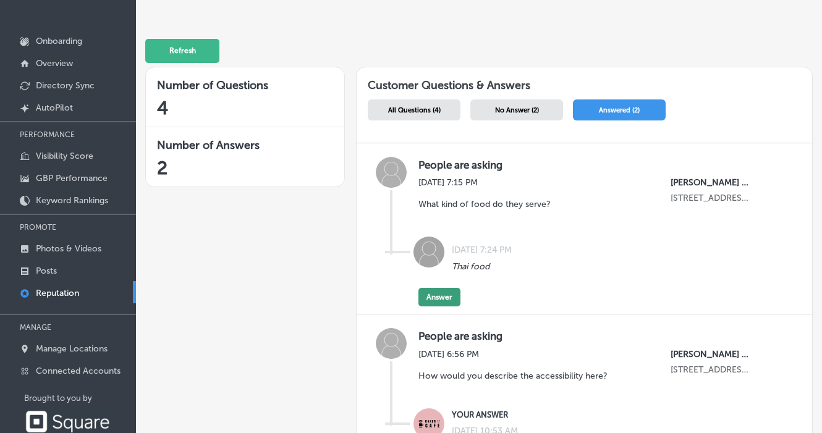
click at [442, 295] on button "Answer" at bounding box center [440, 297] width 42 height 19
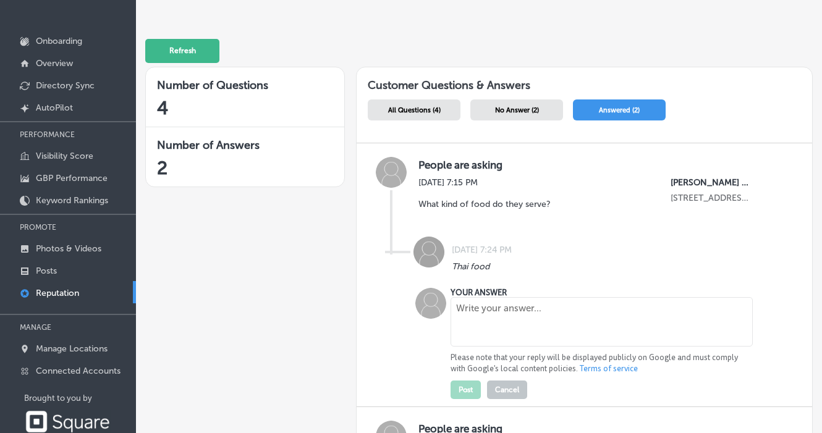
click at [458, 200] on p "What kind of food do they serve?" at bounding box center [485, 204] width 132 height 11
copy p "What kind of food do they serve?"
click at [470, 266] on p "Thai food" at bounding box center [471, 267] width 38 height 11
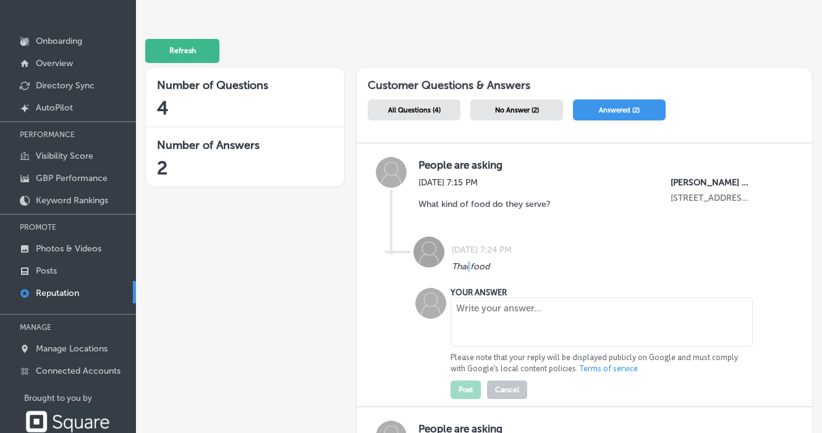
click at [470, 266] on p "Thai food" at bounding box center [471, 267] width 38 height 11
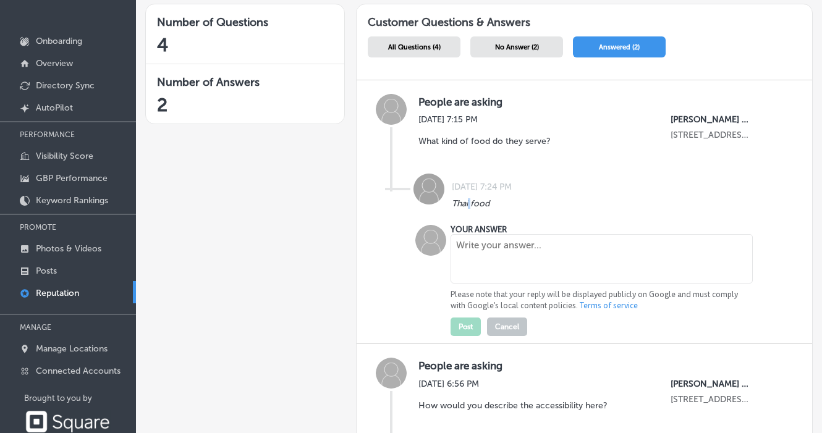
scroll to position [253, 0]
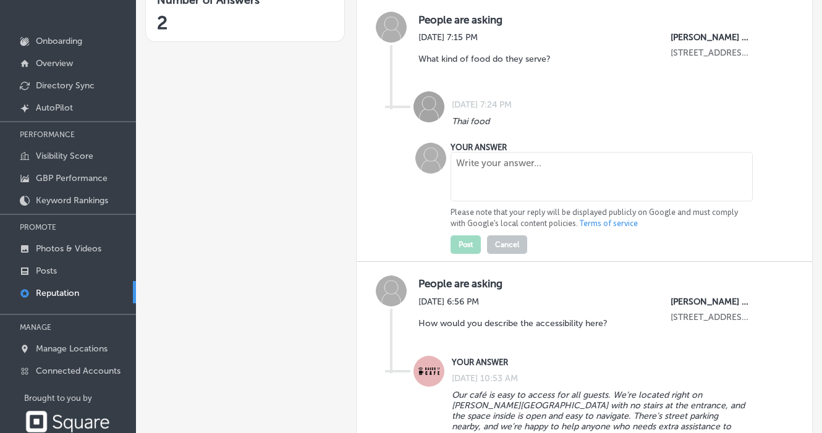
click at [482, 183] on textarea at bounding box center [602, 176] width 302 height 49
paste textarea "We serve authentic Thai comfort food made from family recipes, along with fresh…"
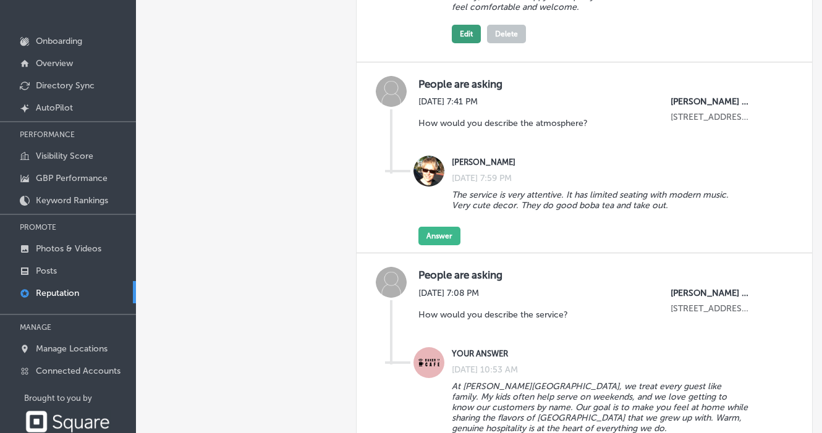
scroll to position [711, 0]
type textarea "We serve authentic Thai comfort food made from family recipes, along with fresh…"
click at [480, 117] on p "How would you describe the atmosphere?" at bounding box center [503, 122] width 169 height 11
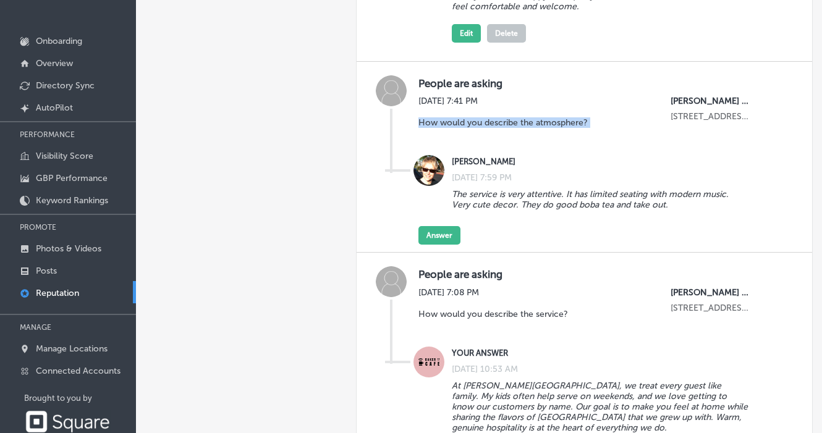
copy p "How would you describe the atmosphere?"
click at [444, 226] on button "Answer" at bounding box center [440, 235] width 42 height 19
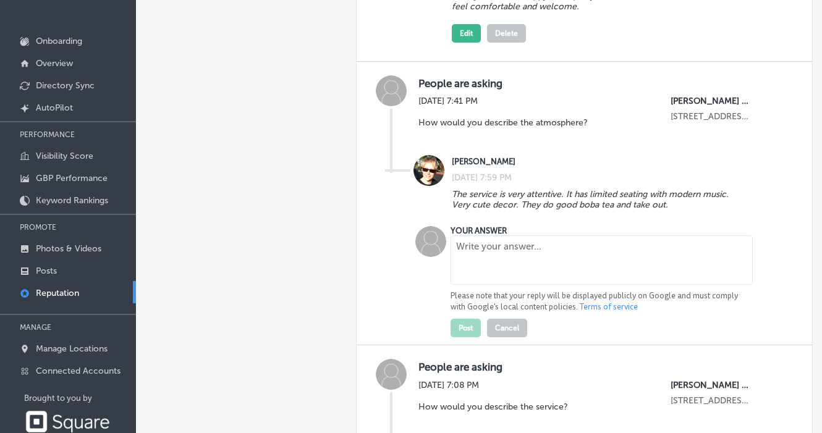
click at [474, 249] on textarea at bounding box center [602, 260] width 302 height 49
paste textarea "Our café has a cozy, welcoming vibe where you instantly feel at home. It’s a sm…"
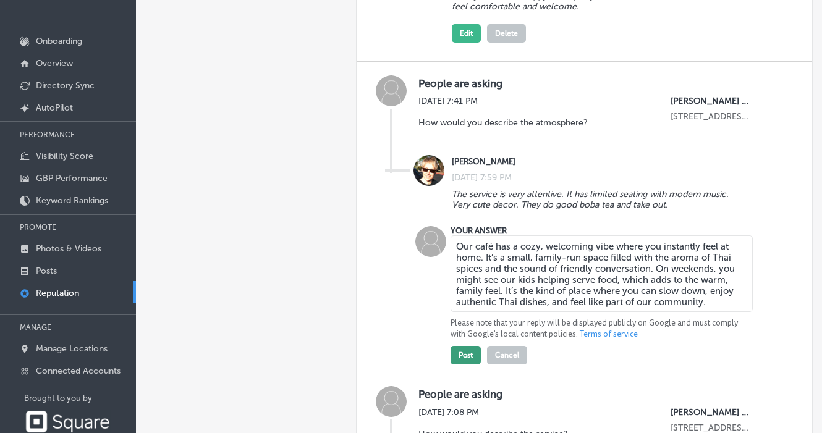
type textarea "Our café has a cozy, welcoming vibe where you instantly feel at home. It’s a sm…"
click at [463, 349] on button "Post" at bounding box center [466, 355] width 30 height 19
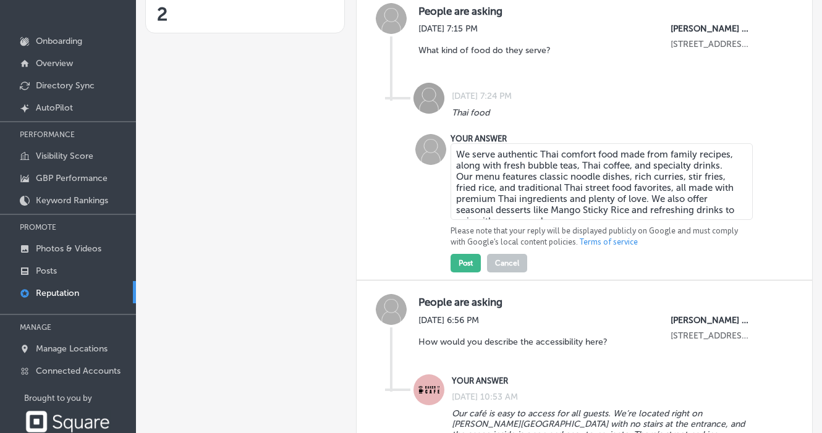
scroll to position [245, 0]
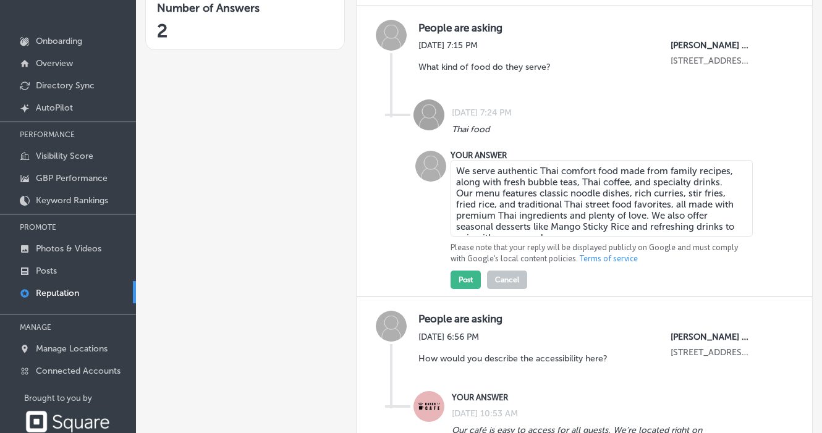
click at [465, 268] on div "Post Cancel" at bounding box center [489, 277] width 77 height 25
click at [465, 271] on button "Post" at bounding box center [466, 280] width 30 height 19
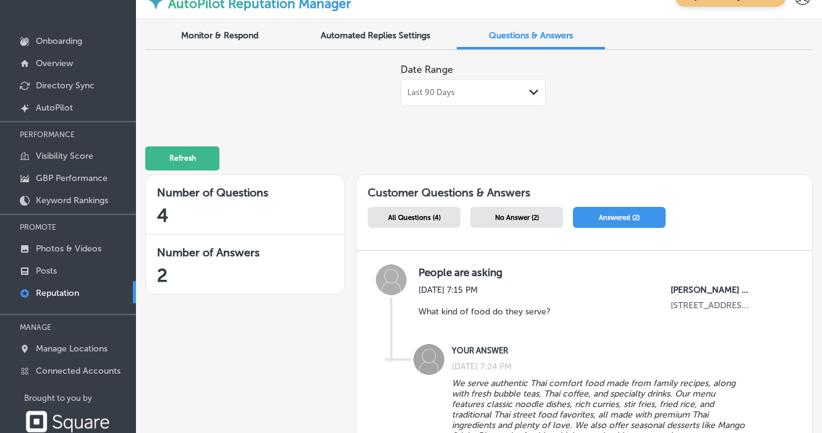
scroll to position [0, 0]
click at [344, 38] on span "Automated Replies Settings" at bounding box center [375, 35] width 109 height 11
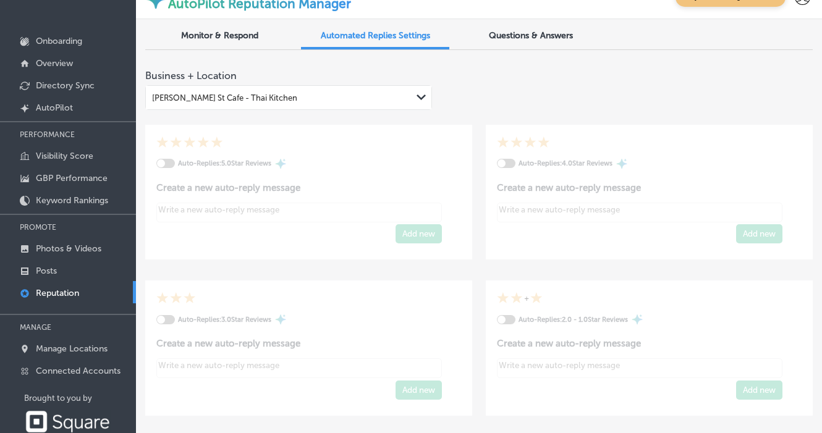
type textarea "x"
checkbox input "true"
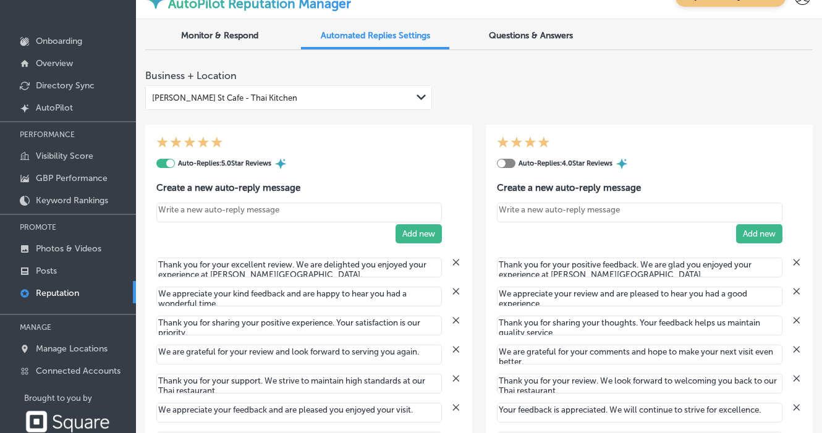
click at [186, 33] on span "Monitor & Respond" at bounding box center [219, 35] width 77 height 11
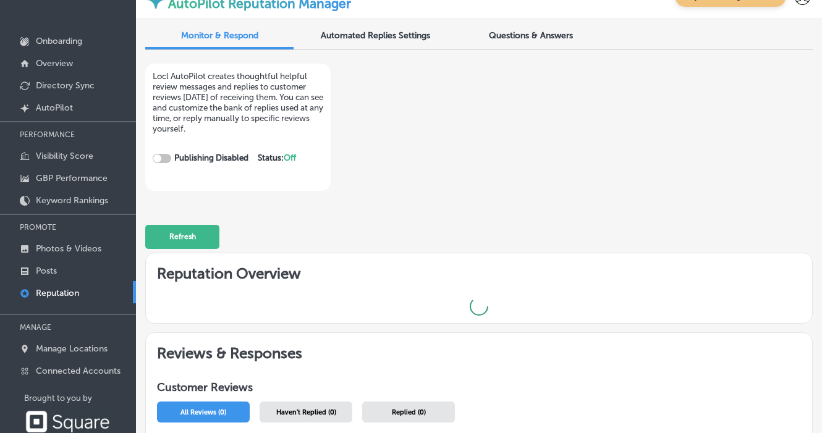
checkbox input "true"
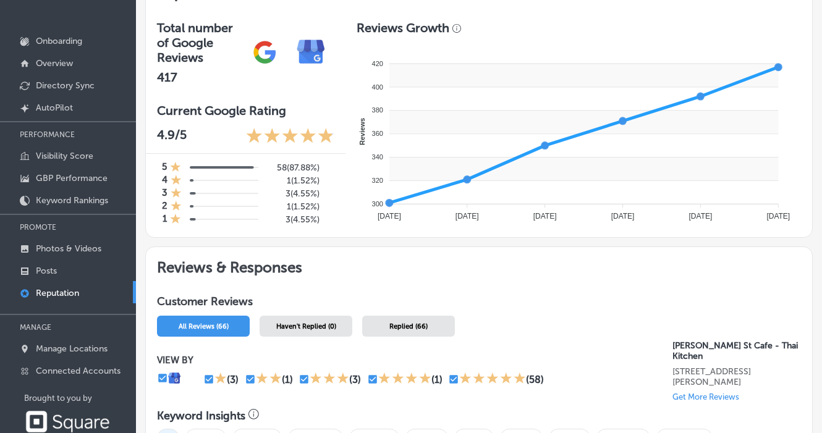
scroll to position [322, 0]
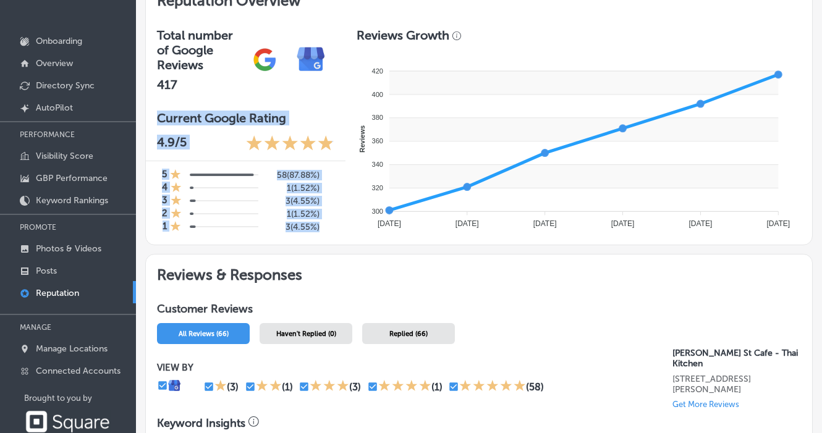
drag, startPoint x: 159, startPoint y: 108, endPoint x: 321, endPoint y: 218, distance: 196.0
click at [321, 218] on div "Total number of Google Reviews 417 Current Google Rating 4.9 /5 5 58 ( 87.88% )…" at bounding box center [246, 131] width 200 height 228
click at [330, 221] on div "5 58 ( 87.88% ) 4 1 ( 1.52% ) 3 3 ( 4.55% ) 2 1 ( 1.52% ) 1 3 ( 4.55% )" at bounding box center [246, 199] width 200 height 76
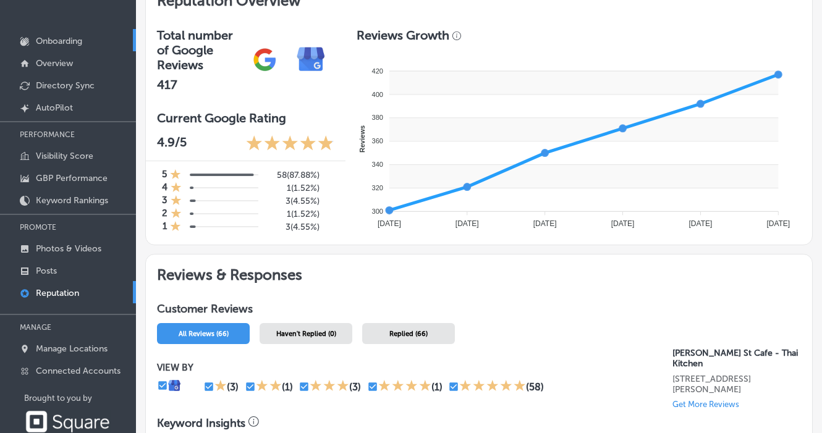
click at [93, 45] on link "Onboarding" at bounding box center [68, 40] width 136 height 22
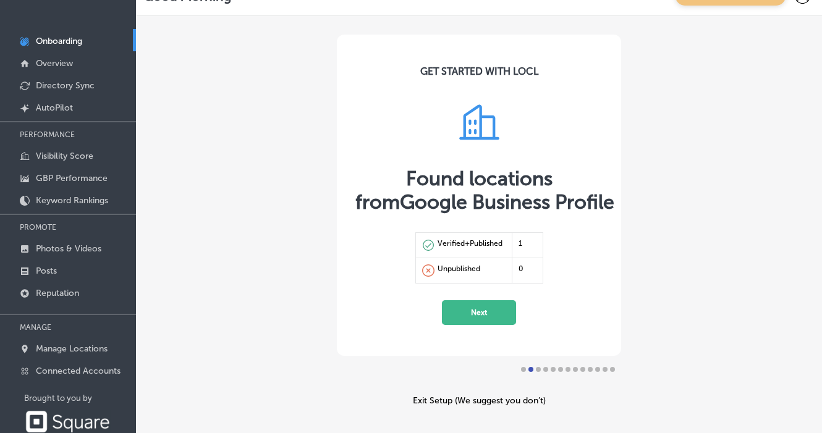
click at [482, 313] on button "Next" at bounding box center [479, 312] width 74 height 25
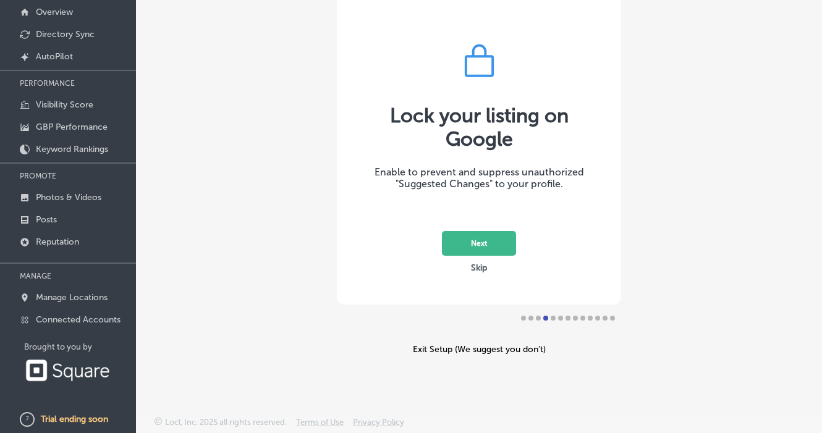
scroll to position [100, 0]
click at [485, 242] on button "Next" at bounding box center [479, 243] width 74 height 25
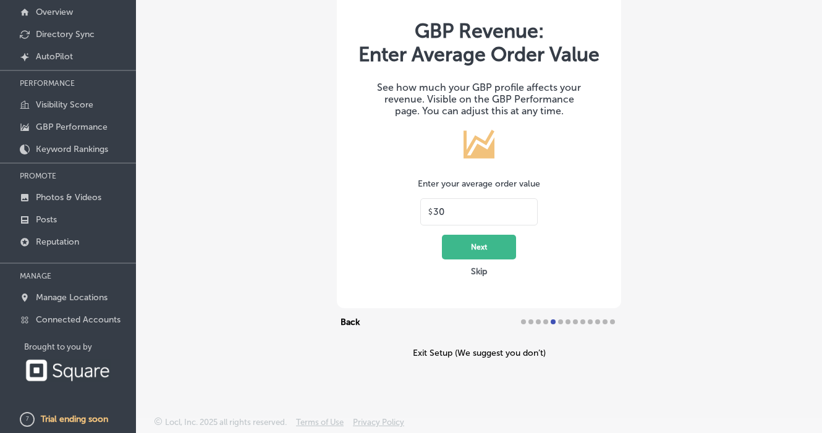
click at [484, 247] on button "Next" at bounding box center [479, 247] width 74 height 25
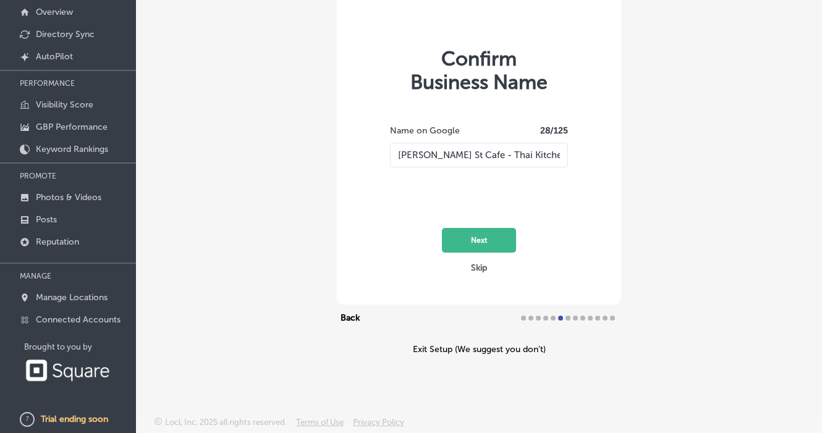
type input "[PERSON_NAME] St Cafe - Thai Kitchen"
click at [486, 236] on button "Next" at bounding box center [479, 240] width 74 height 25
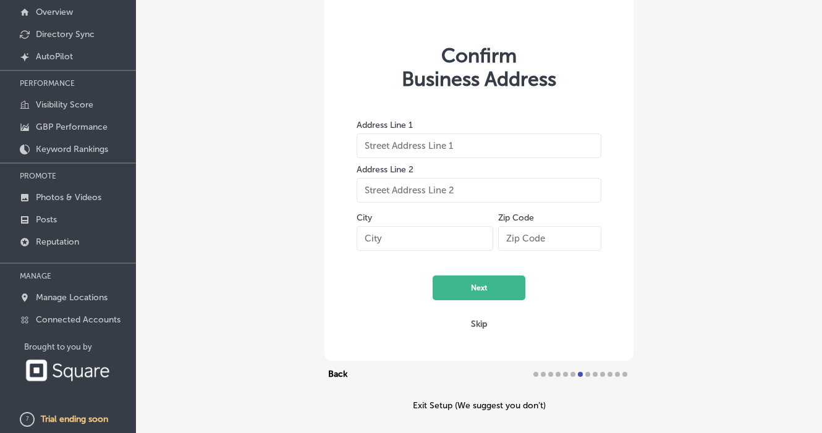
type input "[STREET_ADDRESS][PERSON_NAME]"
type input "McMinnville"
type input "97128-6037"
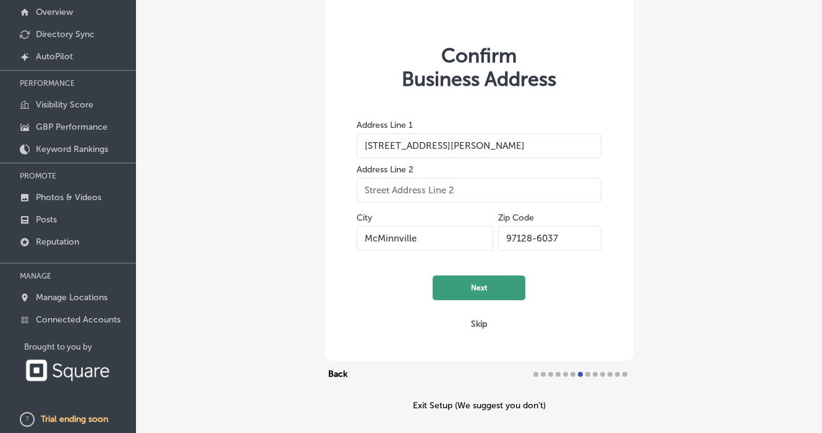
click at [481, 281] on button "Next" at bounding box center [479, 288] width 93 height 25
select select "US"
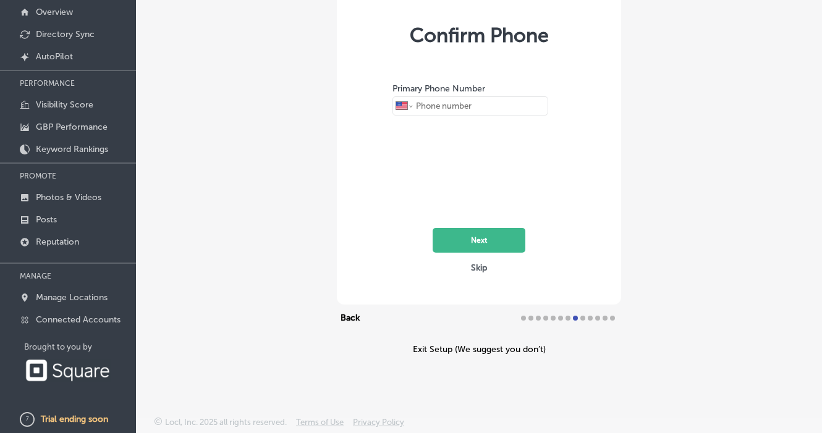
type input "+1 503 999 0499"
click at [487, 236] on button "Next" at bounding box center [479, 240] width 93 height 25
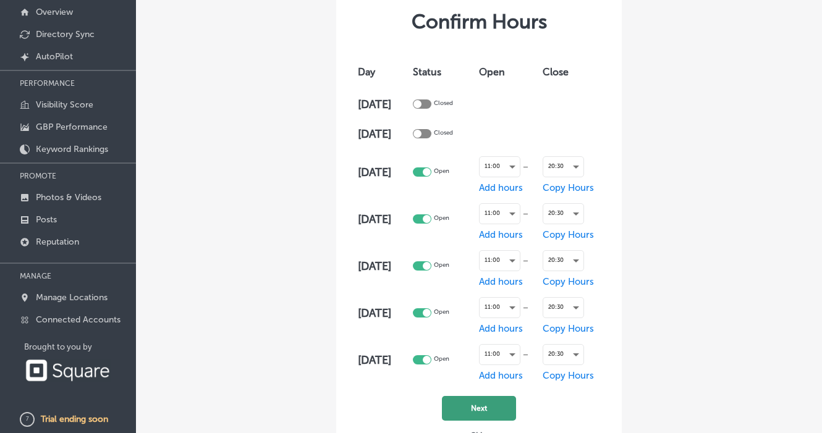
click at [474, 403] on button "Next" at bounding box center [479, 408] width 74 height 25
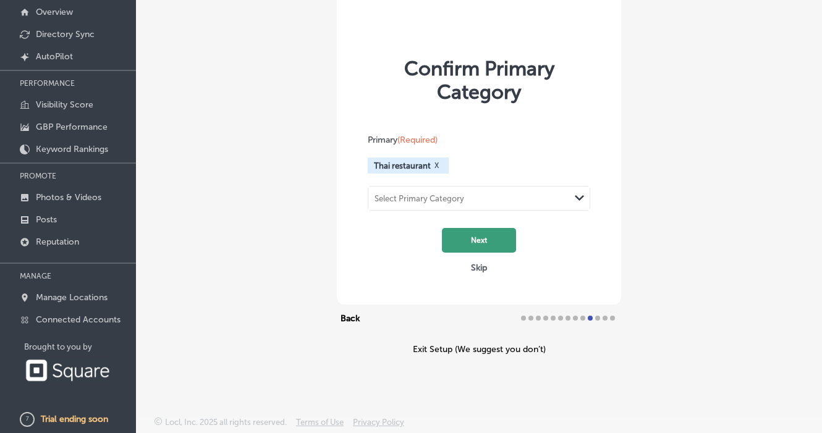
click at [485, 240] on button "Next" at bounding box center [479, 240] width 74 height 25
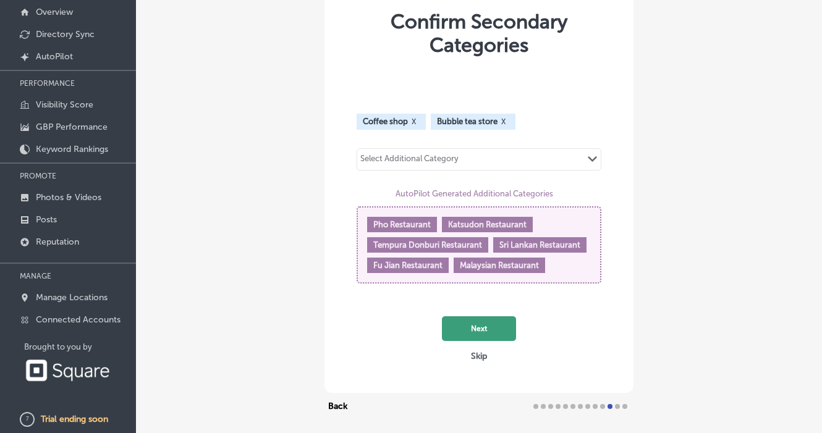
click at [478, 341] on button "Next" at bounding box center [479, 329] width 74 height 25
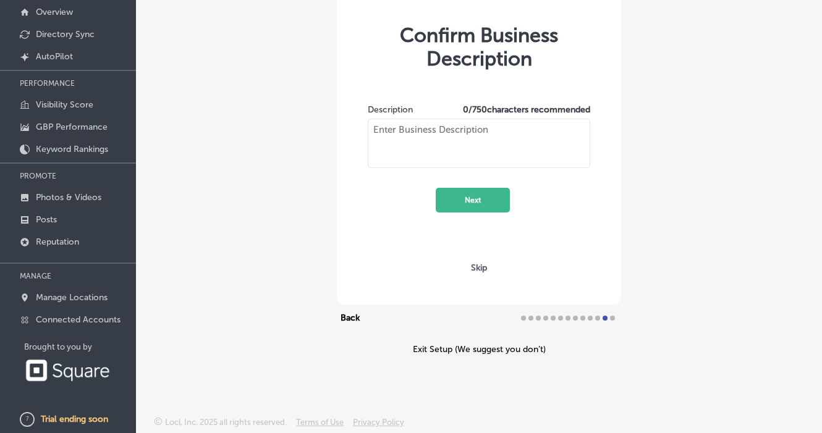
type textarea "Baker St Cafe is a top-rated, family-owned Thai restaurant in Yamhill County, l…"
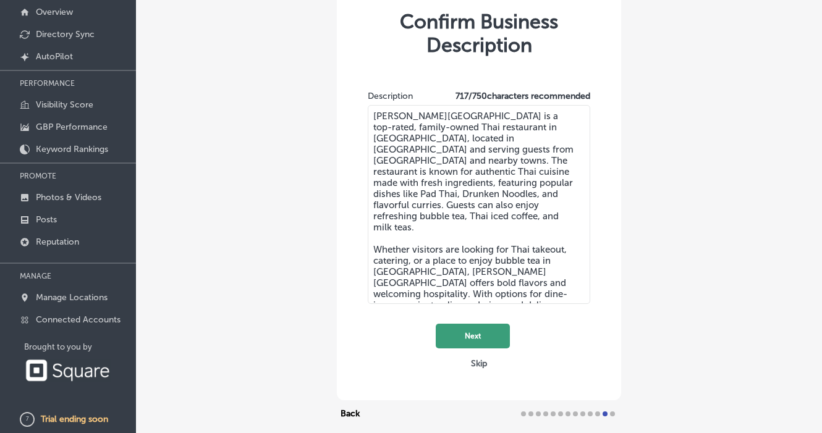
click at [478, 330] on button "Next" at bounding box center [473, 336] width 74 height 25
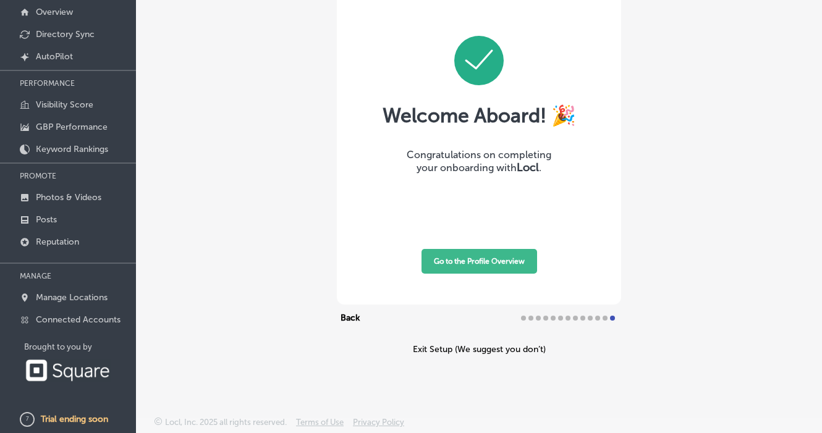
click at [487, 265] on button "Go to the Profile Overview" at bounding box center [480, 261] width 116 height 25
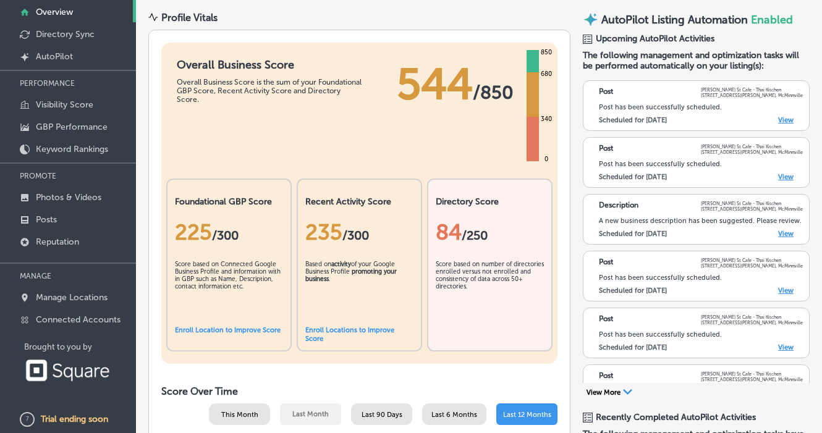
click at [782, 119] on link "View" at bounding box center [785, 120] width 15 height 8
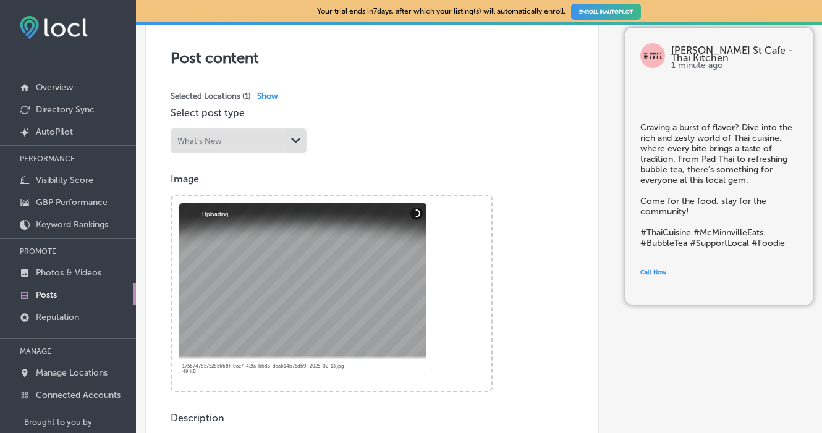
scroll to position [231, 0]
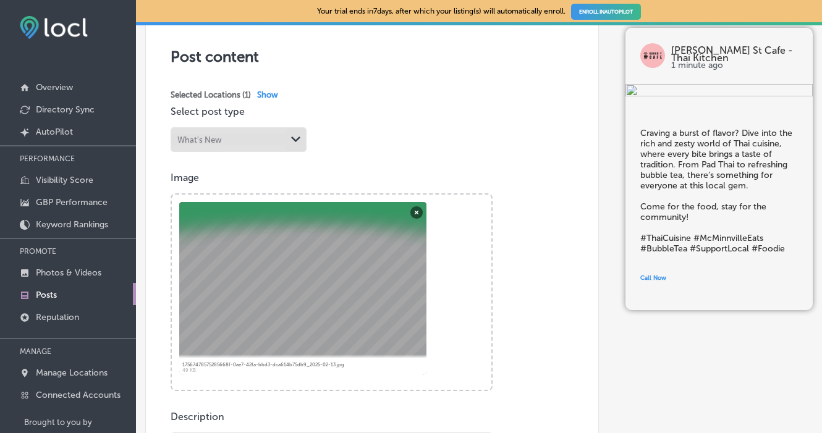
click at [389, 250] on div at bounding box center [302, 288] width 247 height 173
click at [415, 209] on button "Remove" at bounding box center [417, 212] width 12 height 12
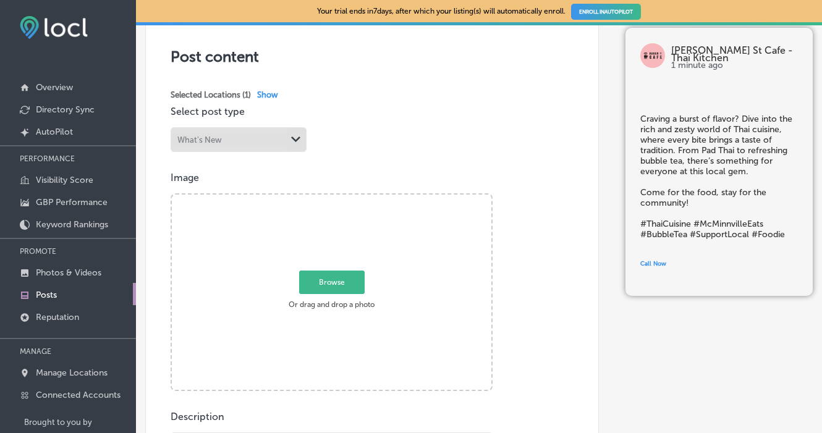
click at [323, 274] on span "Browse" at bounding box center [332, 281] width 66 height 23
click at [323, 198] on input "Browse Or drag and drop a photo" at bounding box center [332, 197] width 320 height 4
type input "C:\fakepath\panang [PERSON_NAME] steak.jpg"
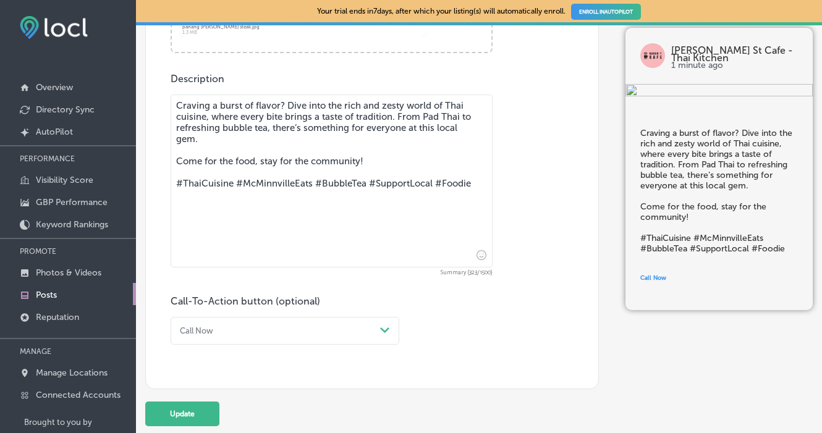
scroll to position [568, 0]
click at [381, 329] on icon "Path Created with Sketch." at bounding box center [384, 332] width 9 height 6
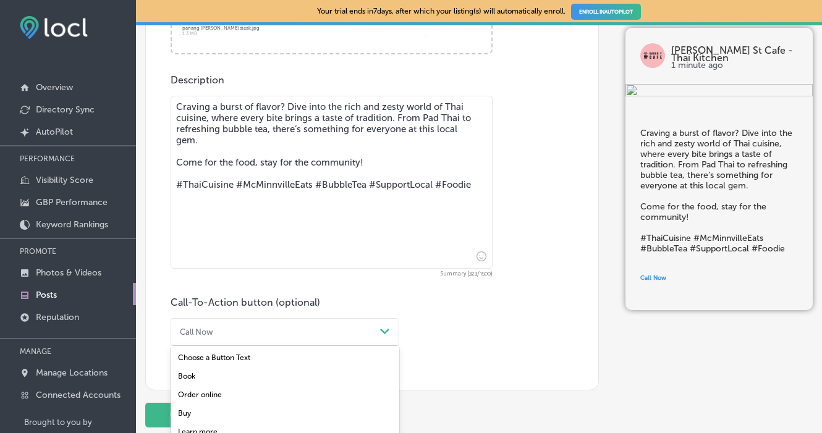
click at [276, 391] on div "Order online" at bounding box center [285, 395] width 229 height 19
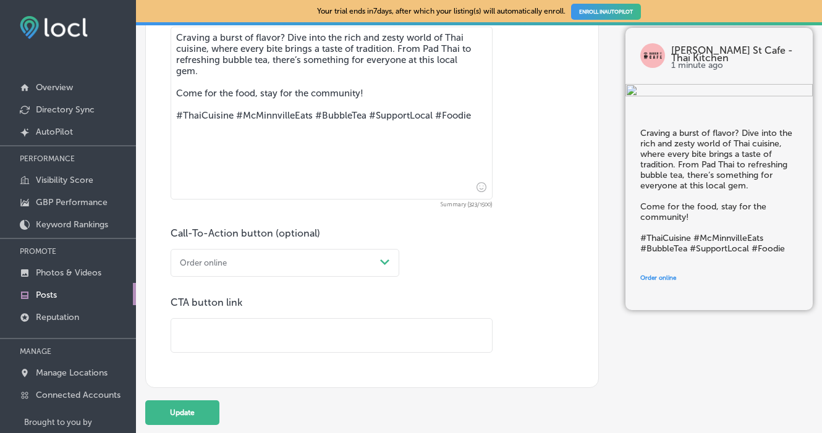
scroll to position [637, 0]
click at [275, 331] on input "text" at bounding box center [331, 337] width 321 height 34
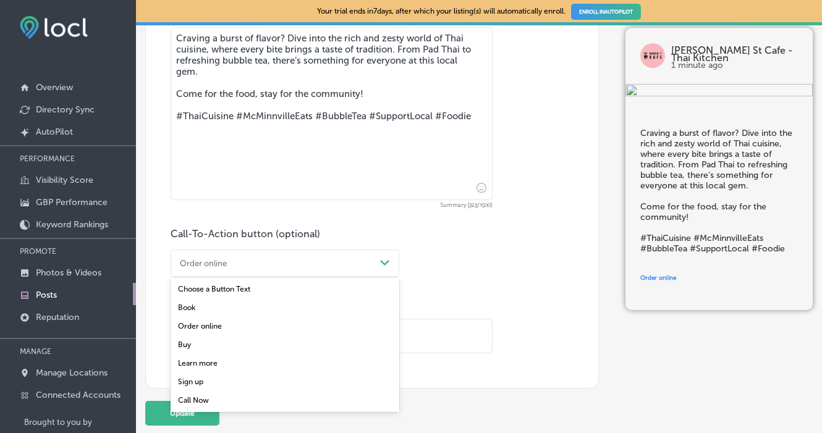
click at [329, 263] on div "Order online" at bounding box center [275, 263] width 200 height 17
click at [252, 394] on div "Call Now" at bounding box center [285, 400] width 229 height 19
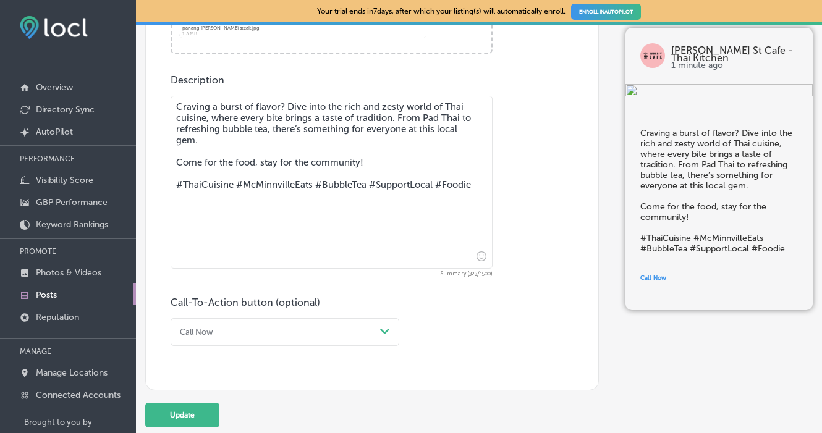
click at [454, 325] on div "Call-To-Action button (optional) Call Now Path Created with Sketch." at bounding box center [372, 321] width 403 height 49
click at [182, 411] on button "Update" at bounding box center [182, 415] width 74 height 25
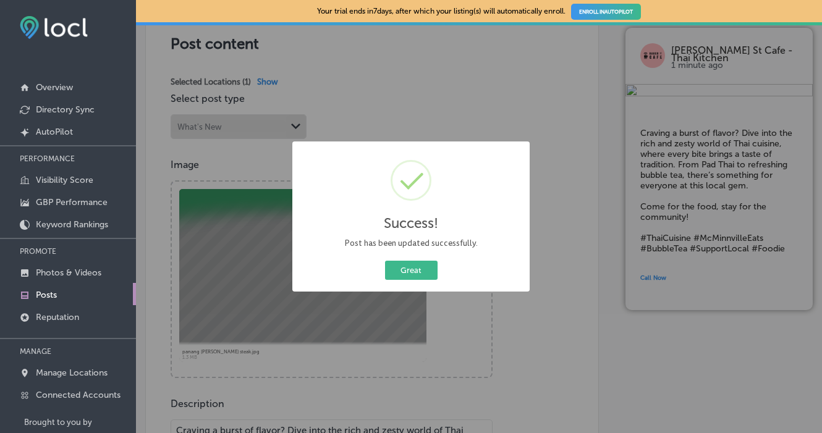
scroll to position [242, 0]
click at [404, 274] on button "Great" at bounding box center [411, 270] width 53 height 19
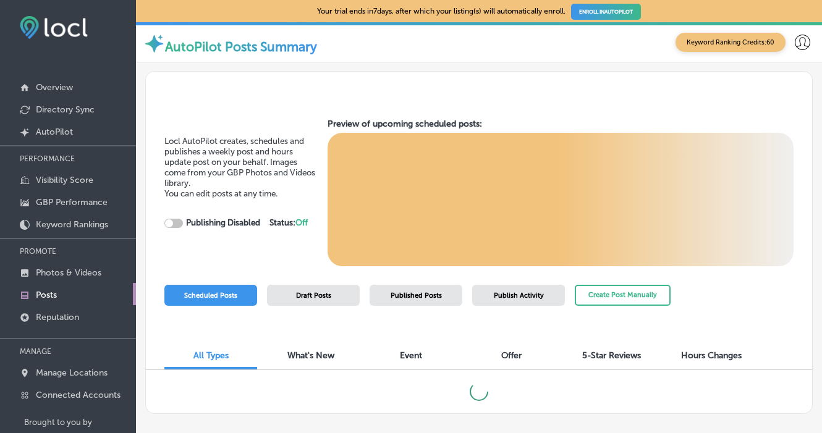
checkbox input "true"
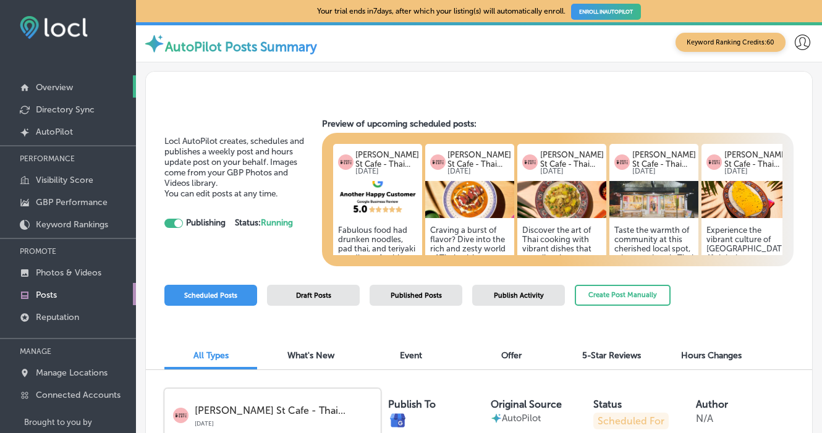
click at [85, 94] on link "Overview" at bounding box center [68, 86] width 136 height 22
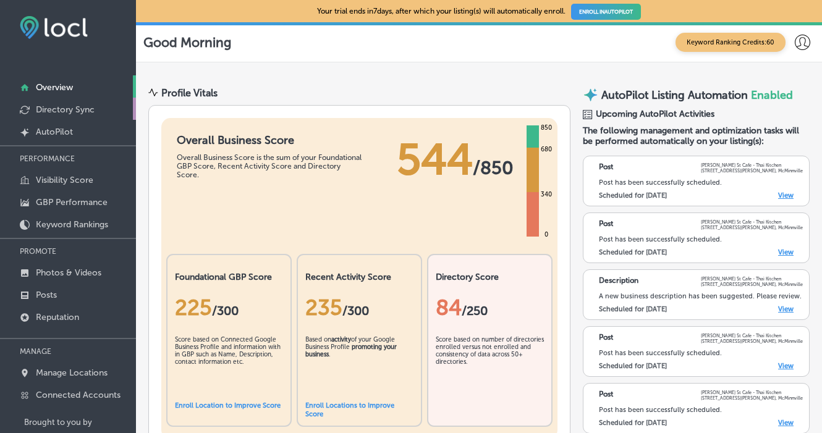
click at [79, 109] on p "Directory Sync" at bounding box center [65, 109] width 59 height 11
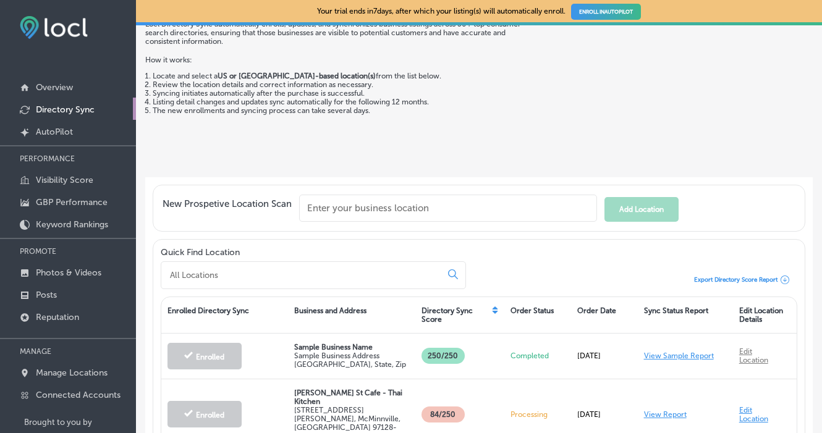
scroll to position [69, 0]
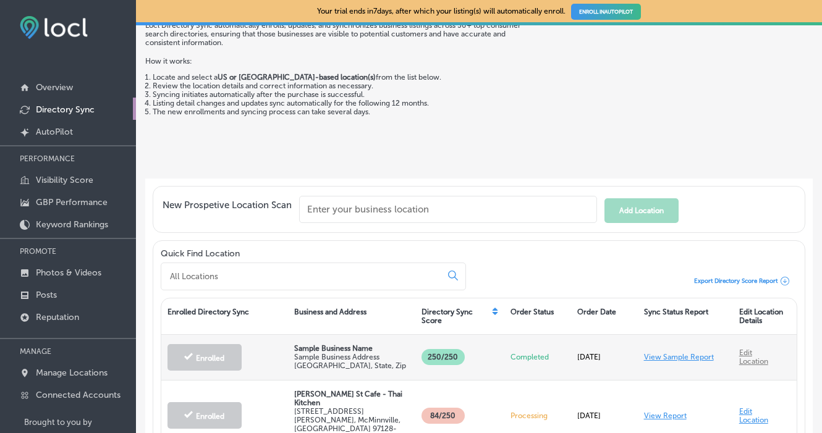
click at [749, 357] on link "Edit Location" at bounding box center [753, 357] width 29 height 17
click at [662, 360] on link "View Sample Report" at bounding box center [679, 357] width 70 height 9
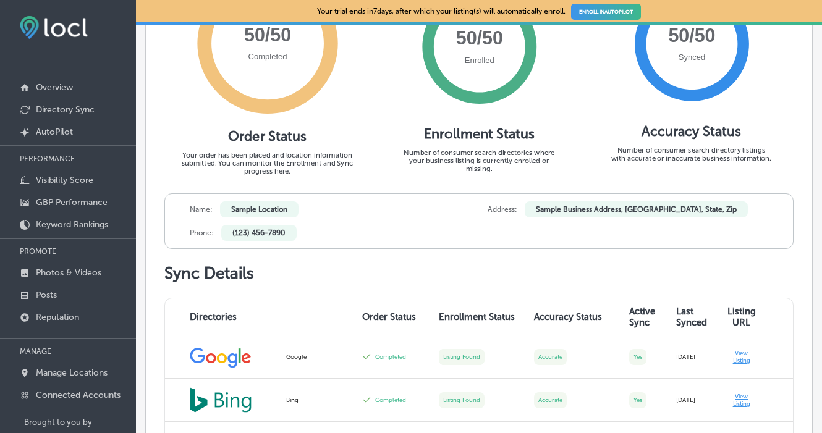
scroll to position [409, 0]
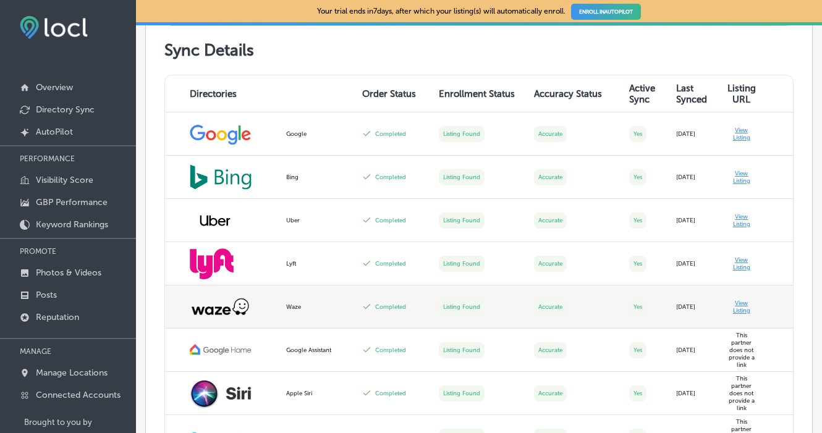
click at [739, 305] on td "View Listing" at bounding box center [757, 307] width 74 height 43
click at [742, 301] on td "View Listing" at bounding box center [757, 307] width 74 height 43
click at [739, 313] on td "View Listing" at bounding box center [757, 307] width 74 height 43
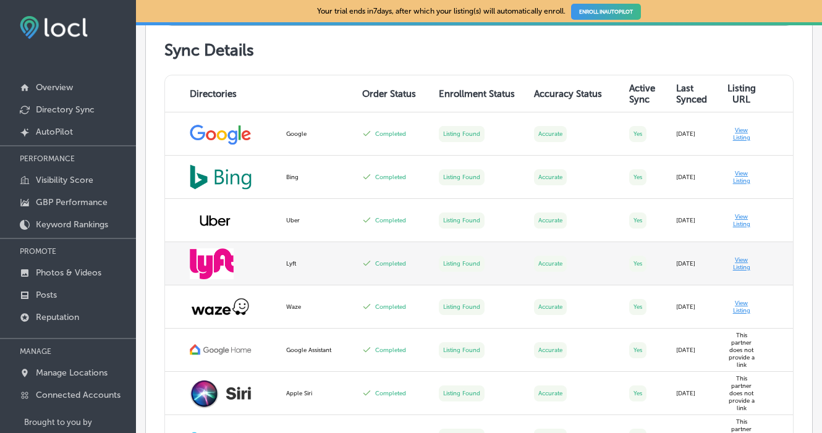
click at [403, 263] on label "Completed" at bounding box center [390, 263] width 31 height 7
click at [440, 265] on td "Listing Found" at bounding box center [479, 263] width 95 height 43
click at [741, 260] on td "View Listing" at bounding box center [757, 263] width 74 height 43
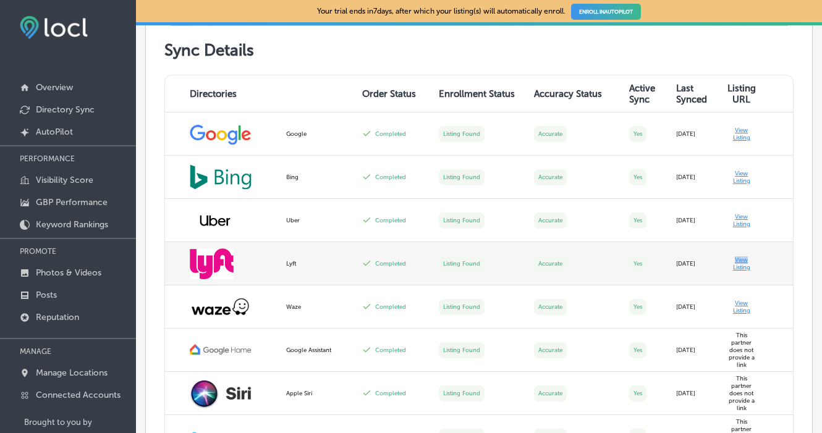
click at [673, 263] on td "[DATE]" at bounding box center [694, 263] width 51 height 43
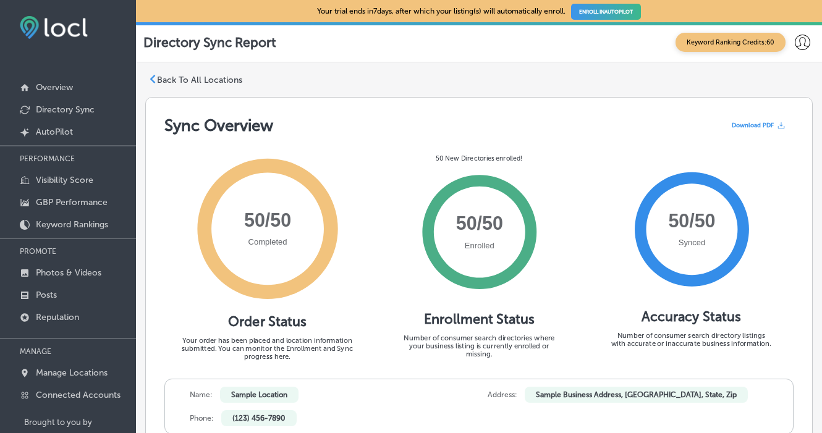
scroll to position [0, 0]
click at [164, 83] on p "Back To All Locations" at bounding box center [199, 80] width 85 height 11
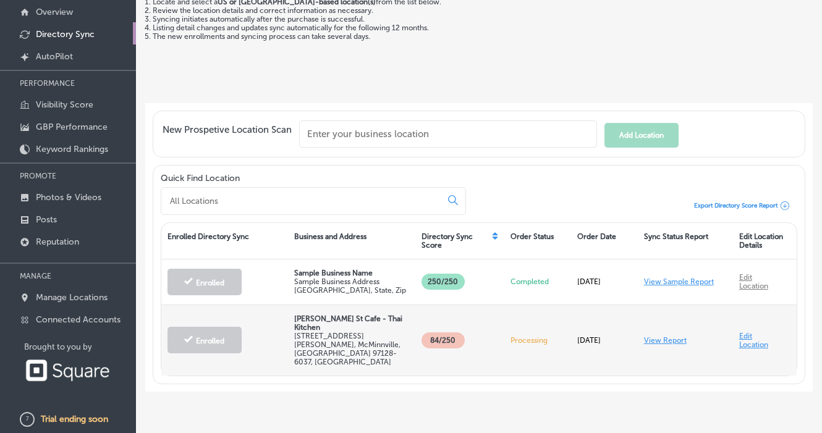
scroll to position [77, 0]
click at [676, 336] on link "View Report" at bounding box center [665, 340] width 43 height 9
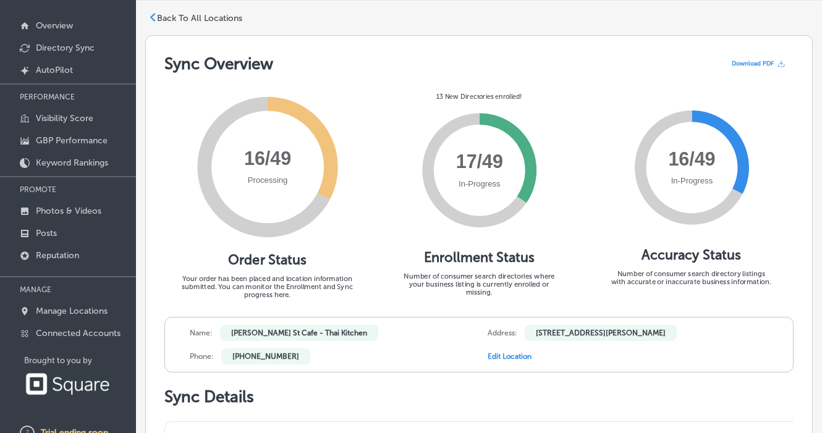
click at [520, 357] on link "Edit Location" at bounding box center [510, 356] width 44 height 9
select select "US"
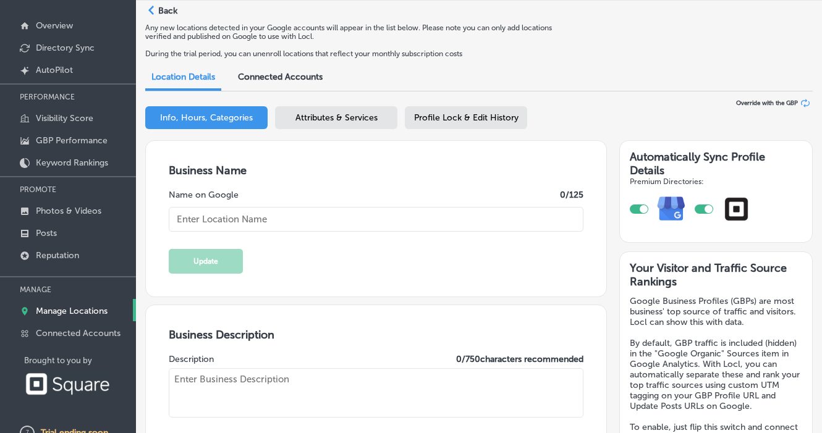
type input "[PERSON_NAME] St Cafe - Thai Kitchen"
type textarea "Baker St Cafe is a top-rated, family-owned Thai restaurant in Yamhill County, l…"
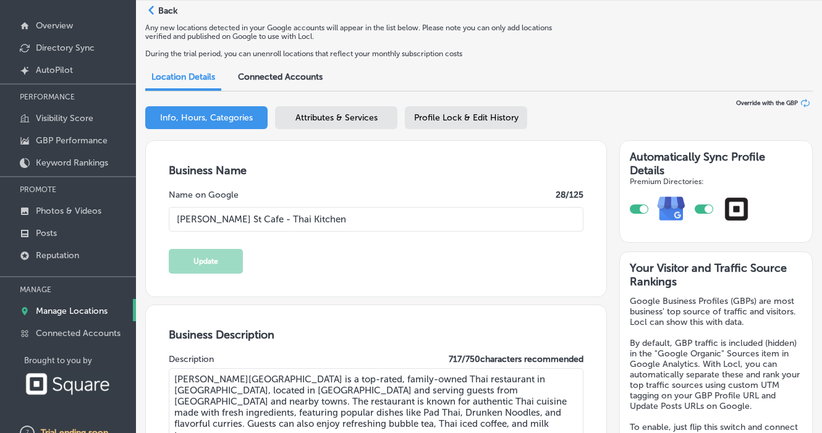
type textarea "Baker St Cafe - Thai Kitchen brings the vibrant flavors of Thailand to every pl…"
checkbox input "true"
type input "[STREET_ADDRESS][PERSON_NAME]"
type input "McMinnville"
type input "97128-6037"
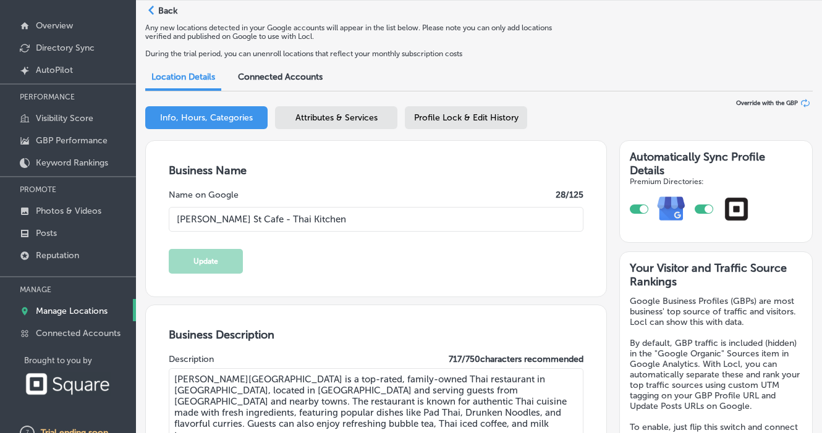
type input "US"
type input "+1 503 999 0499"
type input "http://thebakerstcafe.com/"
type input "30"
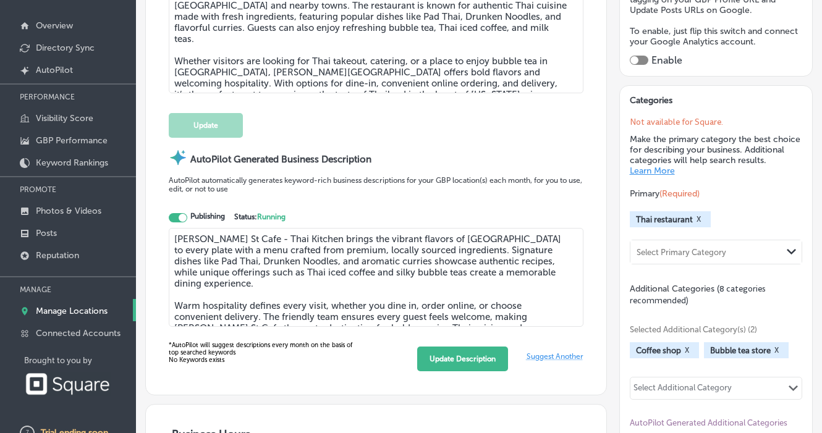
scroll to position [428, 0]
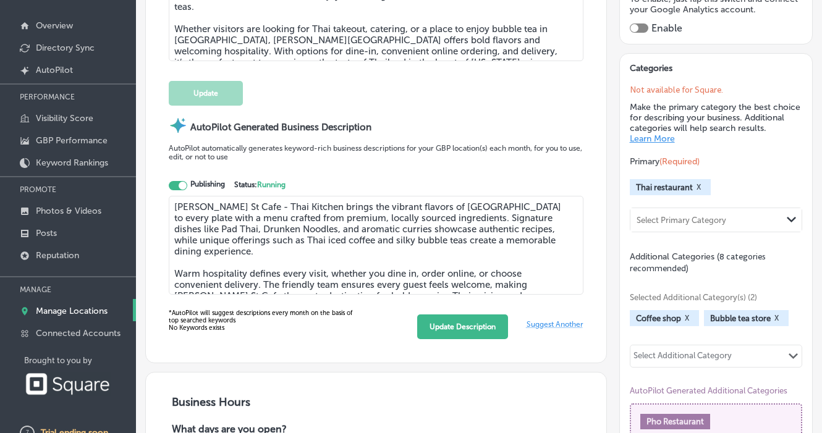
click at [182, 185] on div at bounding box center [178, 185] width 19 height 9
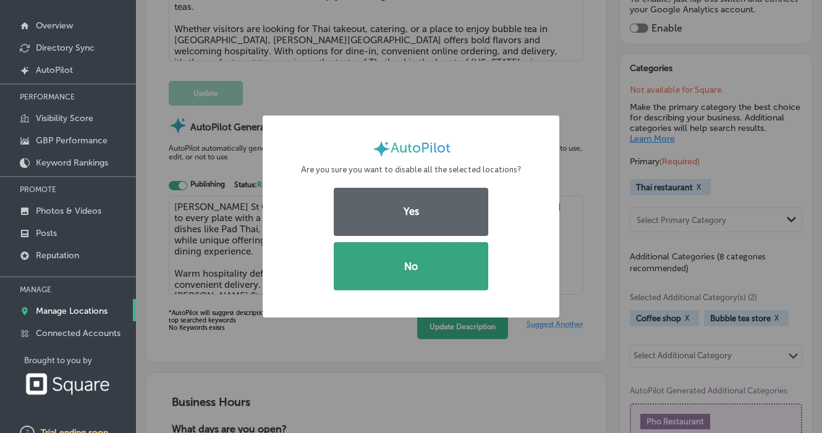
click at [378, 281] on button "No" at bounding box center [411, 266] width 155 height 48
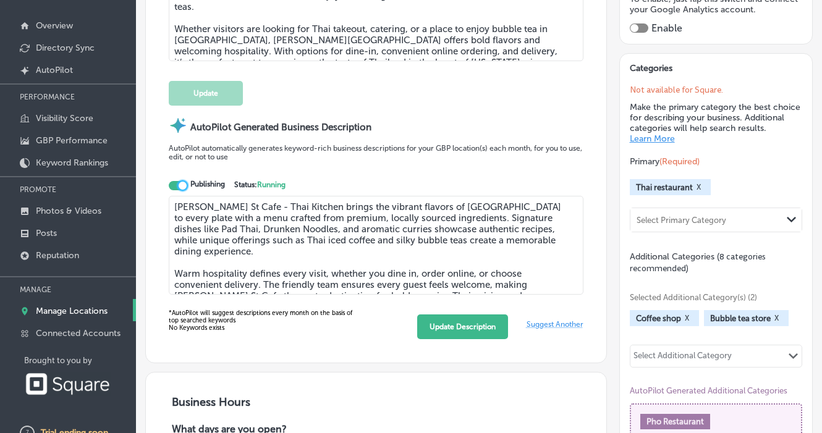
click at [181, 189] on div at bounding box center [183, 186] width 8 height 8
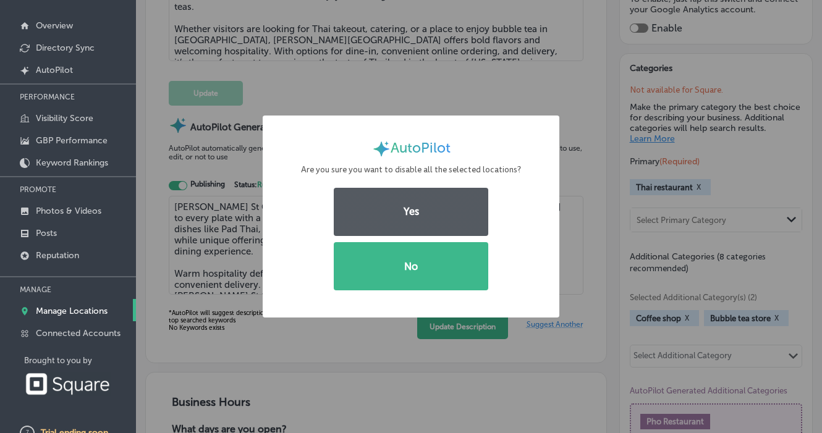
click at [374, 218] on button "Yes" at bounding box center [411, 212] width 155 height 48
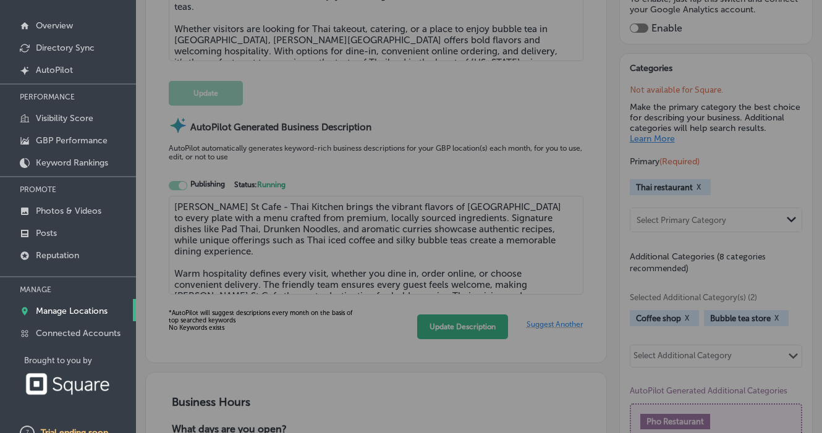
checkbox input "false"
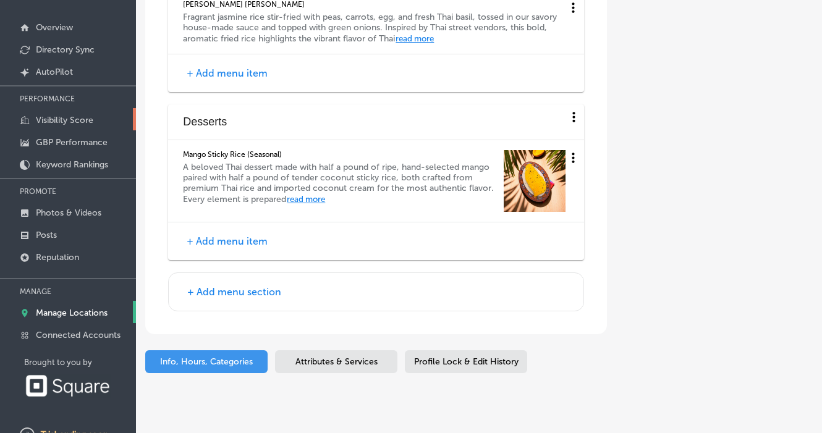
scroll to position [41, 0]
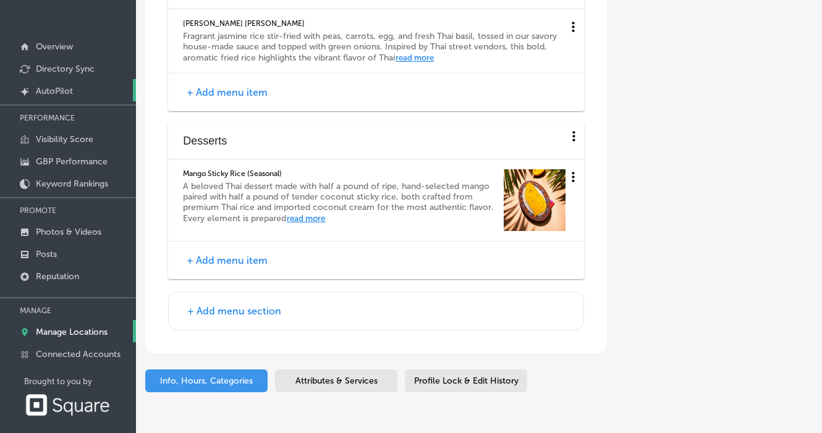
click at [72, 96] on p "AutoPilot" at bounding box center [54, 91] width 37 height 11
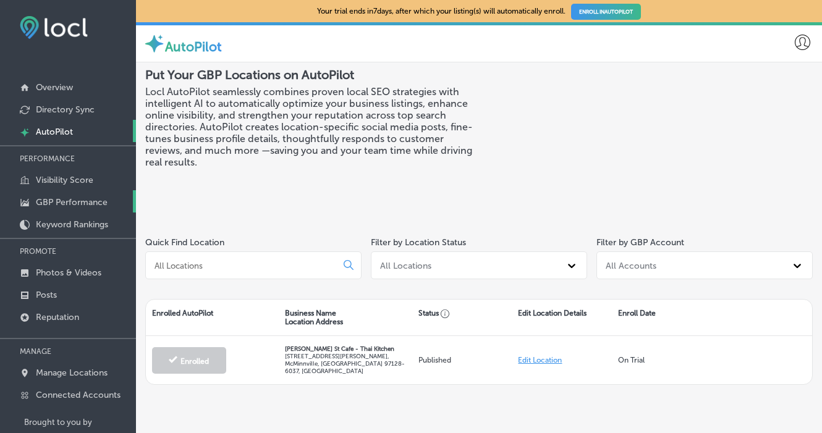
click at [74, 202] on p "GBP Performance" at bounding box center [72, 202] width 72 height 11
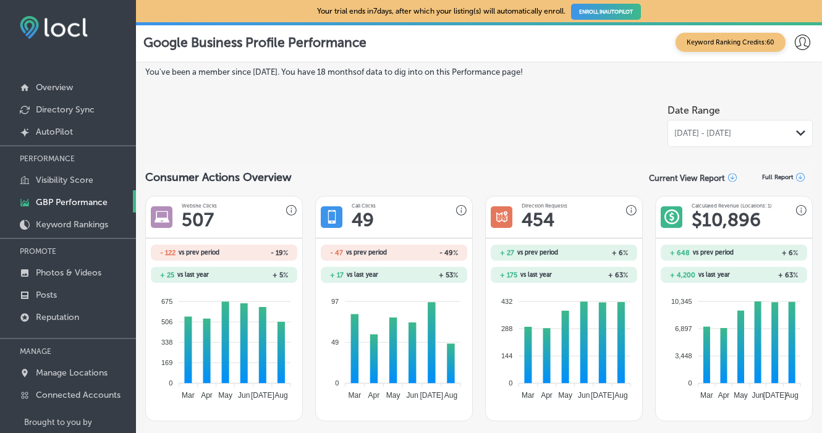
click at [704, 40] on span "Keyword Ranking Credits: 60" at bounding box center [731, 42] width 110 height 19
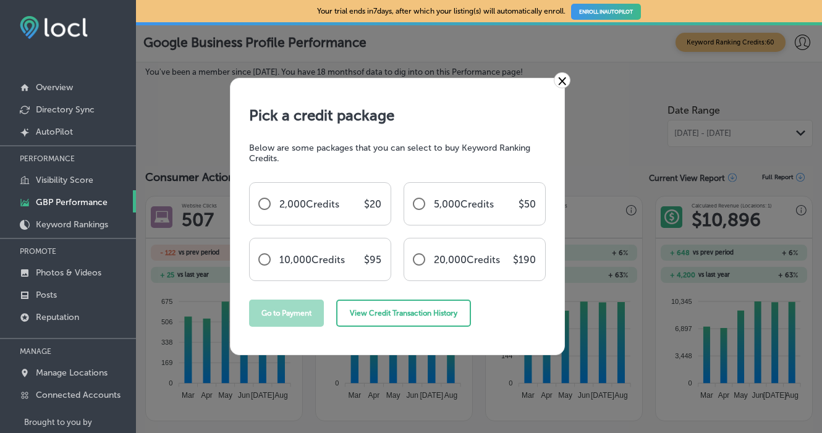
click at [565, 80] on link "×" at bounding box center [562, 80] width 17 height 16
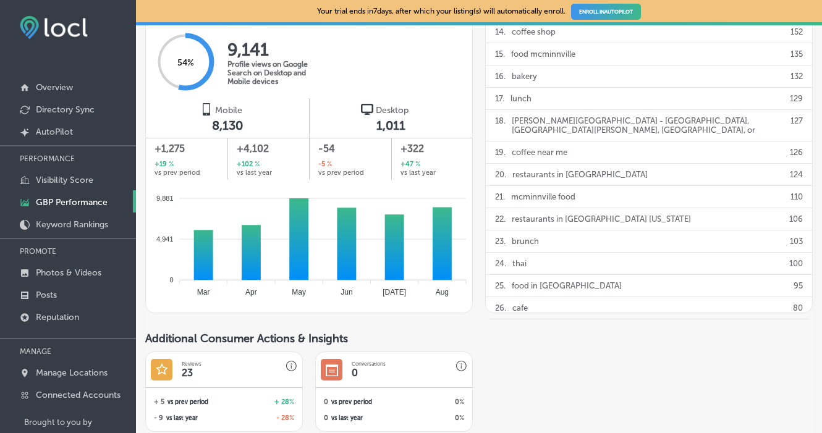
scroll to position [777, 0]
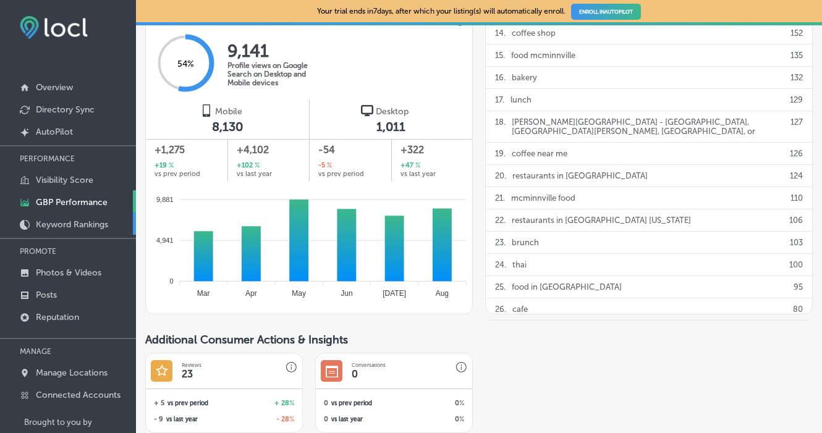
click at [92, 228] on p "Keyword Rankings" at bounding box center [72, 224] width 72 height 11
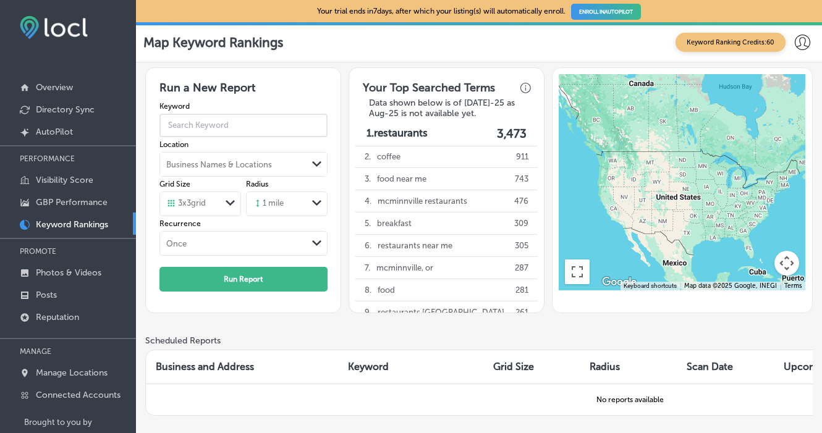
click at [236, 126] on input "text" at bounding box center [244, 125] width 168 height 32
type input "top restaurant [GEOGRAPHIC_DATA]"
drag, startPoint x: 229, startPoint y: 147, endPoint x: 240, endPoint y: 168, distance: 23.8
click at [240, 168] on div "Business Names & Locations" at bounding box center [219, 164] width 106 height 9
click at [250, 311] on div "Run a New Report Keyword top restaurant McMinnville Location Business Names & L…" at bounding box center [243, 190] width 196 height 246
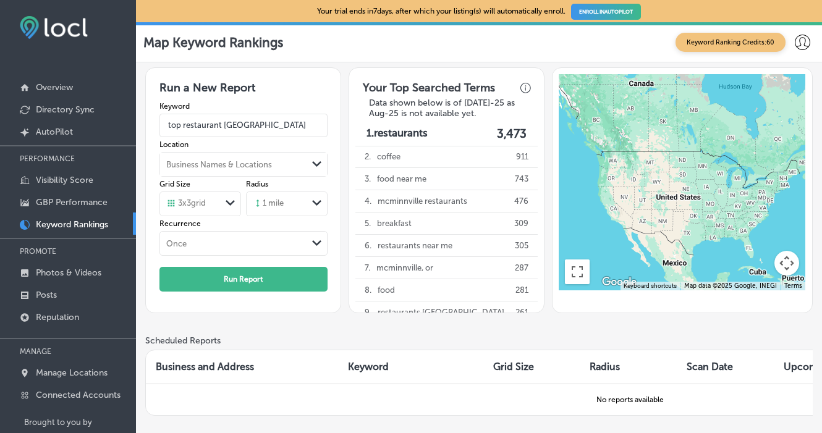
click at [291, 164] on div "Business Names & Locations" at bounding box center [233, 164] width 147 height 19
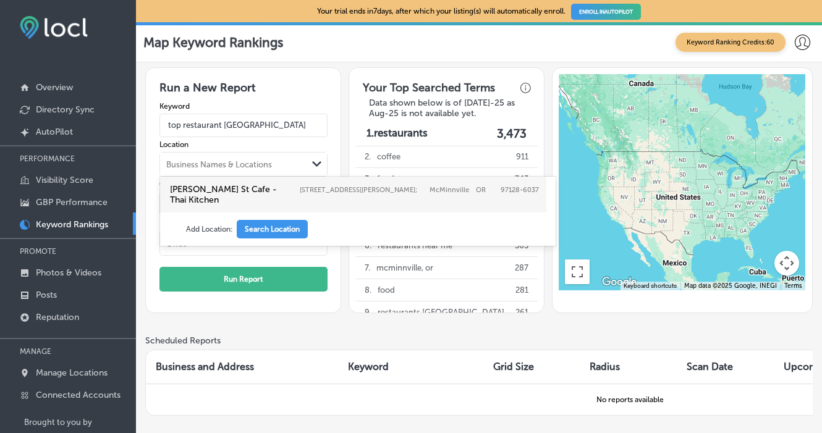
click at [284, 192] on label "[PERSON_NAME] St Cafe - Thai Kitchen" at bounding box center [232, 194] width 124 height 21
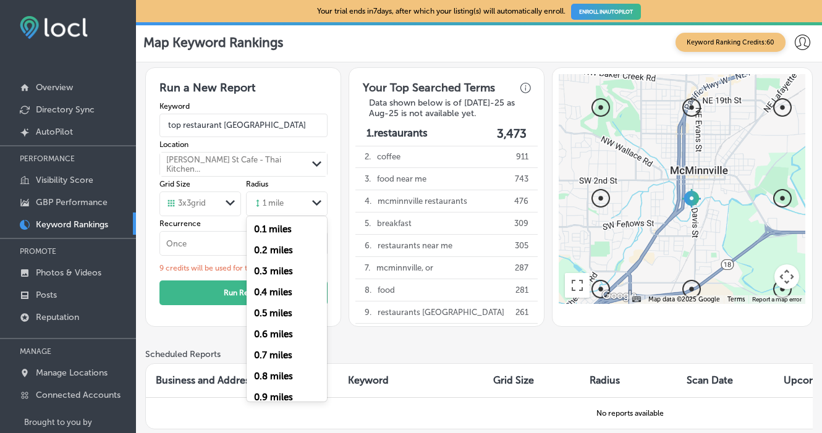
click at [294, 206] on div "1 mile" at bounding box center [277, 204] width 61 height 19
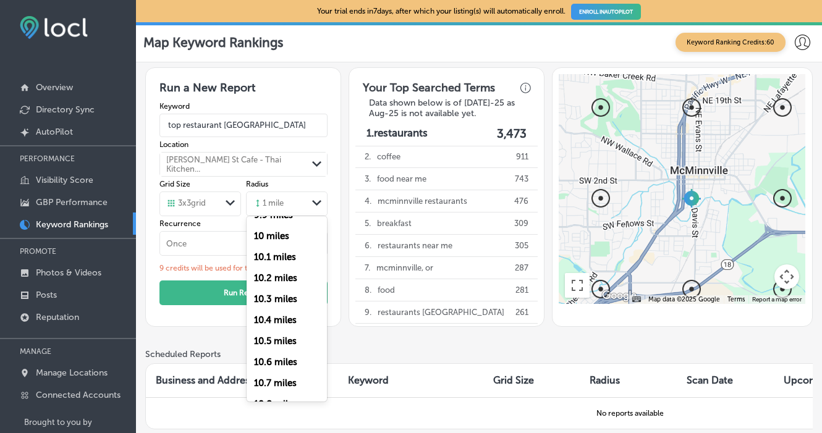
scroll to position [2054, 0]
click at [284, 257] on label "10 miles" at bounding box center [271, 256] width 35 height 11
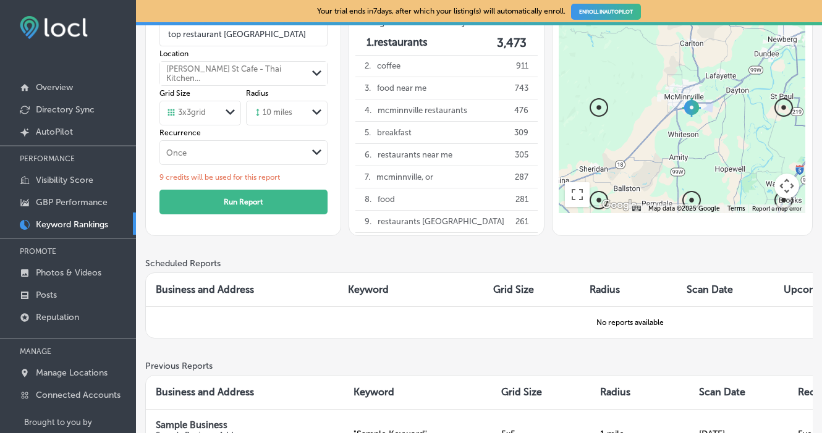
scroll to position [14, 0]
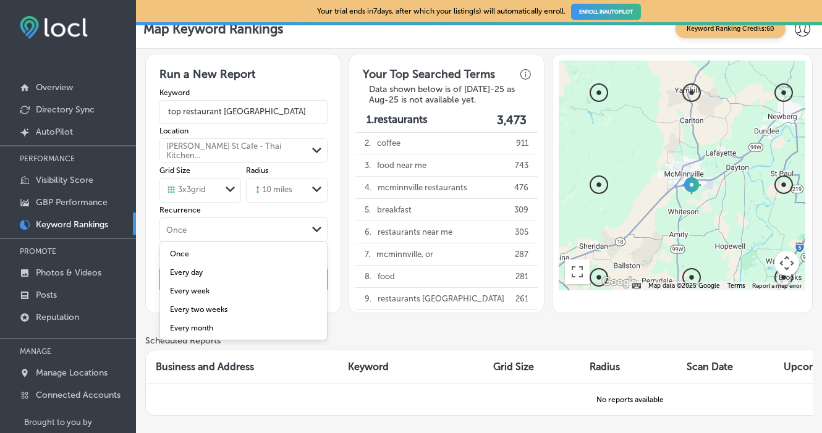
click at [300, 233] on div "Once" at bounding box center [233, 230] width 147 height 14
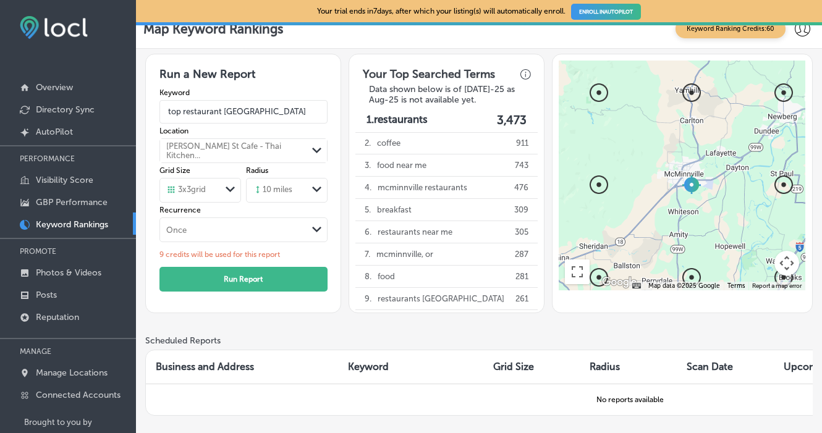
click at [230, 192] on icon "Path Created with Sketch." at bounding box center [230, 190] width 9 height 6
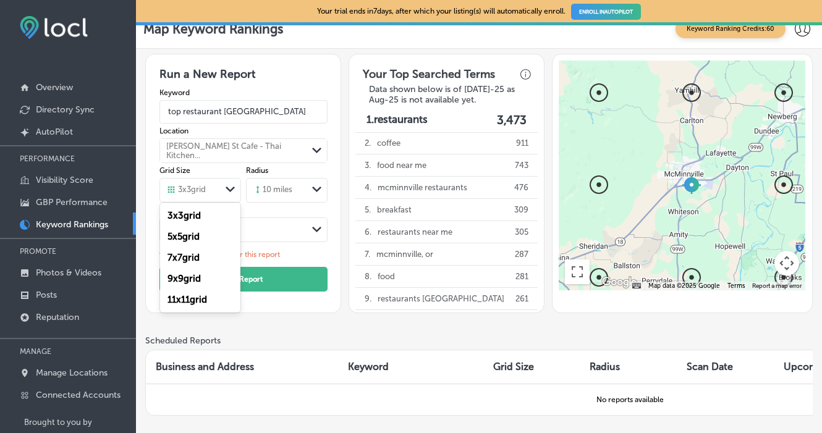
click at [272, 304] on div "Run a New Report Keyword top restaurant McMinnville Location Baker St Cafe - Th…" at bounding box center [243, 184] width 196 height 260
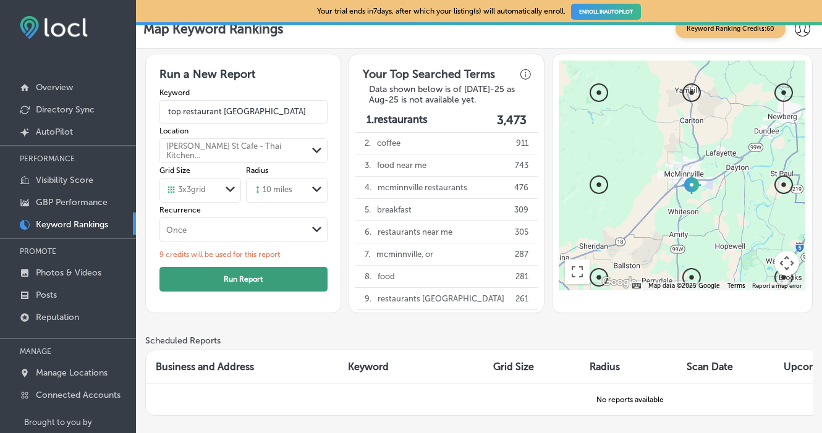
click at [273, 279] on button "Run Report" at bounding box center [244, 279] width 168 height 25
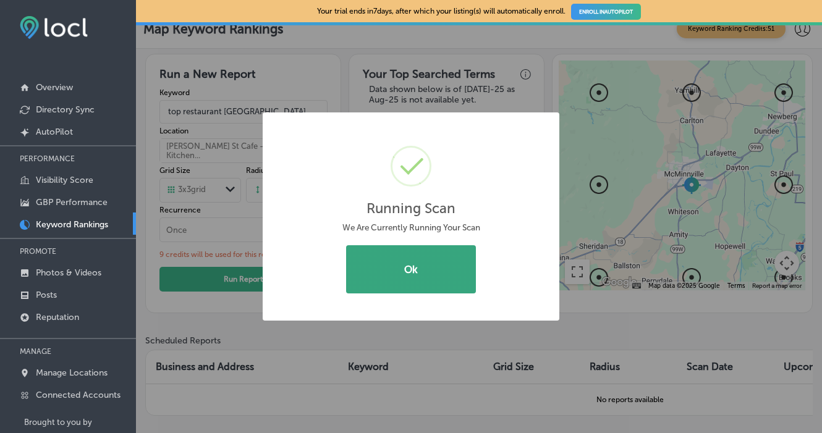
click at [407, 262] on button "Ok" at bounding box center [411, 269] width 130 height 48
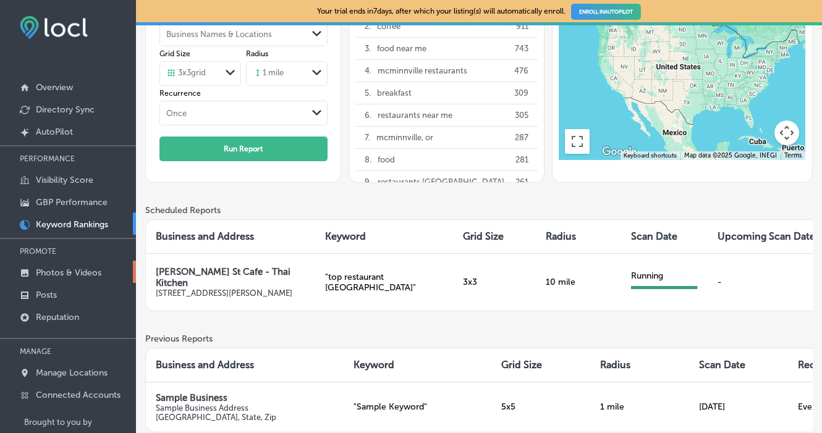
scroll to position [0, 0]
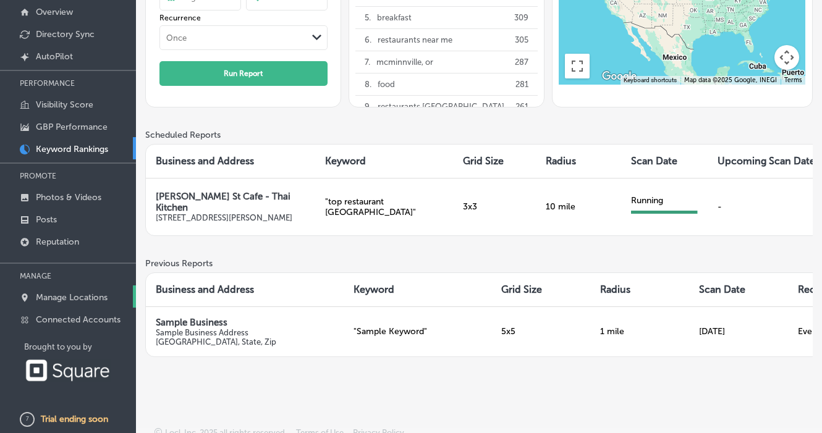
click at [62, 302] on p "Manage Locations" at bounding box center [72, 297] width 72 height 11
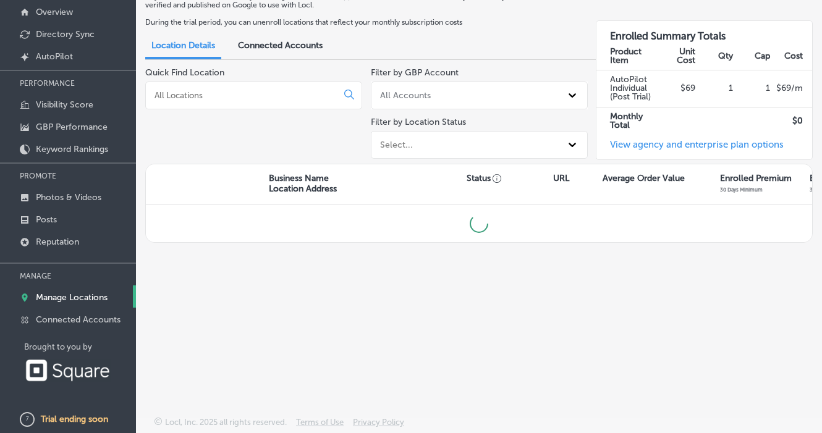
scroll to position [62, 0]
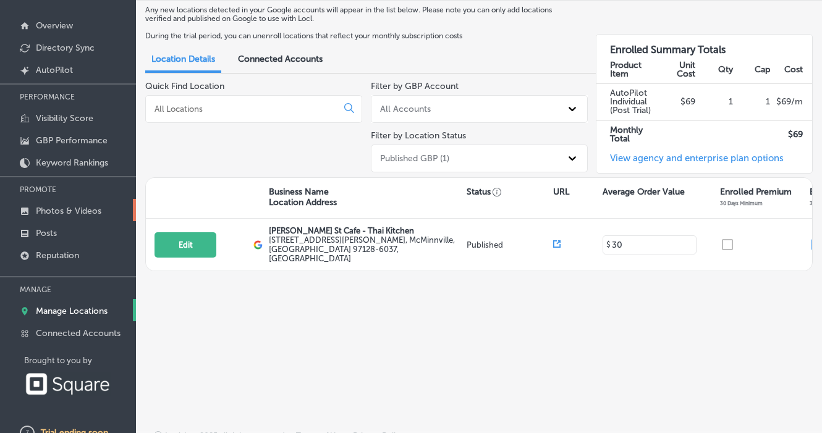
click at [55, 211] on p "Photos & Videos" at bounding box center [69, 211] width 66 height 11
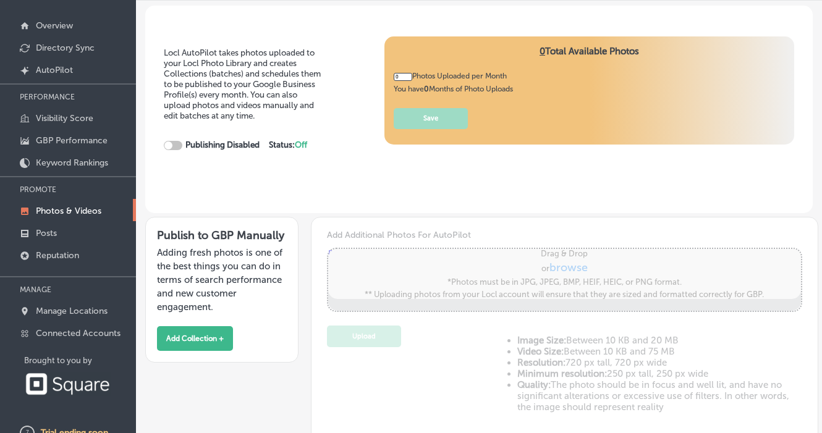
type input "5"
checkbox input "true"
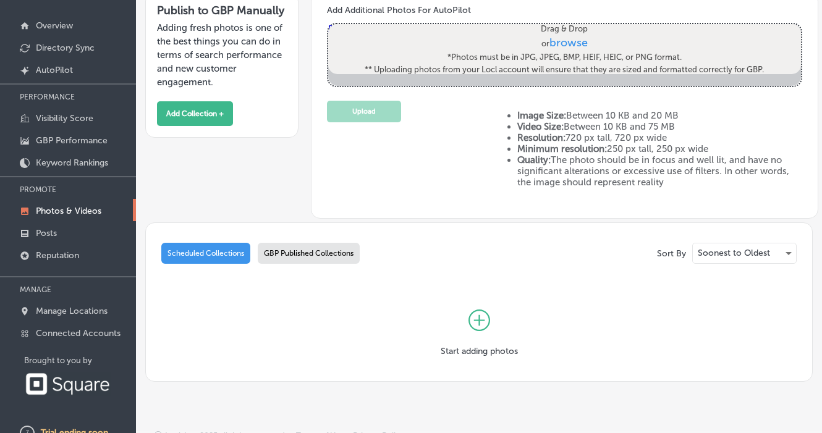
scroll to position [226, 0]
click at [346, 254] on div "GBP Published Collections" at bounding box center [309, 253] width 102 height 21
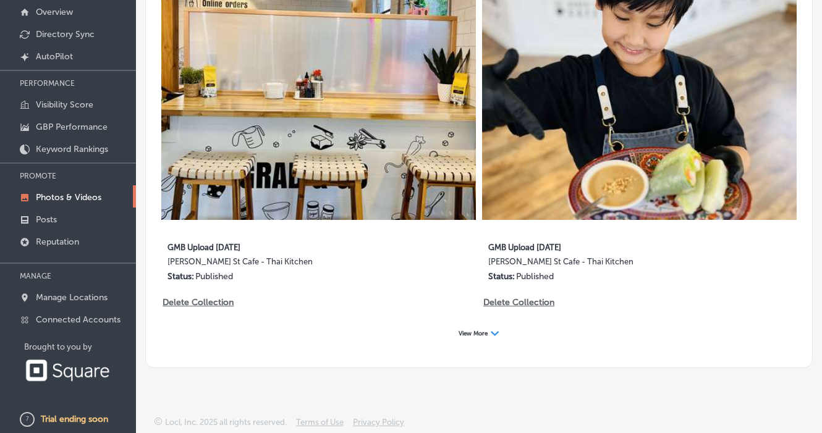
scroll to position [77, 0]
click at [465, 329] on div "View More Path Created with Sketch." at bounding box center [479, 334] width 57 height 19
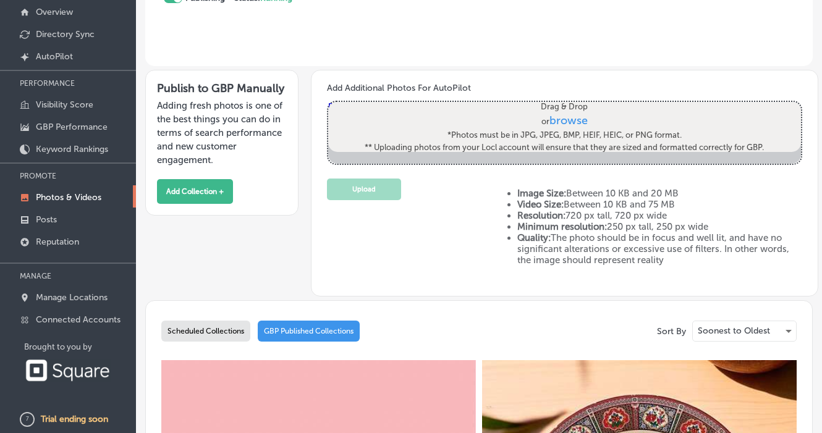
scroll to position [114, 0]
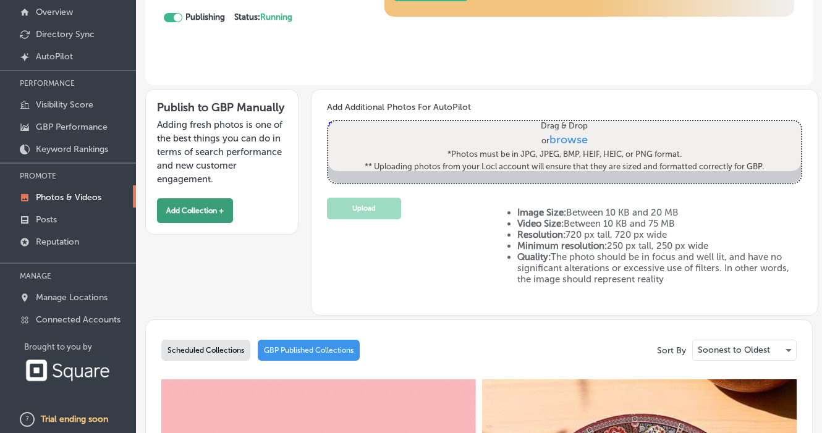
click at [214, 210] on button "Add Collection +" at bounding box center [195, 210] width 76 height 25
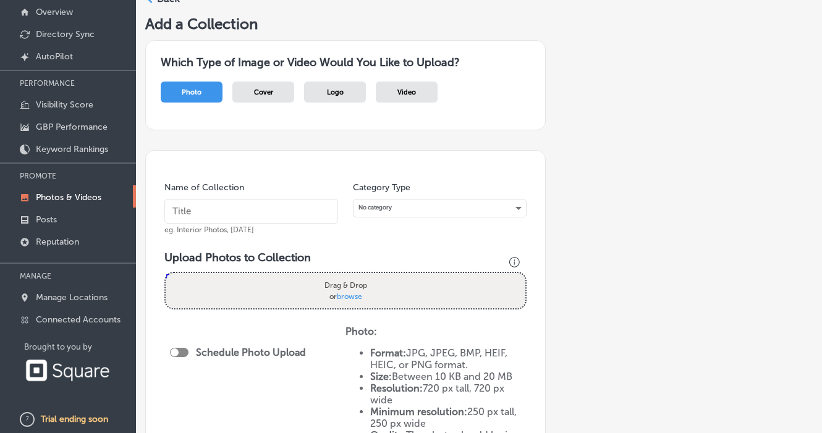
click at [211, 208] on input "text" at bounding box center [251, 211] width 174 height 25
click at [351, 292] on span "browse" at bounding box center [349, 296] width 25 height 9
click at [351, 277] on input "Drag & Drop or browse" at bounding box center [346, 275] width 360 height 4
type input "C:\fakepath\DoorDash cover.jpg"
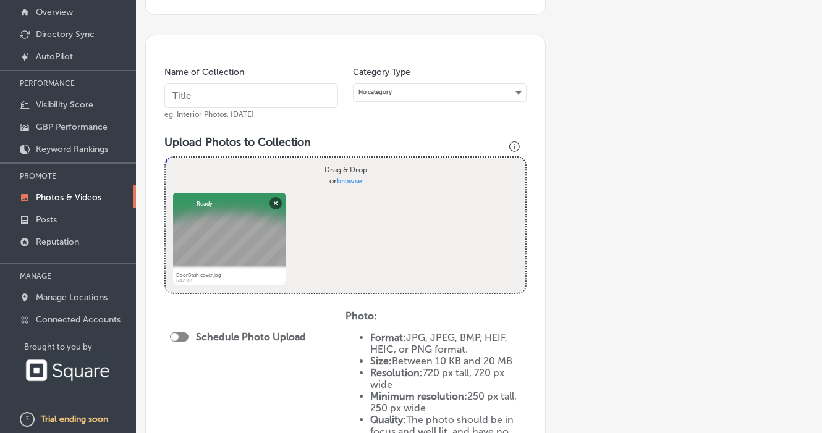
scroll to position [143, 0]
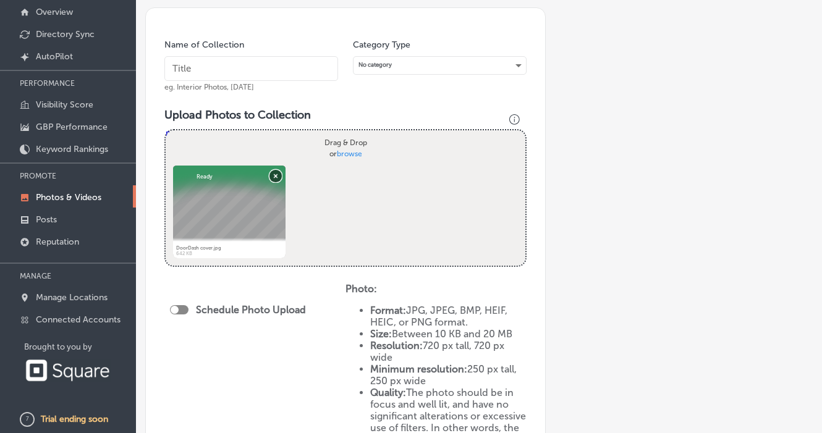
click at [273, 169] on button "Remove" at bounding box center [276, 175] width 12 height 12
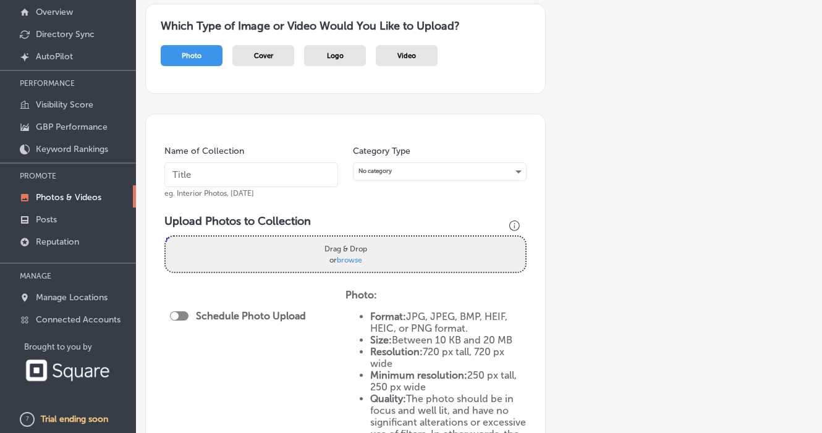
scroll to position [31, 0]
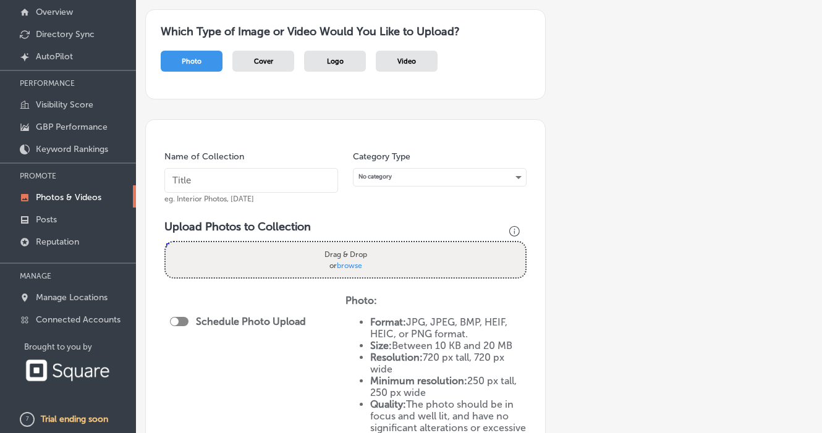
click at [350, 266] on label "Drag & Drop or browse" at bounding box center [346, 260] width 50 height 30
click at [350, 246] on input "Drag & Drop or browse" at bounding box center [346, 244] width 360 height 4
click at [73, 105] on p "Visibility Score" at bounding box center [64, 105] width 57 height 11
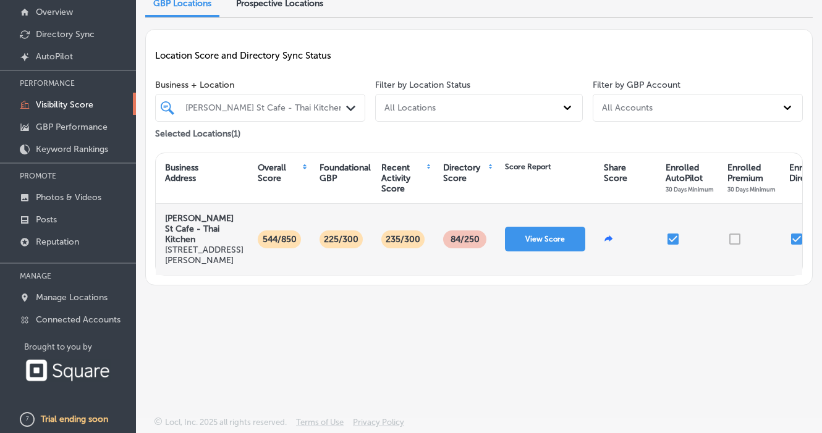
click at [735, 249] on div at bounding box center [749, 239] width 62 height 71
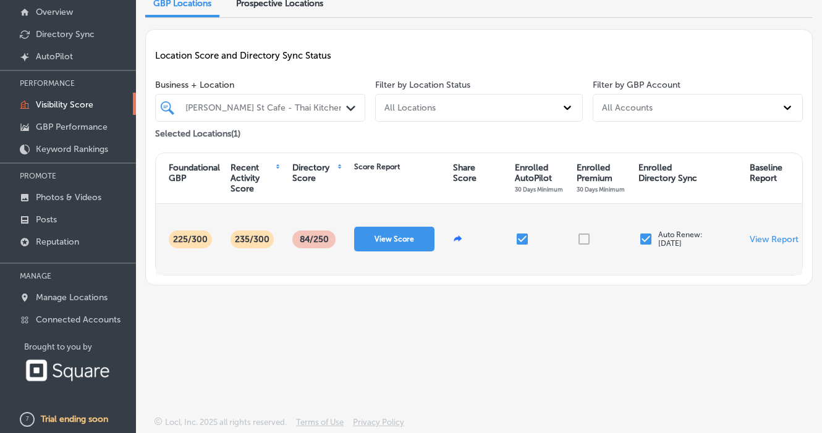
scroll to position [0, 151]
click at [769, 245] on p "View Report" at bounding box center [774, 239] width 49 height 11
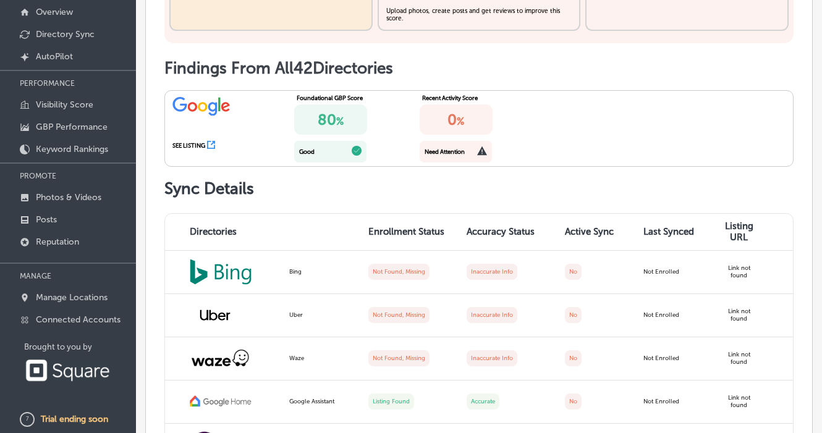
scroll to position [530, 0]
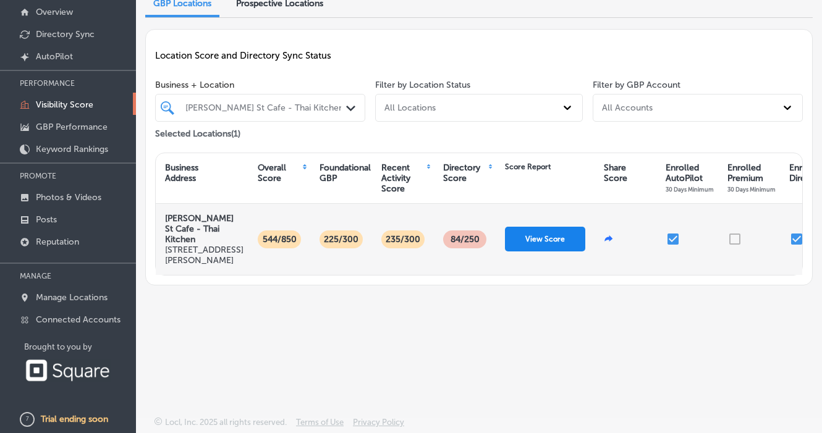
click at [545, 252] on button "View Score" at bounding box center [545, 239] width 80 height 25
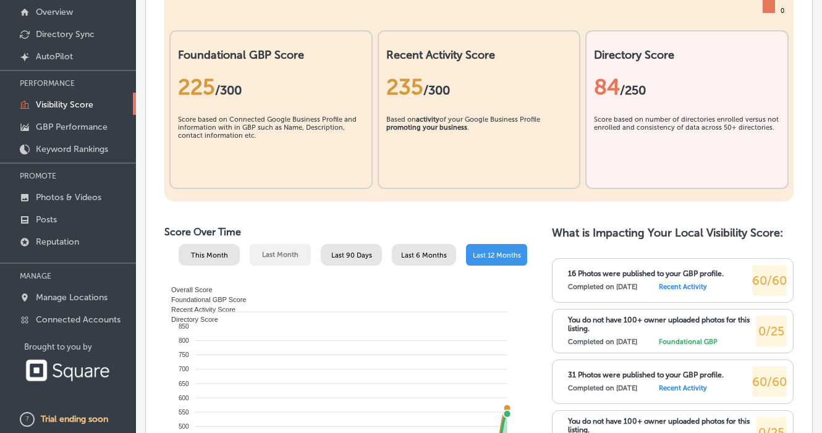
scroll to position [384, 0]
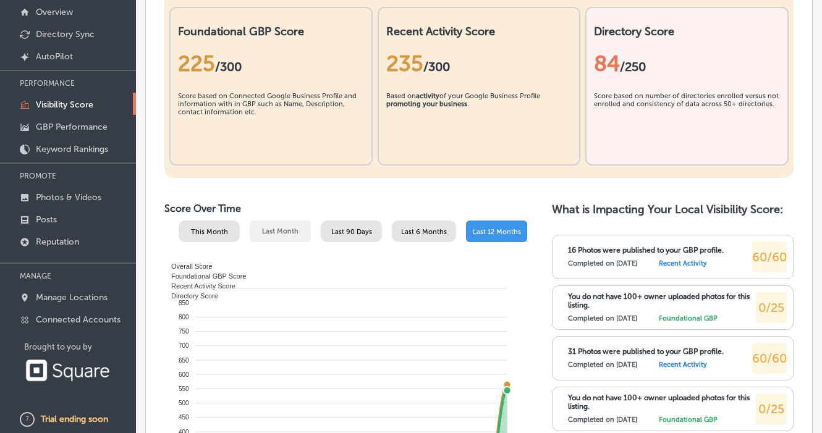
click at [699, 260] on label "Recent Activity" at bounding box center [683, 264] width 48 height 8
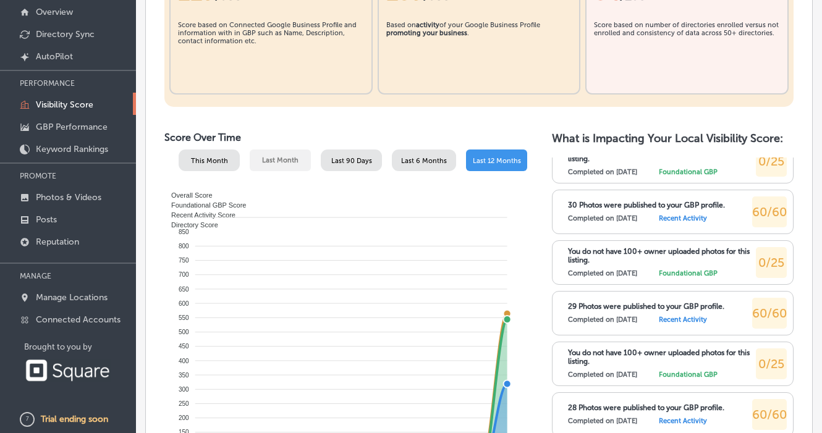
scroll to position [456, 0]
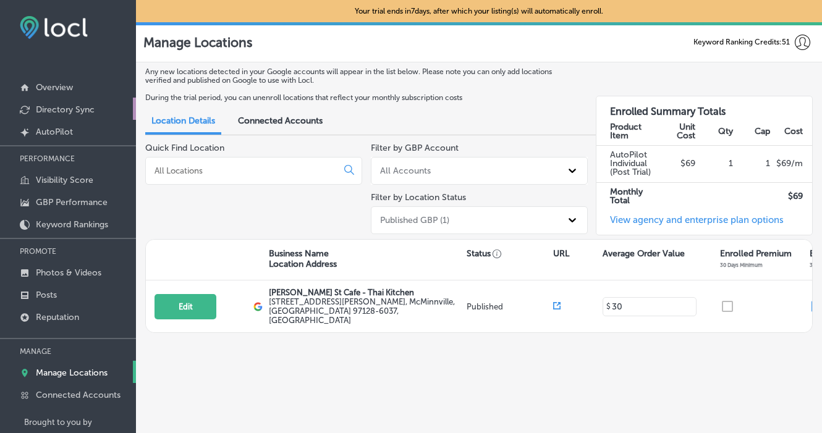
click at [103, 105] on link "Directory Sync" at bounding box center [68, 109] width 136 height 22
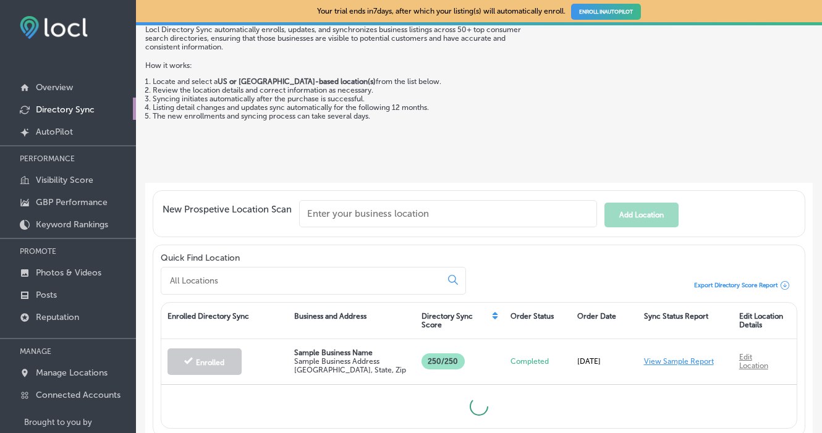
scroll to position [66, 0]
click at [80, 128] on link "Created by potrace 1.10, written by Peter Selinger 2001-2011 AutoPilot" at bounding box center [68, 131] width 136 height 22
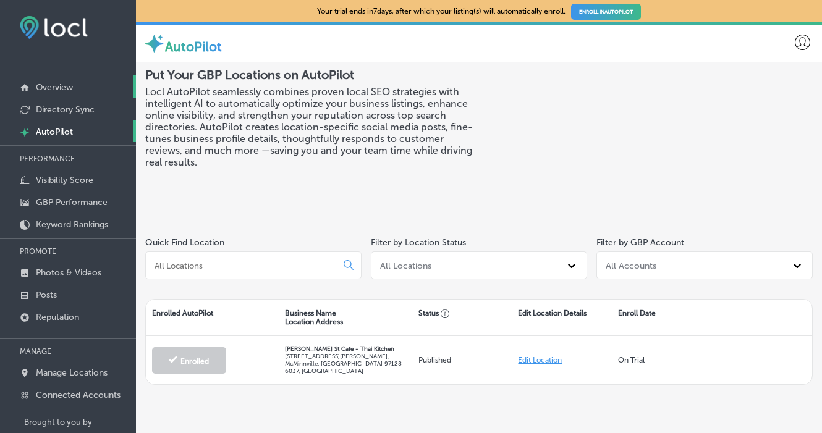
click at [78, 88] on link "Overview" at bounding box center [68, 86] width 136 height 22
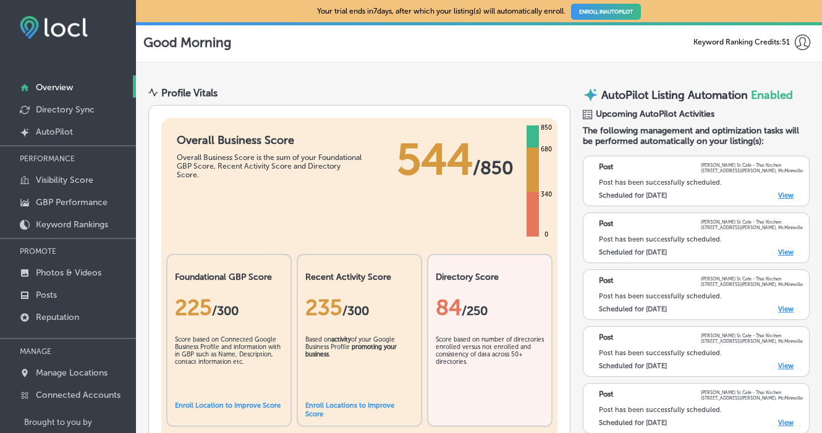
click at [785, 196] on link "View" at bounding box center [785, 196] width 15 height 8
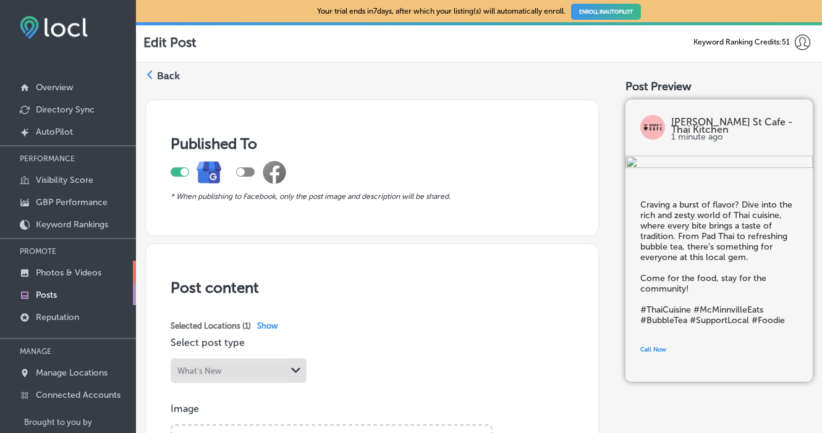
click at [75, 280] on link "Photos & Videos" at bounding box center [68, 272] width 136 height 22
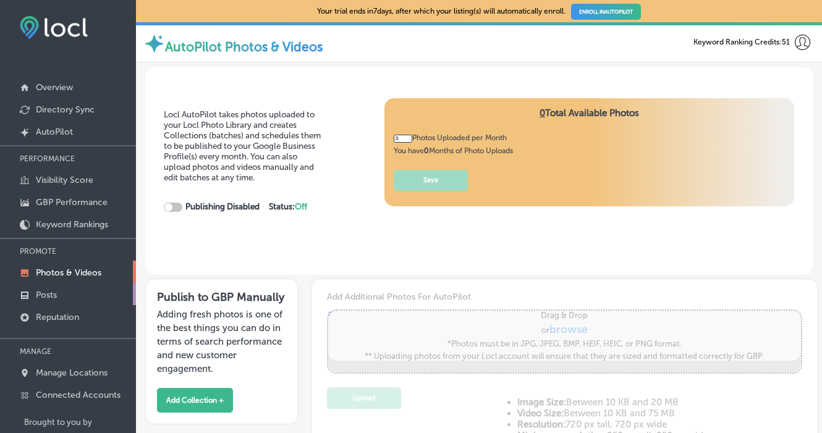
type input "5"
checkbox input "true"
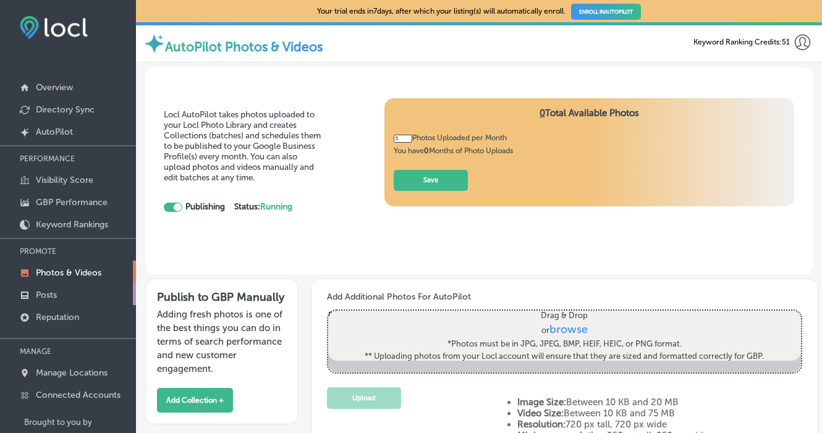
click at [63, 296] on link "Posts" at bounding box center [68, 294] width 136 height 22
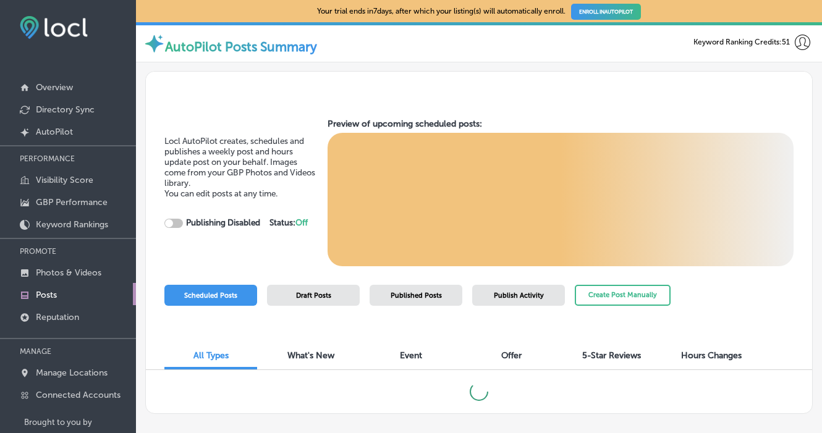
checkbox input "true"
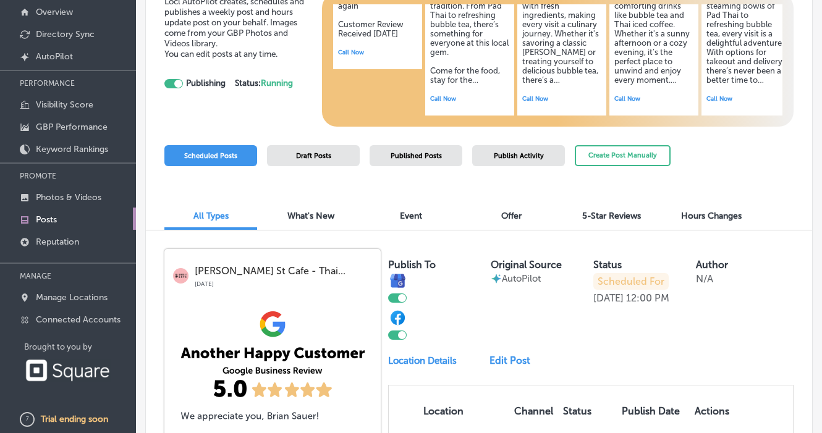
scroll to position [62, 0]
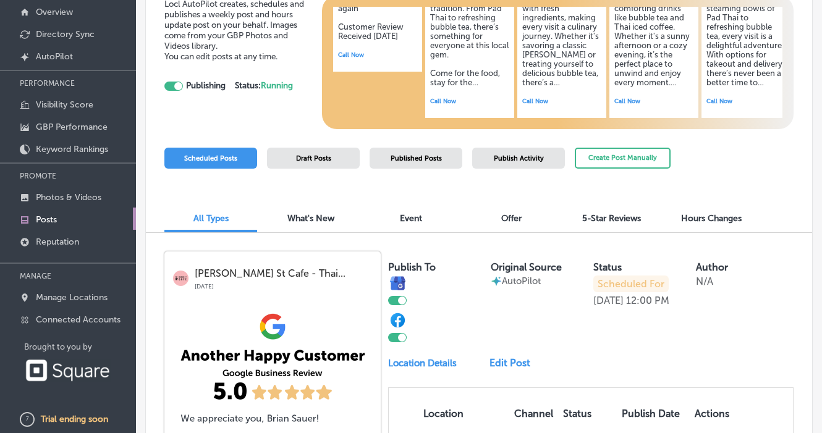
click at [524, 218] on div "Offer" at bounding box center [511, 219] width 93 height 25
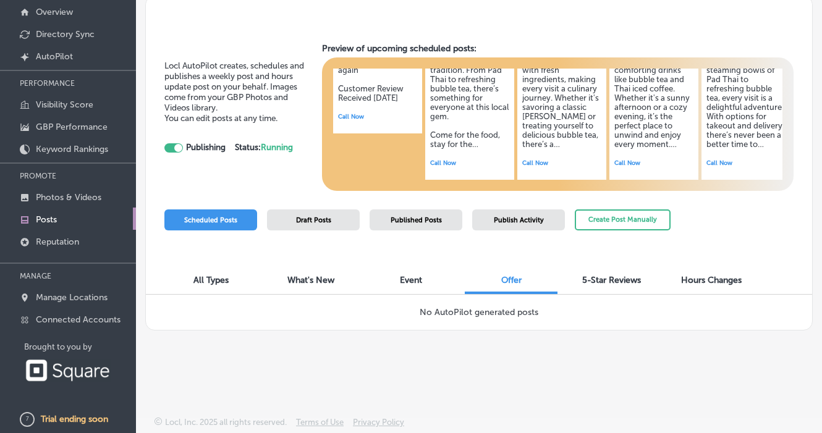
scroll to position [77, 0]
click at [218, 275] on span "All Types" at bounding box center [211, 280] width 35 height 11
click at [335, 222] on div "Draft Posts" at bounding box center [313, 220] width 93 height 21
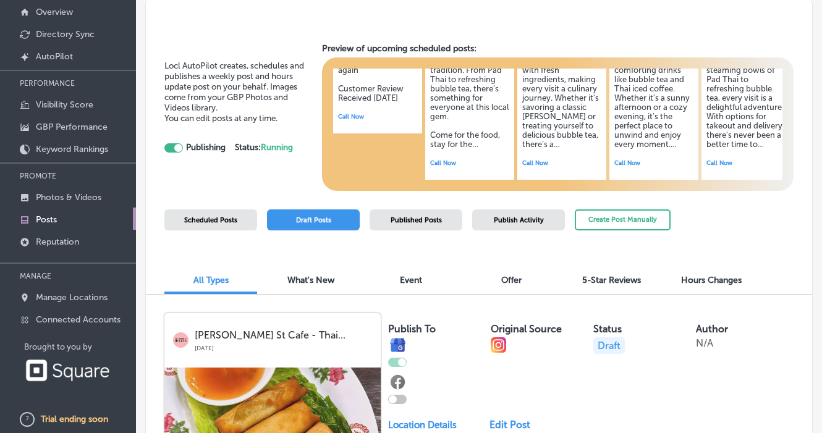
click at [230, 218] on span "Scheduled Posts" at bounding box center [210, 220] width 53 height 8
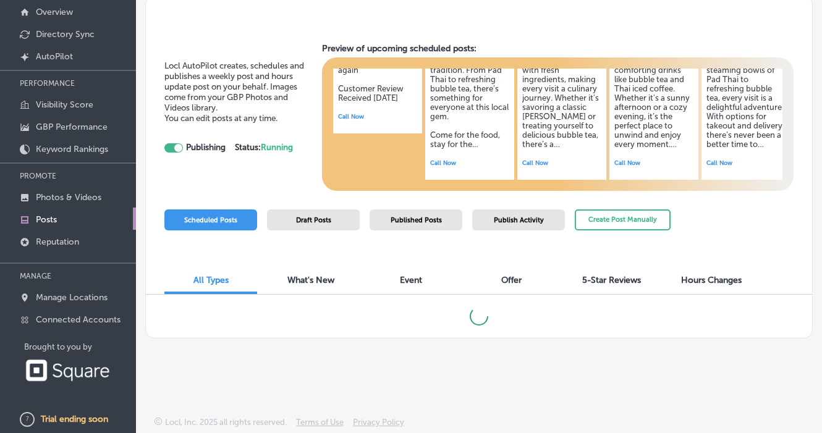
click at [293, 218] on div "Draft Posts" at bounding box center [313, 220] width 93 height 21
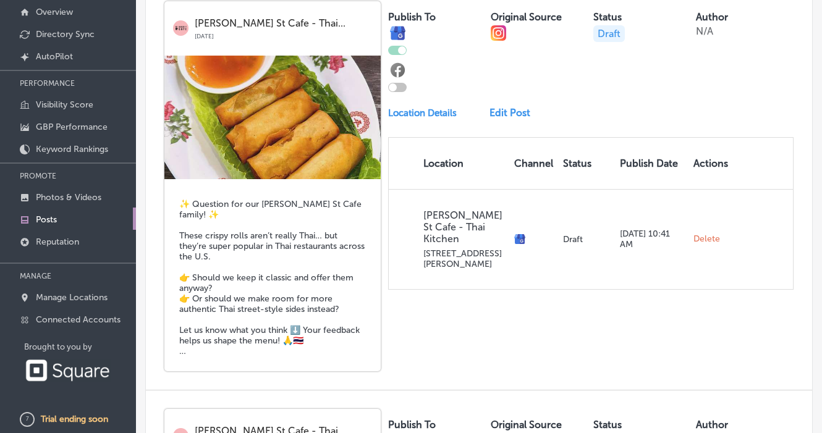
scroll to position [323, 0]
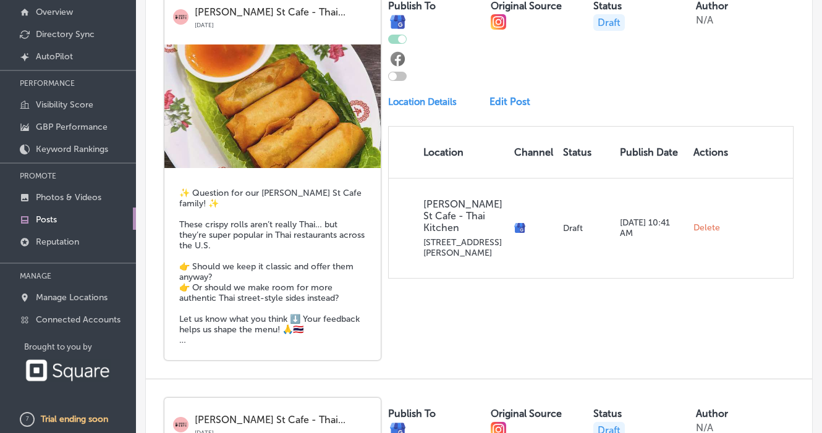
click at [276, 308] on h5 "✨ Question for our [PERSON_NAME] St Cafe family! ✨ These crispy rolls aren’t re…" at bounding box center [272, 267] width 187 height 158
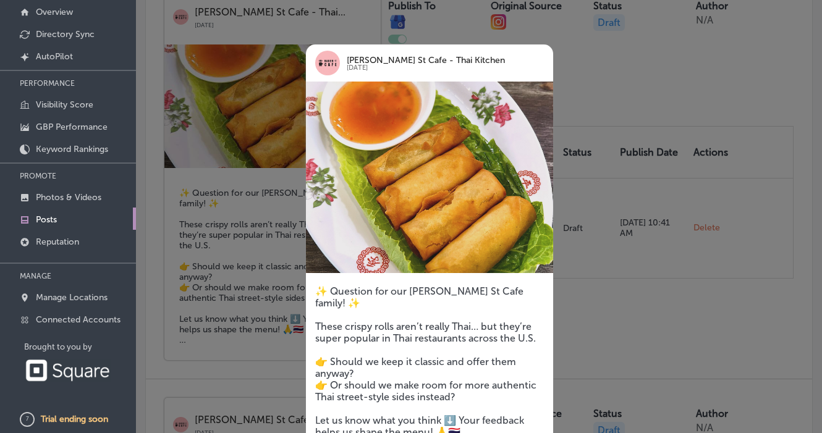
click at [278, 265] on div at bounding box center [411, 216] width 822 height 433
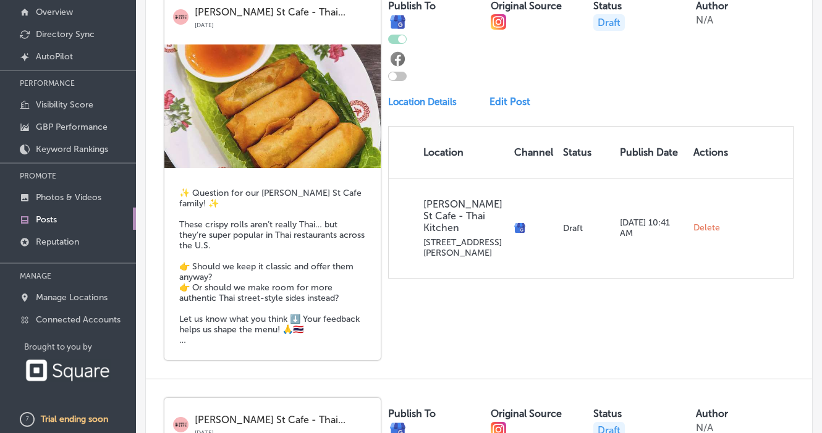
scroll to position [219, 0]
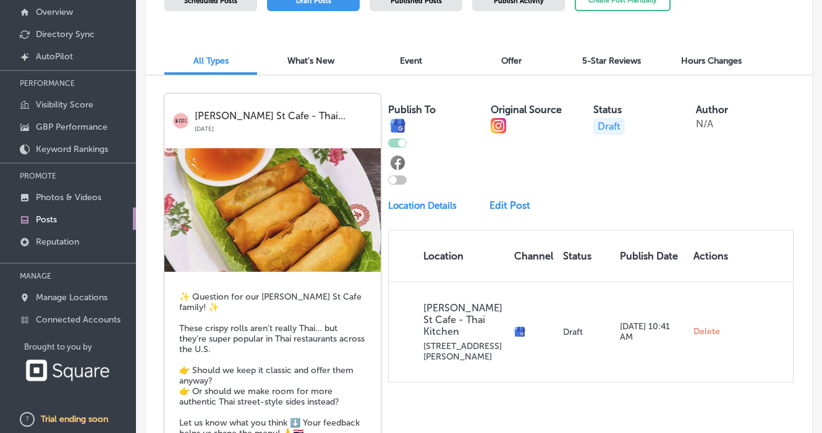
click at [315, 116] on p "[PERSON_NAME] St Cafe - Thai..." at bounding box center [283, 116] width 177 height 11
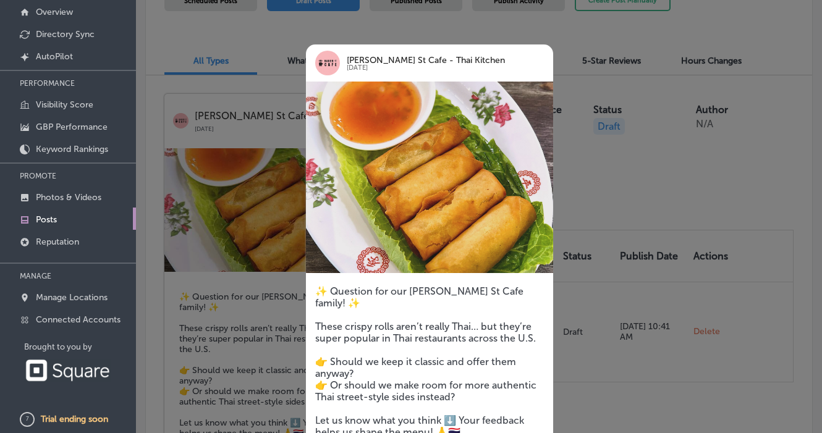
click at [282, 121] on div at bounding box center [411, 216] width 822 height 433
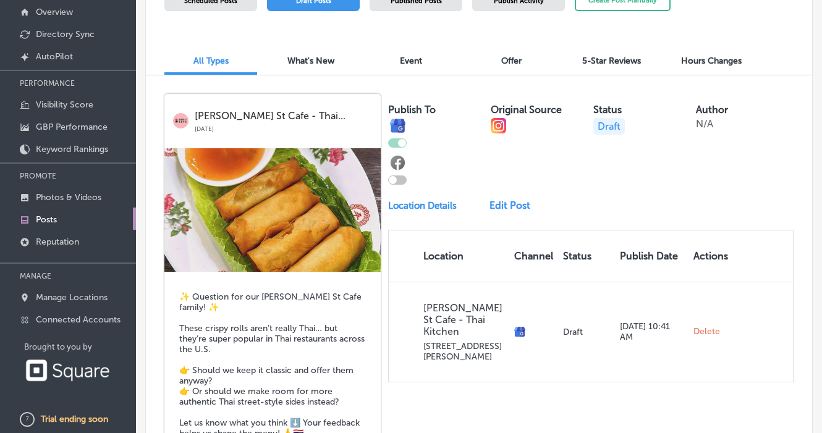
click at [400, 139] on div at bounding box center [402, 143] width 8 height 8
click at [512, 202] on link "Edit Post" at bounding box center [514, 206] width 48 height 12
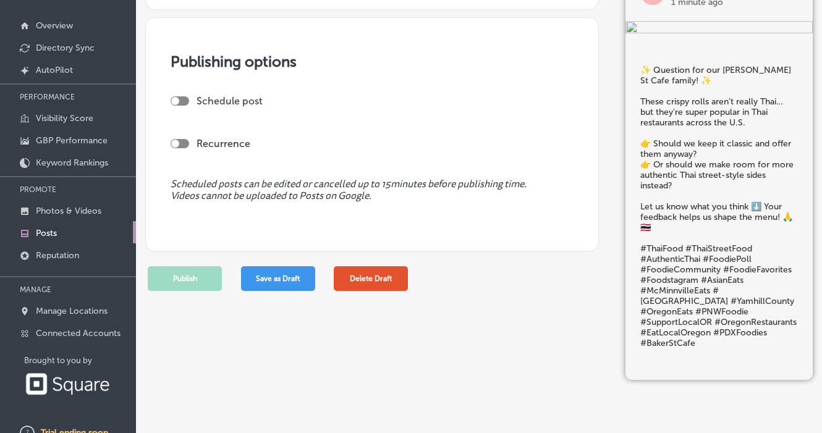
scroll to position [897, 0]
click at [350, 270] on button "Delete Draft" at bounding box center [371, 279] width 74 height 25
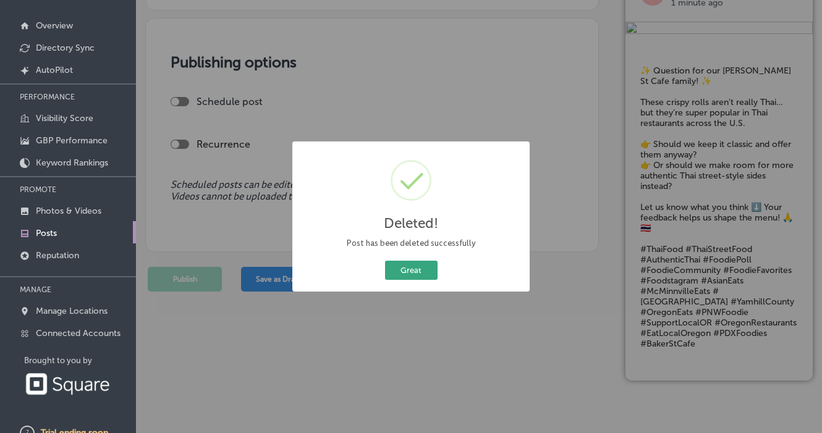
click at [394, 269] on button "Great" at bounding box center [411, 270] width 53 height 19
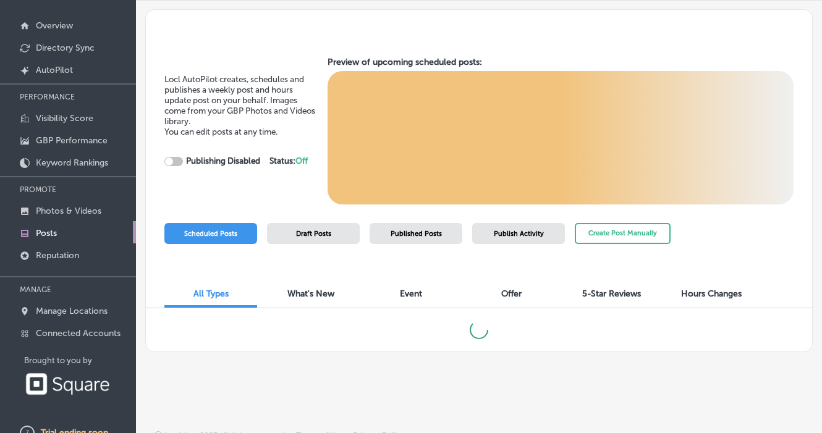
checkbox input "true"
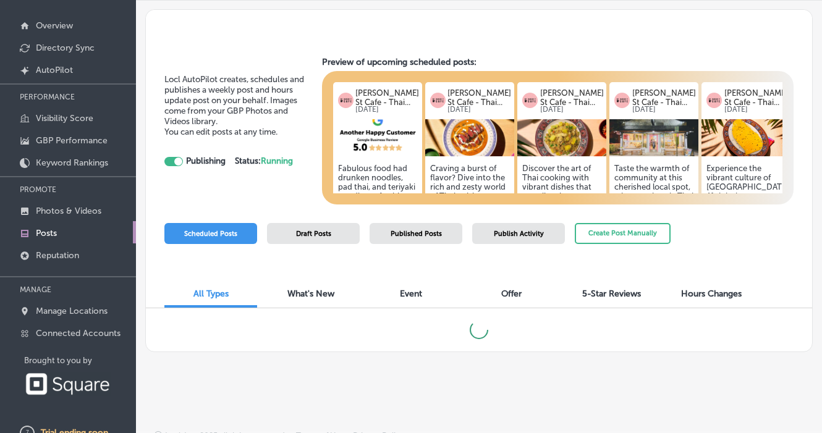
scroll to position [77, 0]
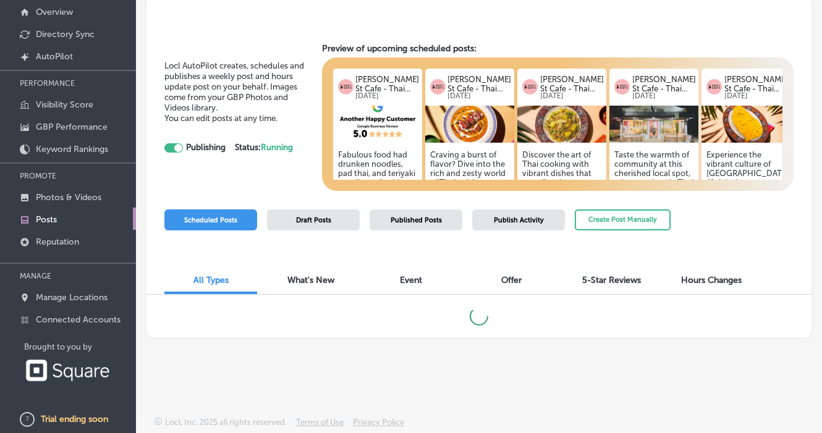
click at [310, 222] on span "Draft Posts" at bounding box center [313, 220] width 35 height 8
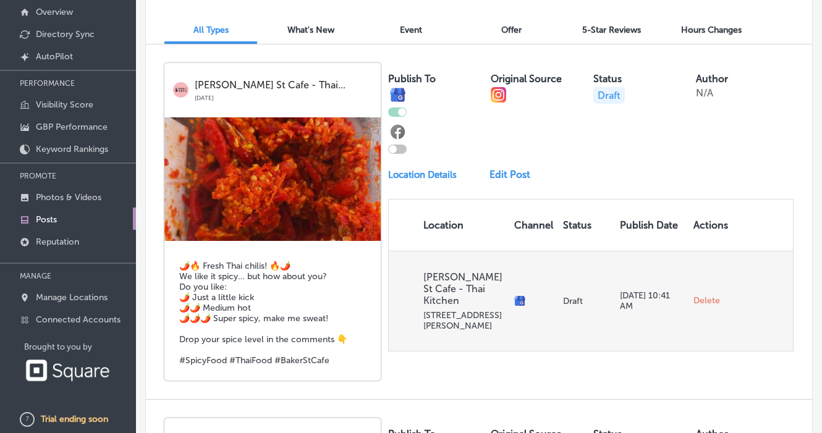
scroll to position [315, 0]
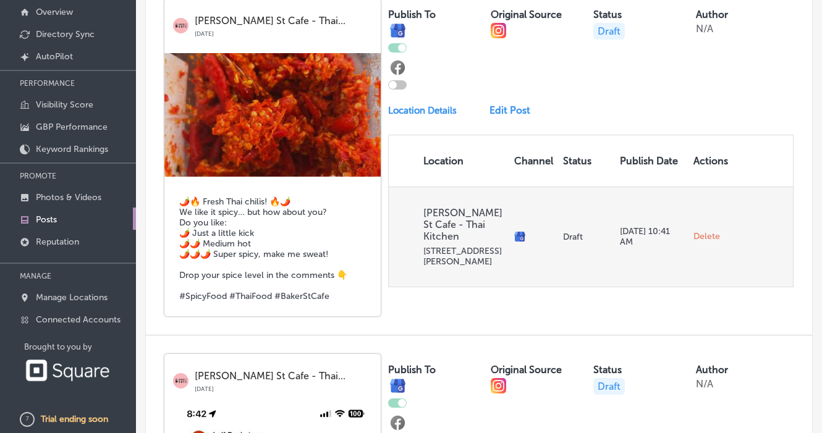
click at [706, 231] on span "Delete" at bounding box center [707, 236] width 27 height 11
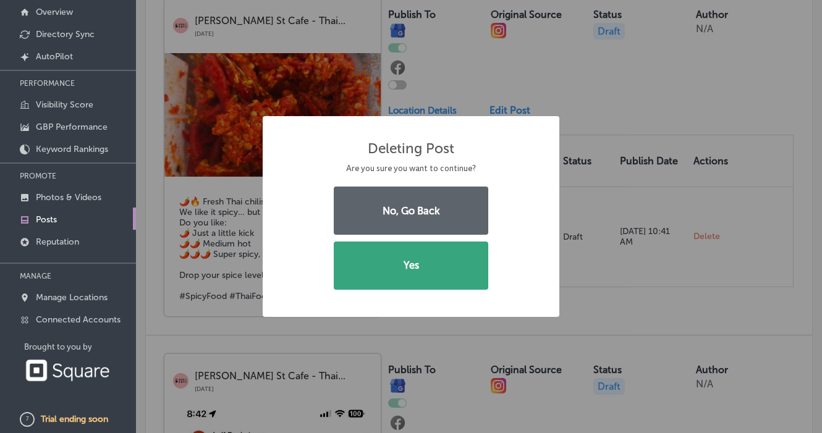
click at [426, 262] on button "Yes" at bounding box center [411, 266] width 155 height 48
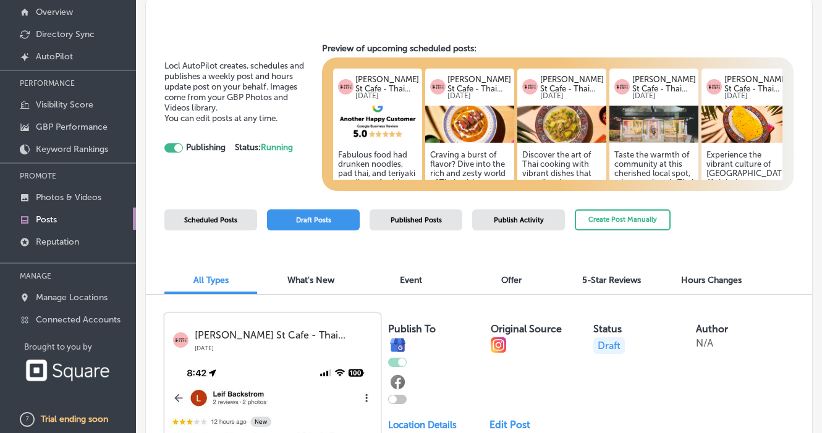
scroll to position [0, 0]
click at [218, 223] on div "Scheduled Posts" at bounding box center [210, 220] width 93 height 21
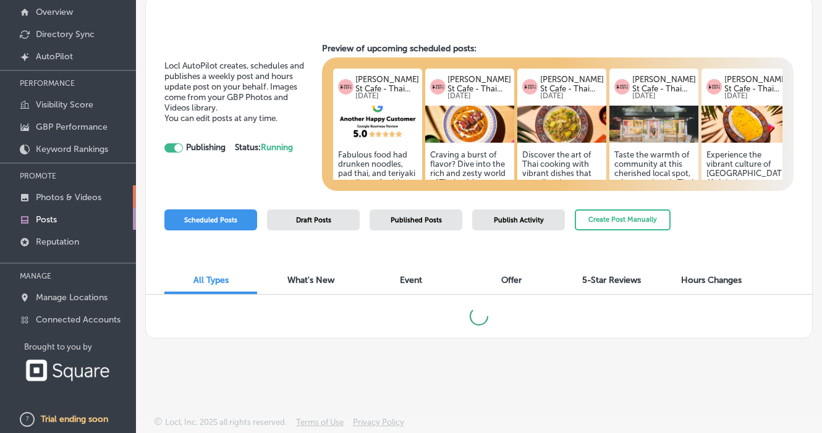
click at [88, 189] on link "Photos & Videos" at bounding box center [68, 196] width 136 height 22
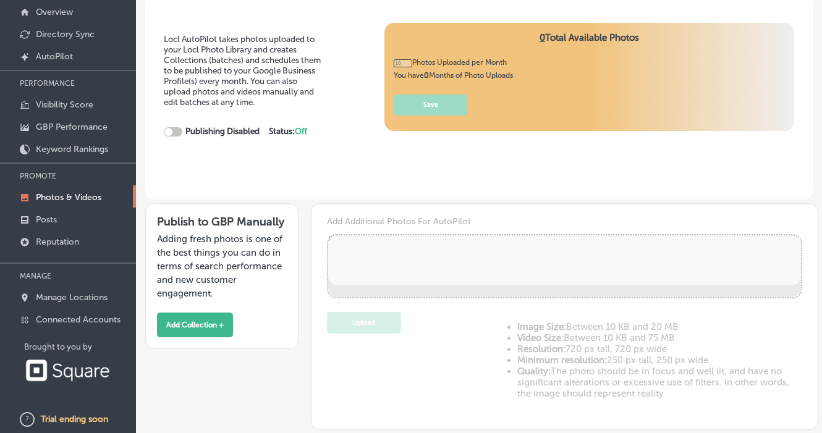
scroll to position [62, 0]
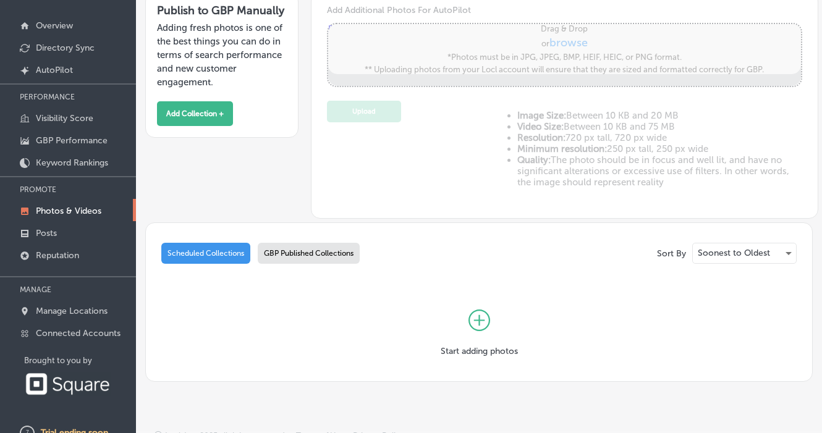
click at [310, 249] on div "GBP Published Collections" at bounding box center [309, 253] width 102 height 21
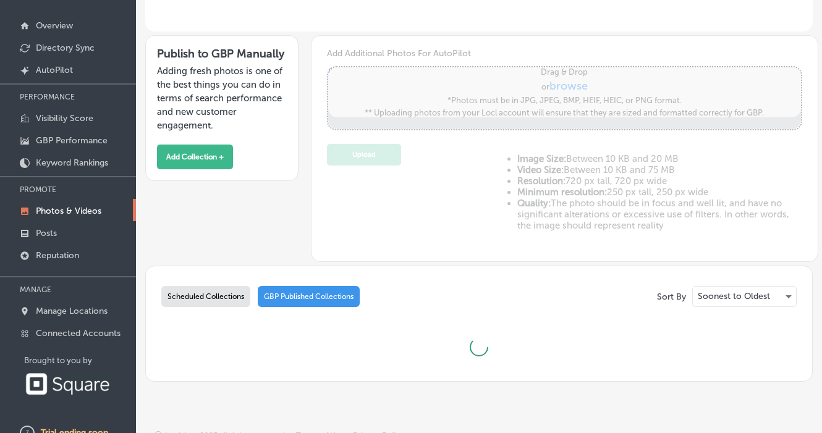
scroll to position [77, 0]
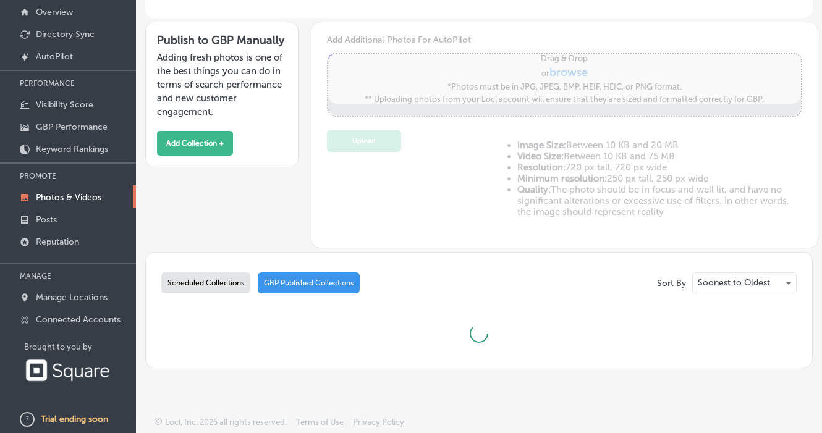
type input "0"
checkbox input "true"
type input "5"
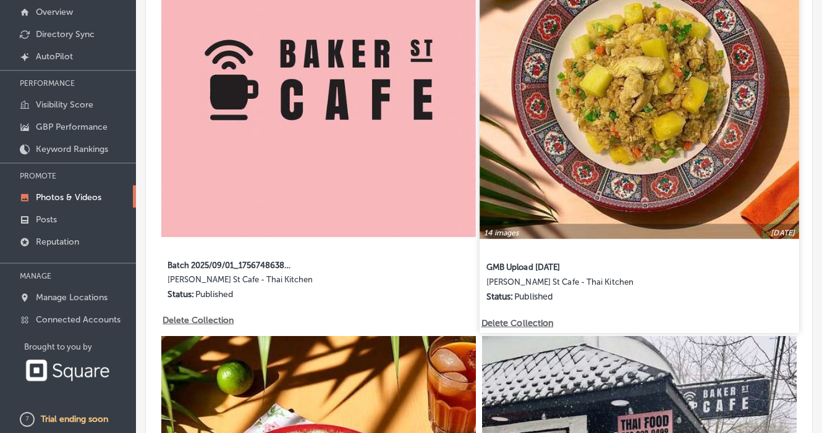
scroll to position [558, 0]
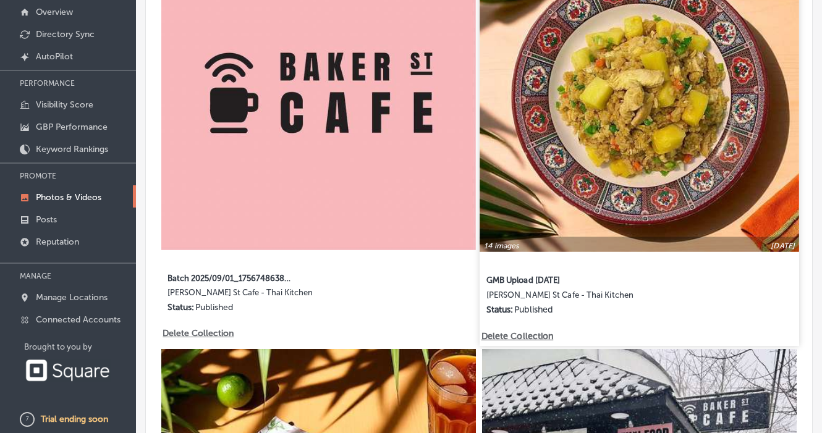
click at [546, 279] on label "GMB Upload [DATE]" at bounding box center [548, 279] width 125 height 22
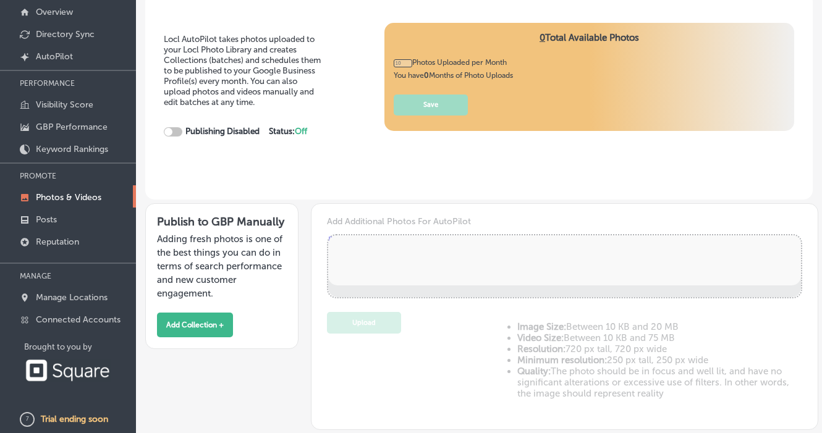
scroll to position [62, 0]
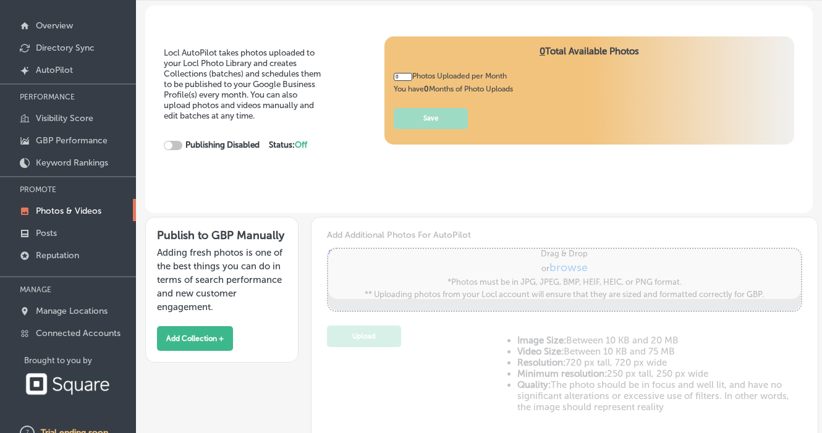
type input "5"
checkbox input "true"
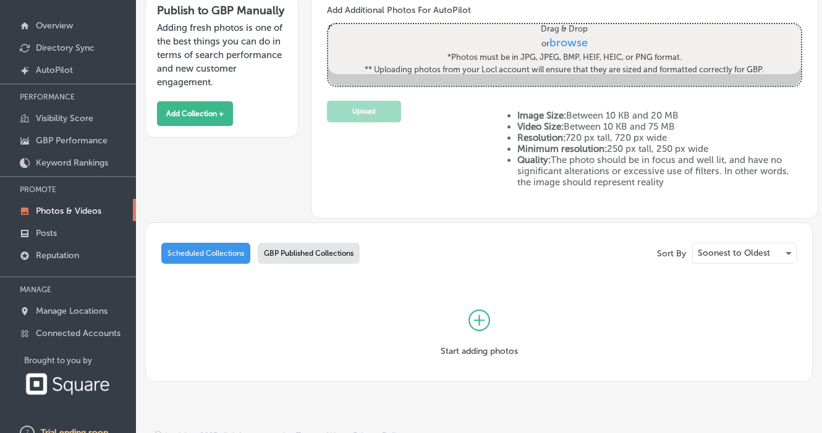
scroll to position [226, 0]
click at [479, 326] on icon at bounding box center [479, 320] width 11 height 11
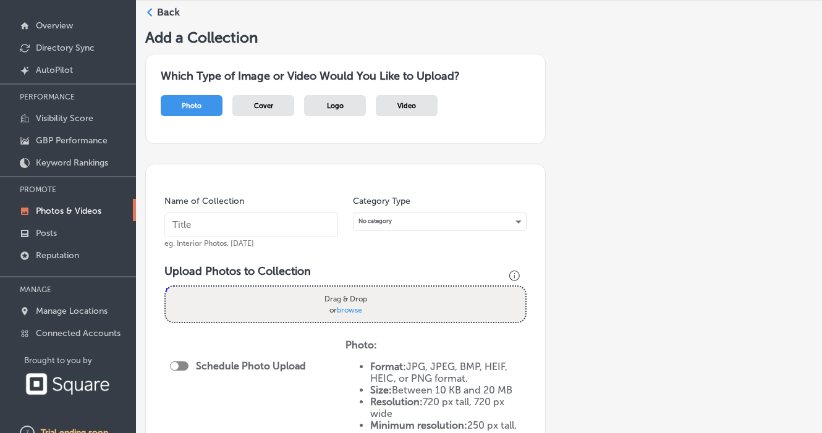
click at [97, 215] on p "Photos & Videos" at bounding box center [69, 211] width 66 height 11
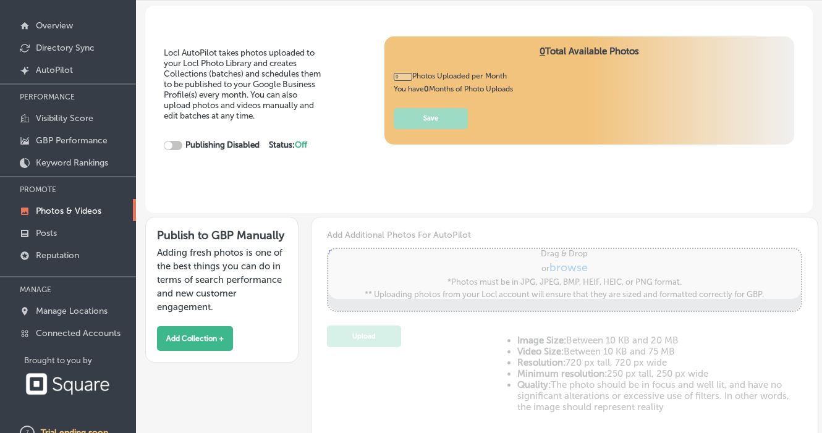
type input "5"
checkbox input "true"
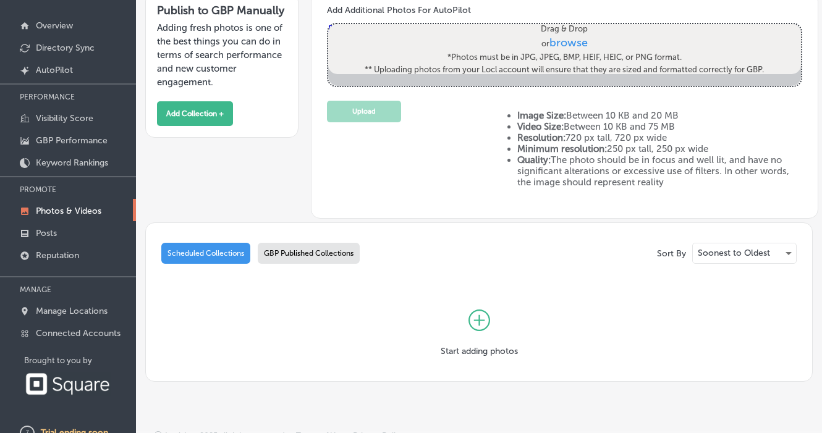
click at [282, 249] on div "GBP Published Collections" at bounding box center [309, 253] width 102 height 21
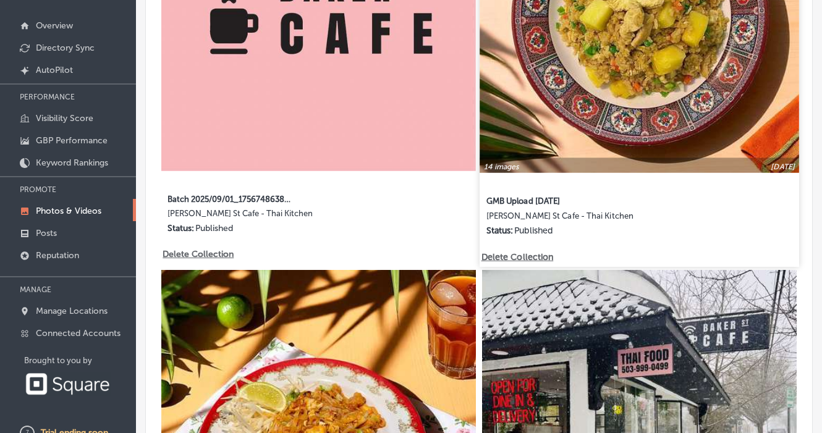
scroll to position [652, 0]
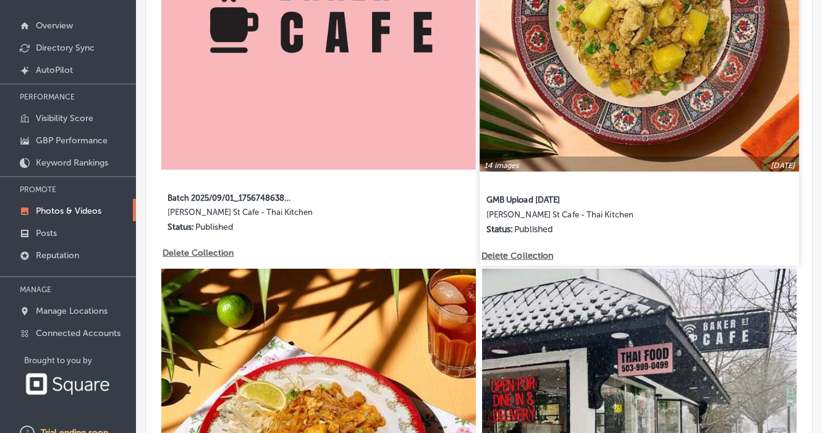
click at [537, 134] on img at bounding box center [640, 12] width 320 height 320
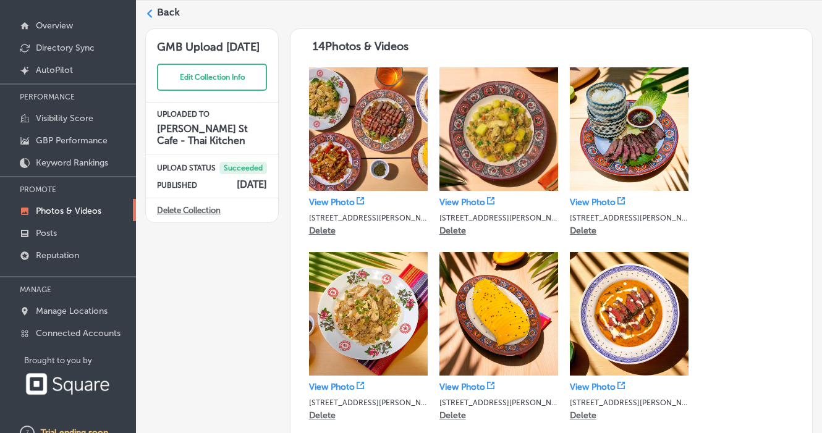
click at [330, 199] on p "View Photo" at bounding box center [332, 202] width 46 height 11
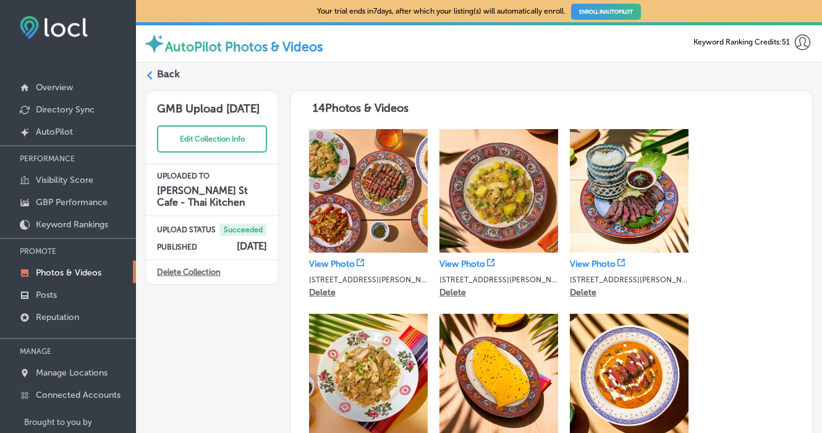
click at [615, 10] on link "ENROLL IN AUTOPILOT" at bounding box center [606, 12] width 70 height 16
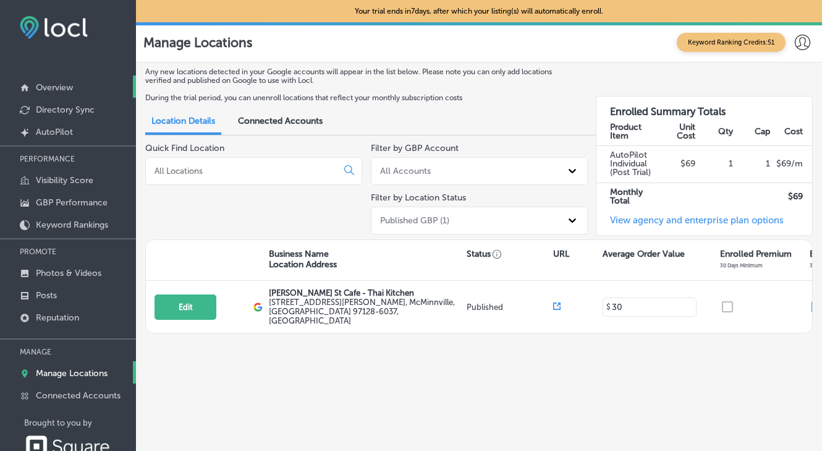
click at [72, 85] on p "Overview" at bounding box center [54, 87] width 37 height 11
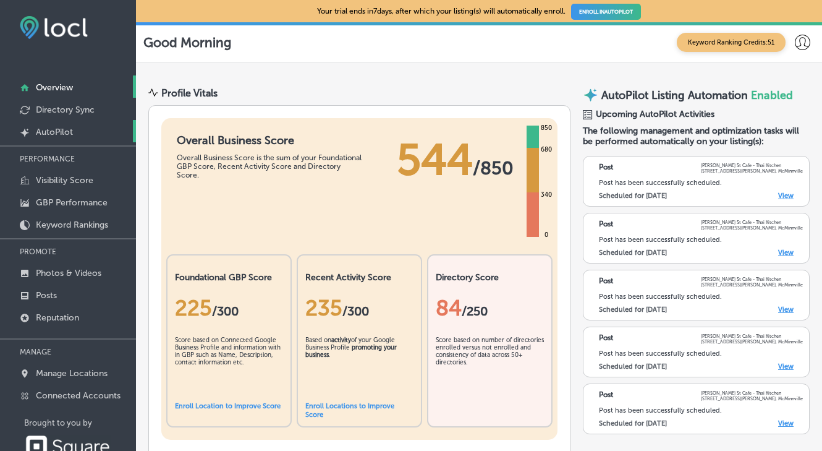
click at [80, 126] on link "Created by potrace 1.10, written by [PERSON_NAME] [DATE]-[DATE] AutoPilot" at bounding box center [68, 131] width 136 height 22
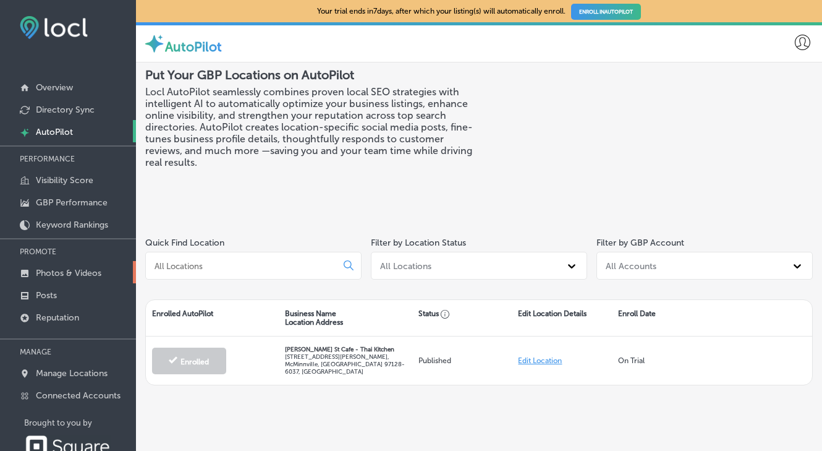
click at [82, 275] on p "Photos & Videos" at bounding box center [69, 273] width 66 height 11
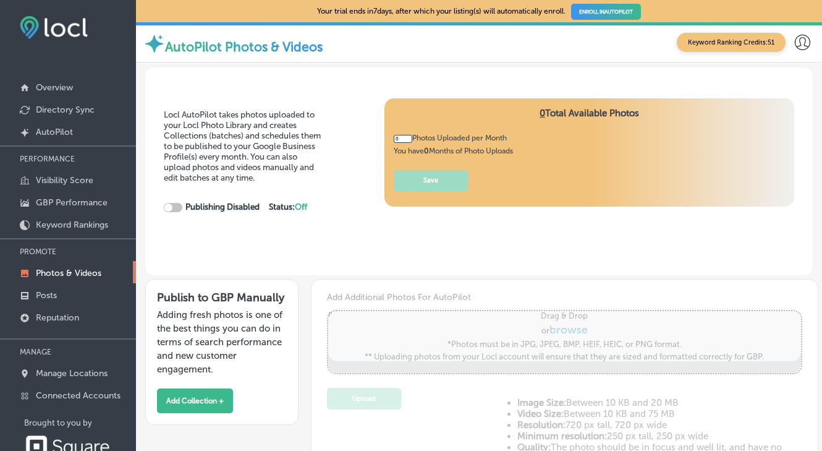
type input "5"
checkbox input "true"
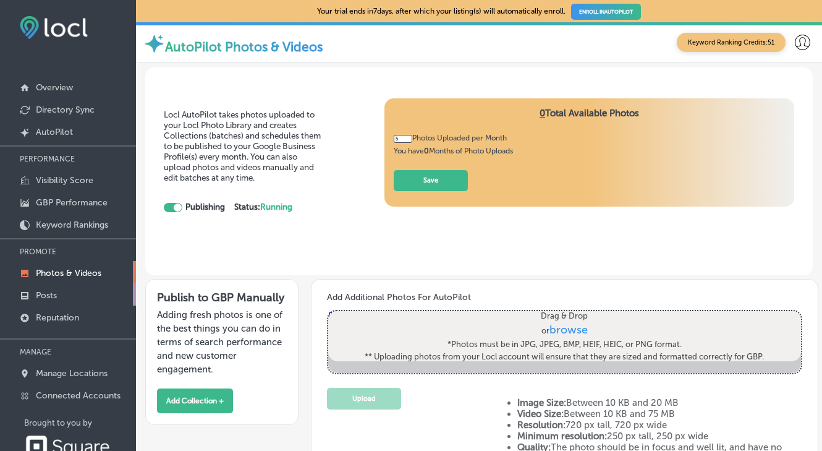
click at [67, 296] on link "Posts" at bounding box center [68, 294] width 136 height 22
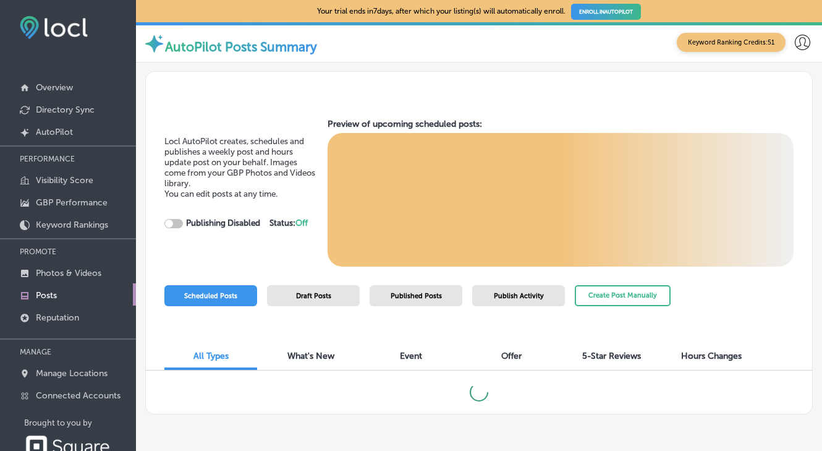
checkbox input "true"
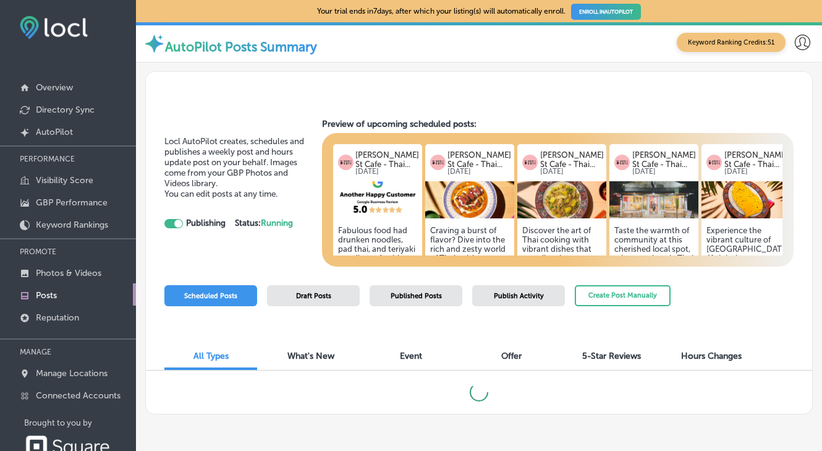
click at [311, 300] on div "Draft Posts" at bounding box center [313, 295] width 93 height 21
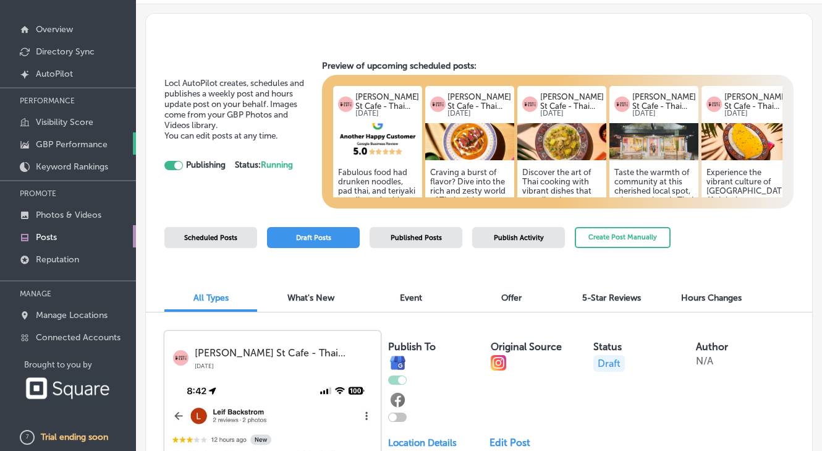
click at [89, 142] on p "GBP Performance" at bounding box center [72, 144] width 72 height 11
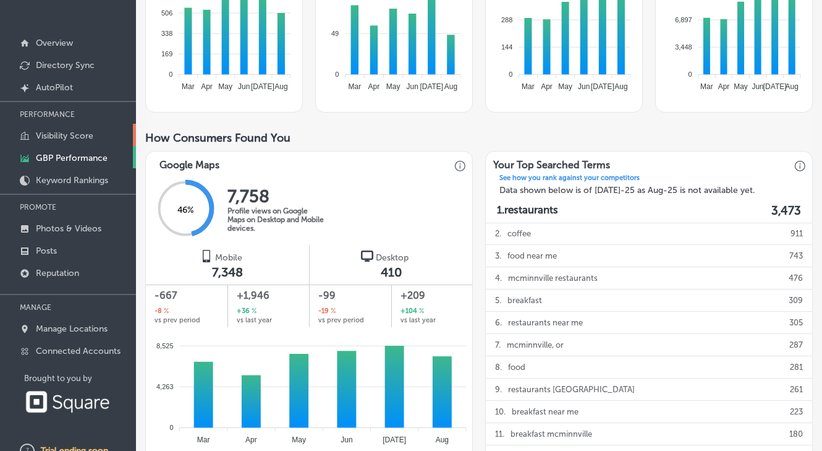
click at [82, 134] on p "Visibility Score" at bounding box center [64, 135] width 57 height 11
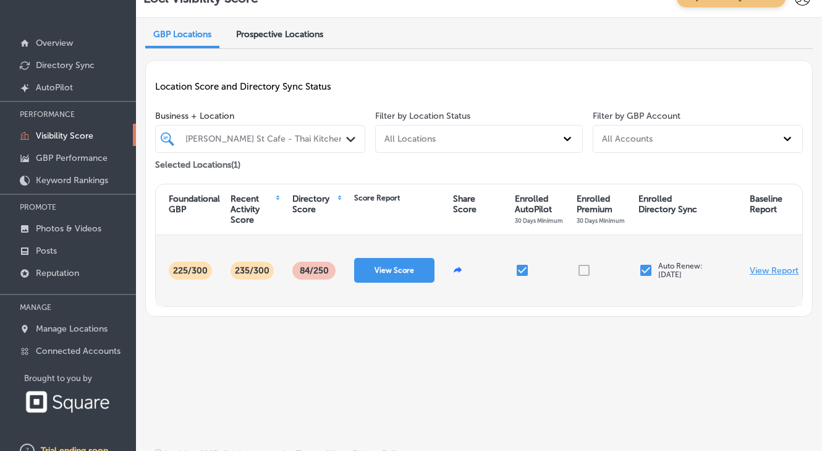
scroll to position [0, 151]
click at [774, 276] on p "View Report" at bounding box center [774, 270] width 49 height 11
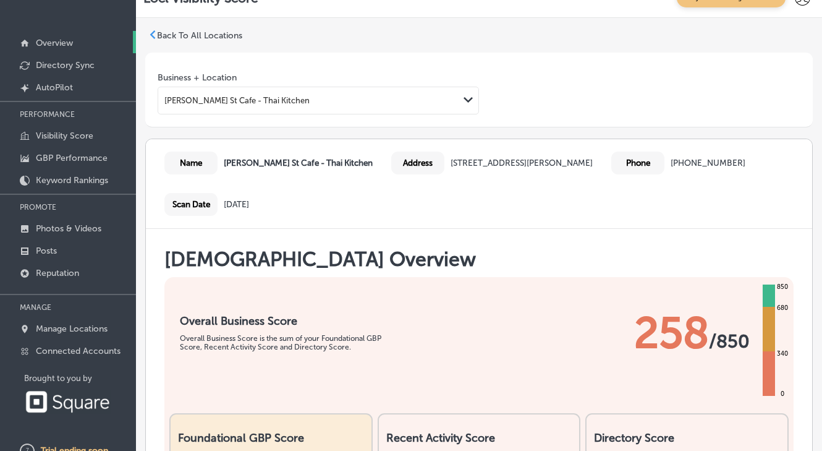
click at [49, 39] on p "Overview" at bounding box center [54, 43] width 37 height 11
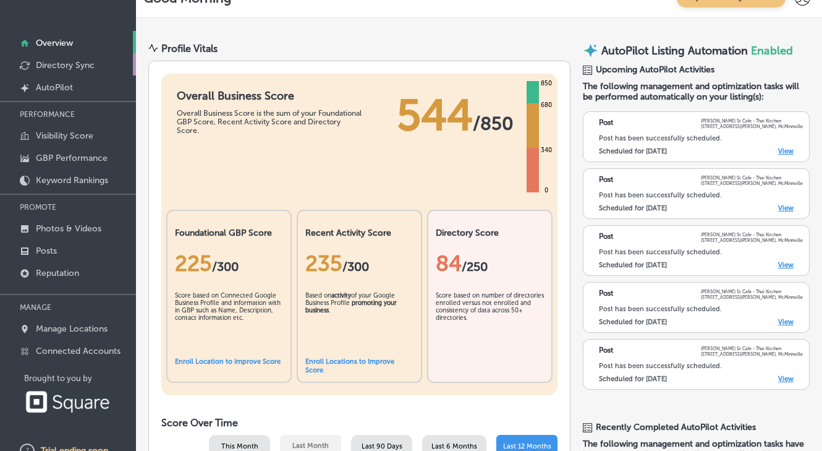
click at [57, 64] on p "Directory Sync" at bounding box center [65, 65] width 59 height 11
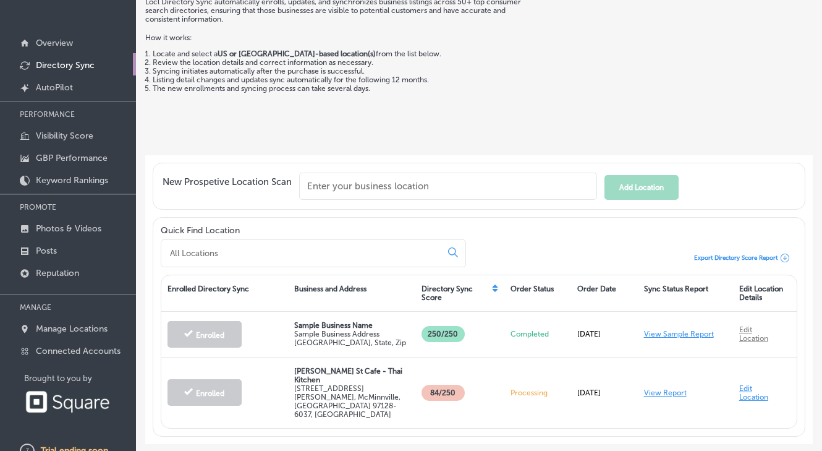
scroll to position [49, 0]
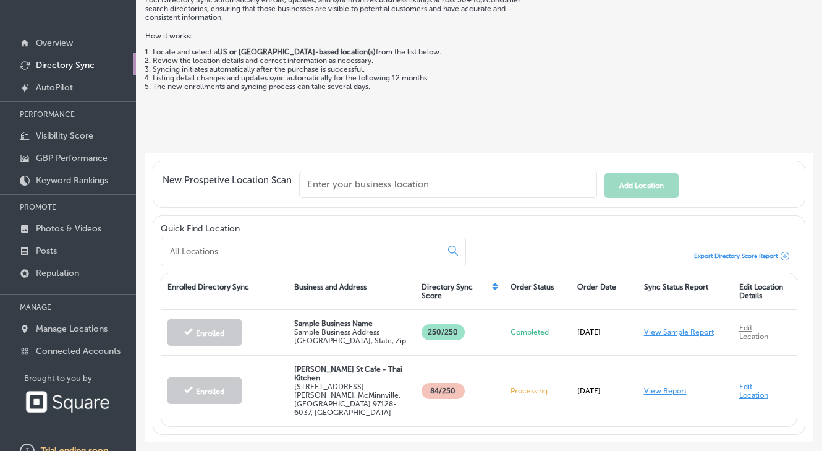
click at [353, 195] on input "text" at bounding box center [448, 184] width 298 height 27
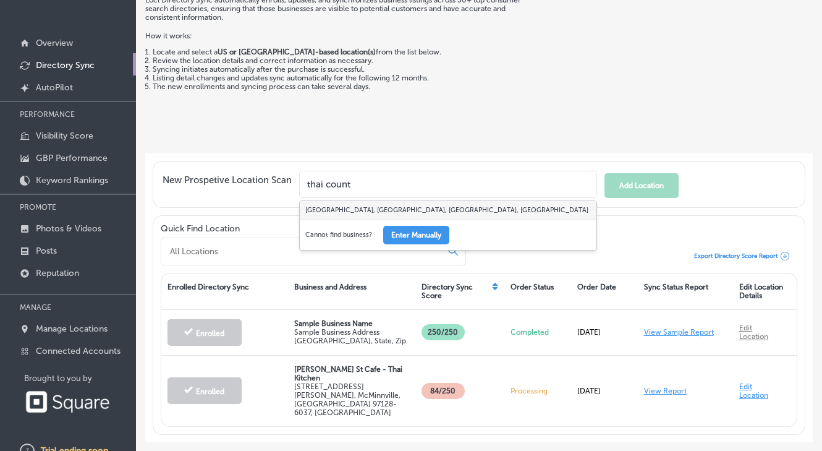
click at [341, 213] on div "[GEOGRAPHIC_DATA], [GEOGRAPHIC_DATA], [GEOGRAPHIC_DATA], [GEOGRAPHIC_DATA]" at bounding box center [448, 209] width 297 height 19
type input "[GEOGRAPHIC_DATA], [GEOGRAPHIC_DATA], [GEOGRAPHIC_DATA], [GEOGRAPHIC_DATA]"
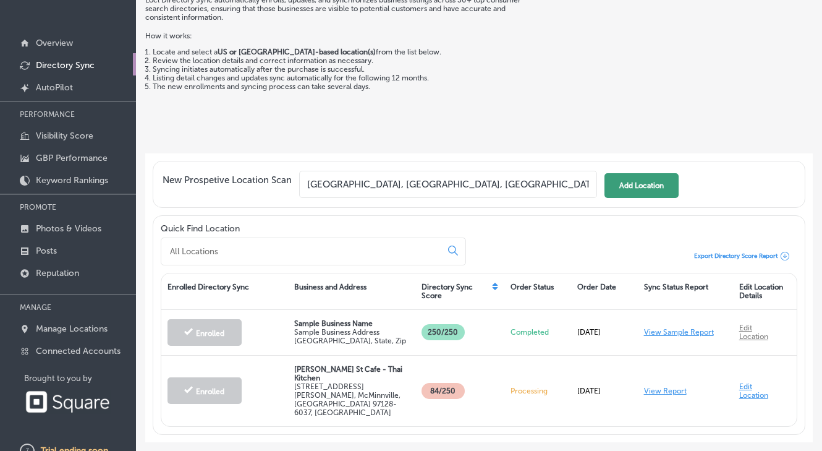
click at [610, 182] on button "Add Location" at bounding box center [642, 185] width 74 height 25
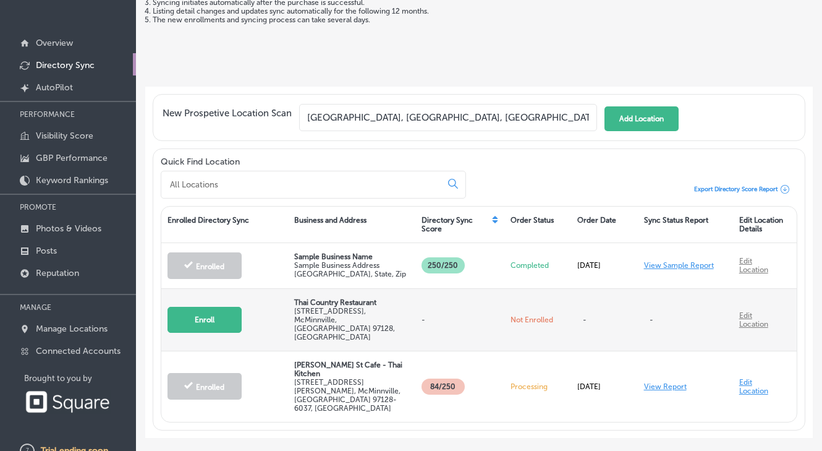
scroll to position [116, 0]
click at [751, 312] on link "Edit Location" at bounding box center [753, 320] width 29 height 17
click at [749, 316] on link "Edit Location" at bounding box center [753, 320] width 29 height 17
click at [331, 307] on p "Thai Country Restaurant" at bounding box center [351, 303] width 115 height 9
click at [514, 317] on p "Not Enrolled" at bounding box center [538, 320] width 55 height 9
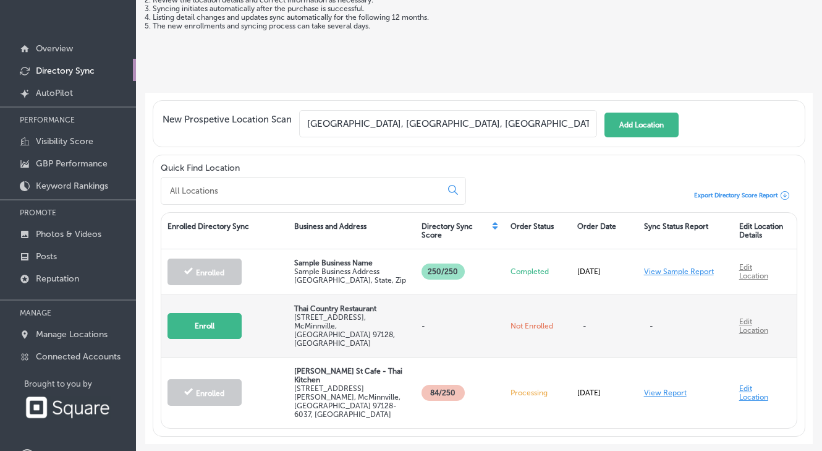
scroll to position [38, 0]
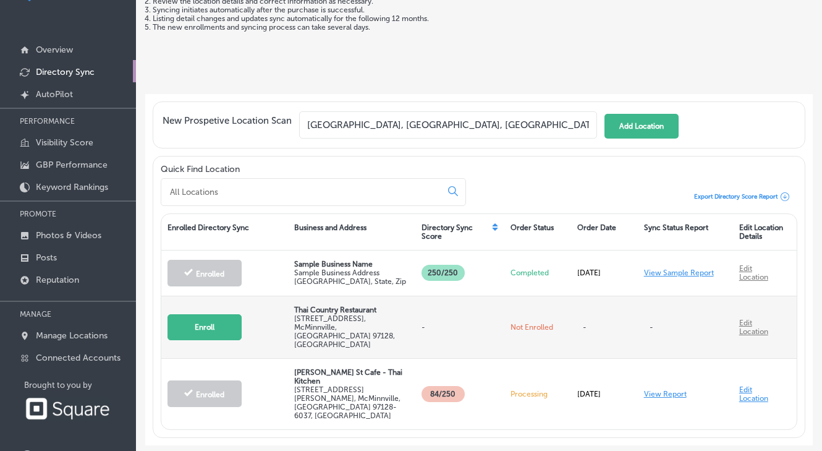
click at [321, 323] on p "[STREET_ADDRESS]" at bounding box center [351, 331] width 115 height 35
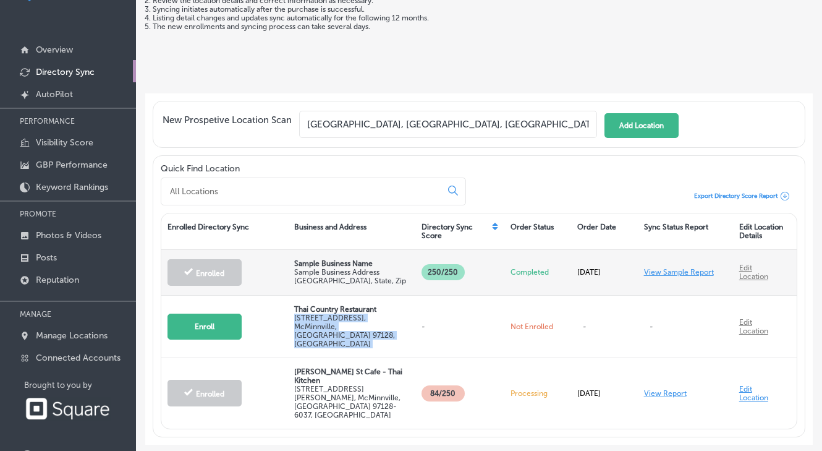
scroll to position [116, 0]
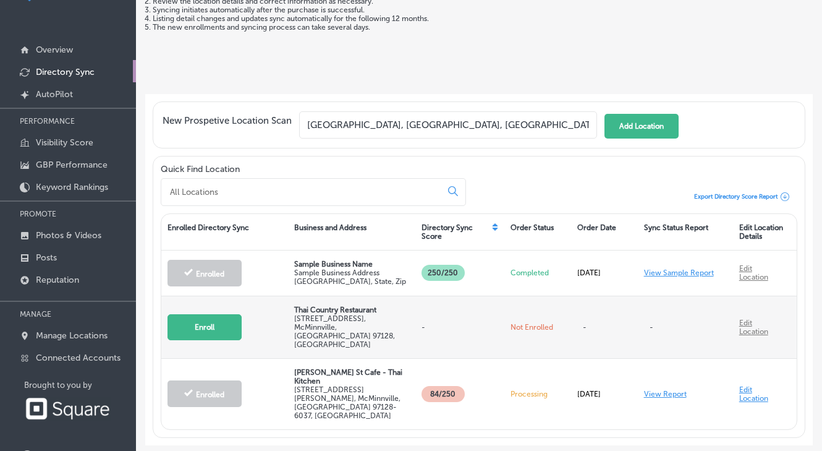
click at [549, 333] on div "Not Enrolled" at bounding box center [537, 326] width 67 height 27
click at [532, 323] on p "Not Enrolled" at bounding box center [538, 327] width 55 height 9
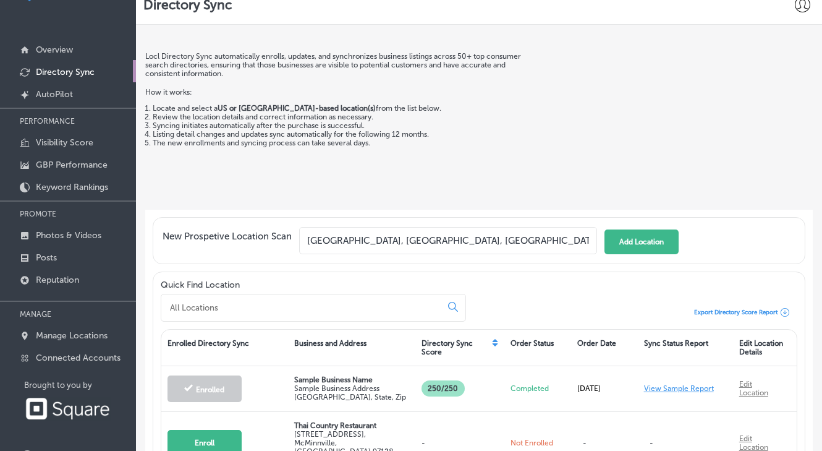
scroll to position [0, 0]
click at [802, 12] on div at bounding box center [802, 4] width 15 height 15
click at [771, 105] on li "My Account" at bounding box center [768, 96] width 70 height 28
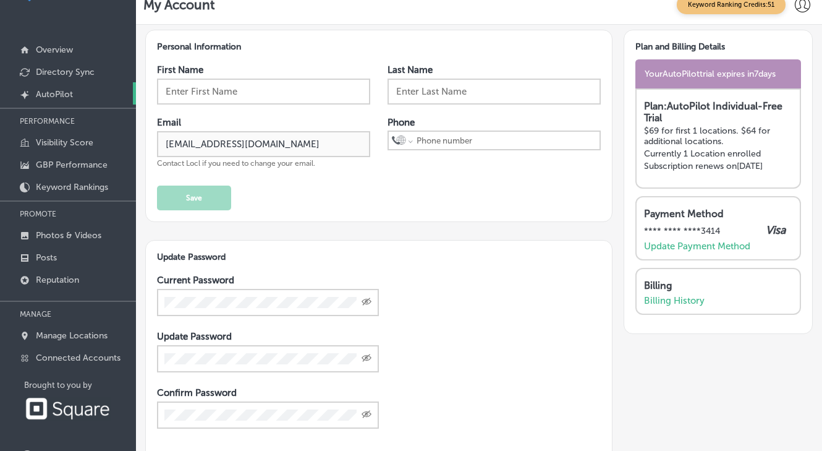
click at [58, 96] on p "AutoPilot" at bounding box center [54, 94] width 37 height 11
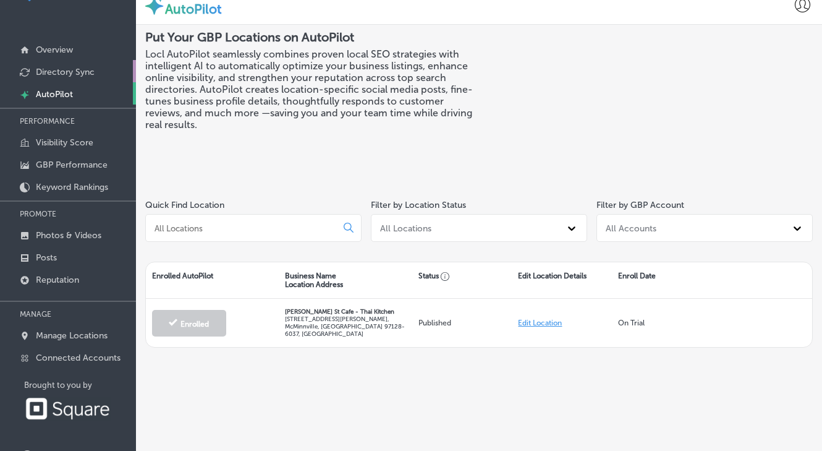
click at [66, 80] on link "Directory Sync" at bounding box center [68, 71] width 136 height 22
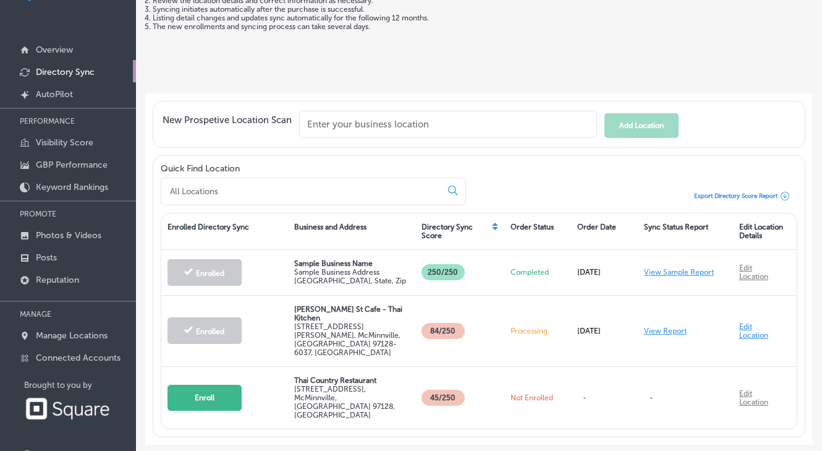
scroll to position [116, 0]
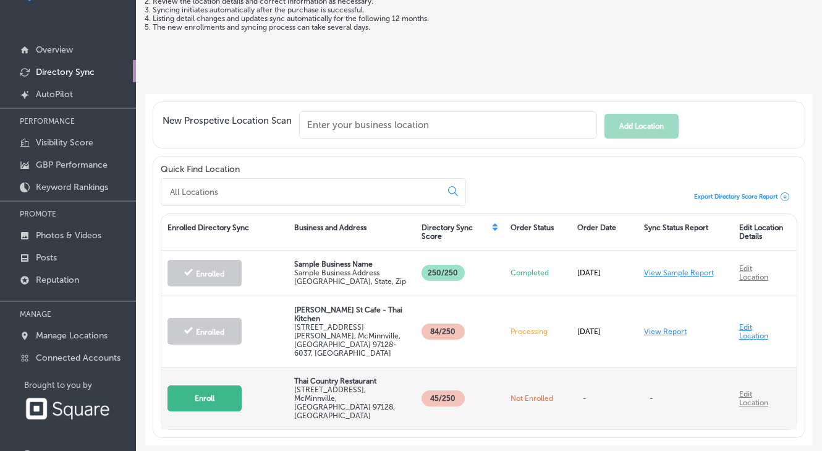
click at [750, 389] on link "Edit Location" at bounding box center [753, 397] width 29 height 17
drag, startPoint x: 750, startPoint y: 364, endPoint x: 752, endPoint y: 378, distance: 14.4
click at [752, 380] on div "Edit Location" at bounding box center [765, 398] width 64 height 36
click at [746, 389] on link "Edit Location" at bounding box center [753, 397] width 29 height 17
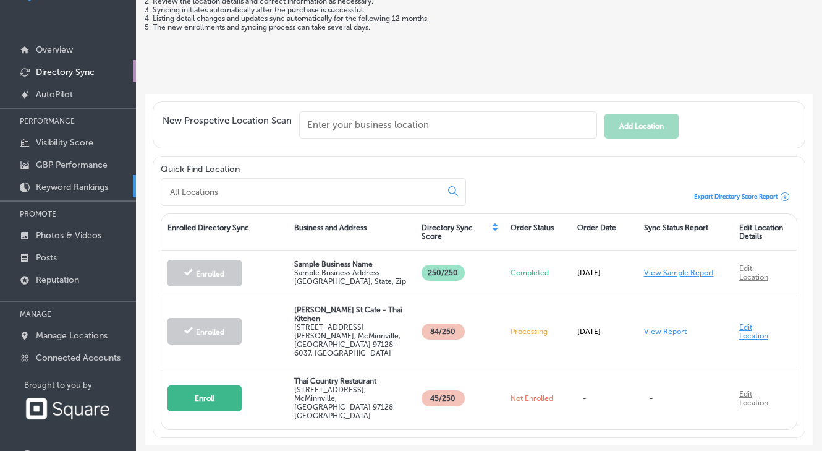
click at [82, 185] on p "Keyword Rankings" at bounding box center [72, 187] width 72 height 11
